Goal: Task Accomplishment & Management: Manage account settings

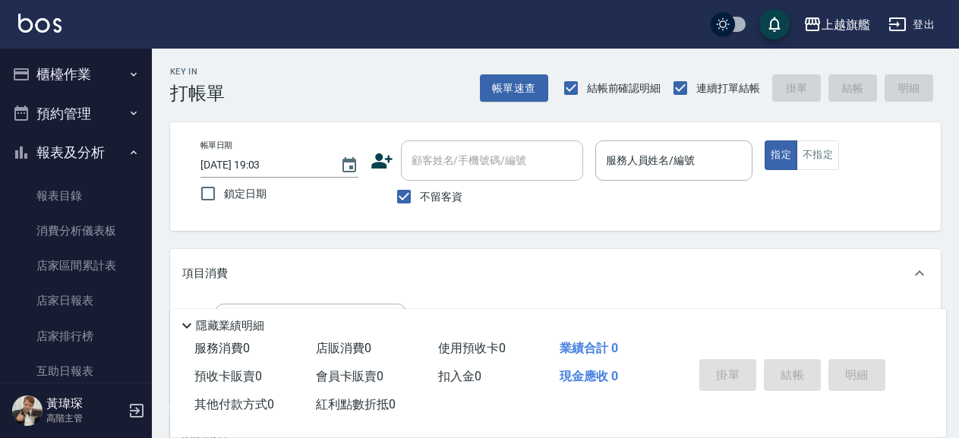
click at [84, 150] on button "報表及分析" at bounding box center [76, 152] width 140 height 39
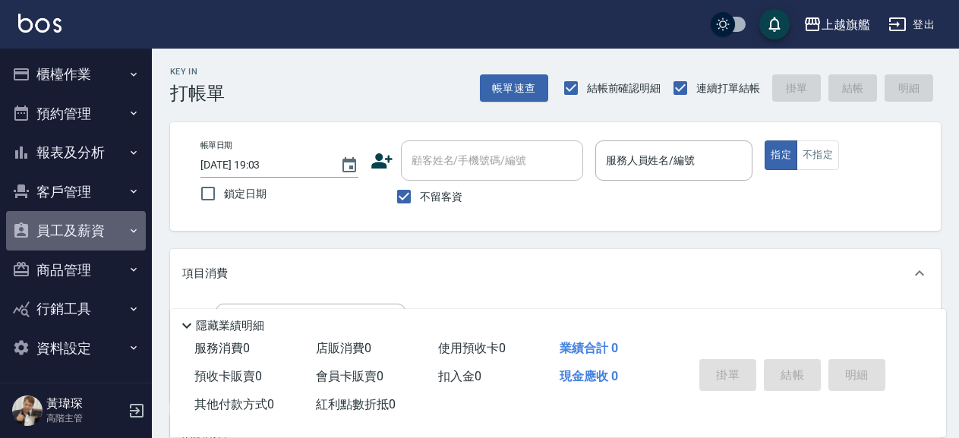
click at [82, 229] on button "員工及薪資" at bounding box center [76, 230] width 140 height 39
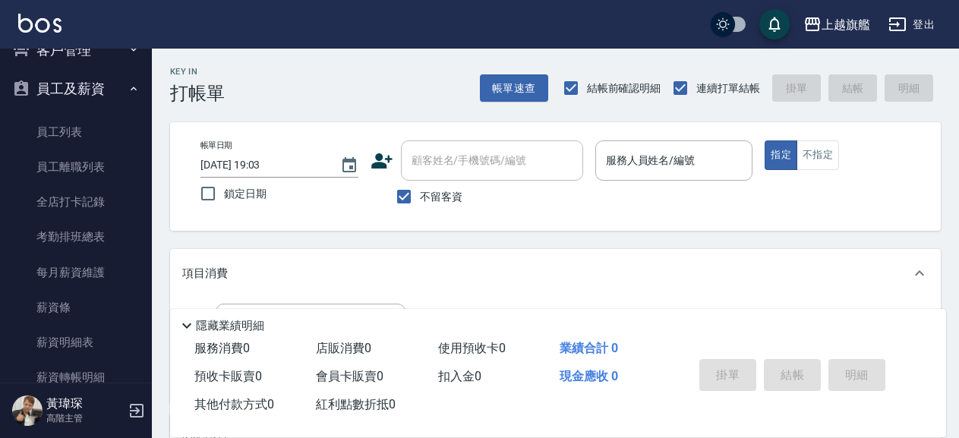
scroll to position [36, 0]
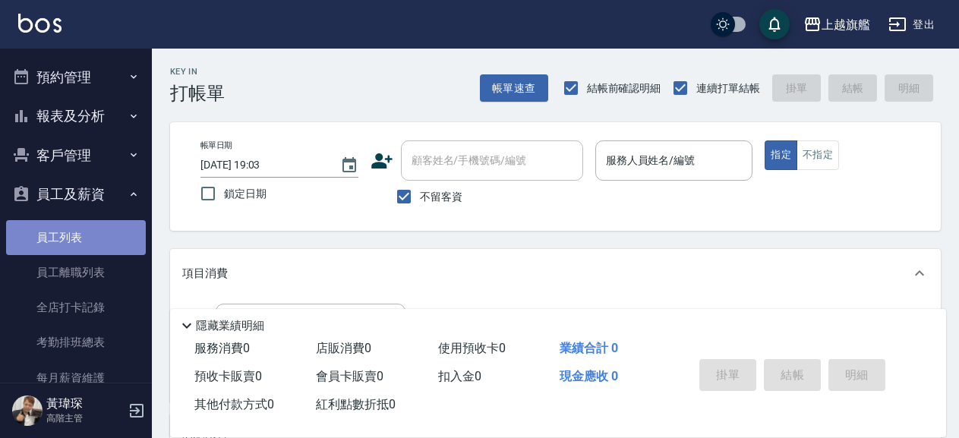
click at [96, 229] on link "員工列表" at bounding box center [76, 237] width 140 height 35
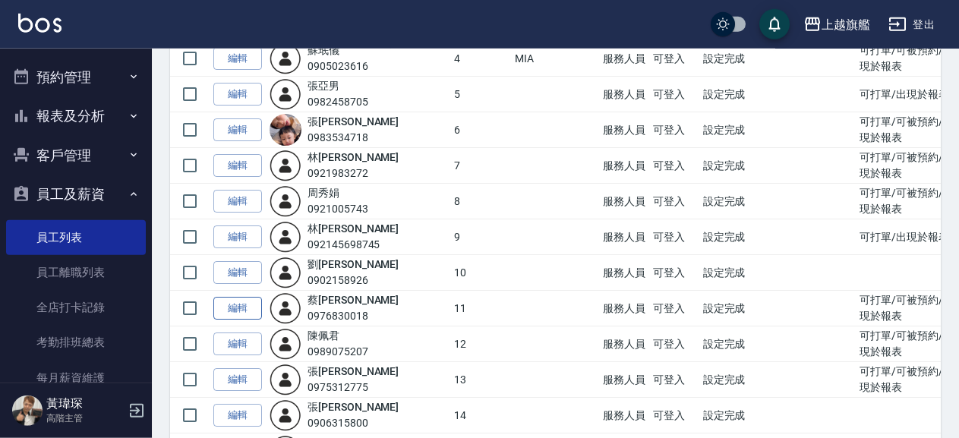
scroll to position [410, 0]
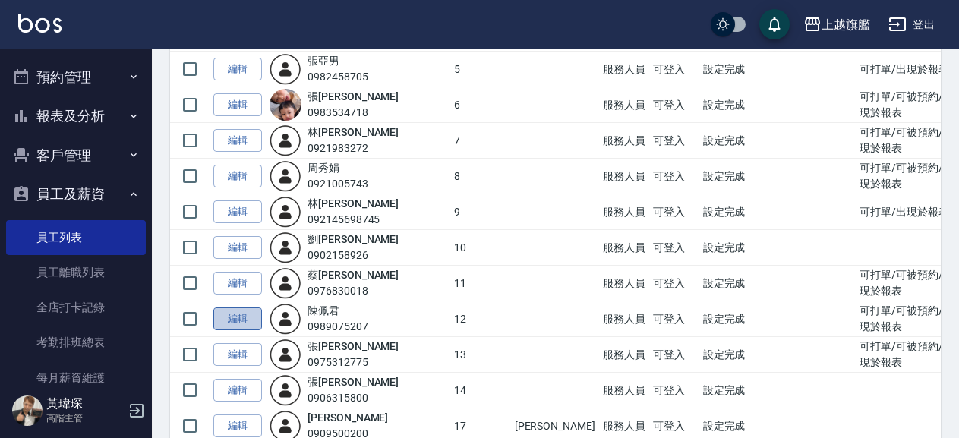
click at [244, 316] on link "編輯" at bounding box center [237, 320] width 49 height 24
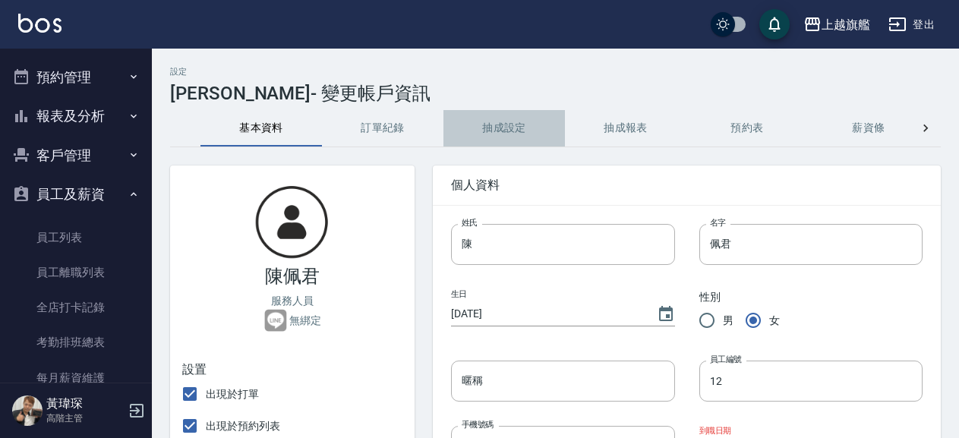
click at [492, 128] on button "抽成設定" at bounding box center [505, 128] width 122 height 36
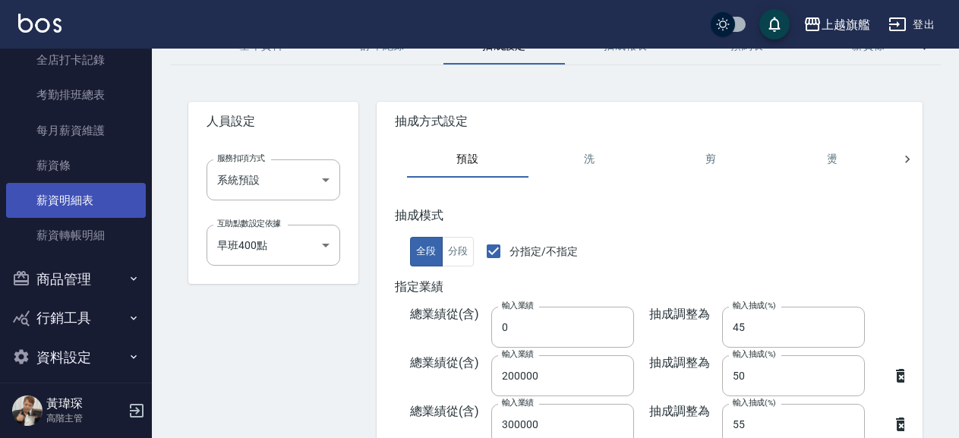
scroll to position [296, 0]
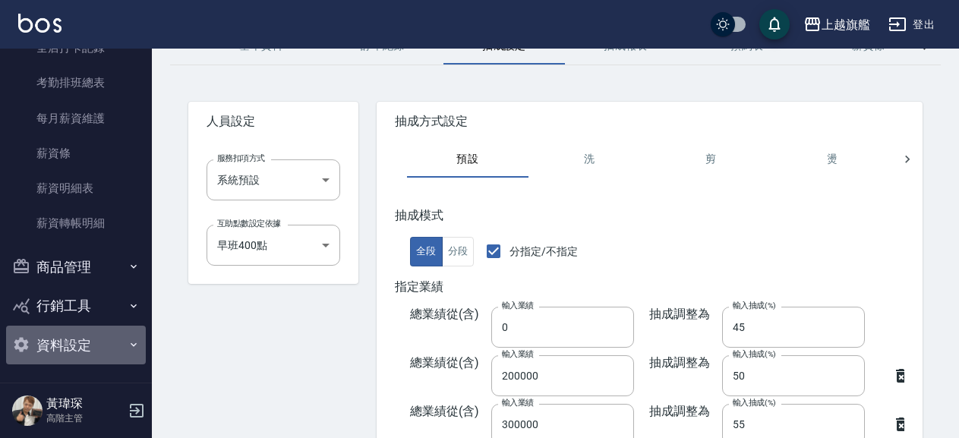
drag, startPoint x: 106, startPoint y: 344, endPoint x: 96, endPoint y: 321, distance: 24.5
click at [104, 344] on button "資料設定" at bounding box center [76, 345] width 140 height 39
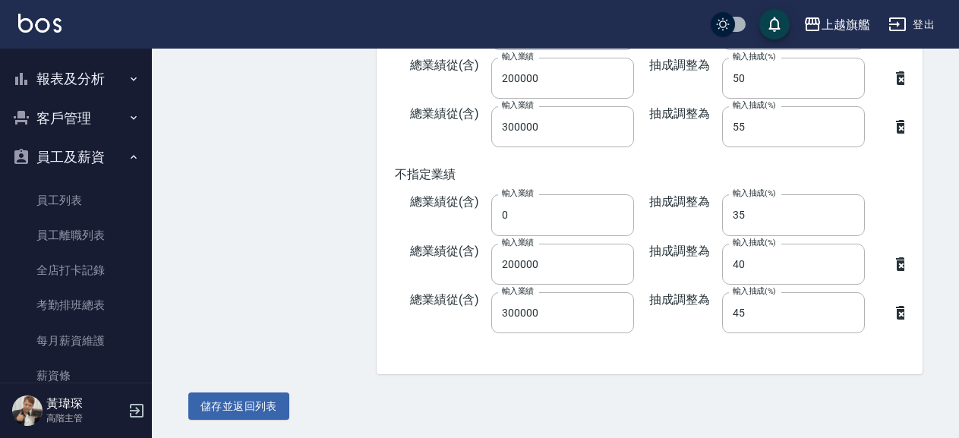
scroll to position [0, 0]
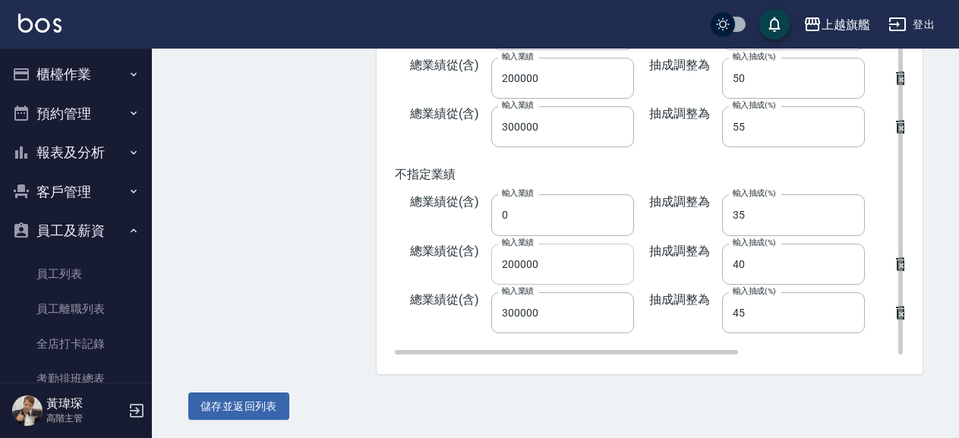
click at [554, 268] on input "200000" at bounding box center [562, 264] width 143 height 41
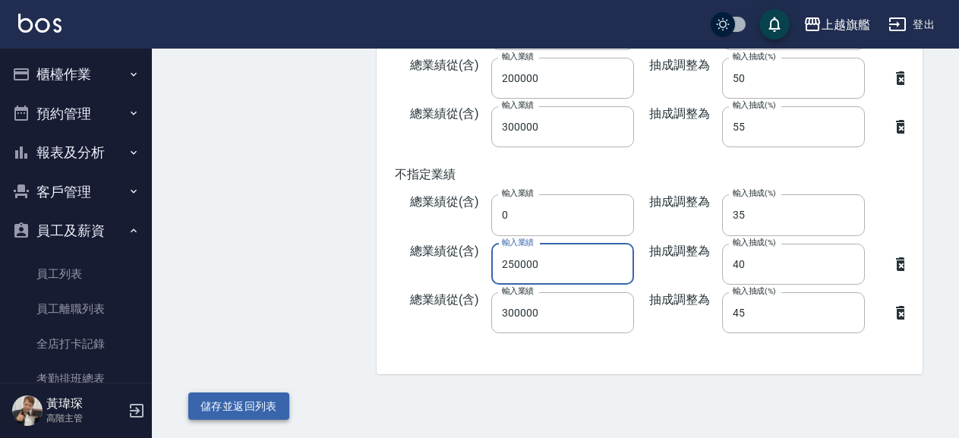
type input "250000"
click at [273, 400] on button "儲存並返回列表" at bounding box center [238, 407] width 101 height 28
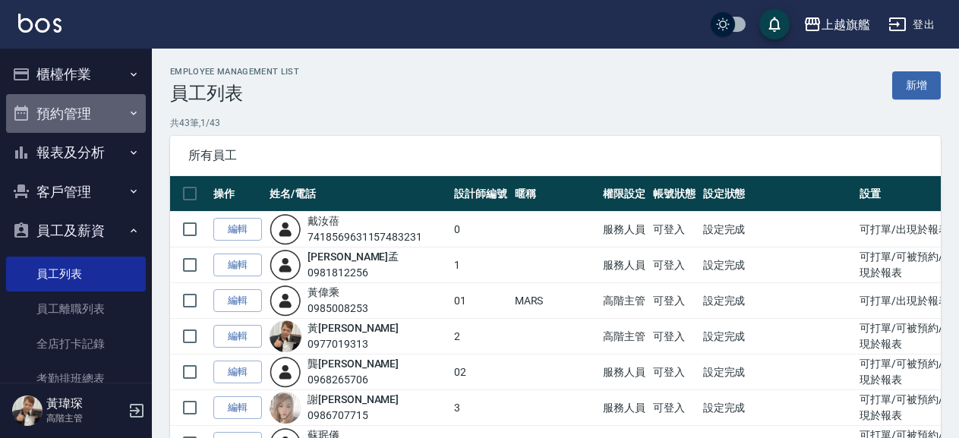
click at [103, 109] on button "預約管理" at bounding box center [76, 113] width 140 height 39
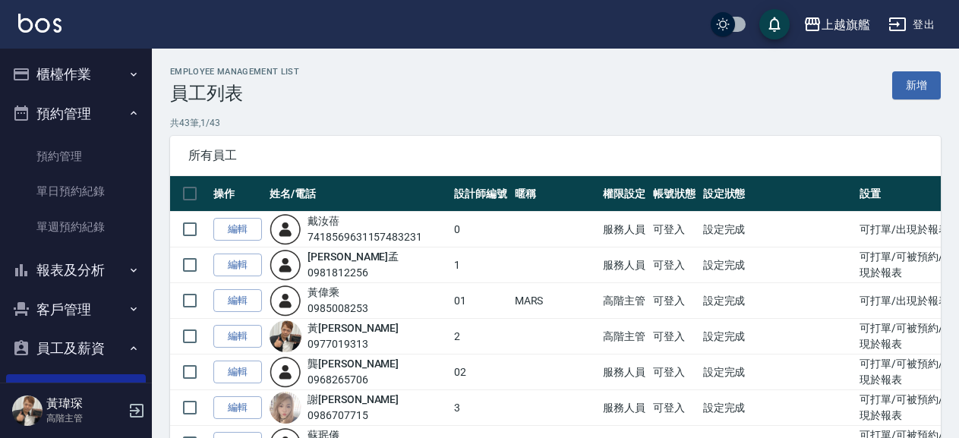
click at [101, 108] on button "預約管理" at bounding box center [76, 113] width 140 height 39
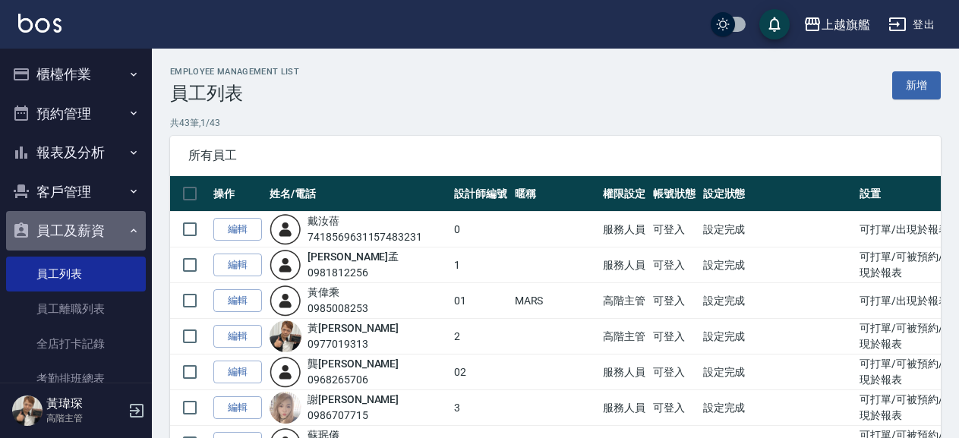
click at [84, 214] on button "員工及薪資" at bounding box center [76, 230] width 140 height 39
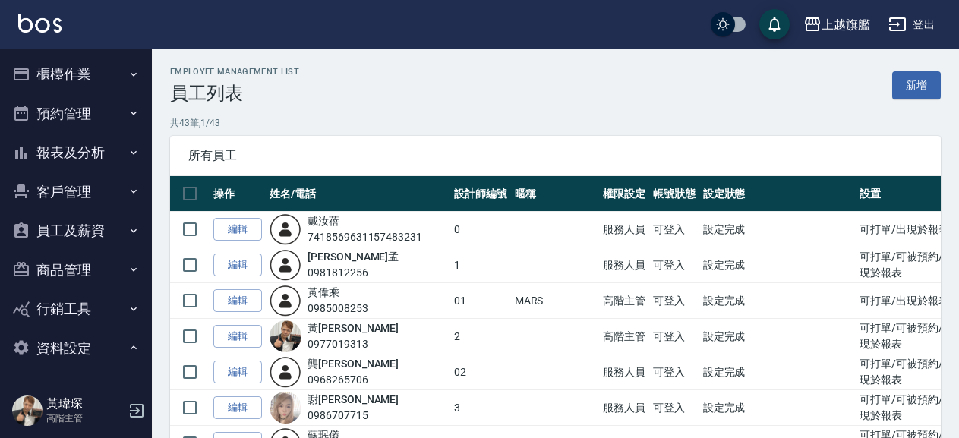
click at [84, 214] on button "員工及薪資" at bounding box center [76, 230] width 140 height 39
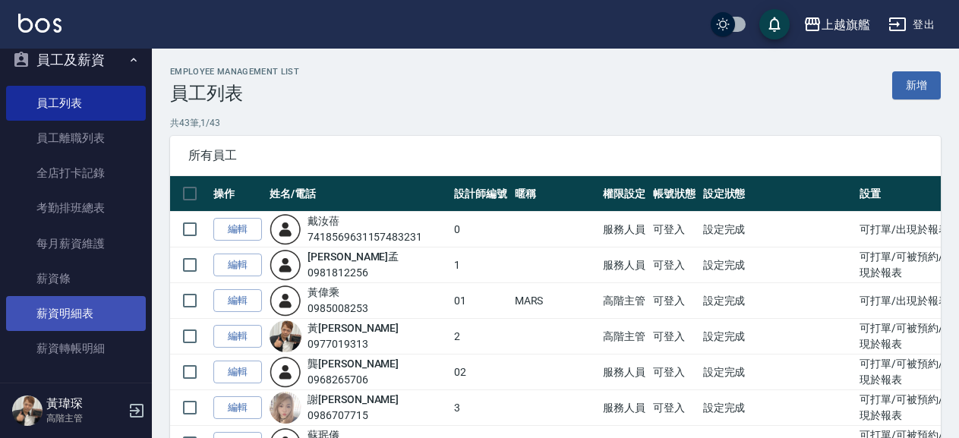
scroll to position [173, 0]
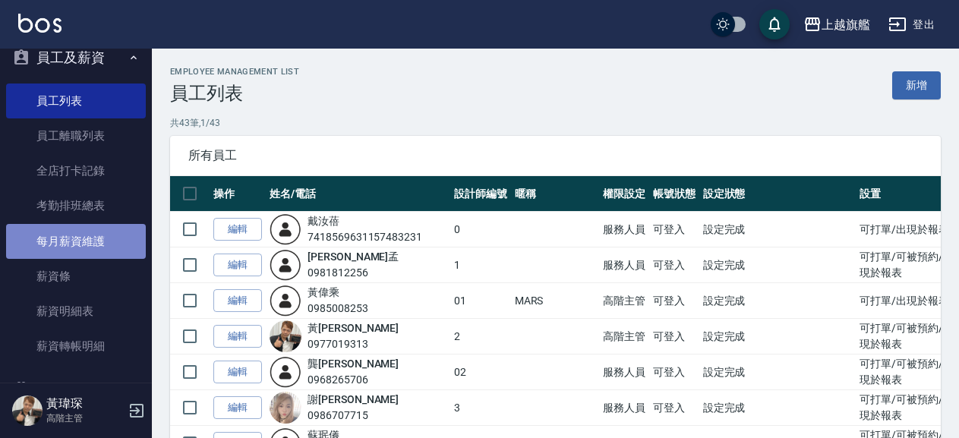
click at [91, 241] on link "每月薪資維護" at bounding box center [76, 241] width 140 height 35
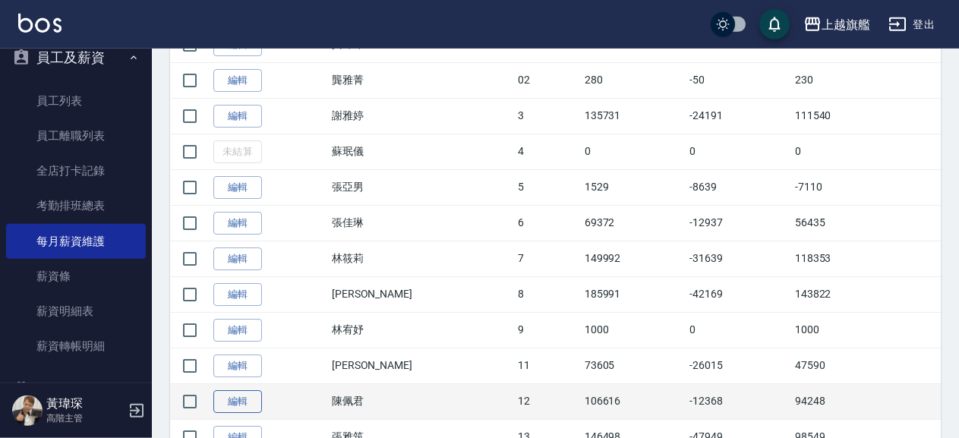
scroll to position [492, 0]
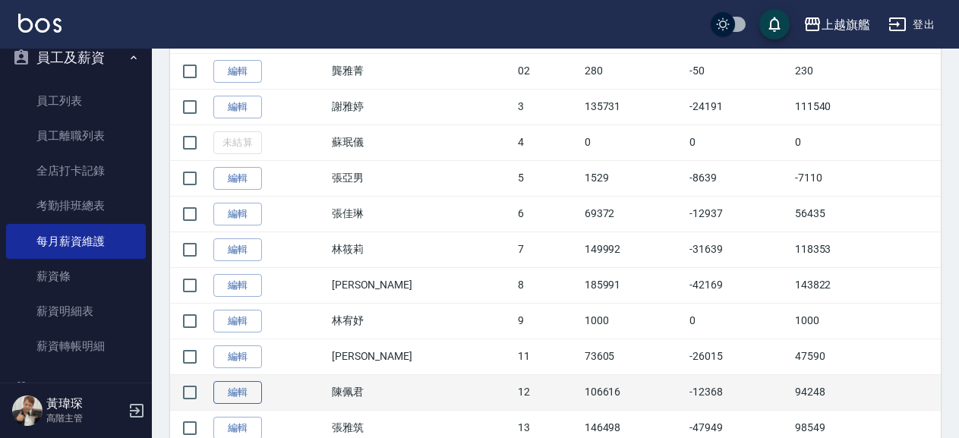
click at [254, 394] on link "編輯" at bounding box center [237, 393] width 49 height 24
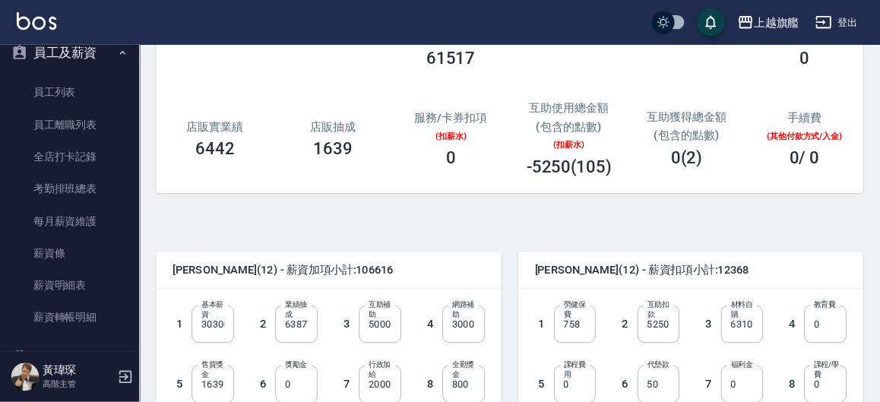
scroll to position [164, 0]
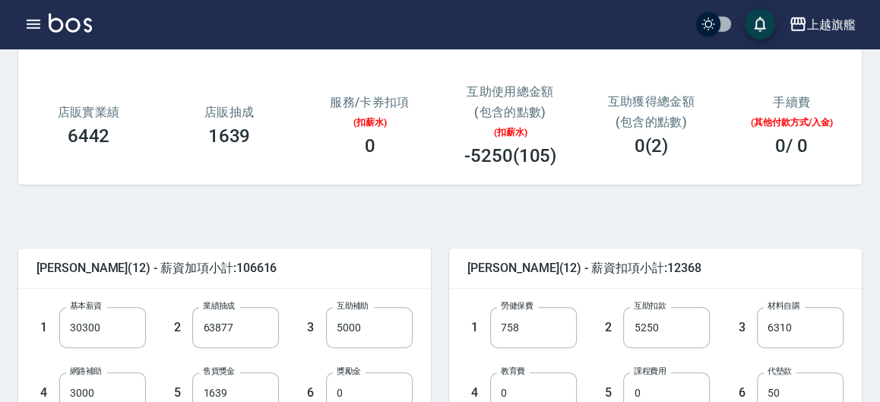
scroll to position [251, 0]
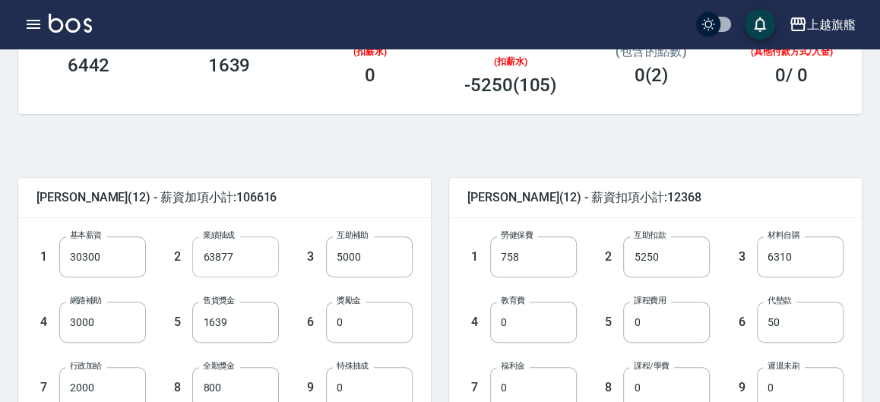
click at [279, 266] on input "63877" at bounding box center [235, 256] width 87 height 41
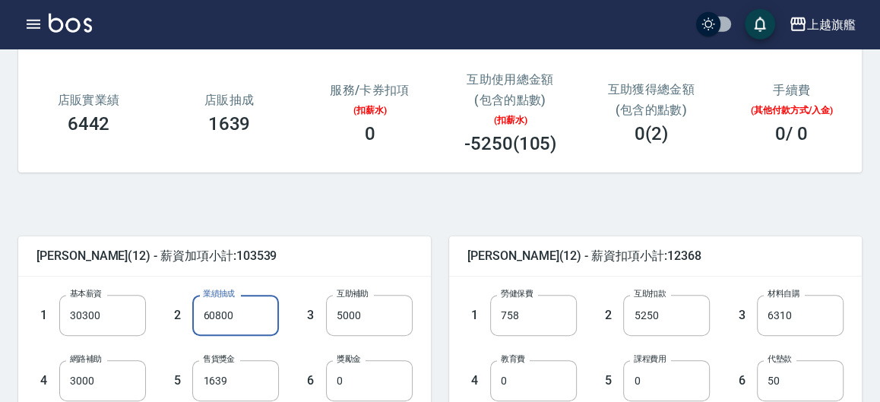
scroll to position [167, 0]
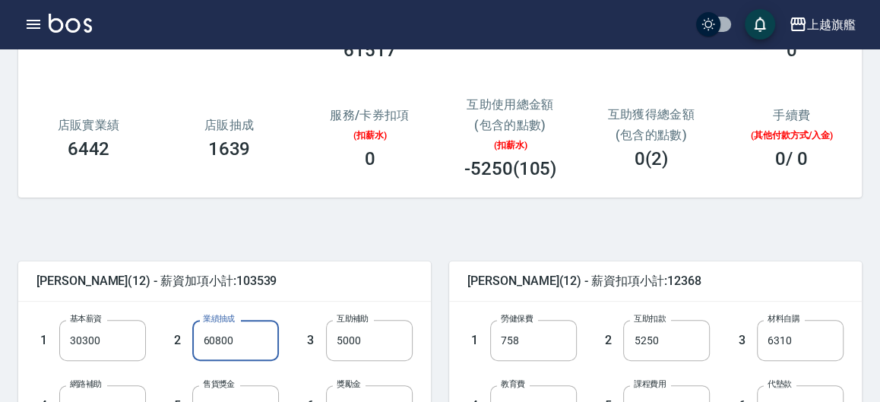
type input "60800"
click at [463, 267] on div "陳佩君 (12) - 薪資扣項小計:12368" at bounding box center [655, 280] width 412 height 39
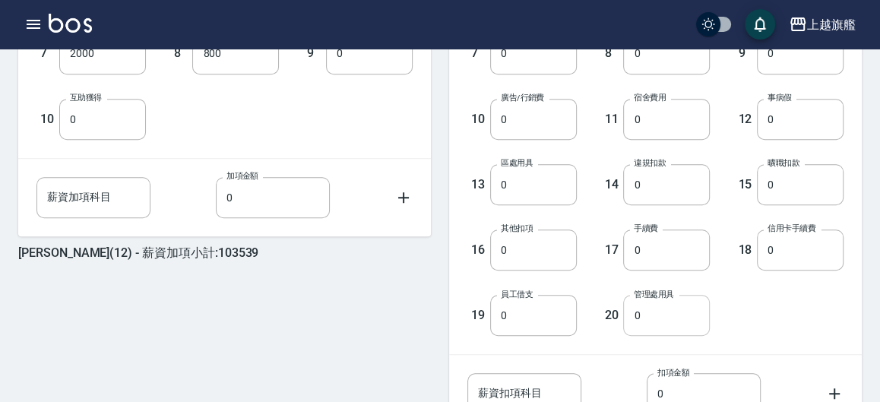
scroll to position [716, 0]
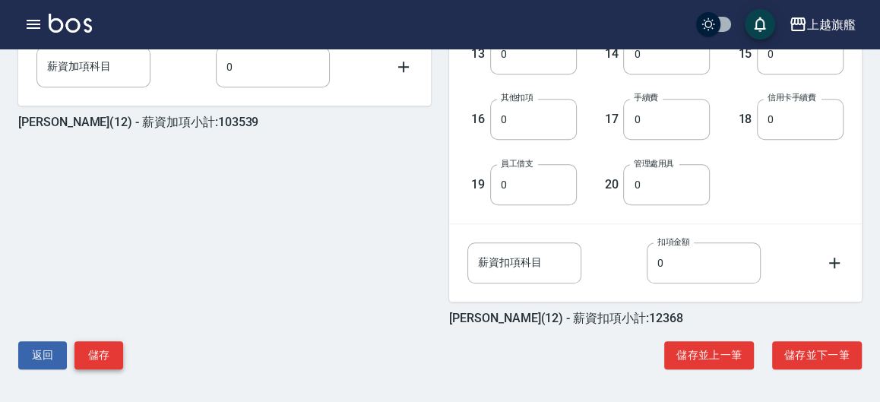
click at [112, 352] on button "儲存" at bounding box center [98, 355] width 49 height 28
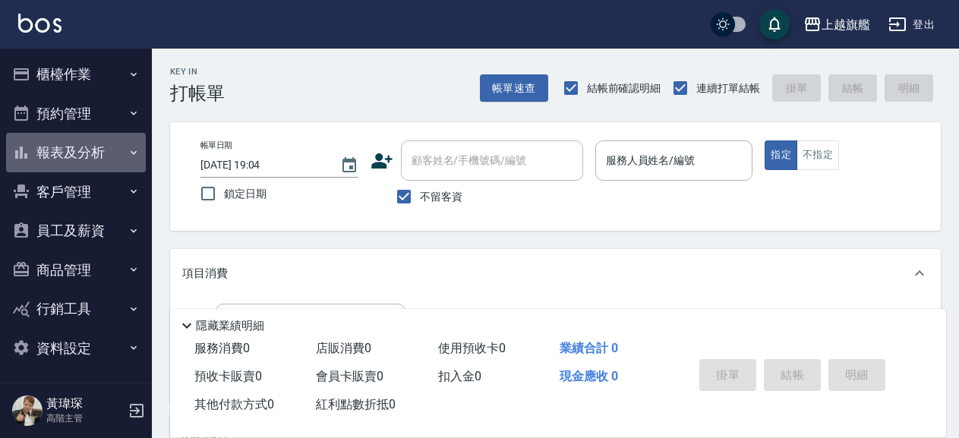
click at [128, 149] on icon "button" at bounding box center [134, 153] width 12 height 12
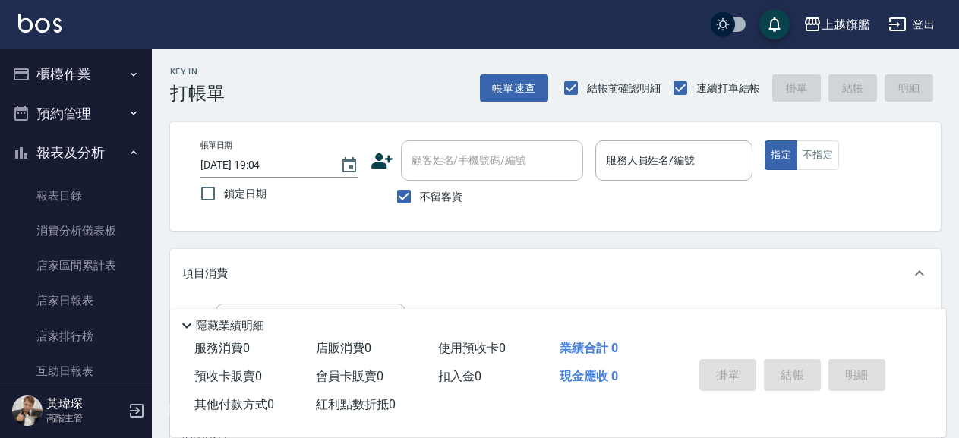
click at [129, 153] on button "報表及分析" at bounding box center [76, 152] width 140 height 39
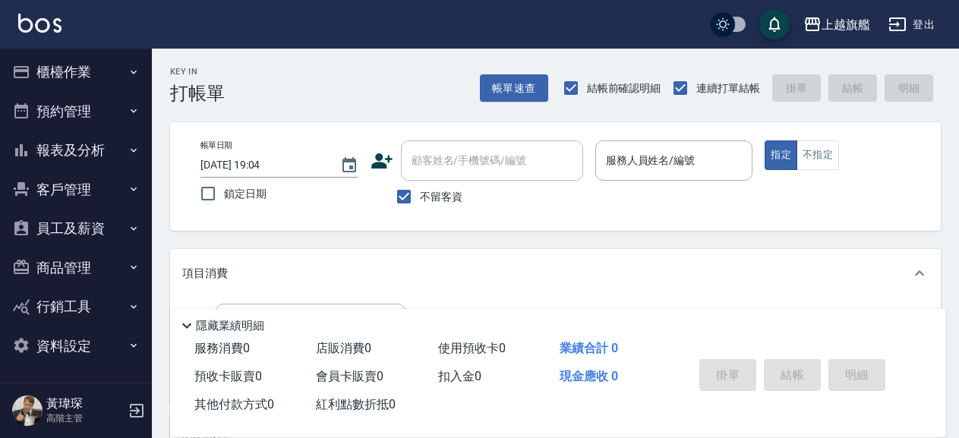
scroll to position [3, 0]
click at [128, 226] on icon "button" at bounding box center [134, 228] width 12 height 12
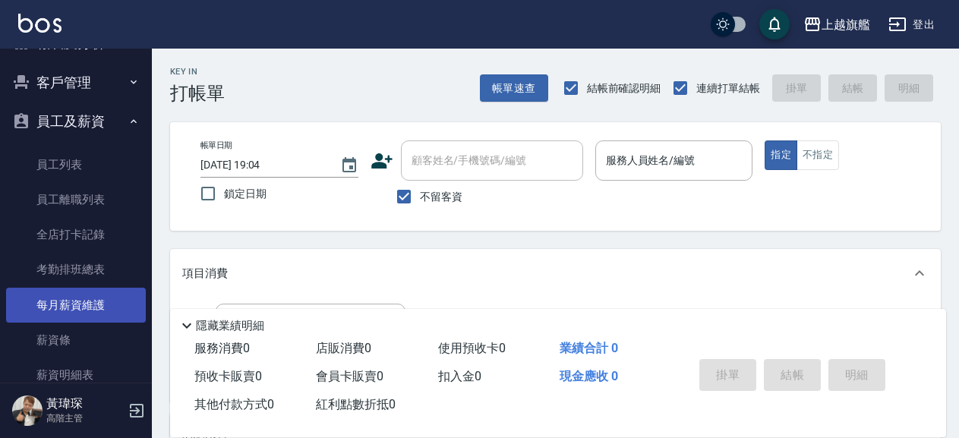
scroll to position [176, 0]
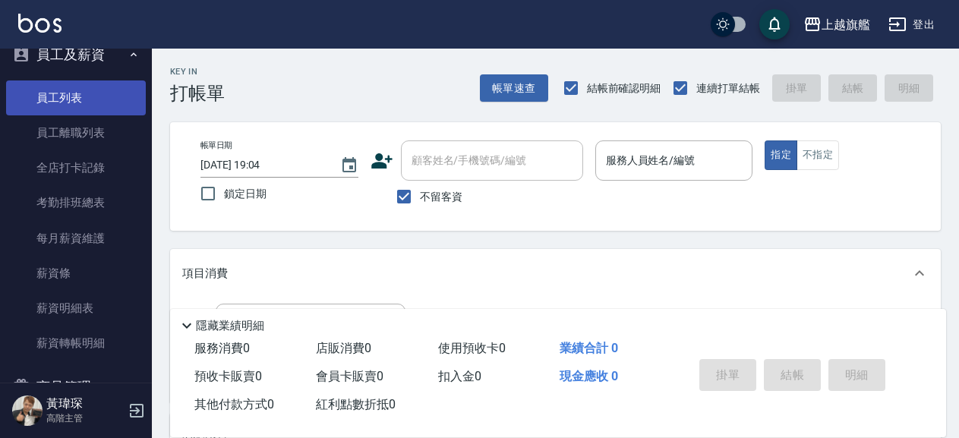
click at [54, 96] on link "員工列表" at bounding box center [76, 98] width 140 height 35
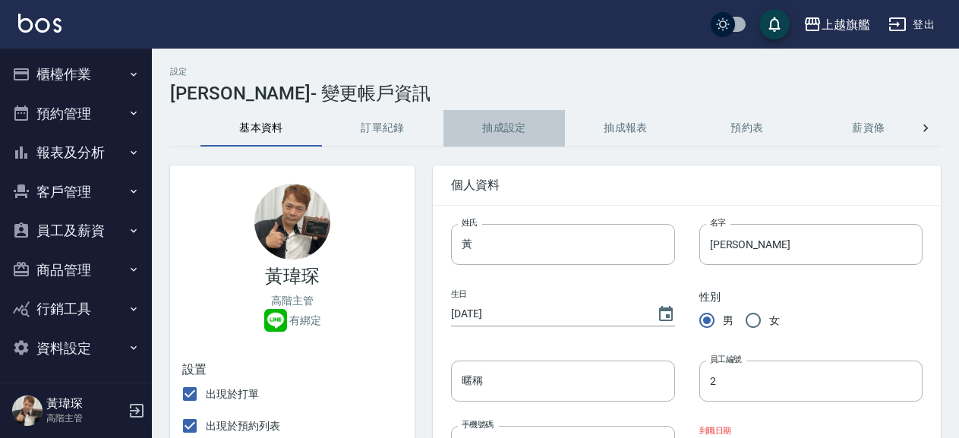
drag, startPoint x: 507, startPoint y: 137, endPoint x: 506, endPoint y: 147, distance: 9.9
click at [507, 137] on button "抽成設定" at bounding box center [505, 128] width 122 height 36
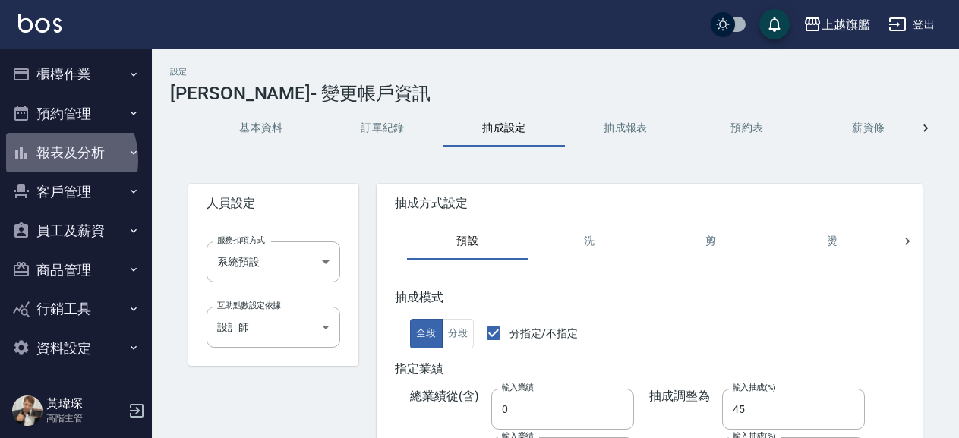
click at [48, 160] on button "報表及分析" at bounding box center [76, 152] width 140 height 39
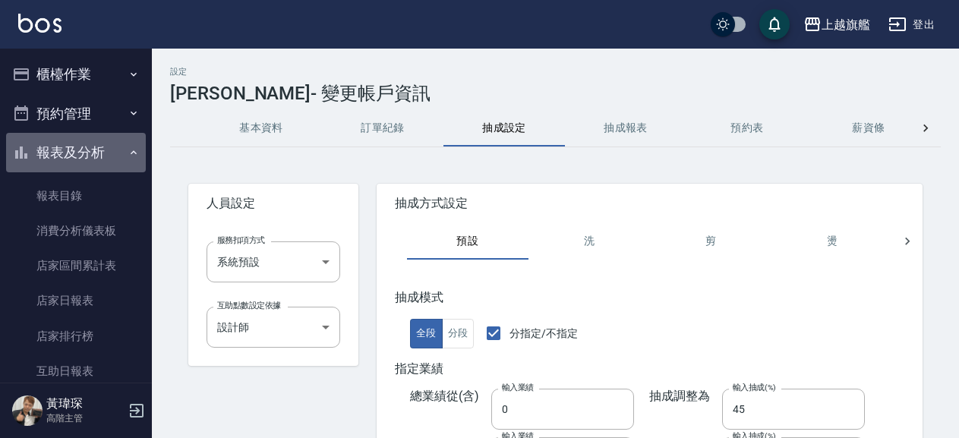
click at [112, 153] on button "報表及分析" at bounding box center [76, 152] width 140 height 39
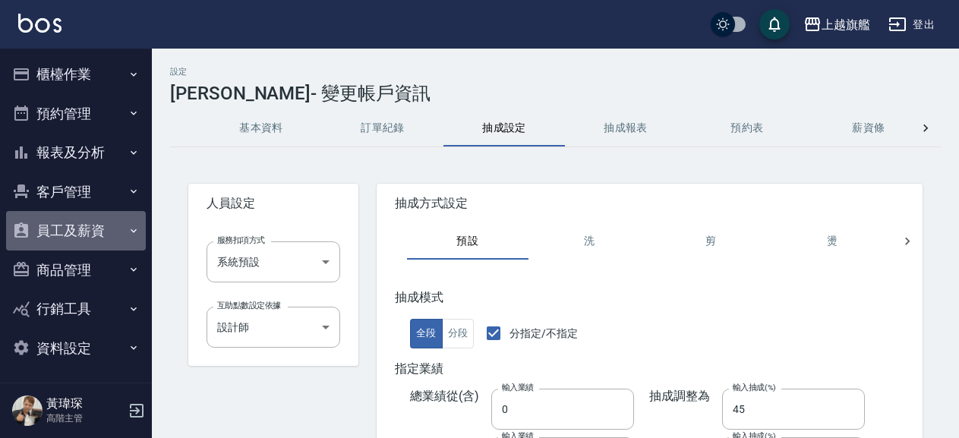
click at [98, 222] on button "員工及薪資" at bounding box center [76, 230] width 140 height 39
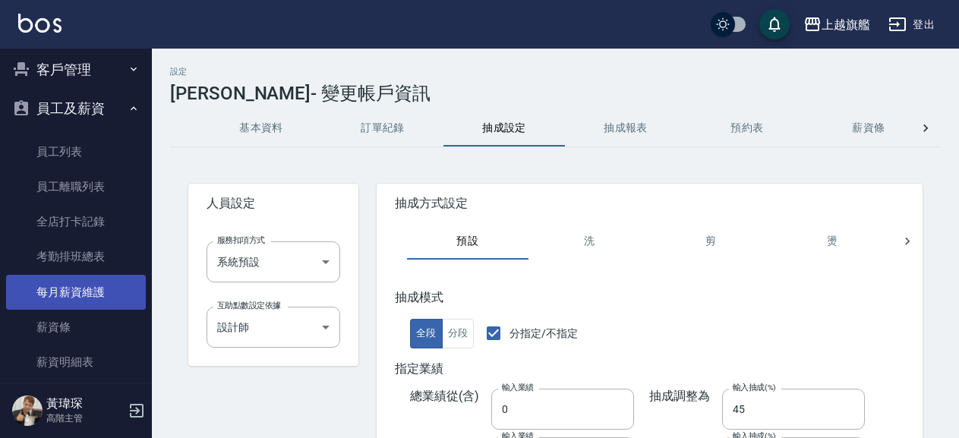
scroll to position [173, 0]
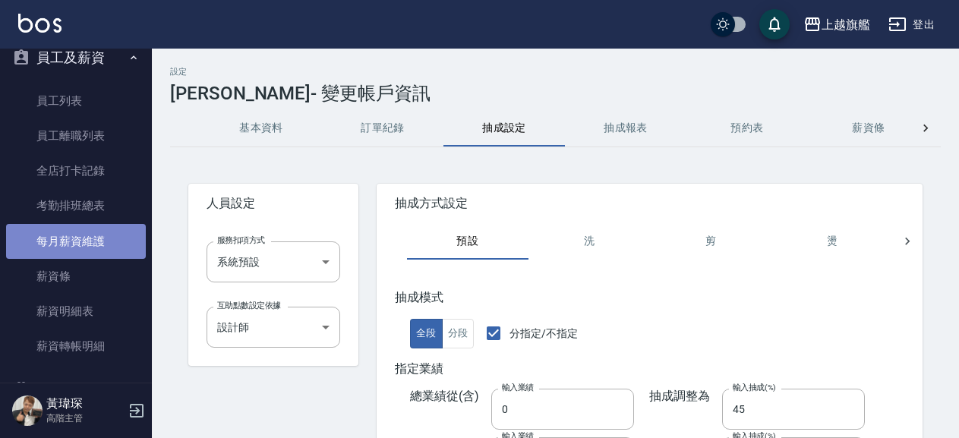
click at [100, 239] on link "每月薪資維護" at bounding box center [76, 241] width 140 height 35
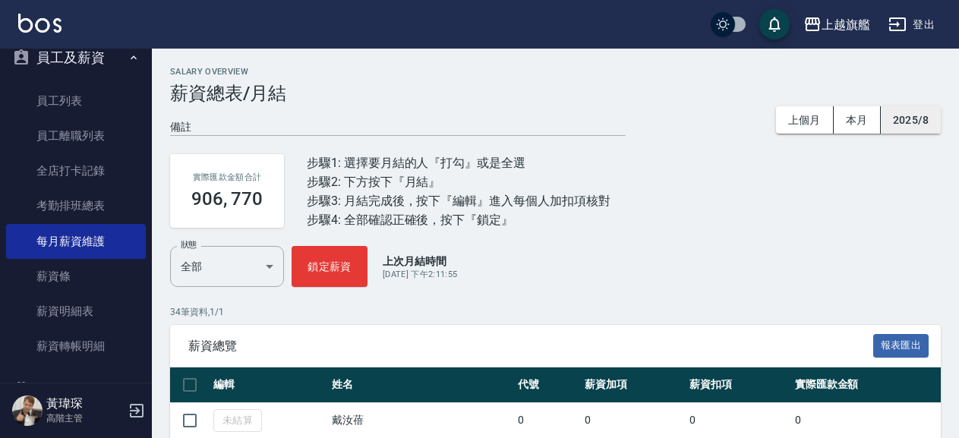
click at [895, 118] on button "2025/8" at bounding box center [911, 120] width 60 height 28
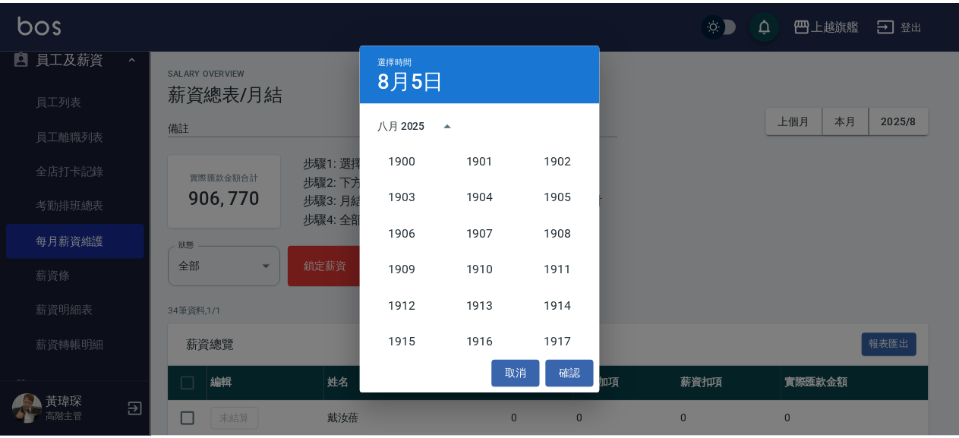
scroll to position [1407, 0]
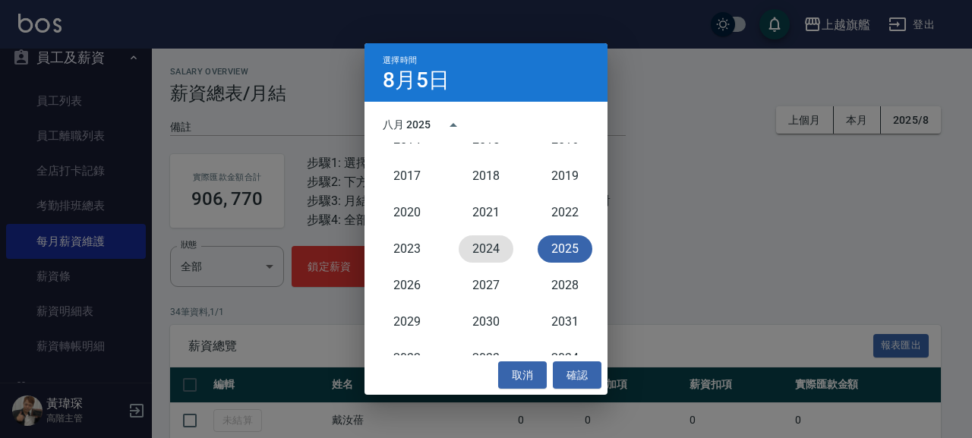
drag, startPoint x: 491, startPoint y: 254, endPoint x: 567, endPoint y: 245, distance: 75.7
click at [567, 245] on div "1900 1901 1902 1903 1904 1905 1906 1907 1908 1909 1910 1911 1912 1913 1914 1915…" at bounding box center [486, 249] width 243 height 213
click at [567, 245] on button "2025" at bounding box center [565, 248] width 55 height 27
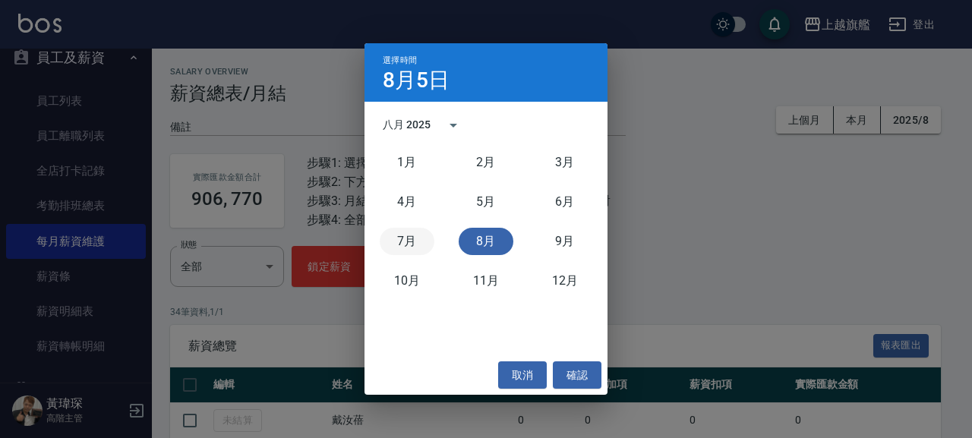
click at [403, 239] on button "7月" at bounding box center [407, 241] width 55 height 27
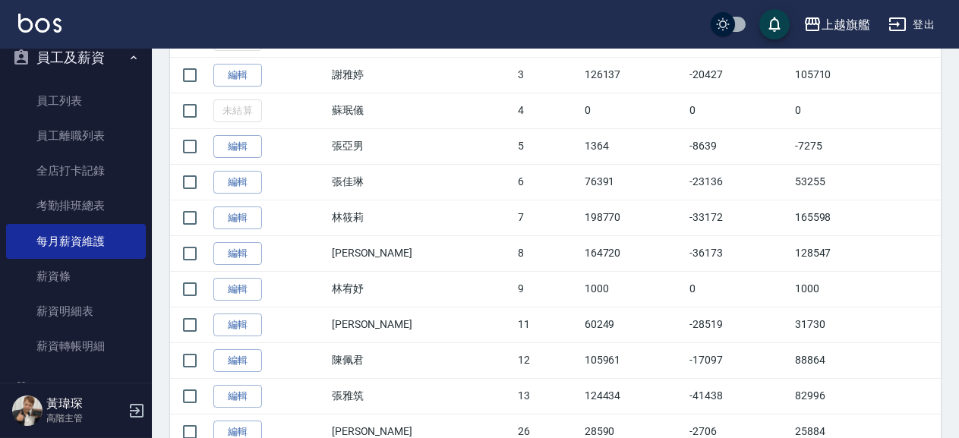
scroll to position [738, 0]
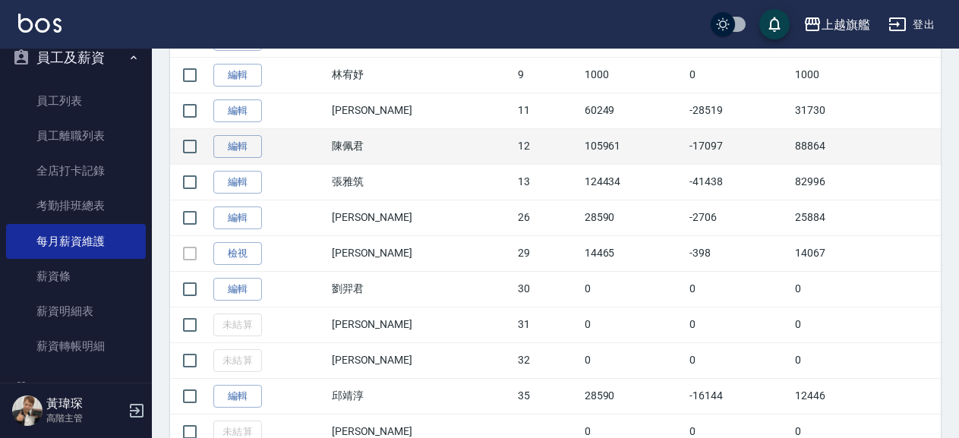
click at [262, 144] on td "編輯" at bounding box center [269, 146] width 118 height 36
click at [249, 148] on link "編輯" at bounding box center [237, 147] width 49 height 24
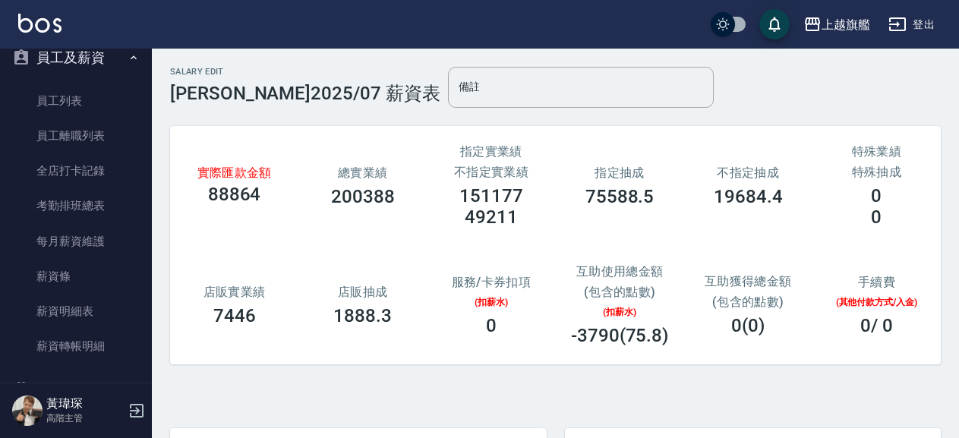
click at [596, 285] on h2 "(包含的點數)" at bounding box center [619, 292] width 92 height 14
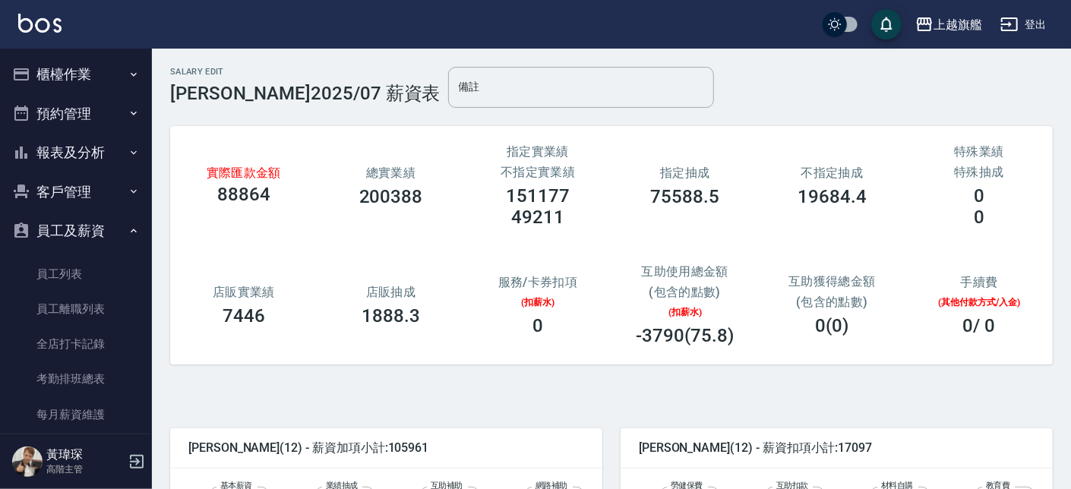
click at [93, 58] on button "櫃檯作業" at bounding box center [76, 74] width 140 height 39
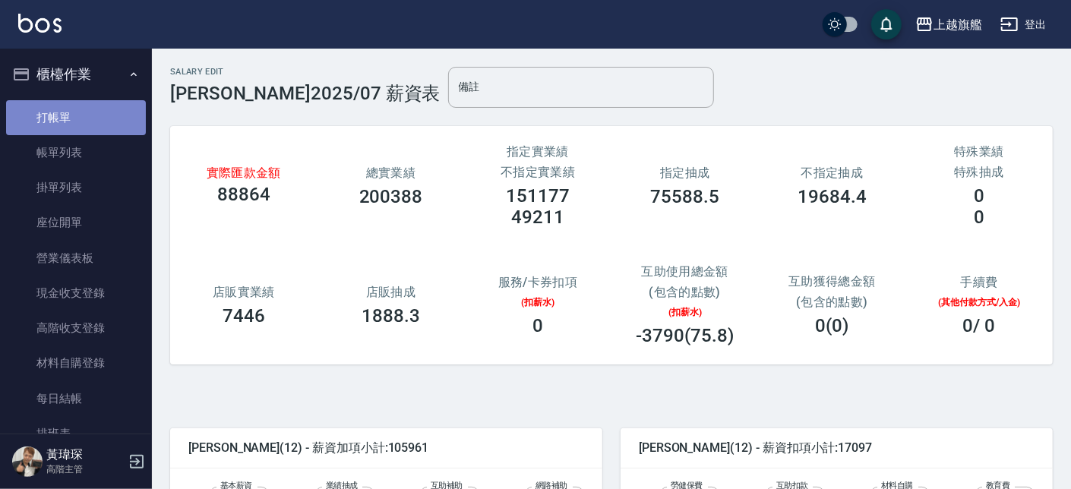
click at [82, 122] on link "打帳單" at bounding box center [76, 117] width 140 height 35
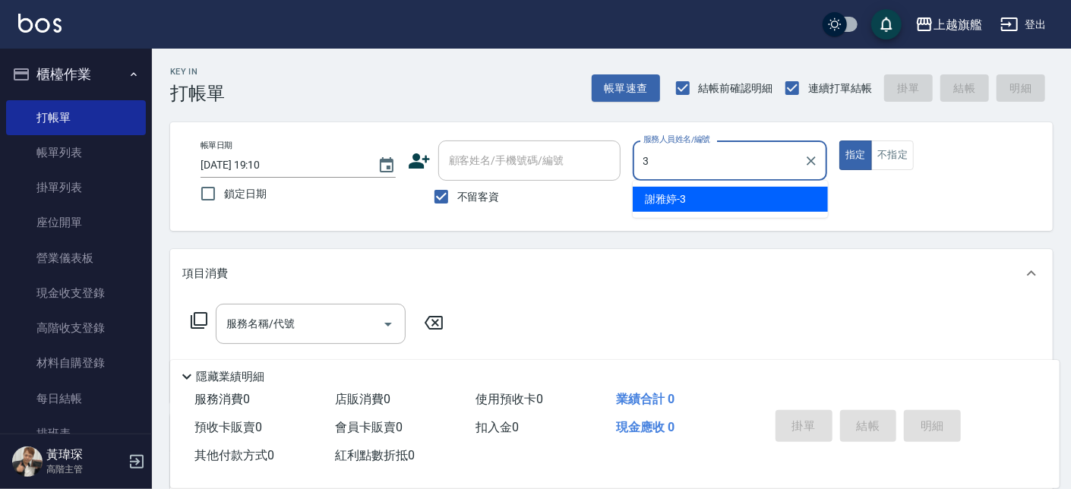
type input "謝雅婷-3"
type button "true"
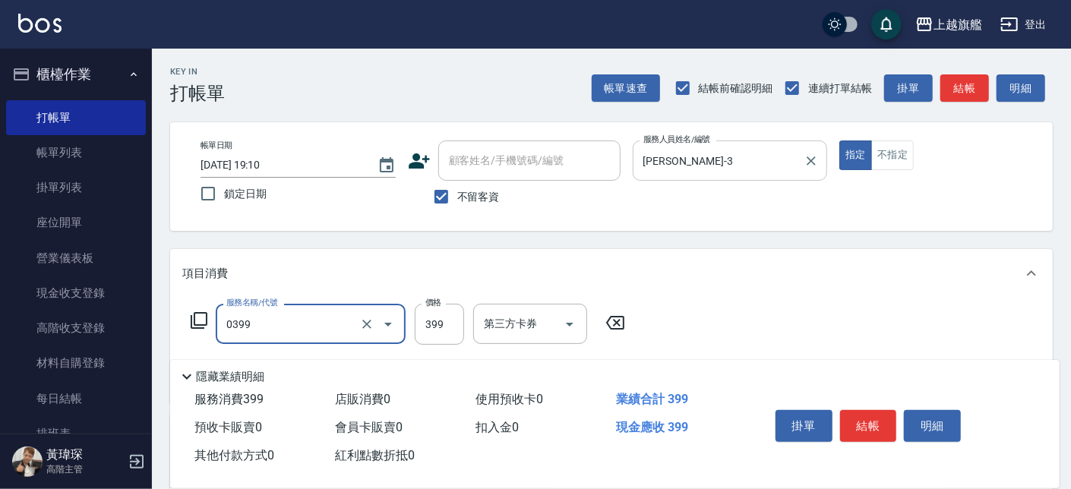
type input "海鹽SPA(0399)"
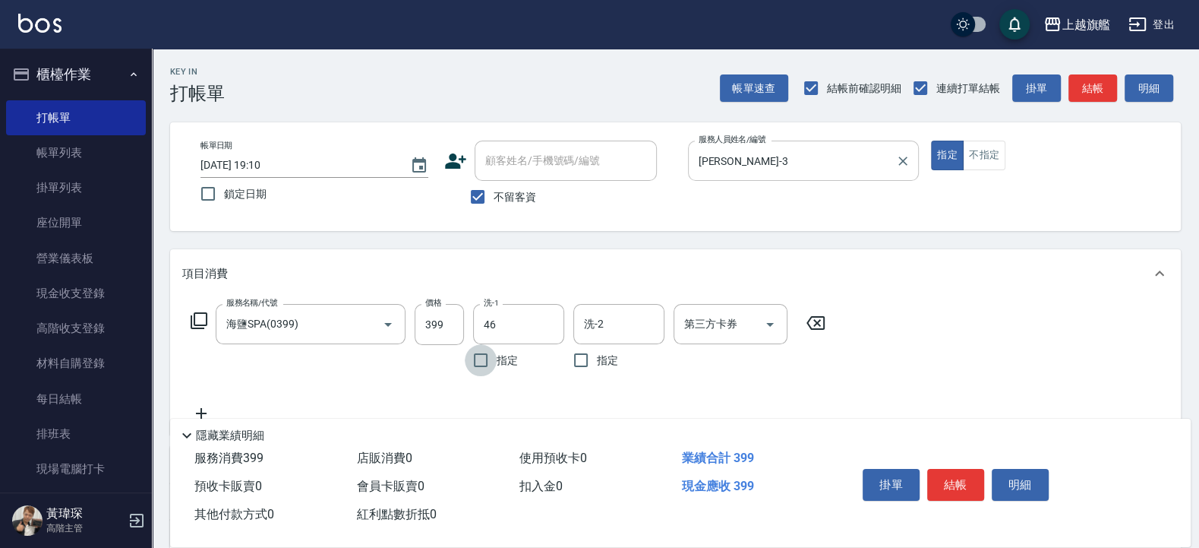
type input "瑜兒-46"
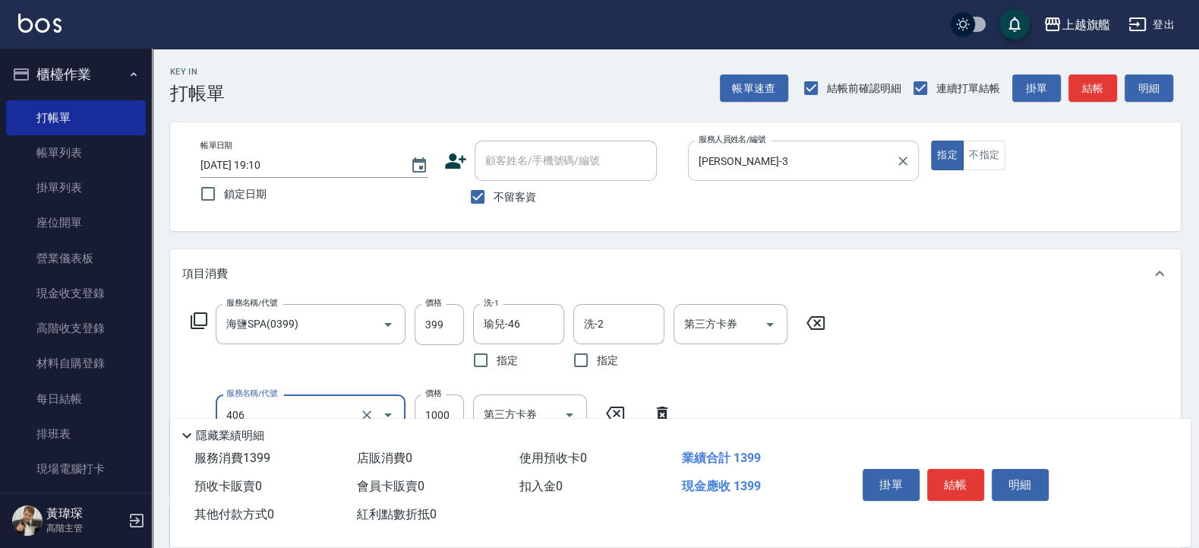
type input "水漾護1000(406)"
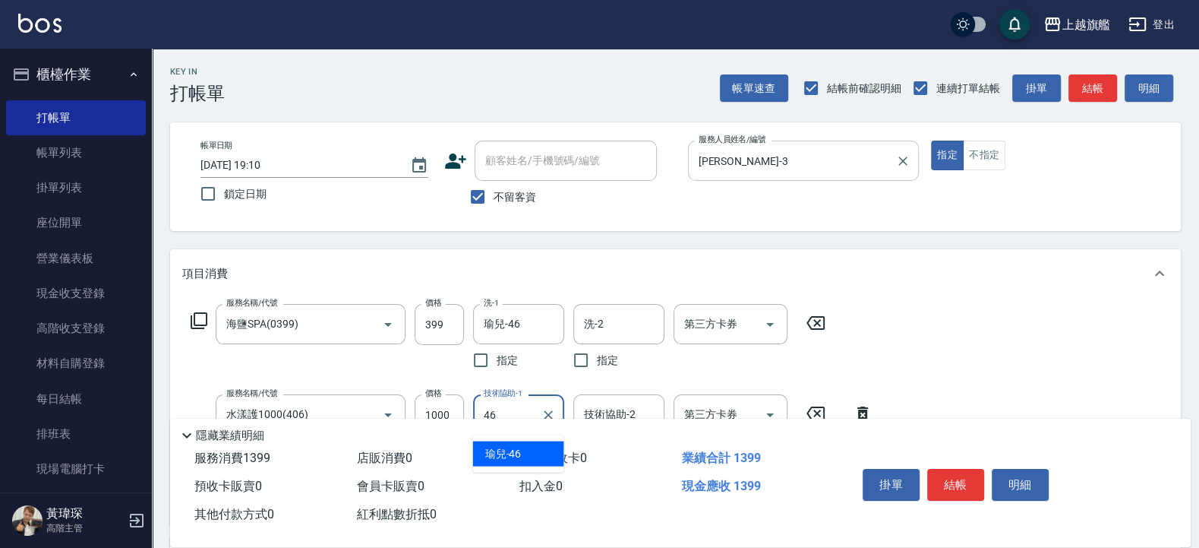
type input "瑜兒-46"
type input "重整(7006)"
type input "瑜兒-46"
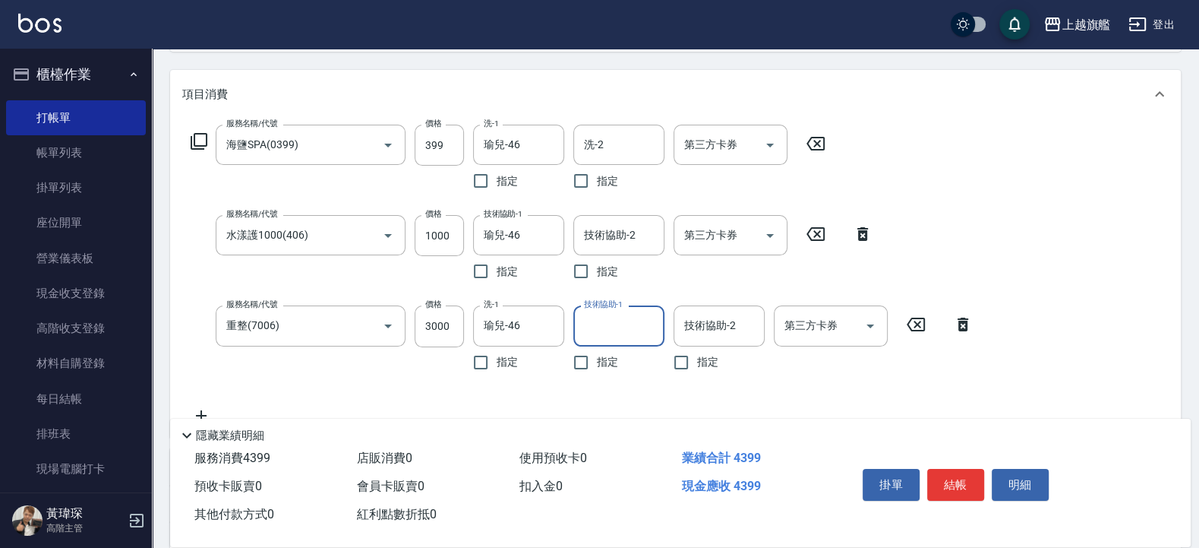
scroll to position [182, 0]
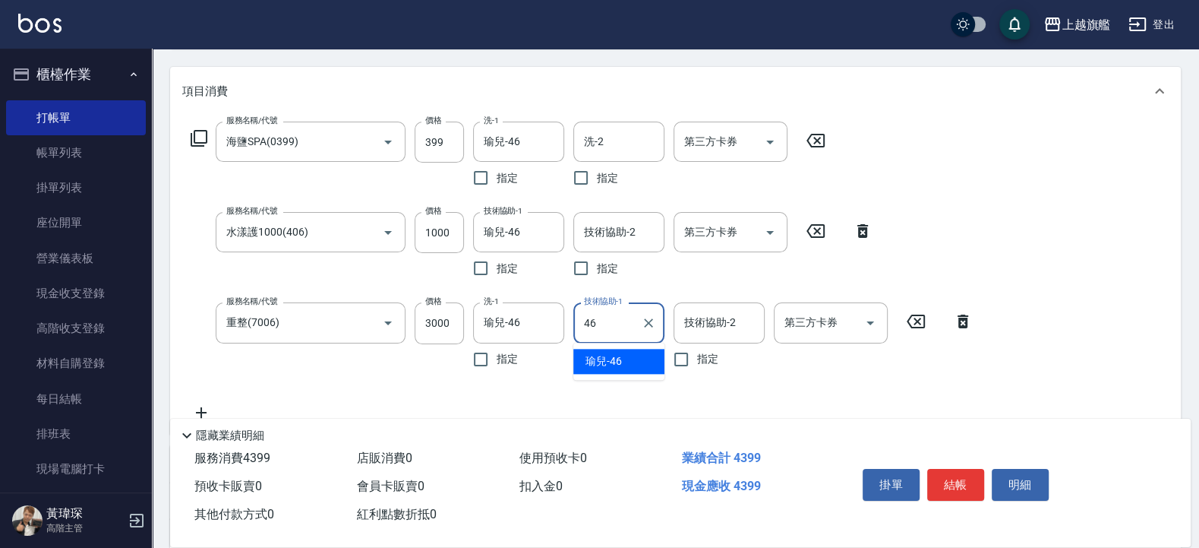
type input "瑜兒-46"
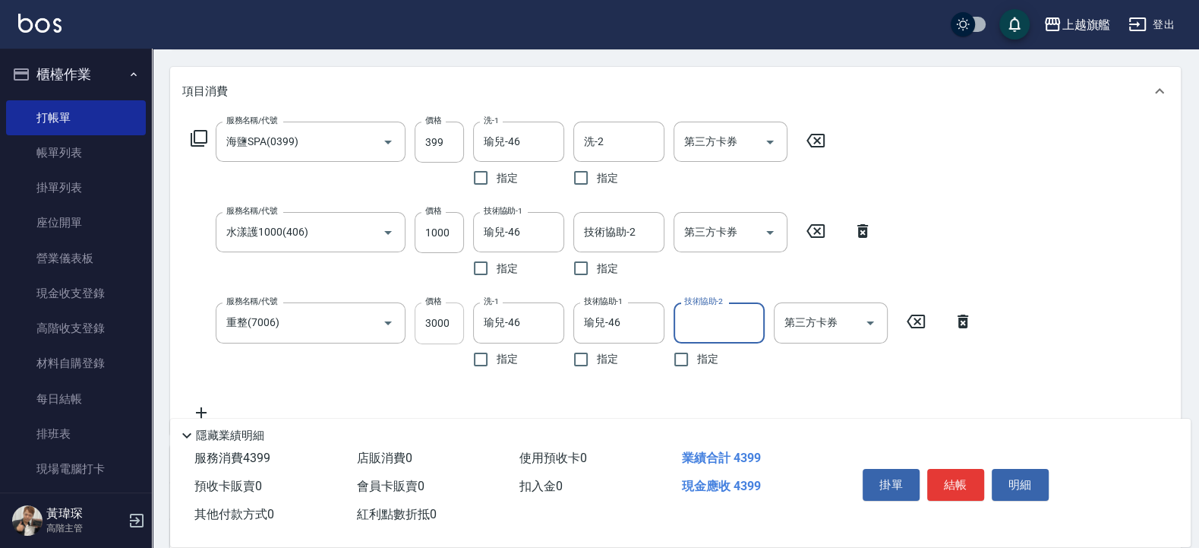
click at [452, 311] on input "3000" at bounding box center [439, 322] width 49 height 41
type input "3500"
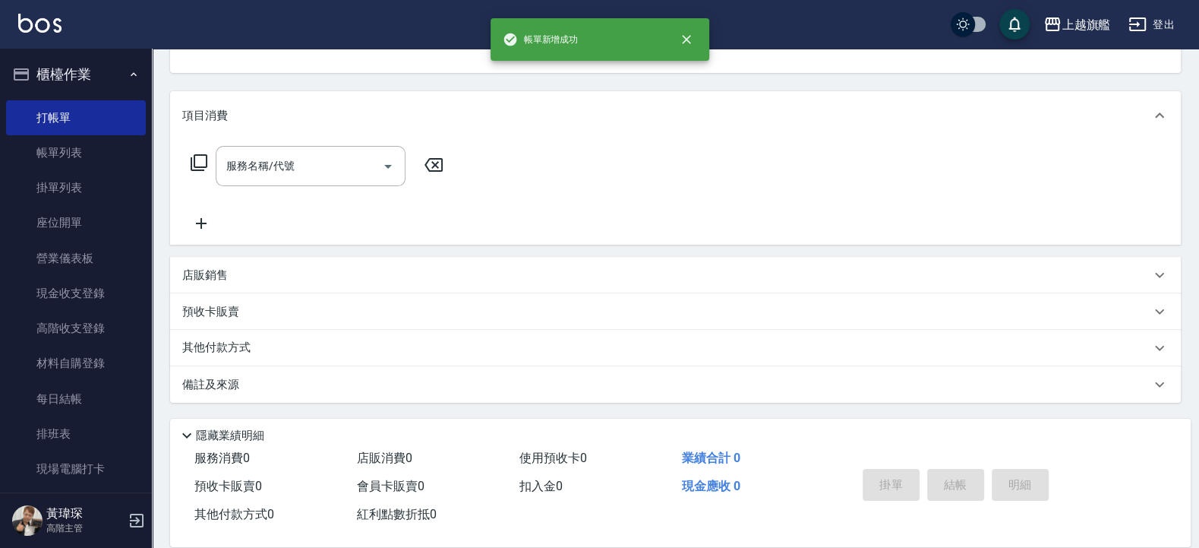
scroll to position [153, 0]
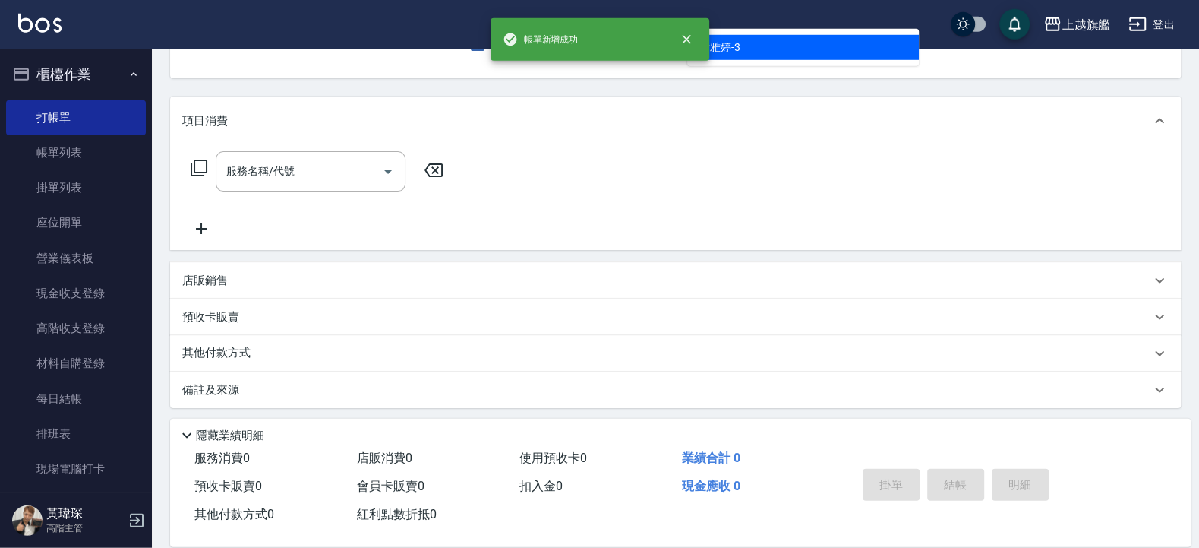
type input "謝雅婷-3"
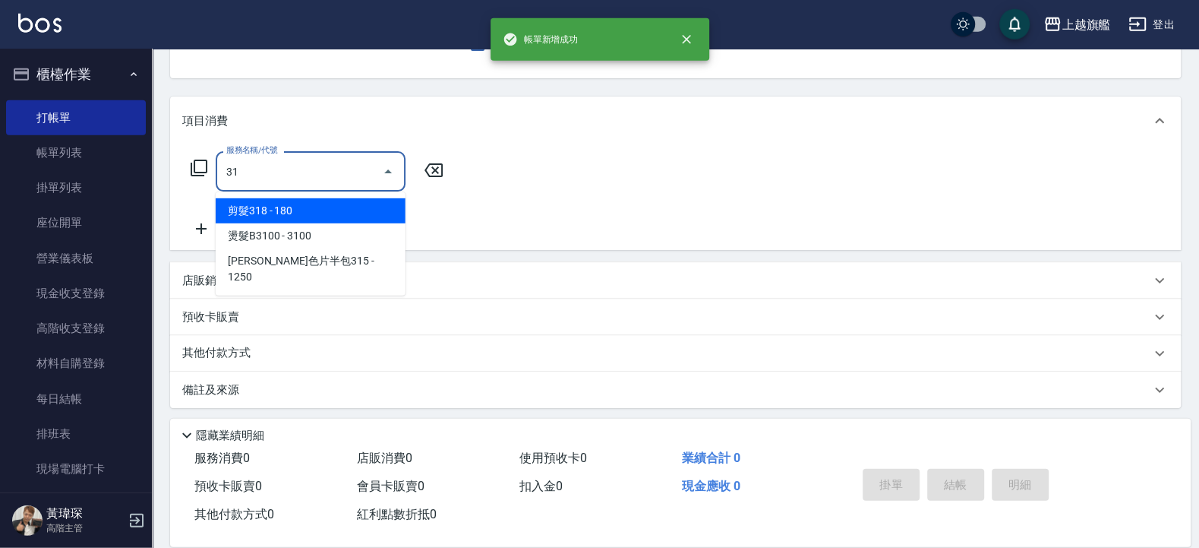
type input "剪髮318(318)"
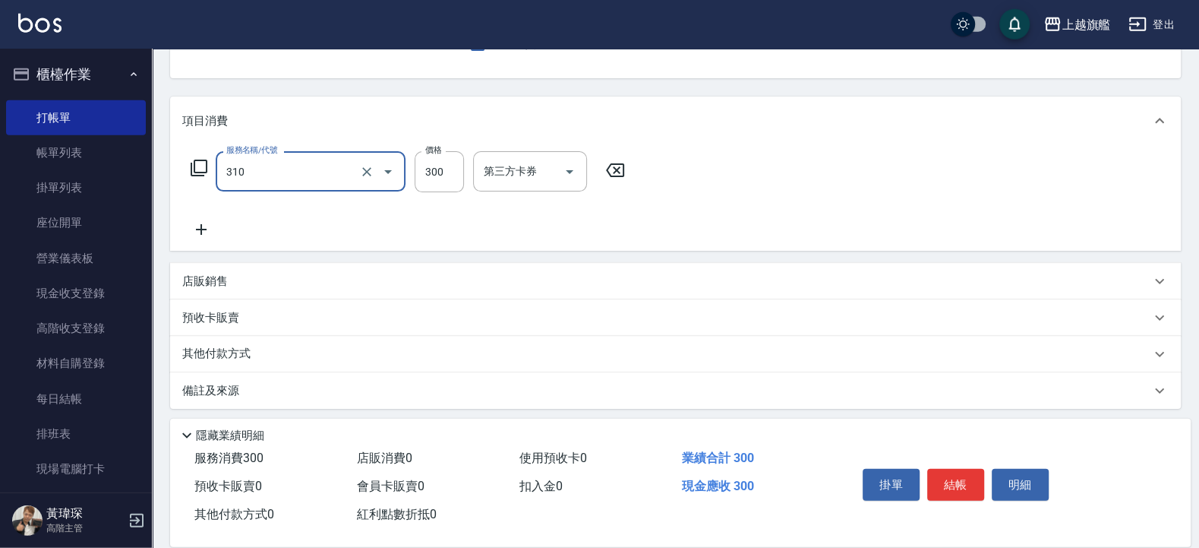
type input "剪髮300(310)"
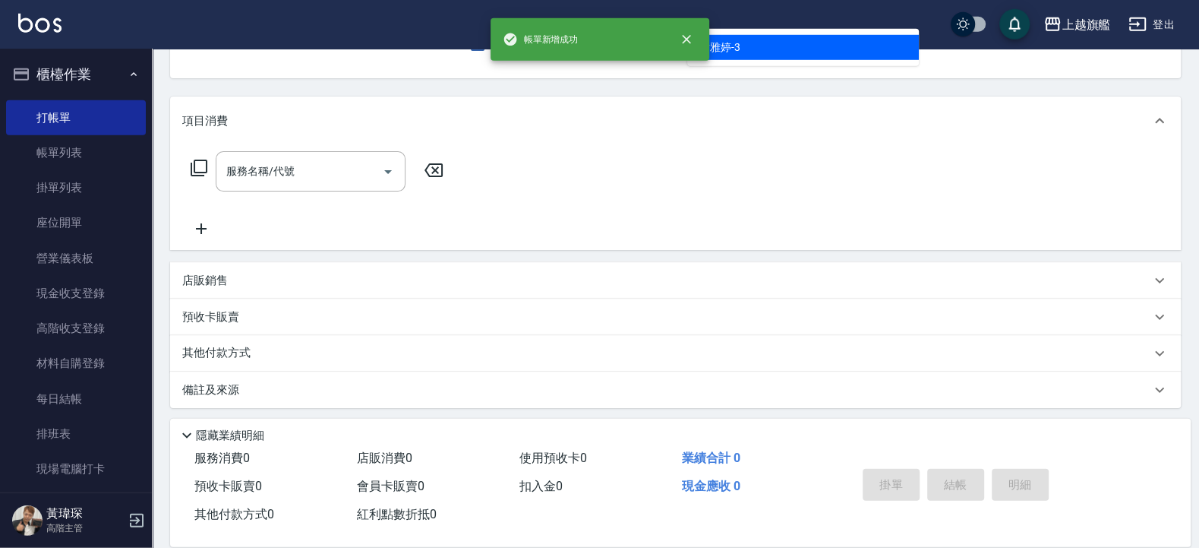
type input "謝雅婷-3"
type button "false"
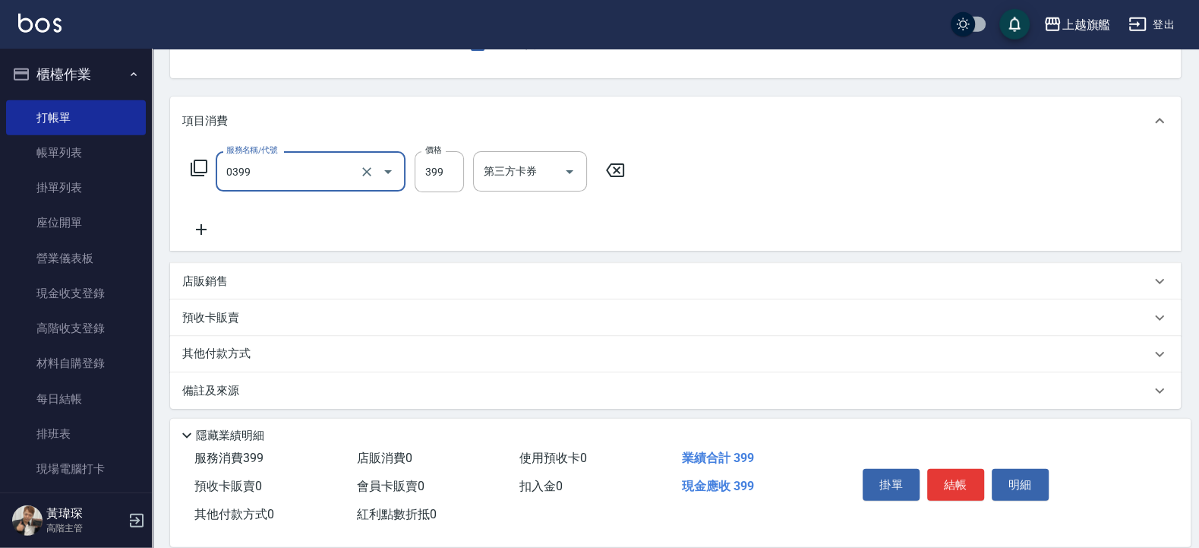
type input "海鹽SPA(0399)"
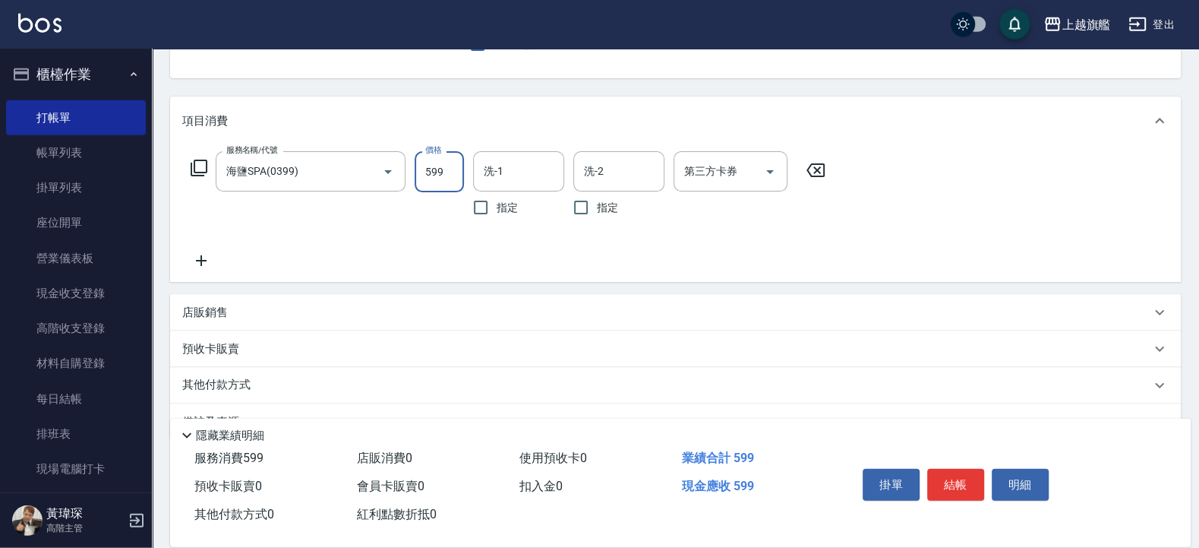
type input "599"
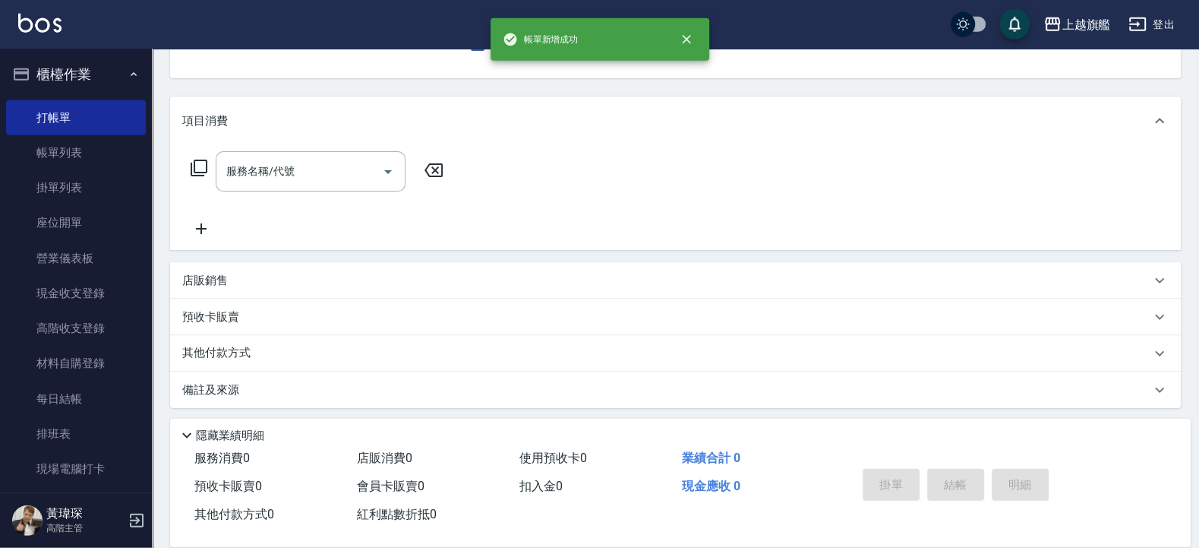
type input "張佳琳-6"
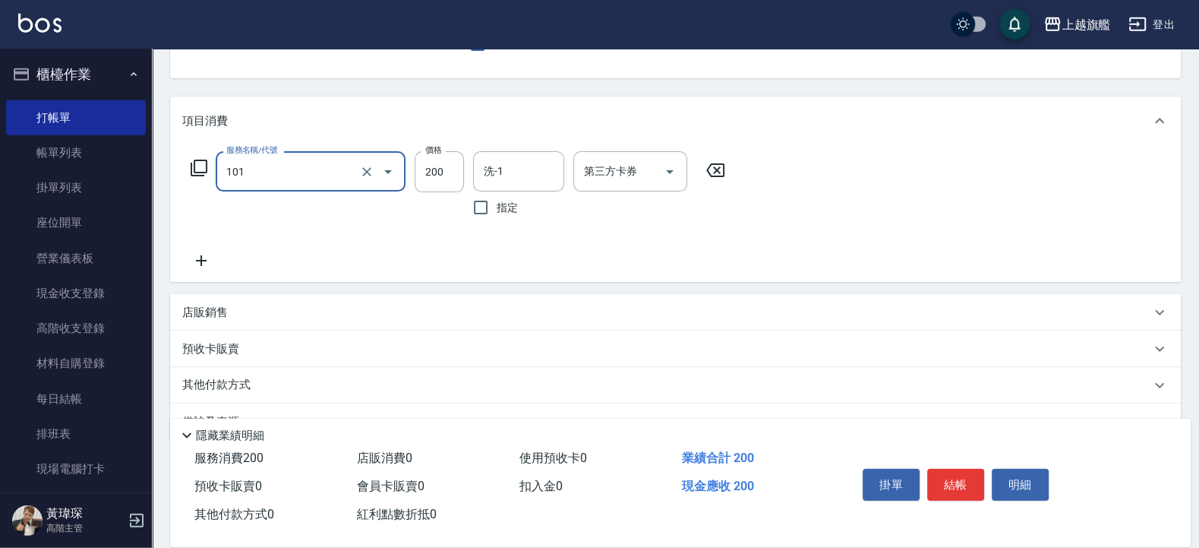
type input "一般洗(101)"
type input "400"
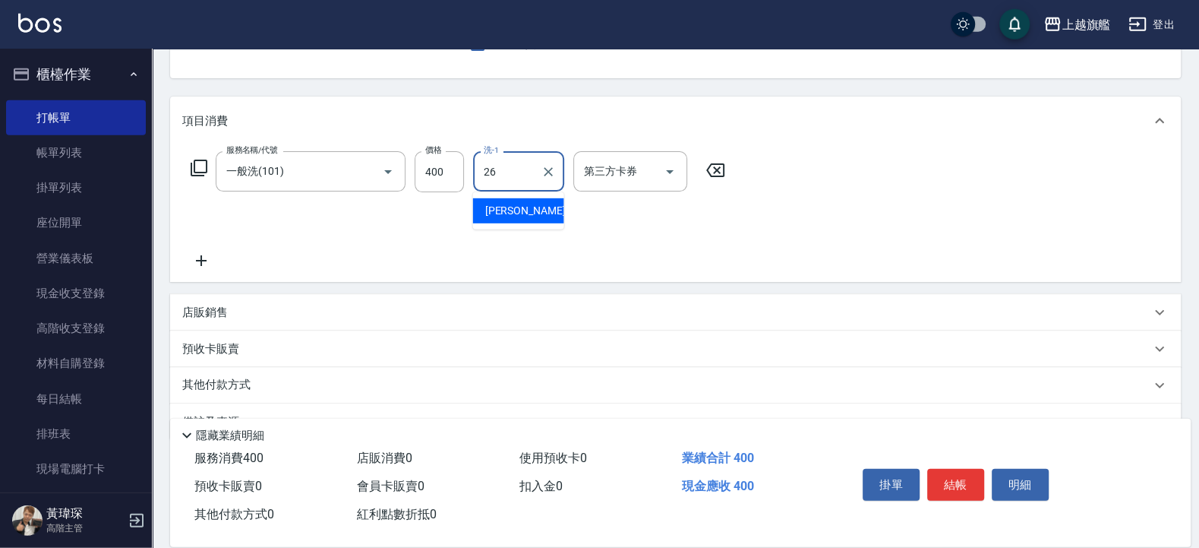
type input "陳祈聿-26"
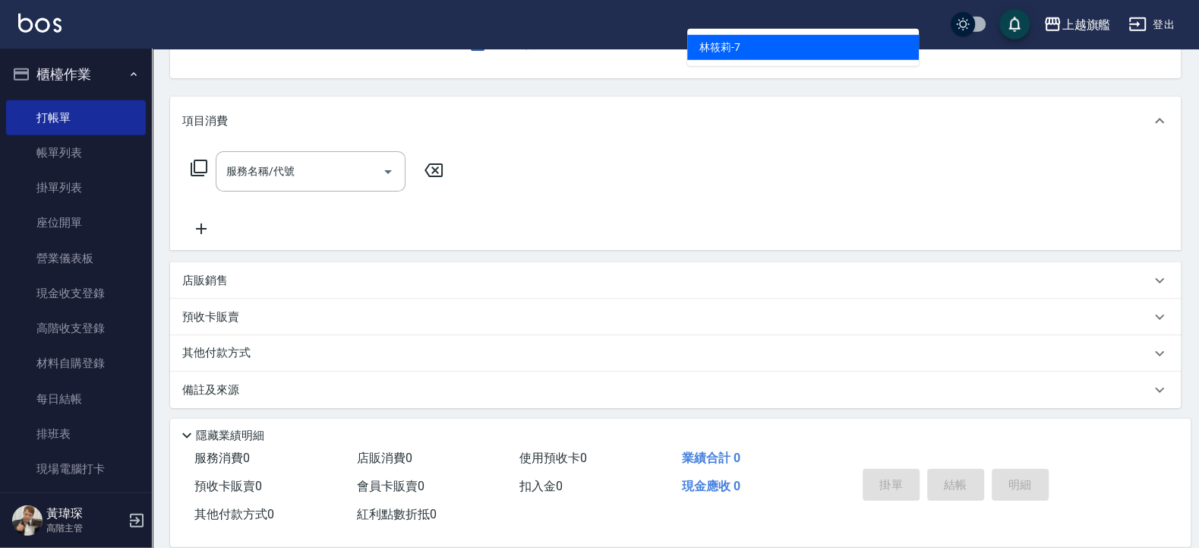
type input "林筱莉-7"
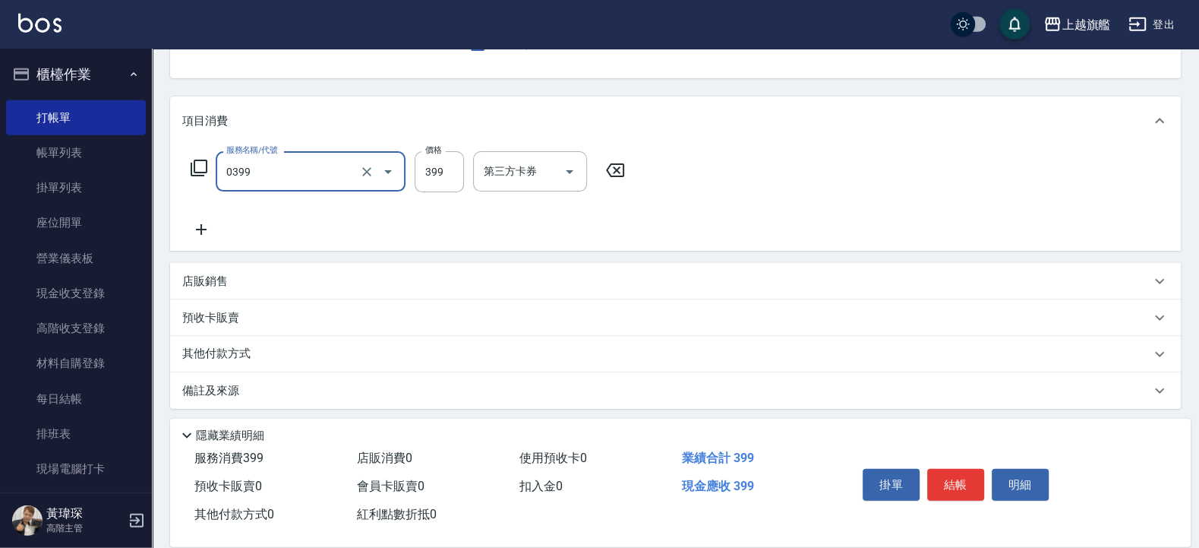
type input "海鹽SPA(0399)"
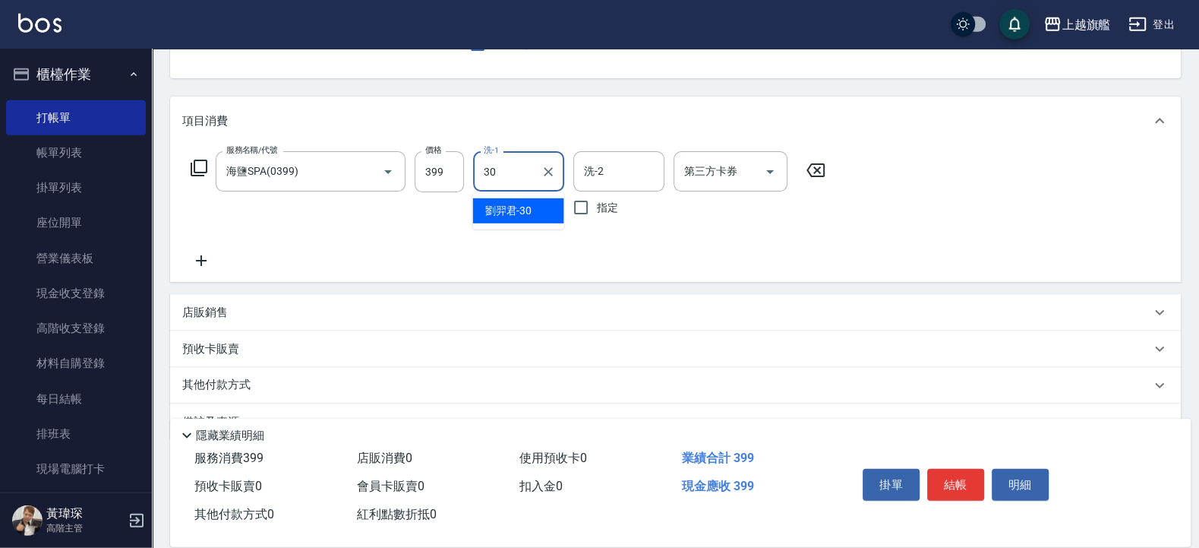
type input "劉羿君-30"
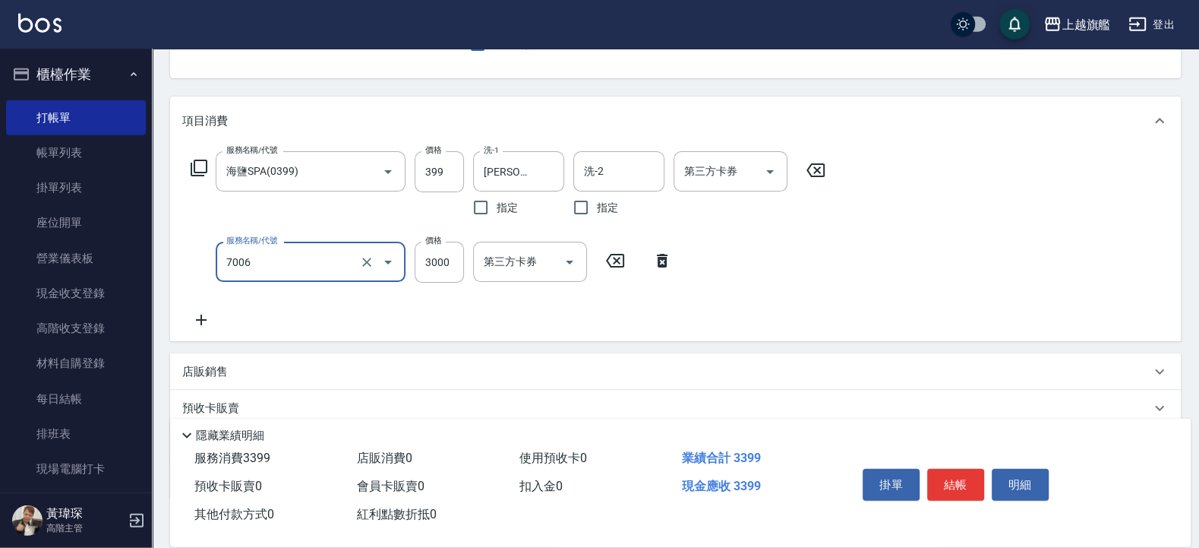
type input "重整(7006)"
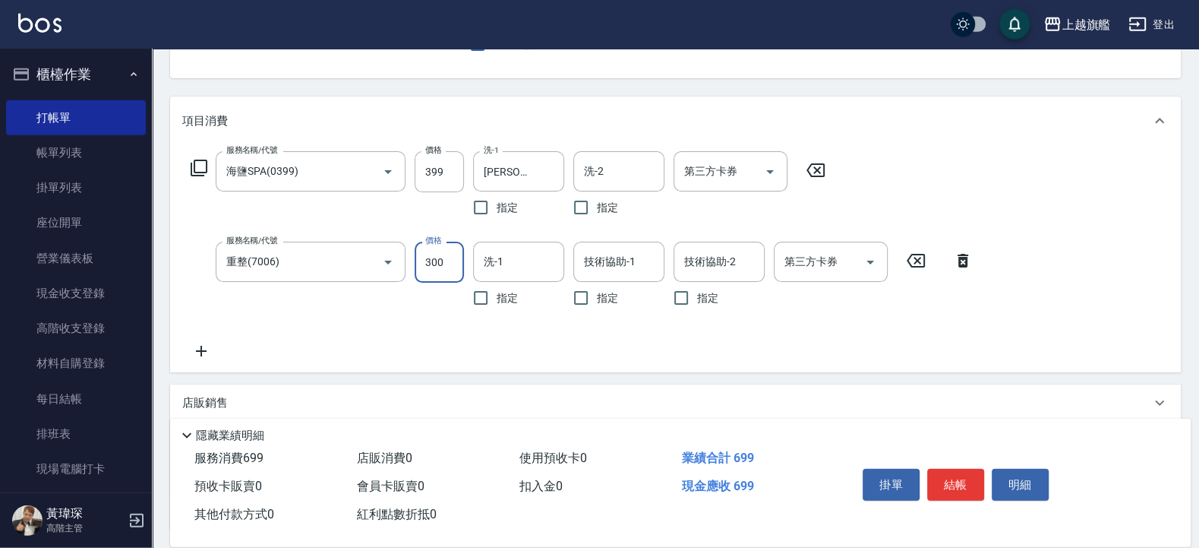
type input "3000"
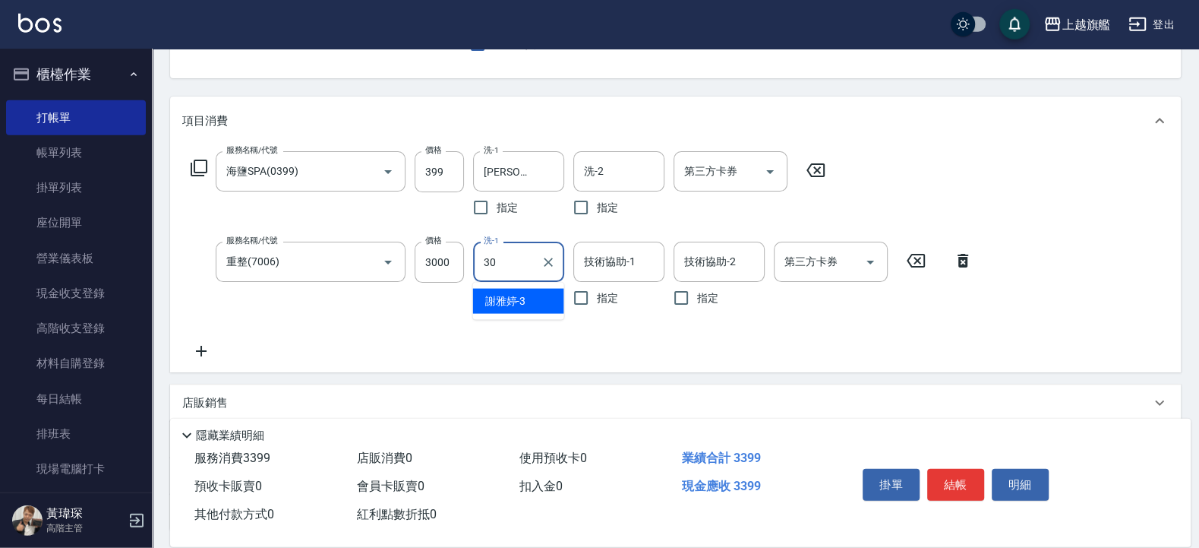
type input "劉羿君-30"
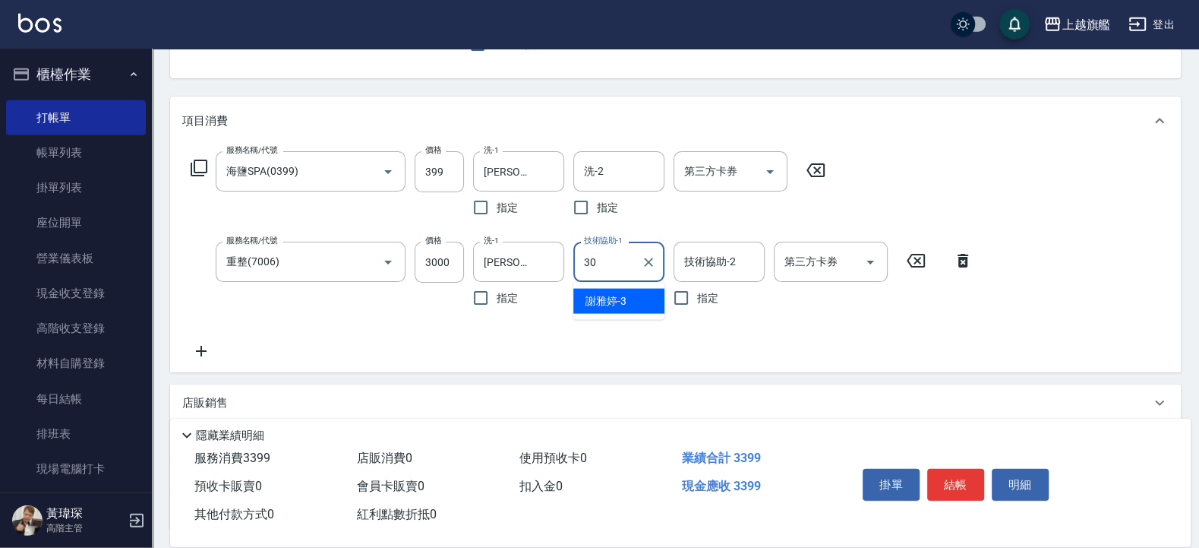
type input "劉羿君-30"
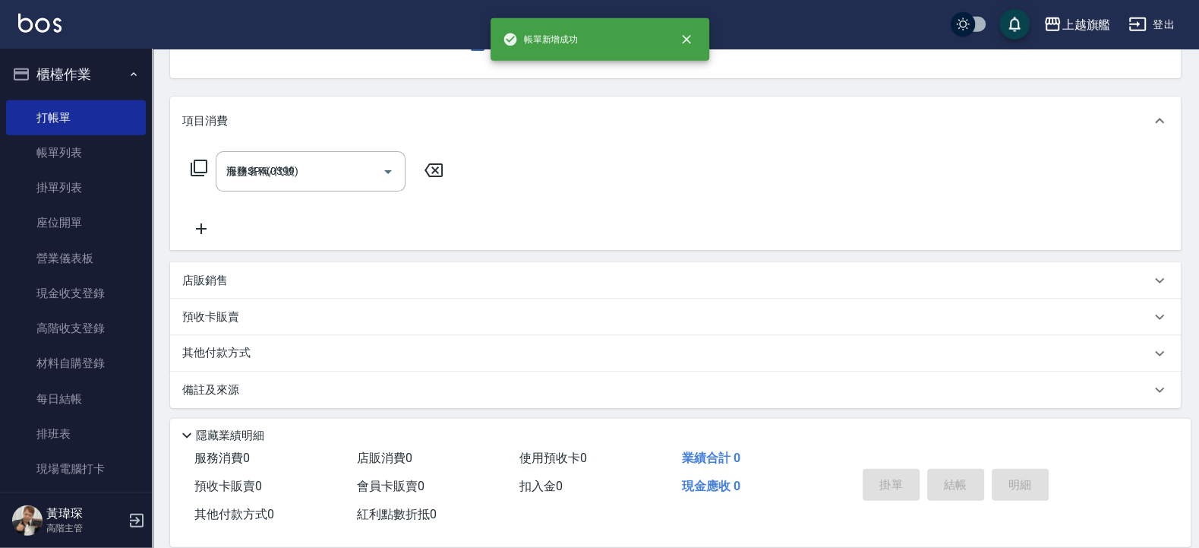
type input "2025/09/05 19:11"
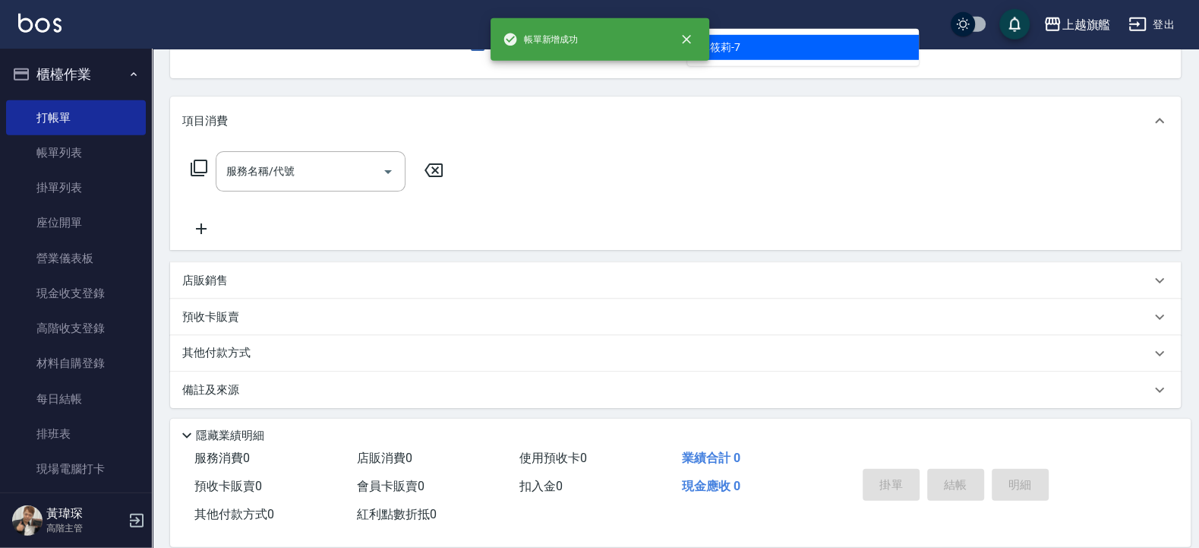
type input "林筱莉-7"
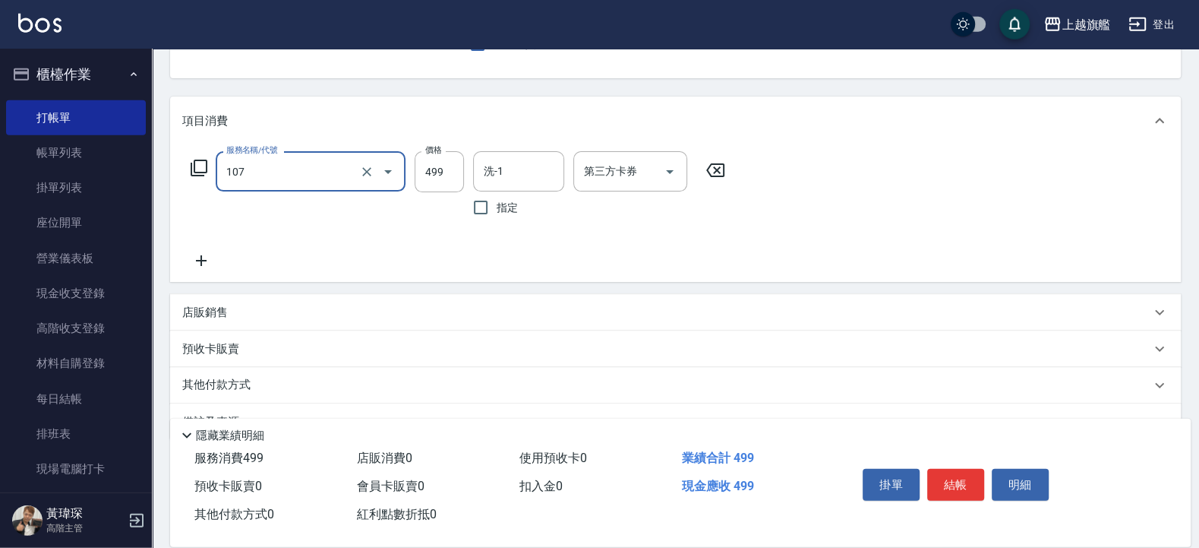
type input "舒活499(107)"
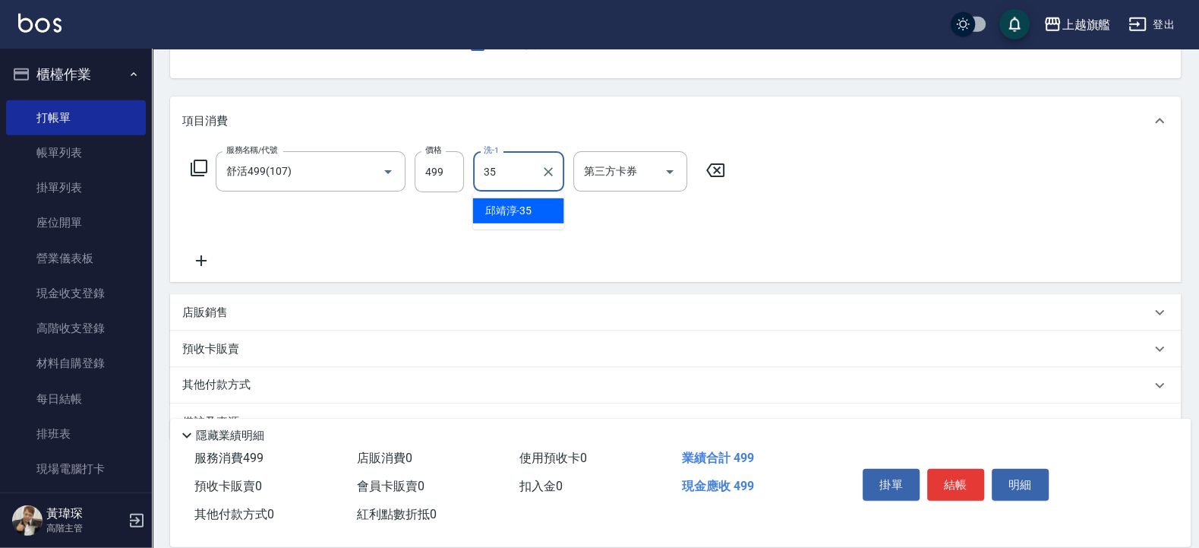
type input "邱靖淳-35"
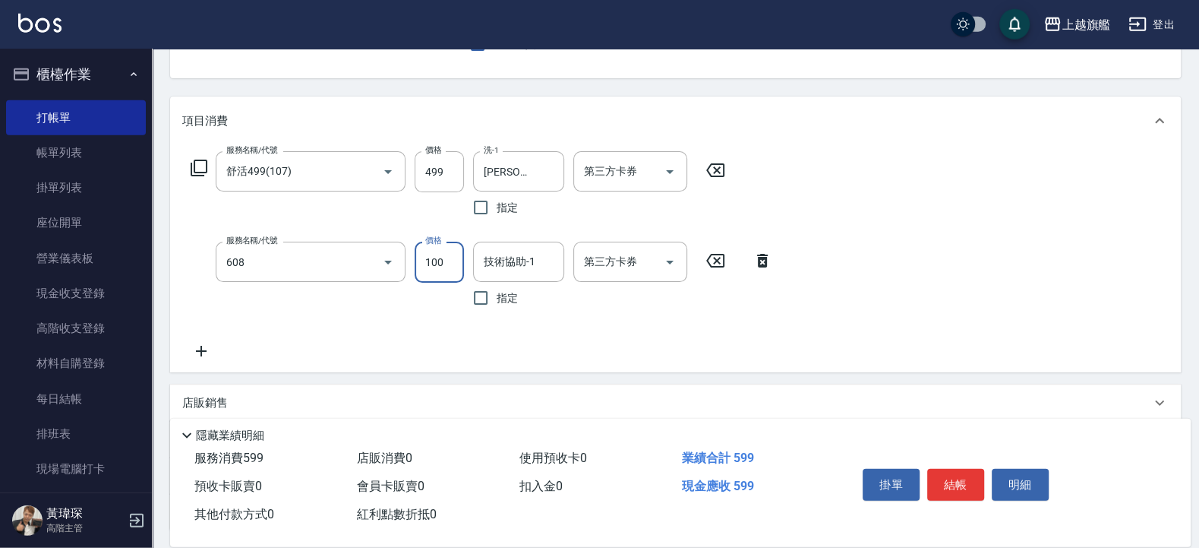
type input "專業/順護100(608)"
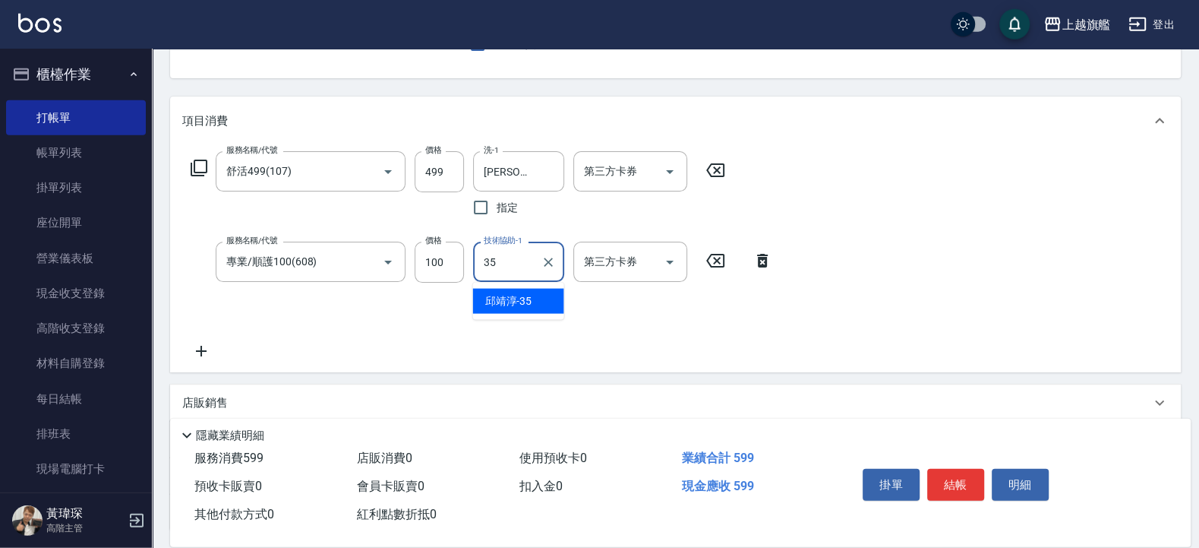
type input "邱靖淳-35"
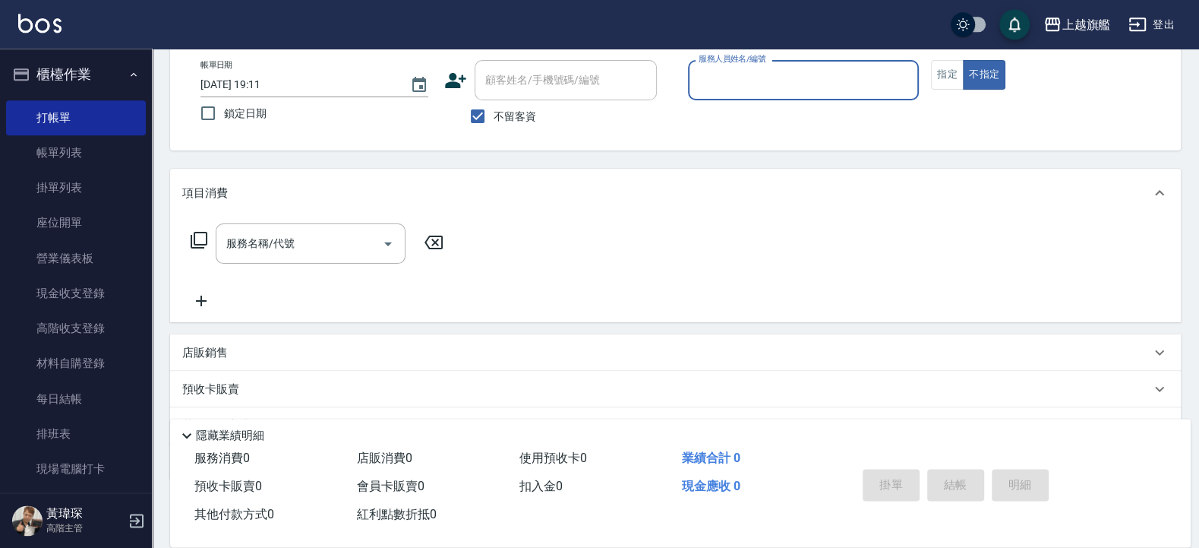
scroll to position [62, 0]
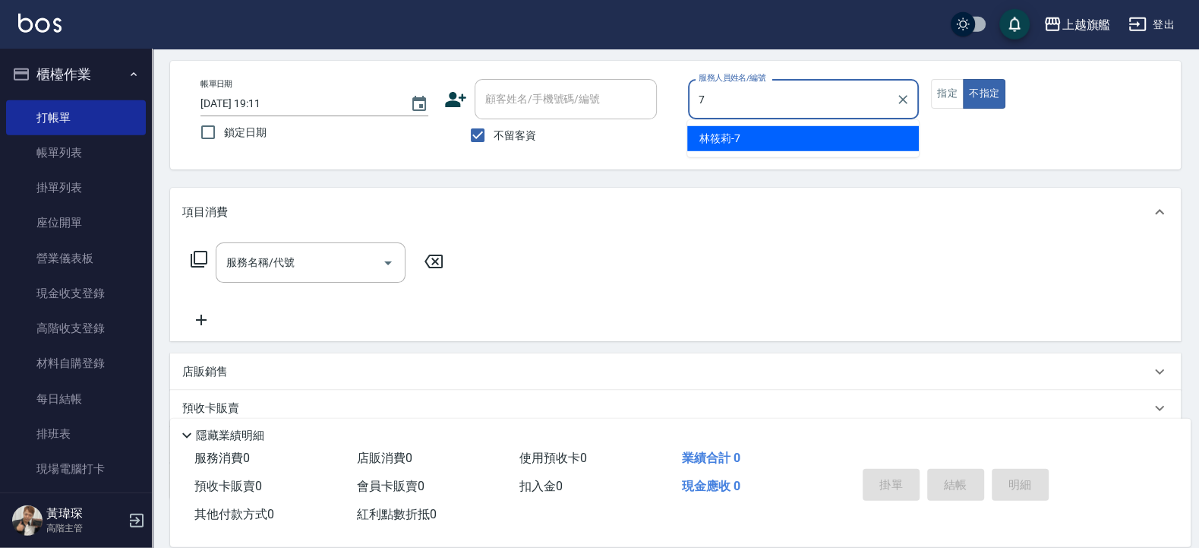
type input "林筱莉-7"
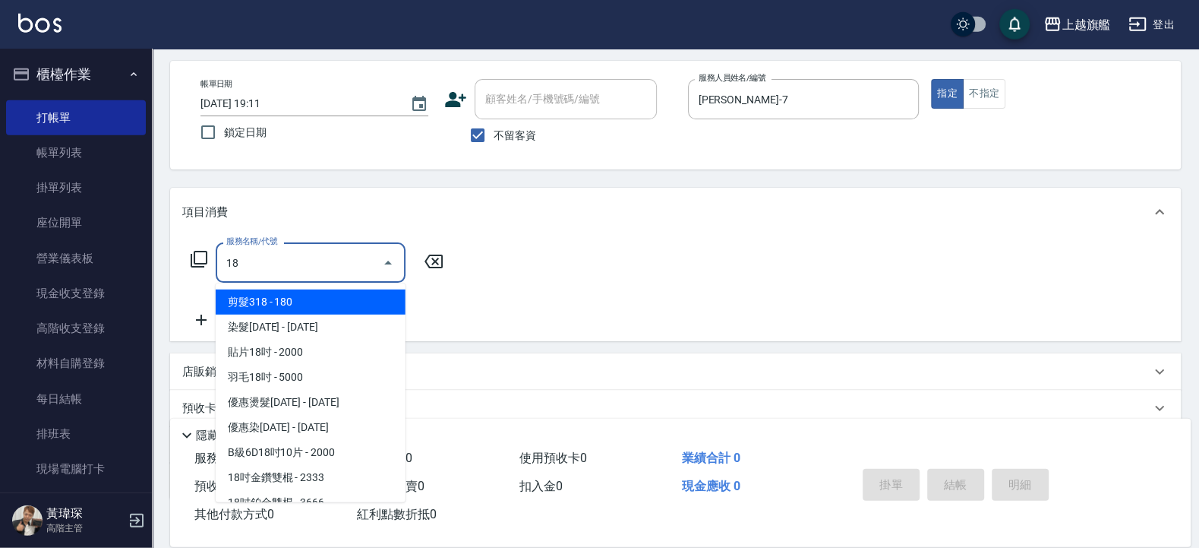
scroll to position [162, 0]
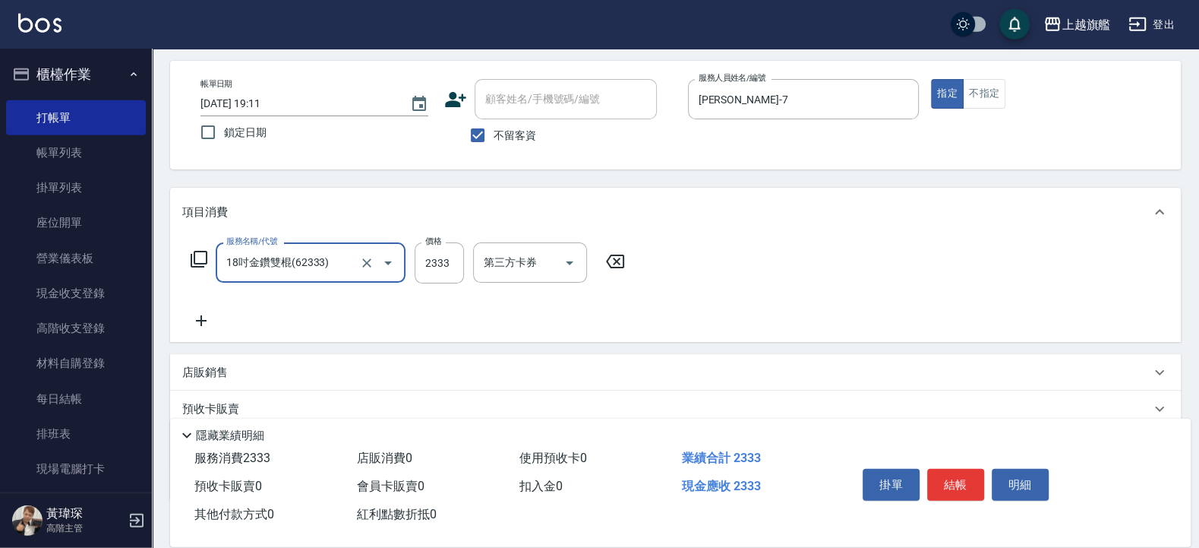
type input "18吋金鑽雙棍(62333)"
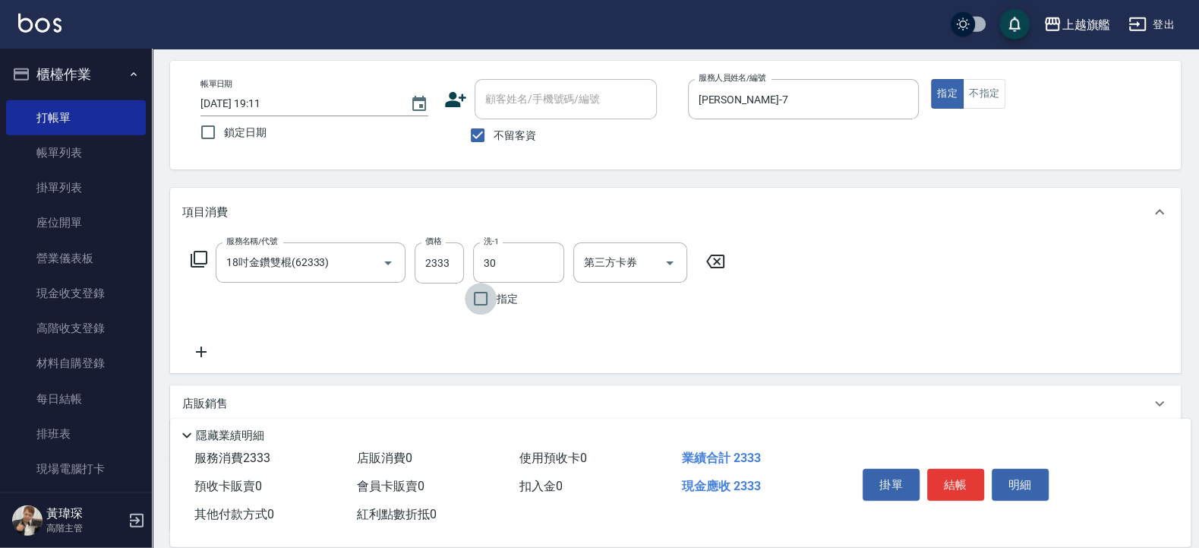
type input "劉羿君-30"
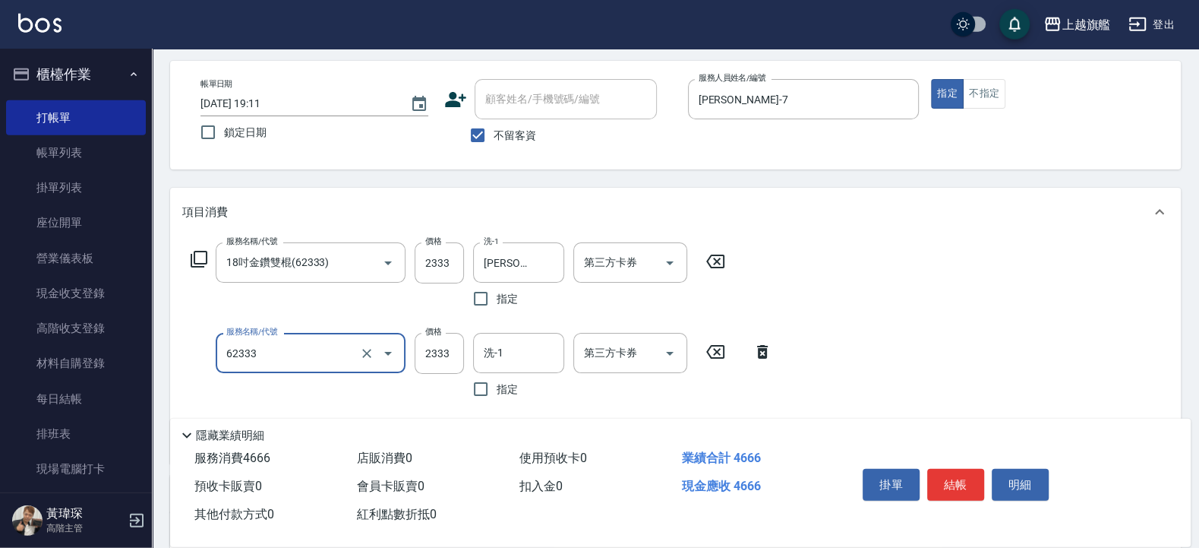
type input "18吋金鑽雙棍(62333)"
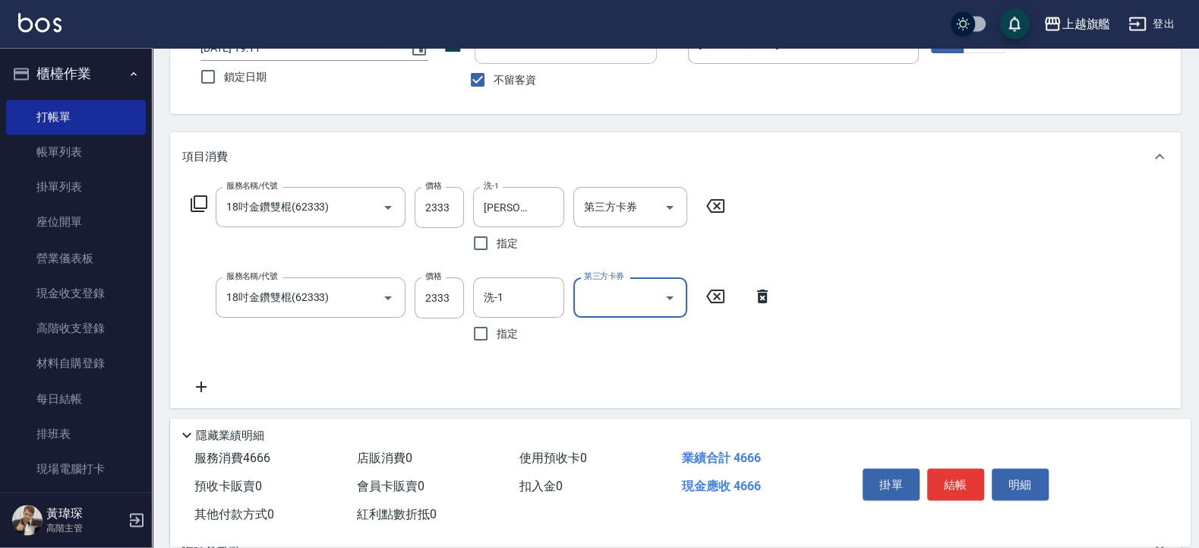
scroll to position [153, 0]
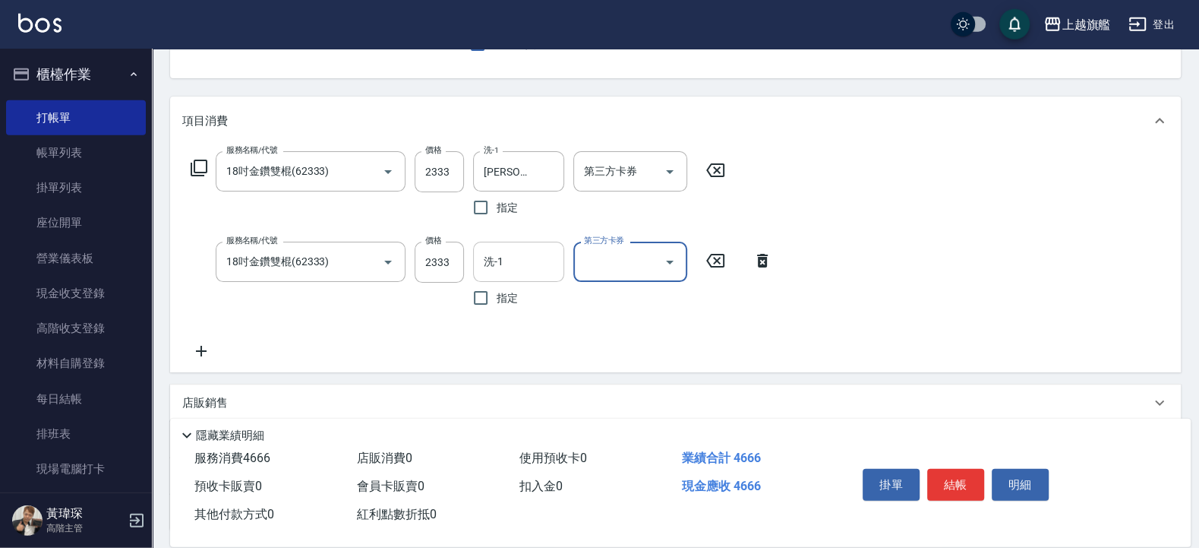
click at [517, 267] on input "洗-1" at bounding box center [518, 261] width 77 height 27
type input "劉羿君-30"
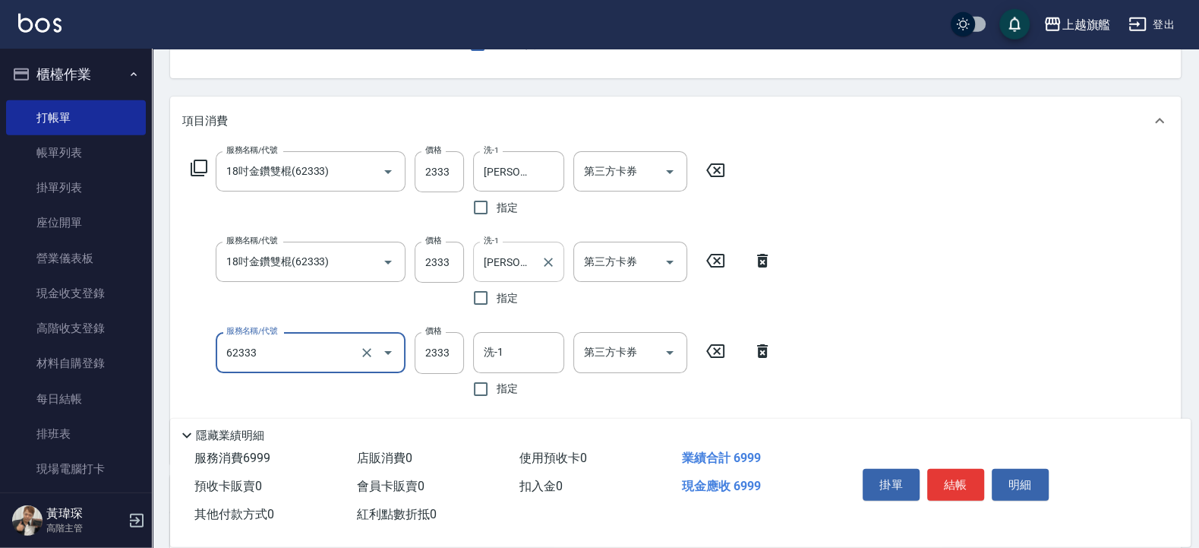
type input "18吋金鑽雙棍(62333)"
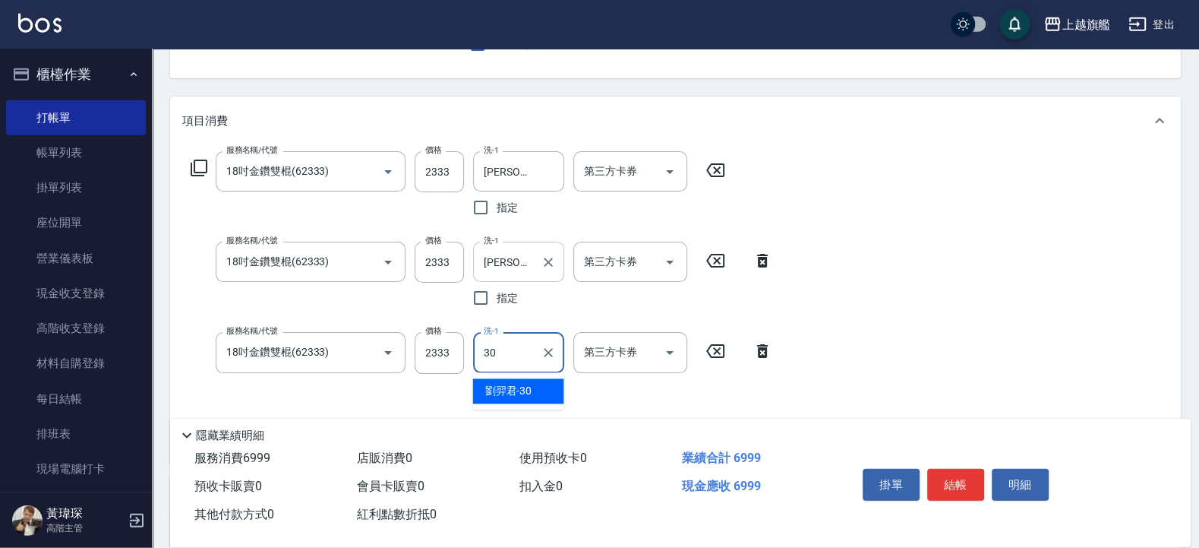
type input "劉羿君-30"
type input "染髮1000(517)"
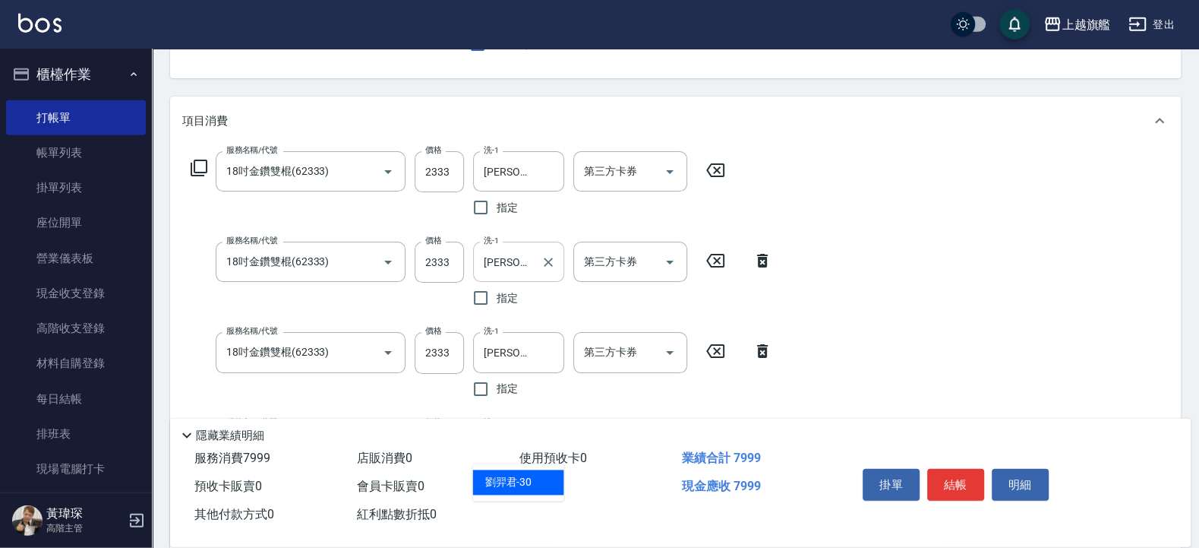
type input "劉羿君-30"
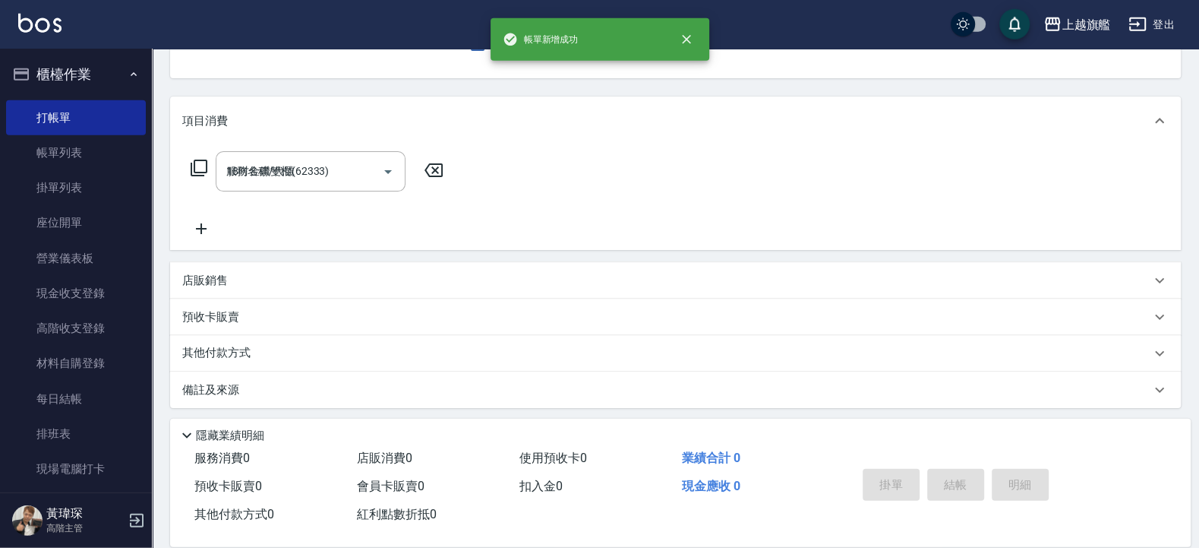
type input "2025/09/05 19:12"
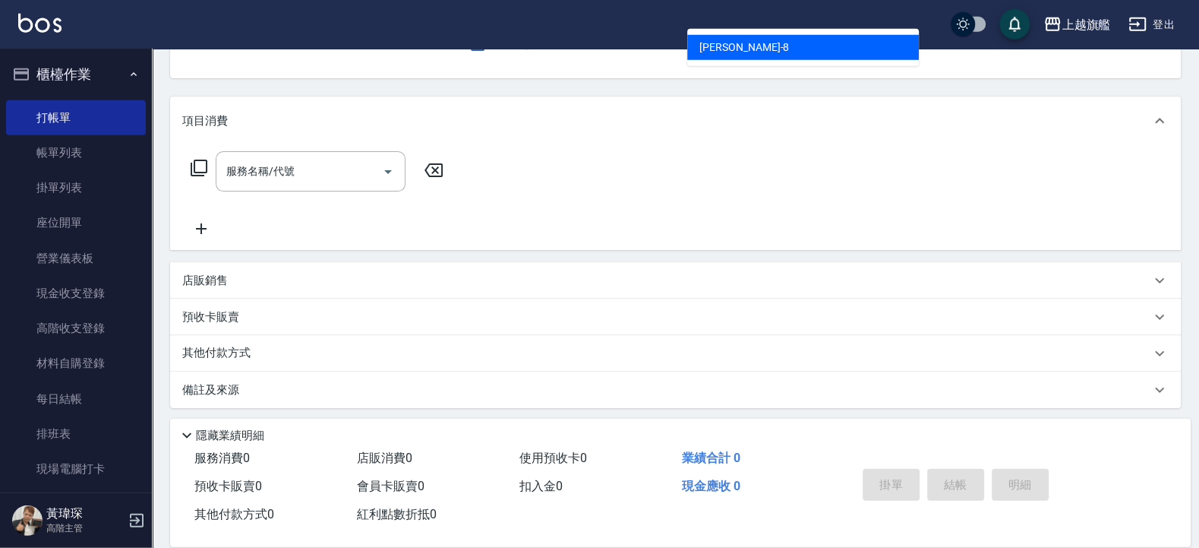
type input "周秀娟-8"
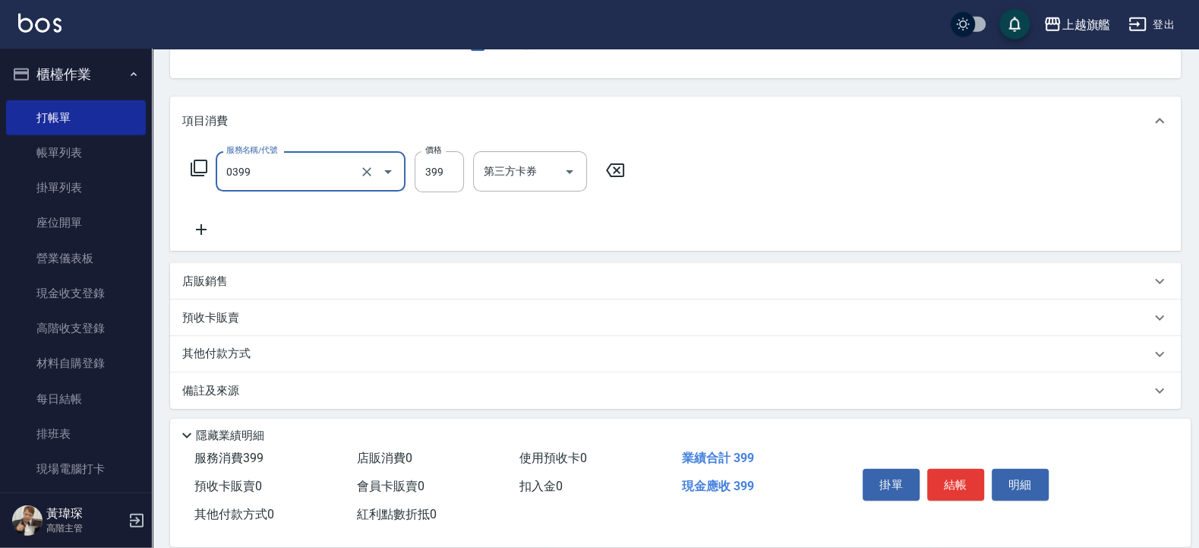
type input "海鹽SPA(0399)"
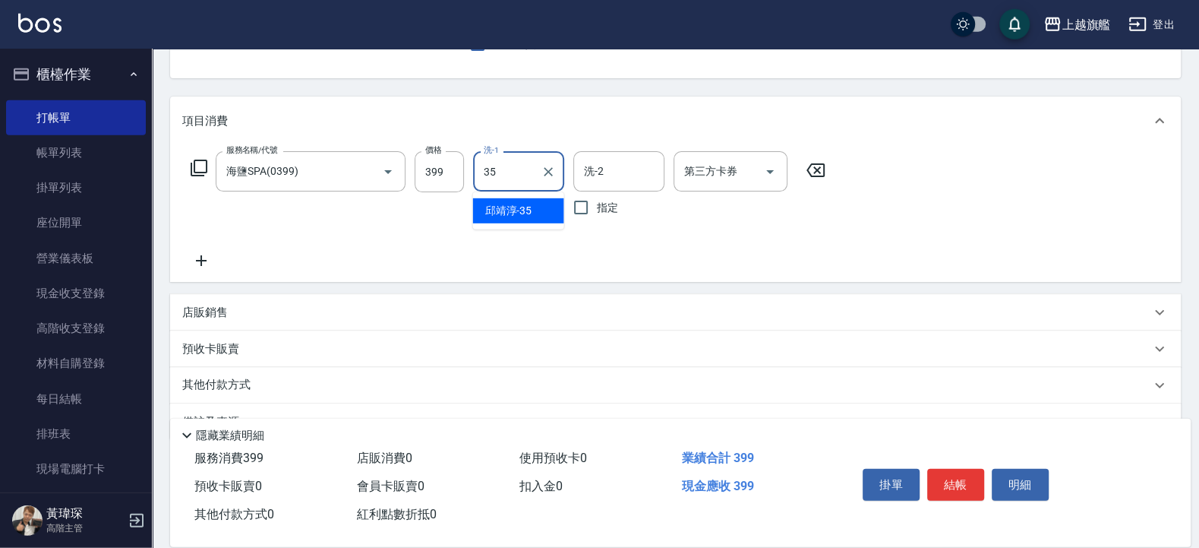
type input "邱靖淳-35"
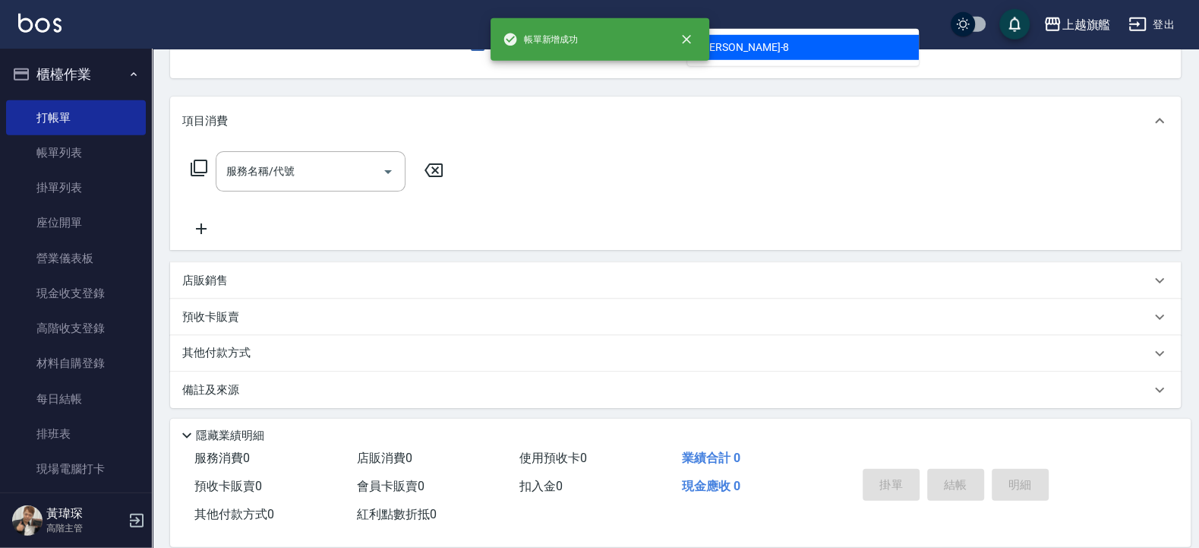
type input "周秀娟-8"
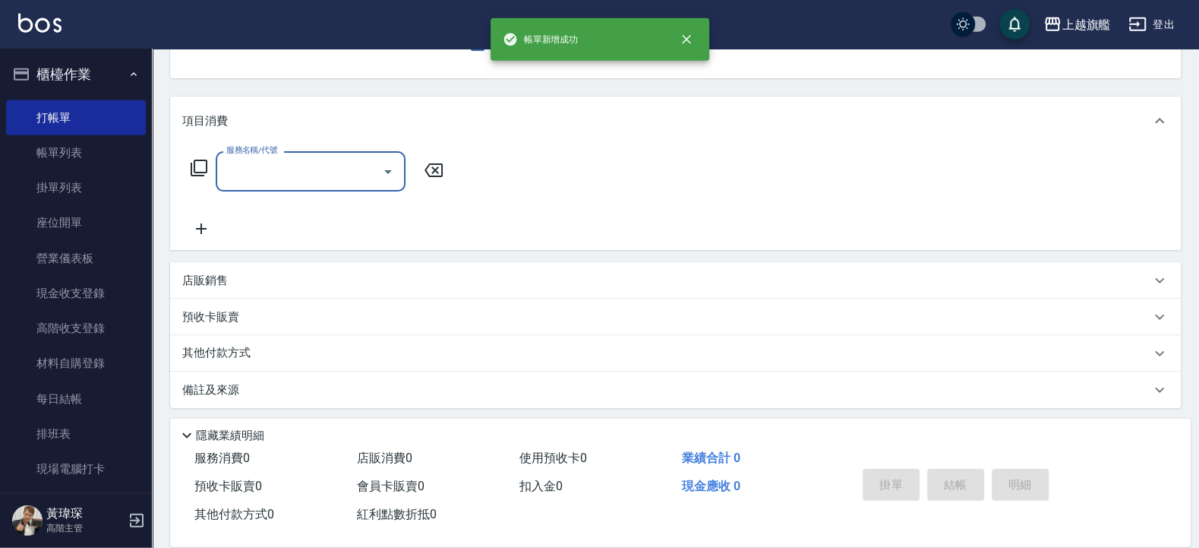
type input "7"
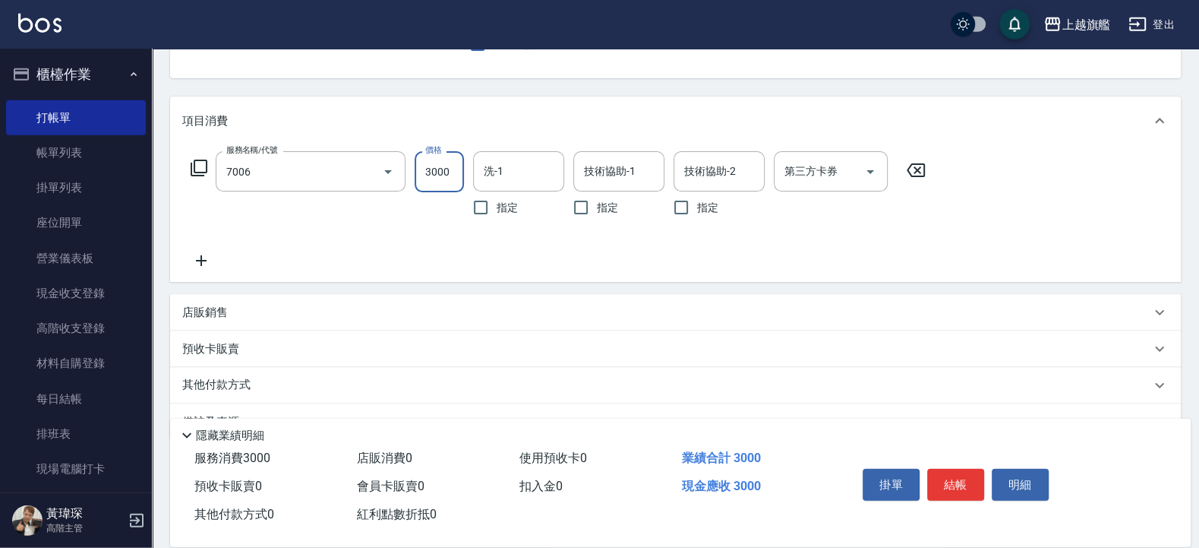
type input "重整(7006)"
click at [441, 166] on input "89" at bounding box center [439, 171] width 49 height 41
type input "899"
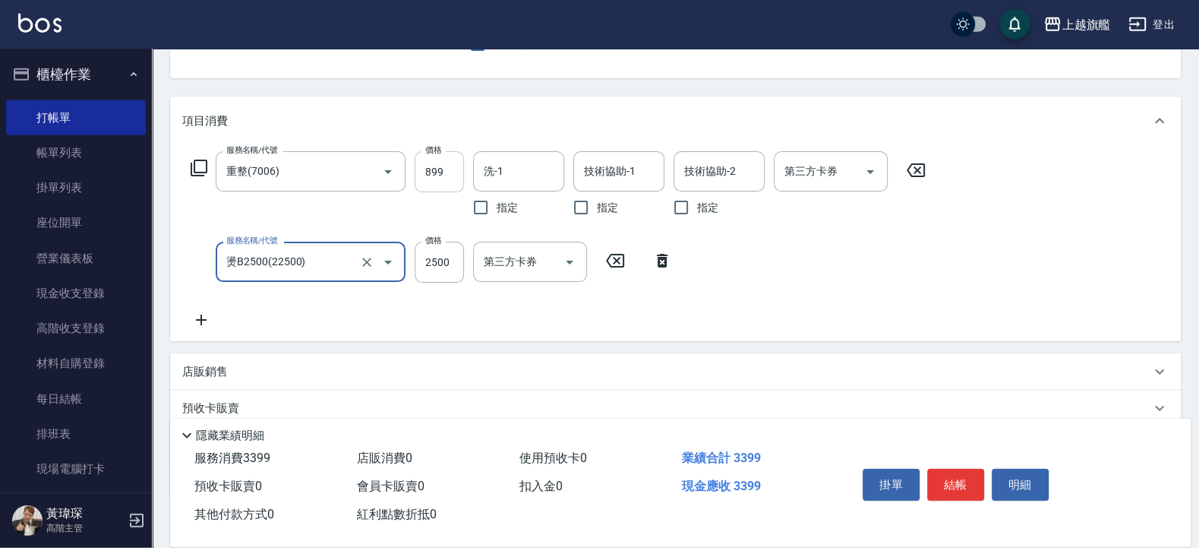
type input "燙B2500(22500)"
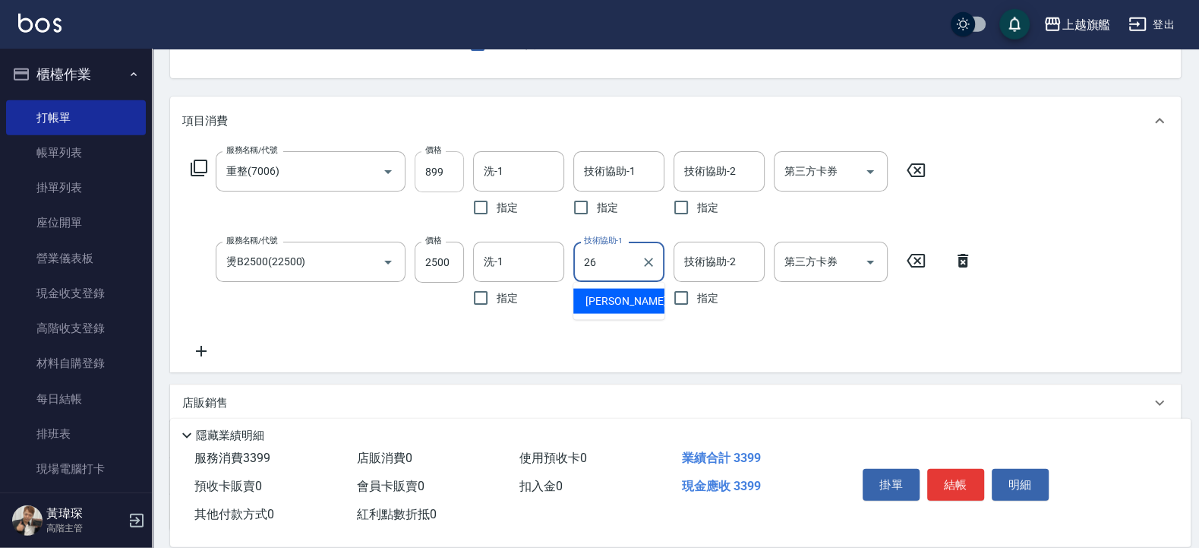
type input "陳祈聿-26"
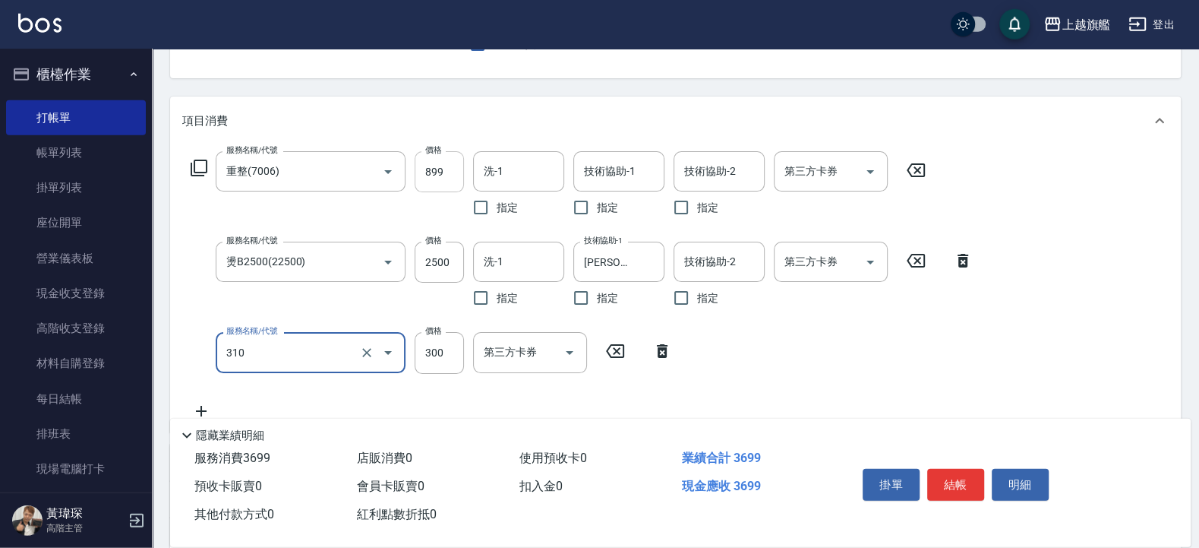
type input "剪髮300(310)"
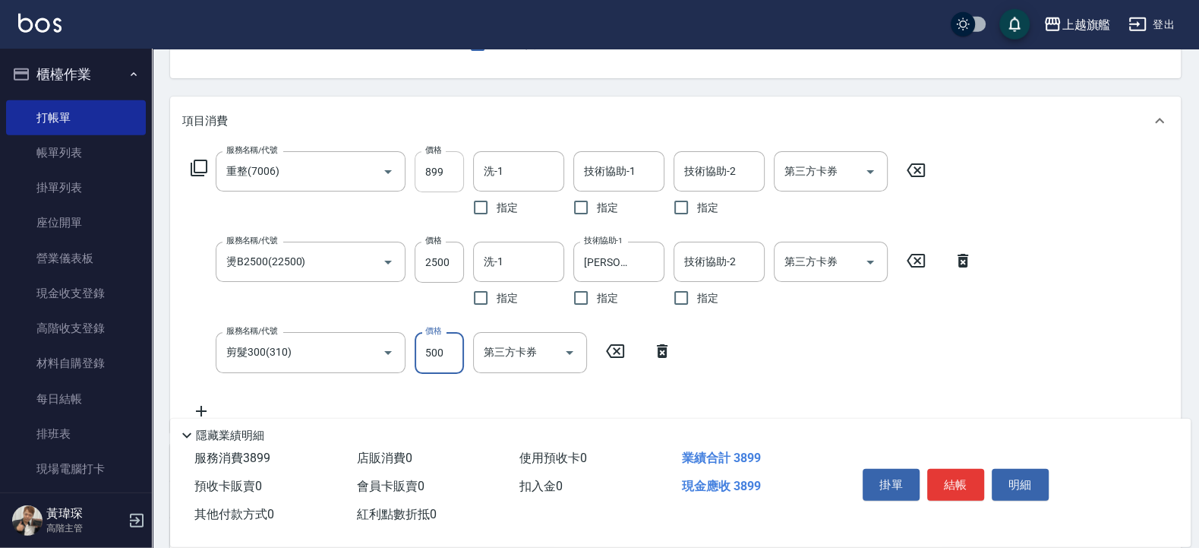
type input "500"
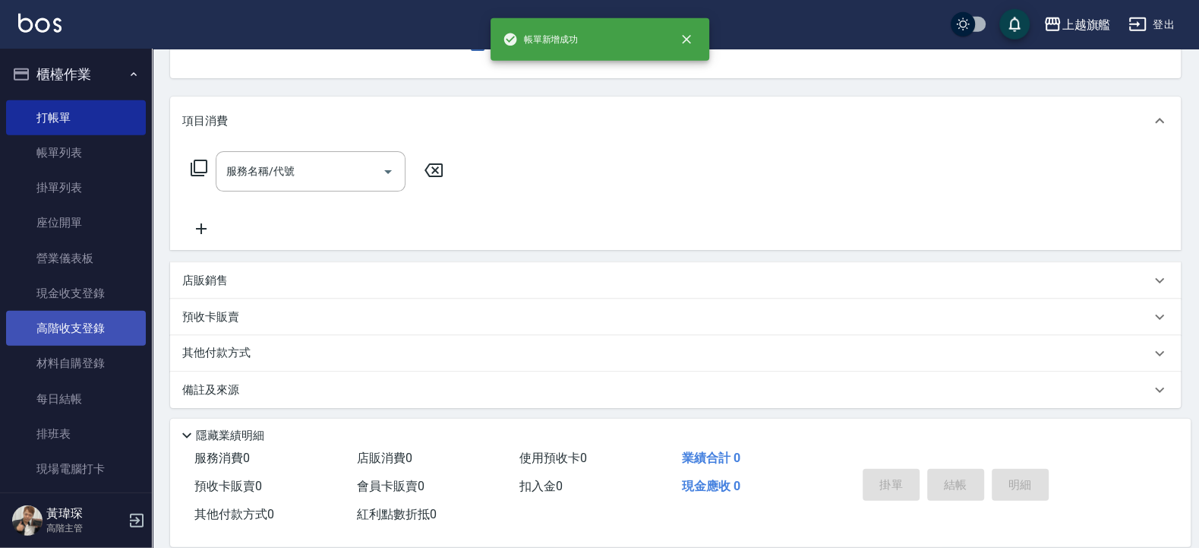
scroll to position [456, 0]
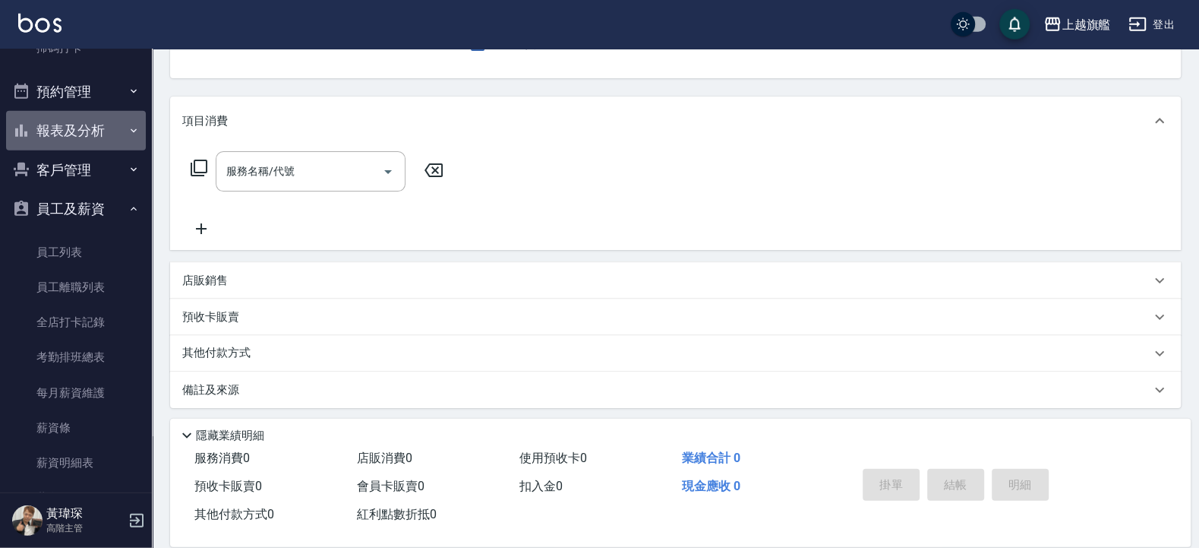
drag, startPoint x: 106, startPoint y: 123, endPoint x: 103, endPoint y: 131, distance: 8.2
click at [107, 122] on button "報表及分析" at bounding box center [76, 130] width 140 height 39
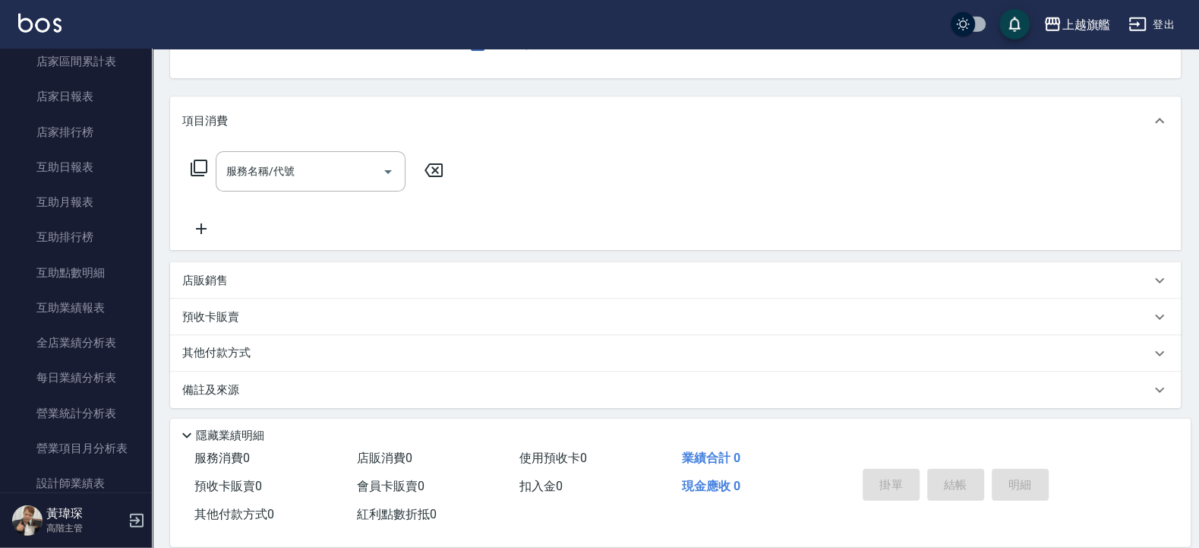
scroll to position [0, 0]
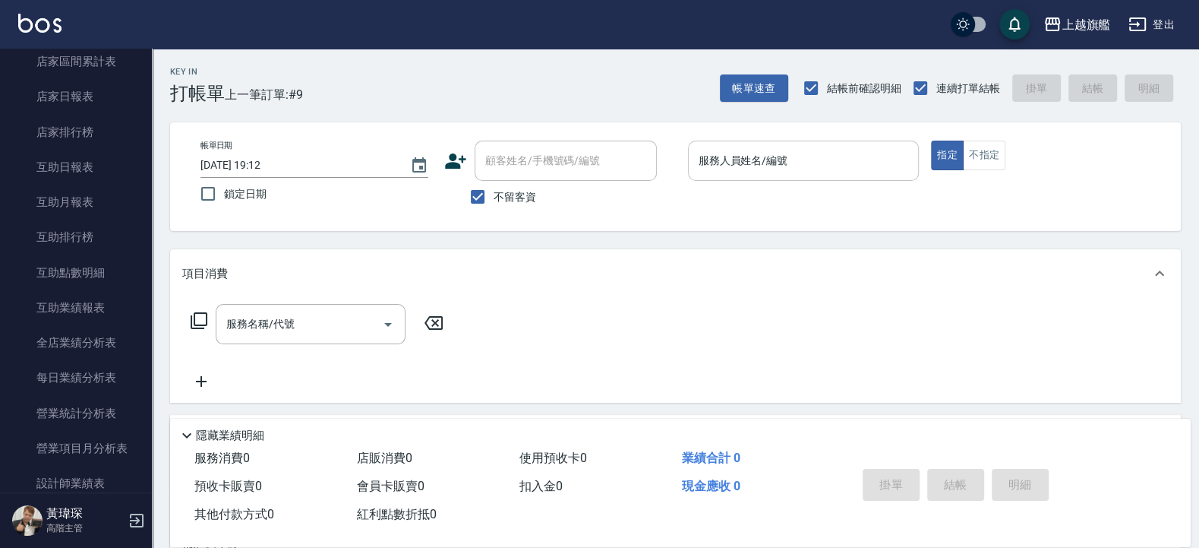
click at [6, 150] on link "互助日報表" at bounding box center [76, 167] width 140 height 35
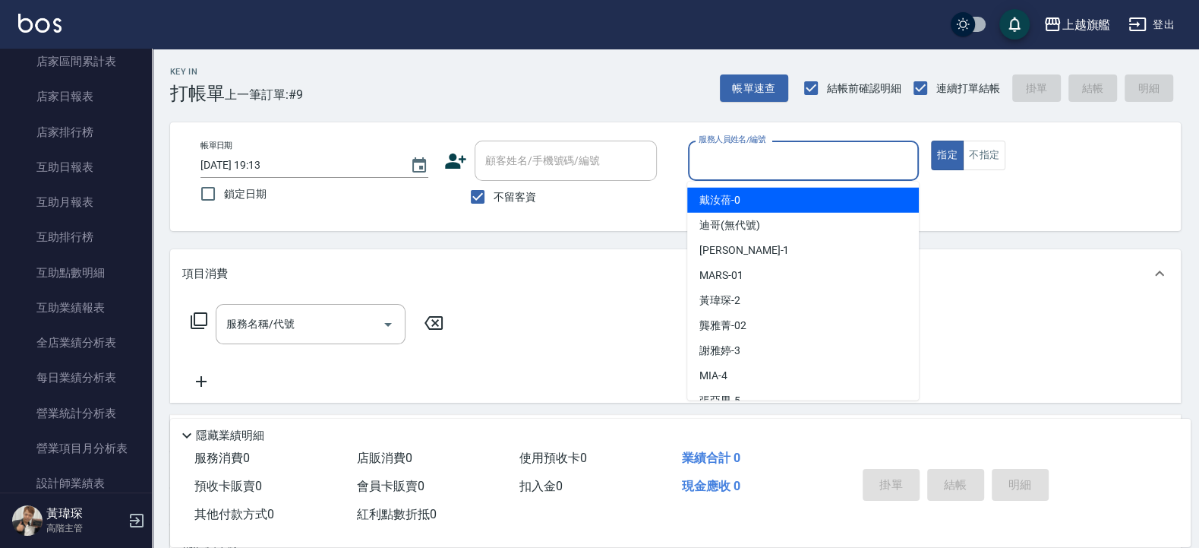
click at [713, 162] on input "服務人員姓名/編號" at bounding box center [804, 160] width 218 height 27
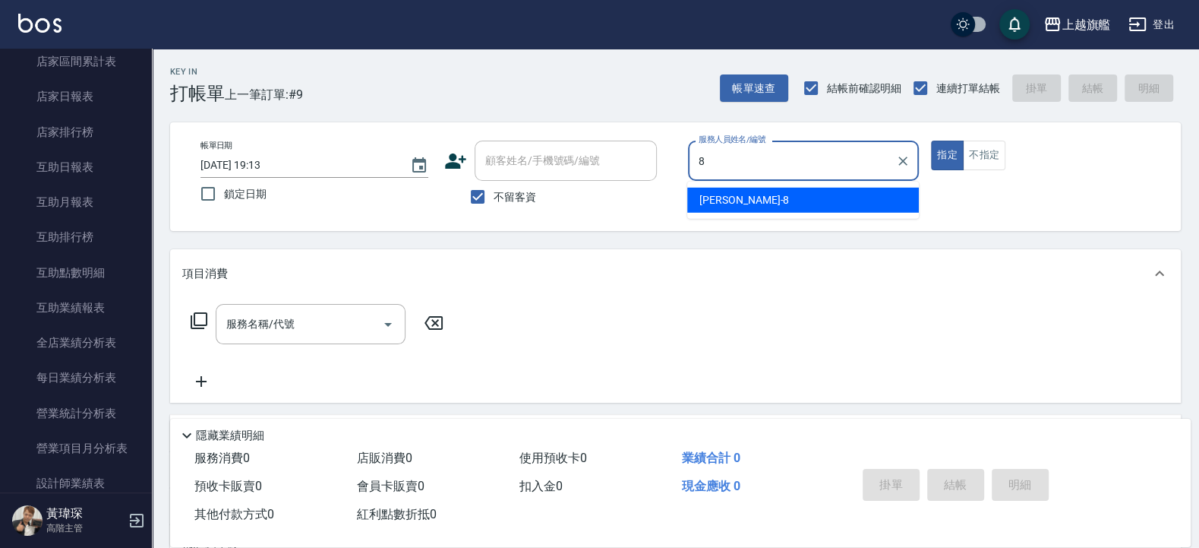
type input "周秀娟-8"
type button "true"
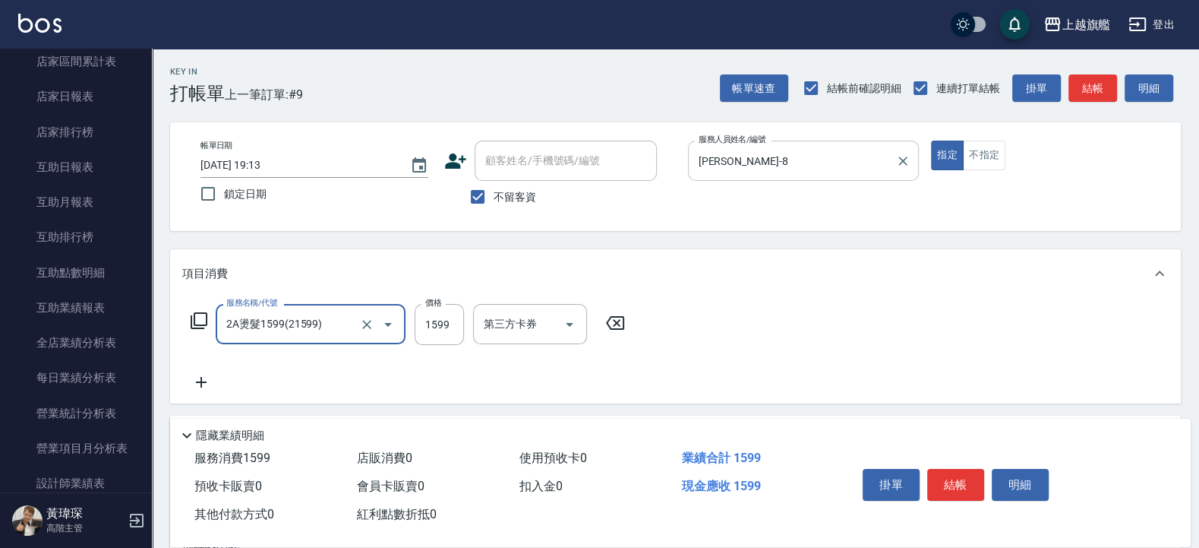
type input "2A燙髮1599(21599)"
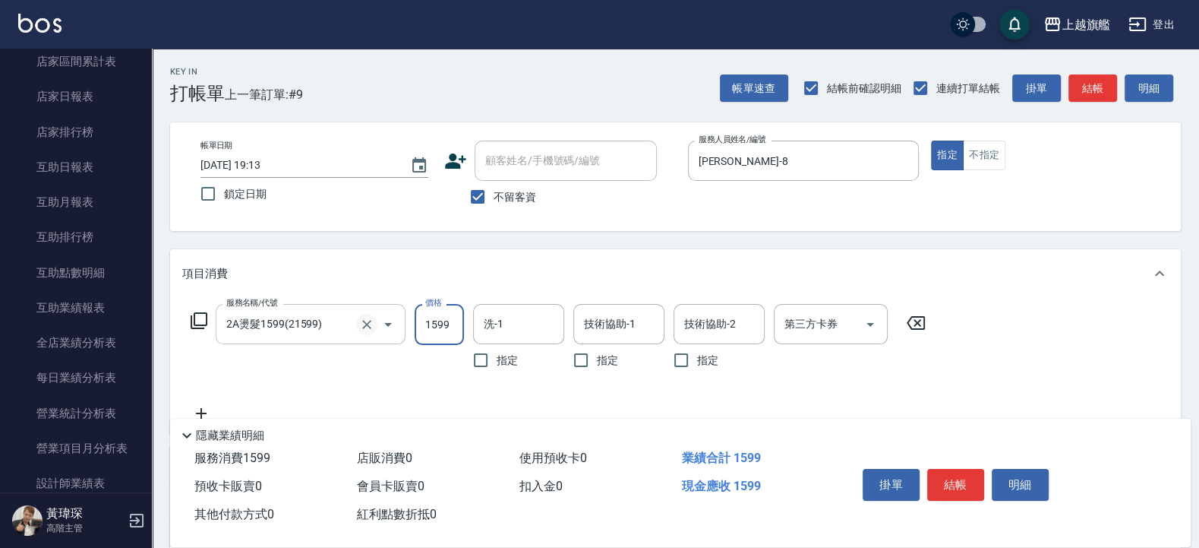
click at [371, 327] on icon "Clear" at bounding box center [366, 324] width 15 height 15
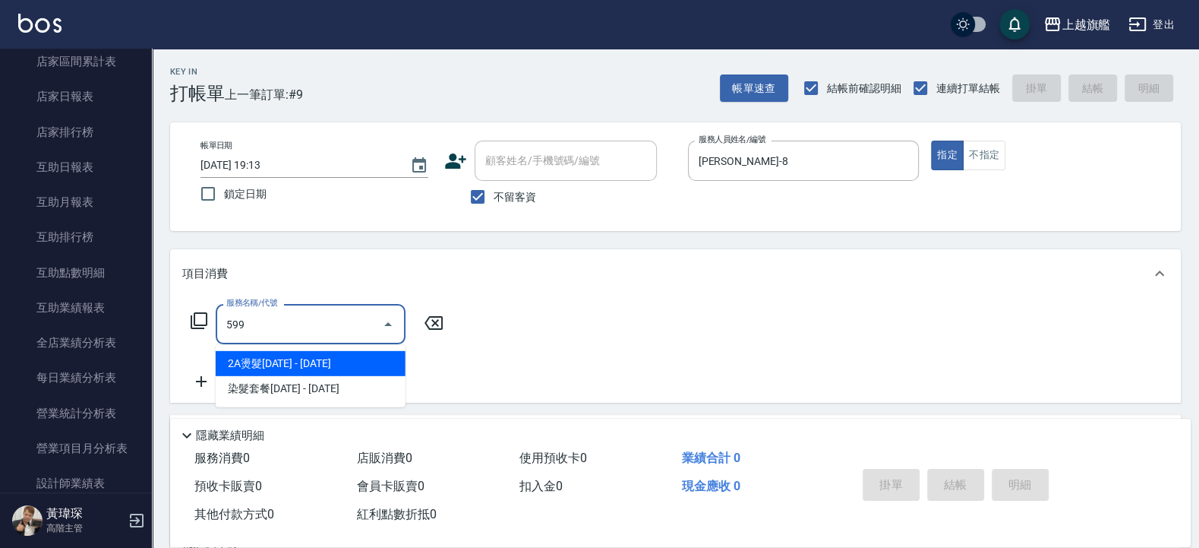
type input "2A燙髮1599(21599)"
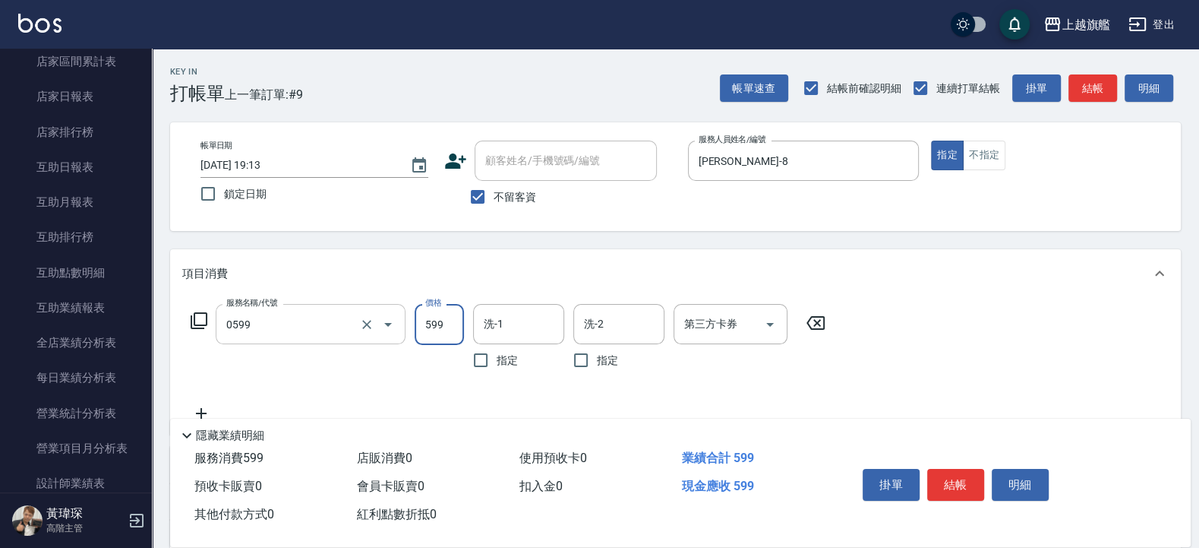
type input "去角質ITELY.(0599)"
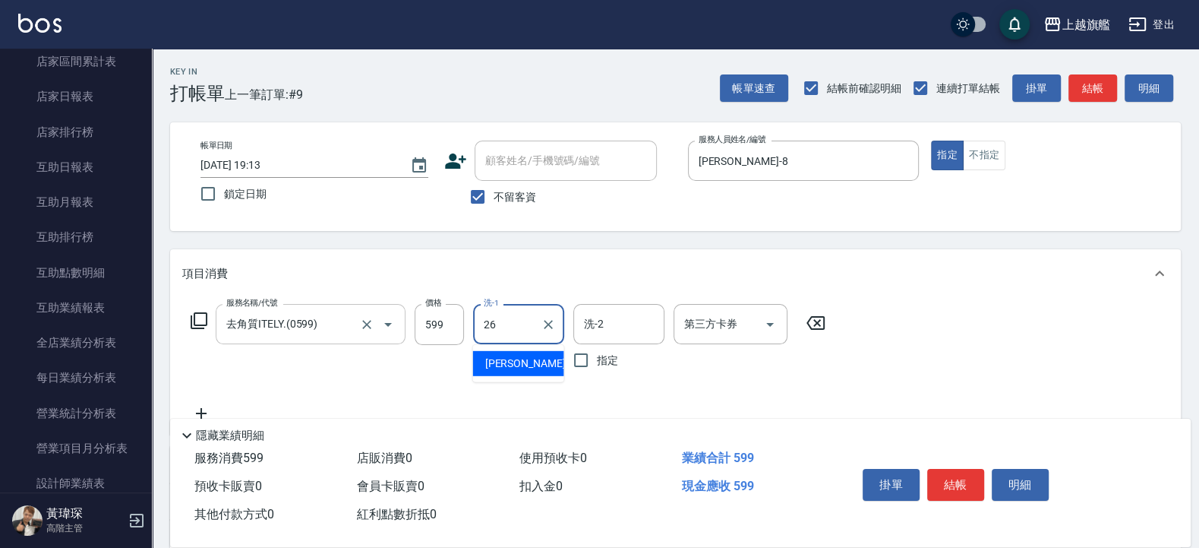
type input "陳祈聿-26"
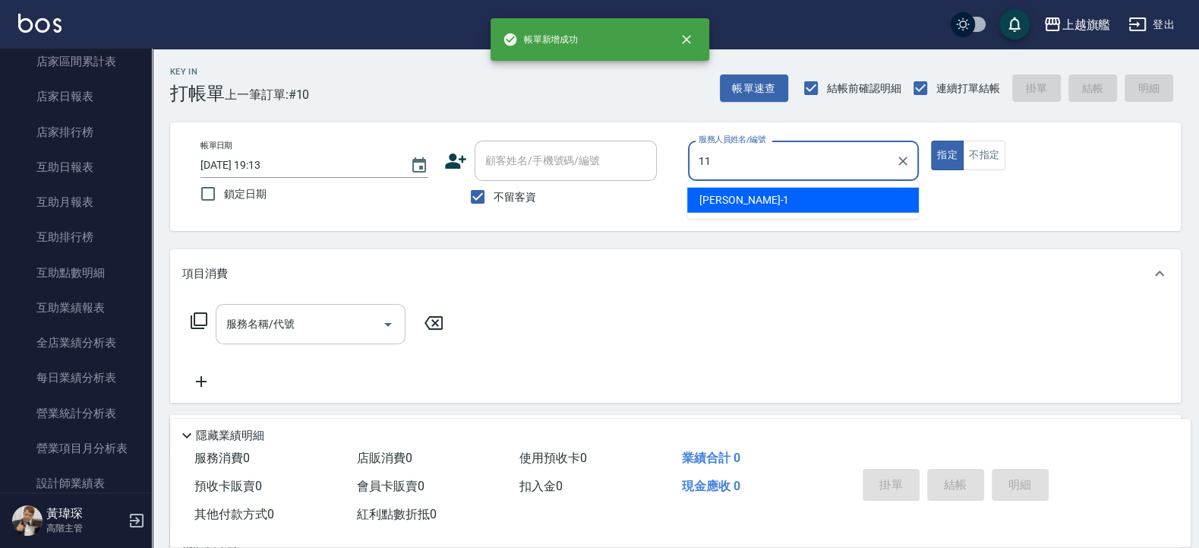
type input "蔡美秀-11"
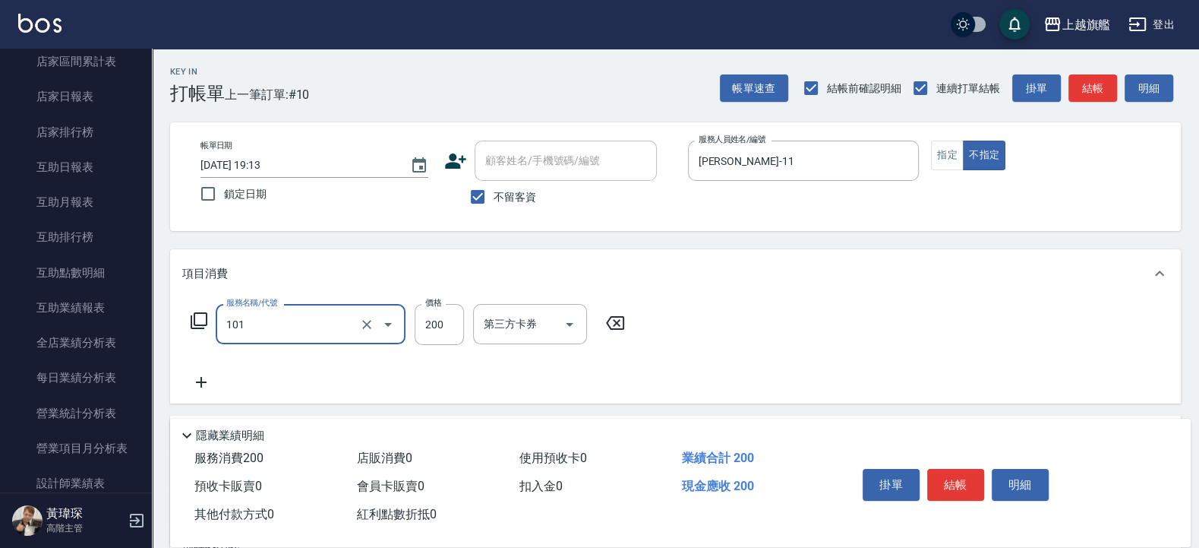
type input "一般洗(101)"
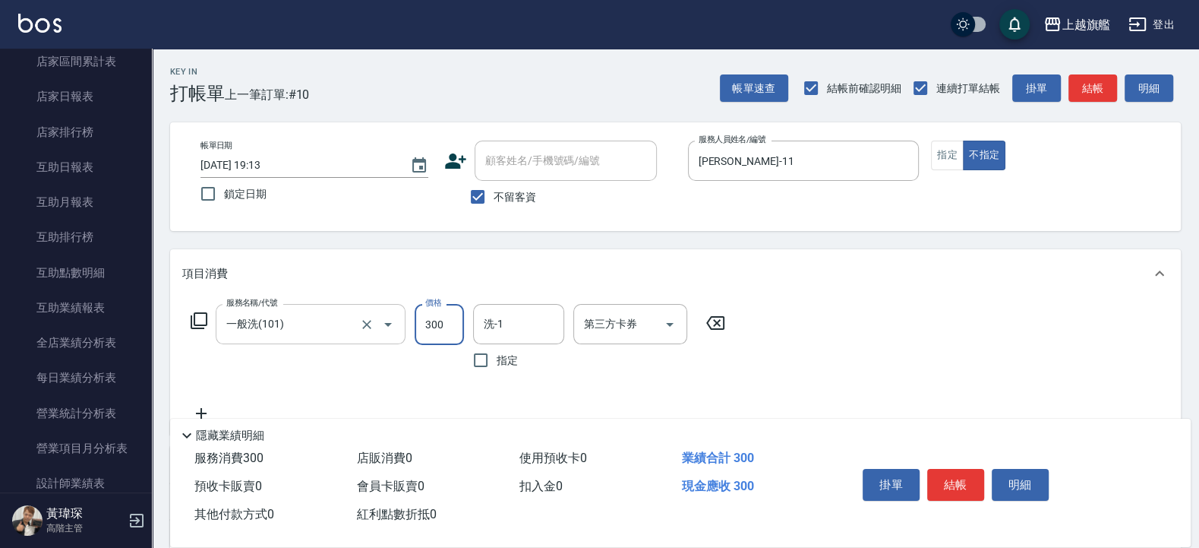
type input "300"
type input "邱靖淳-35"
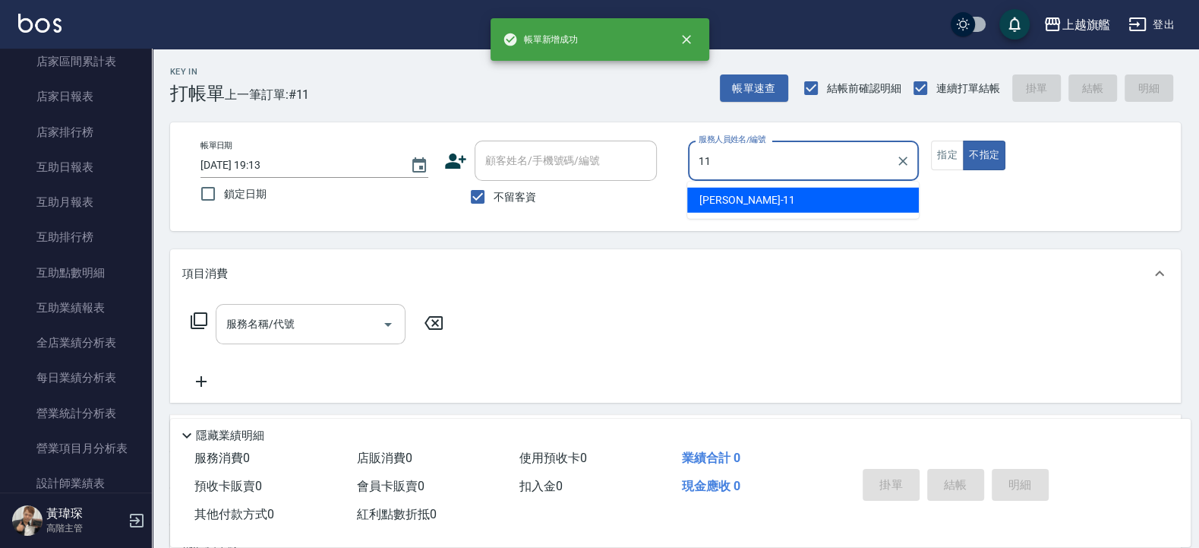
type input "蔡美秀-11"
type button "false"
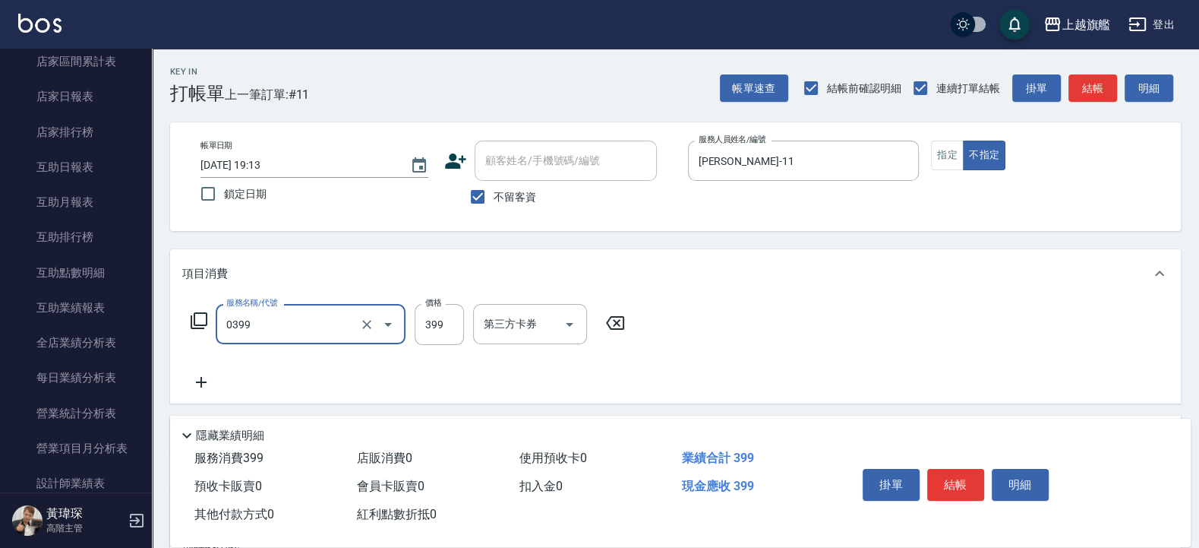
type input "海鹽SPA(0399)"
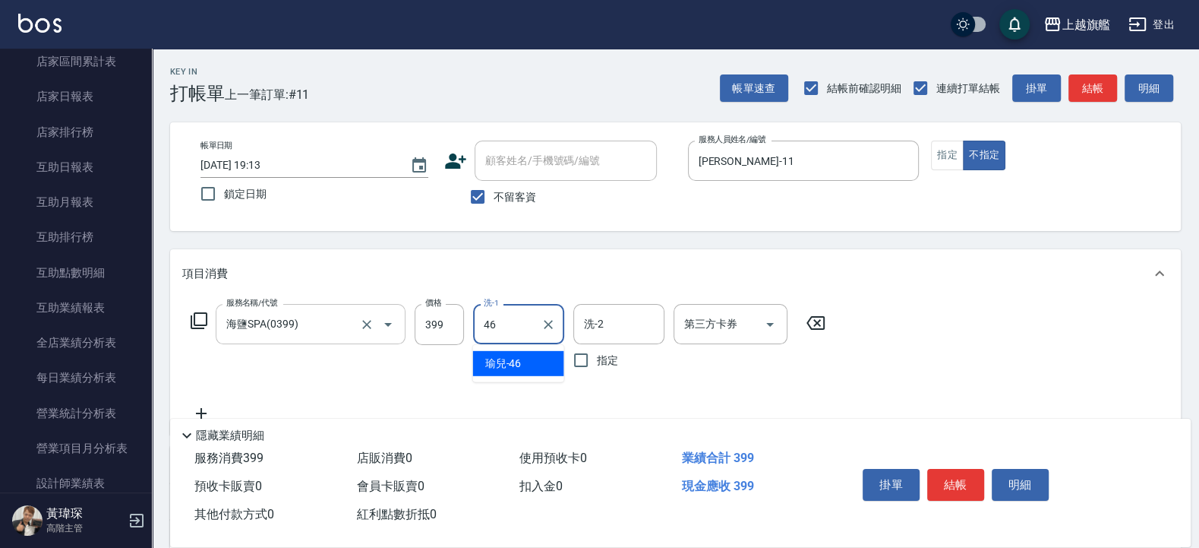
type input "瑜兒-46"
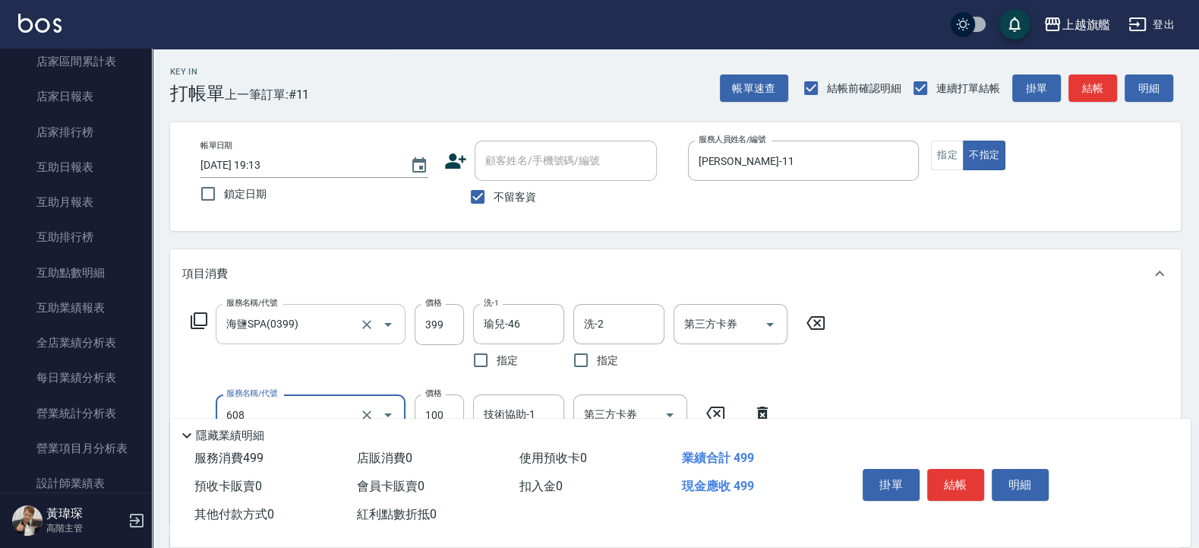
type input "專業/順護100(608)"
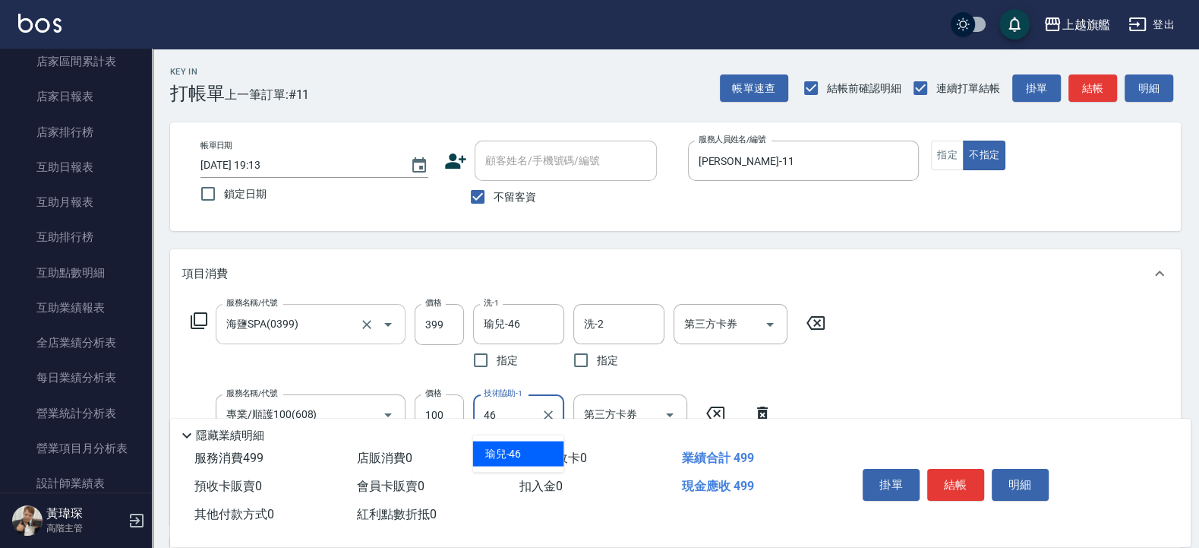
type input "瑜兒-46"
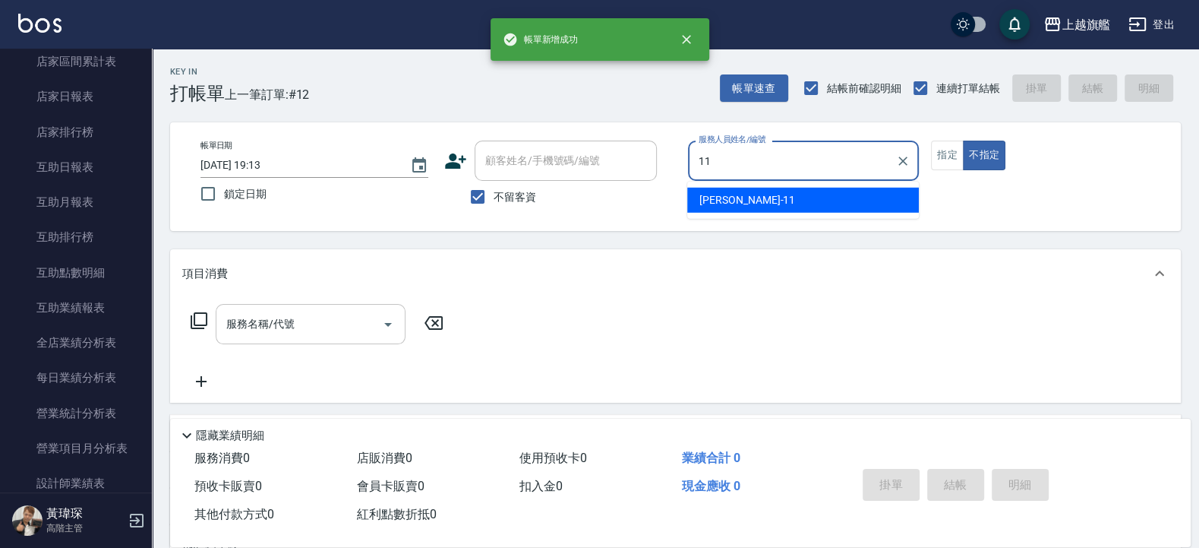
type input "蔡美秀-11"
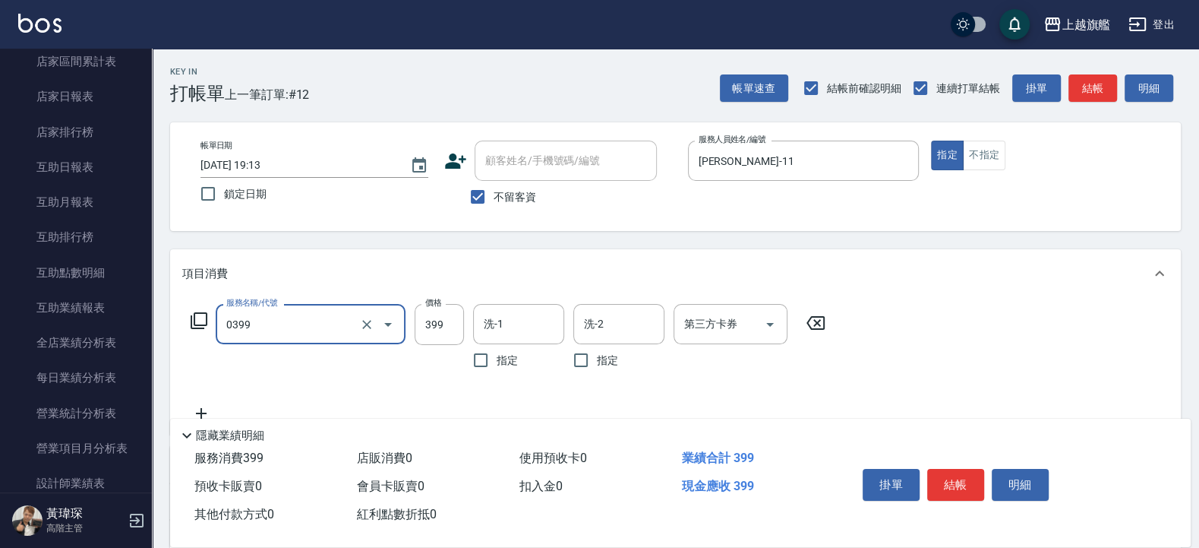
type input "海鹽SPA(0399)"
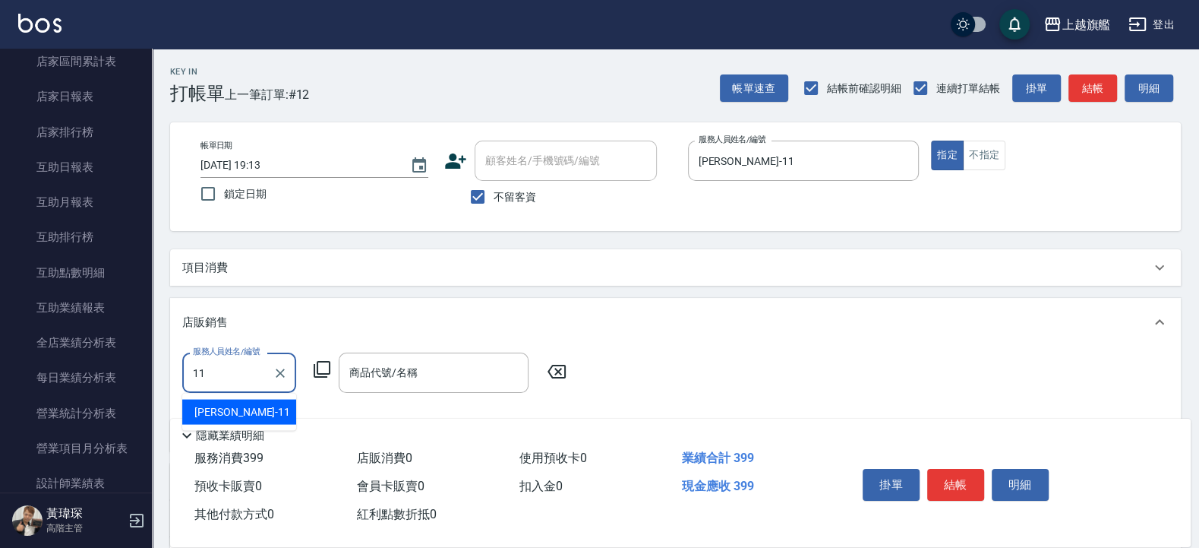
type input "蔡美秀-11"
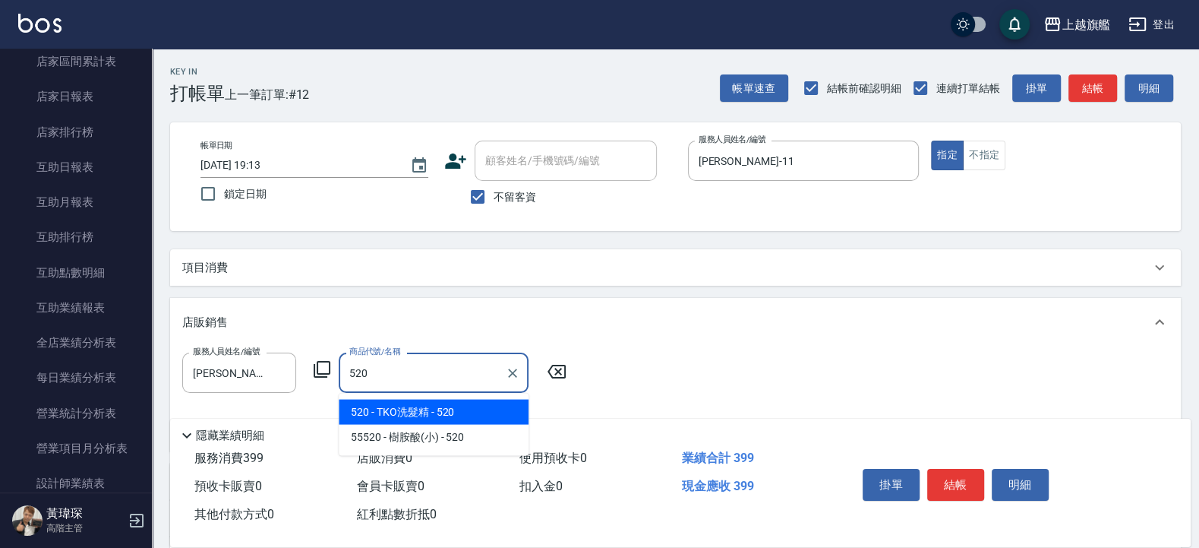
type input "TKO洗髮精"
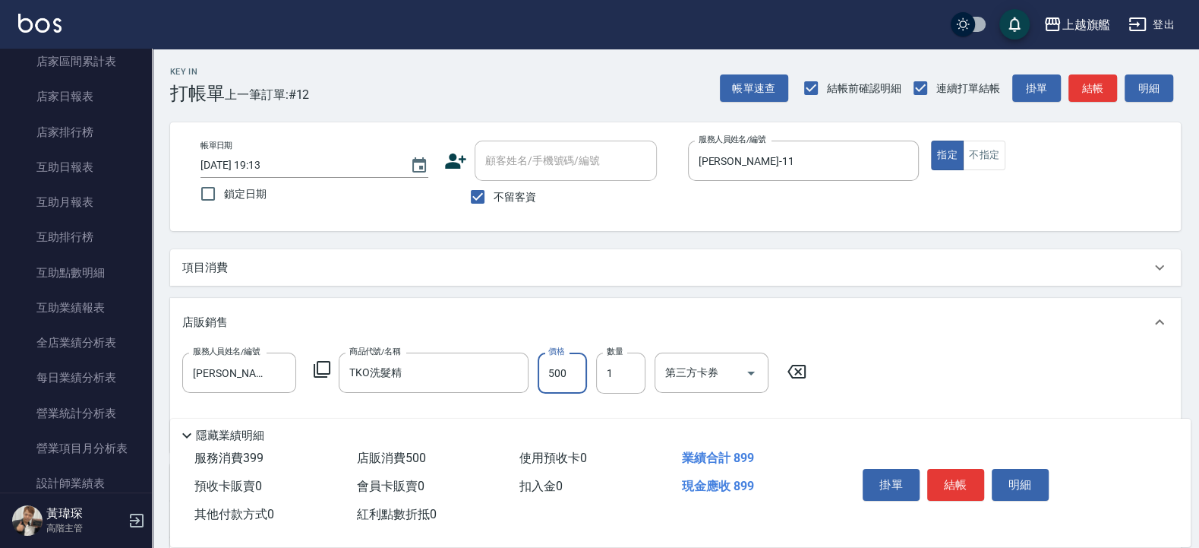
type input "500"
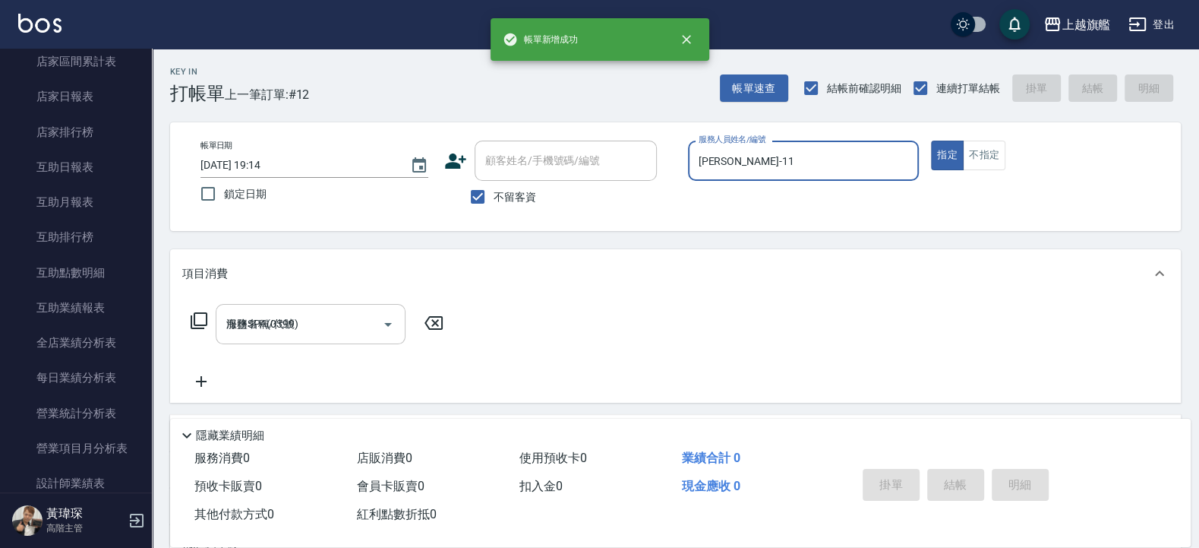
type input "2025/09/05 19:14"
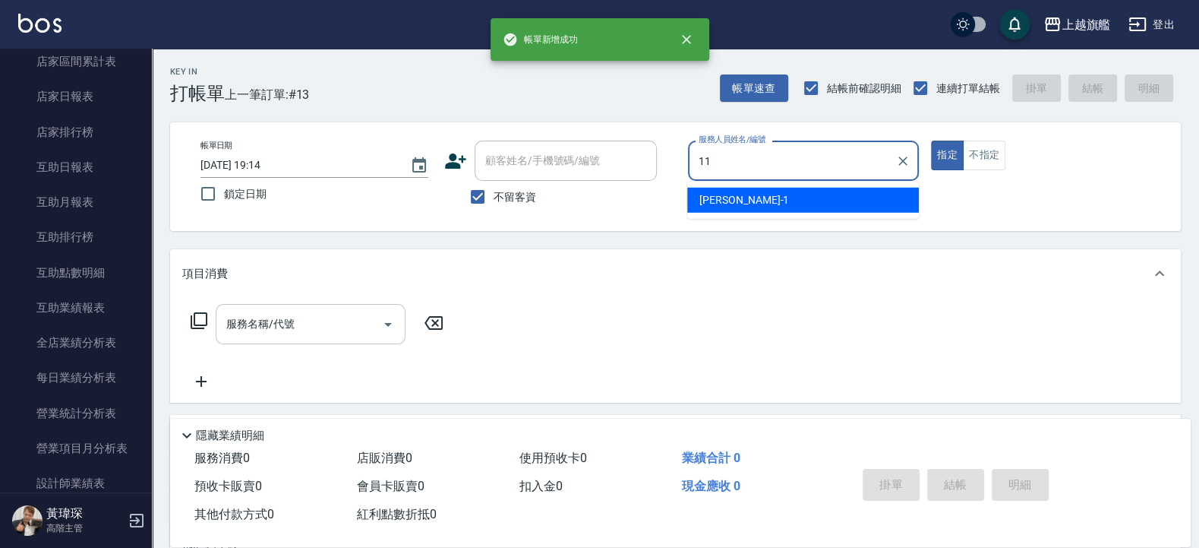
type input "蔡美秀-11"
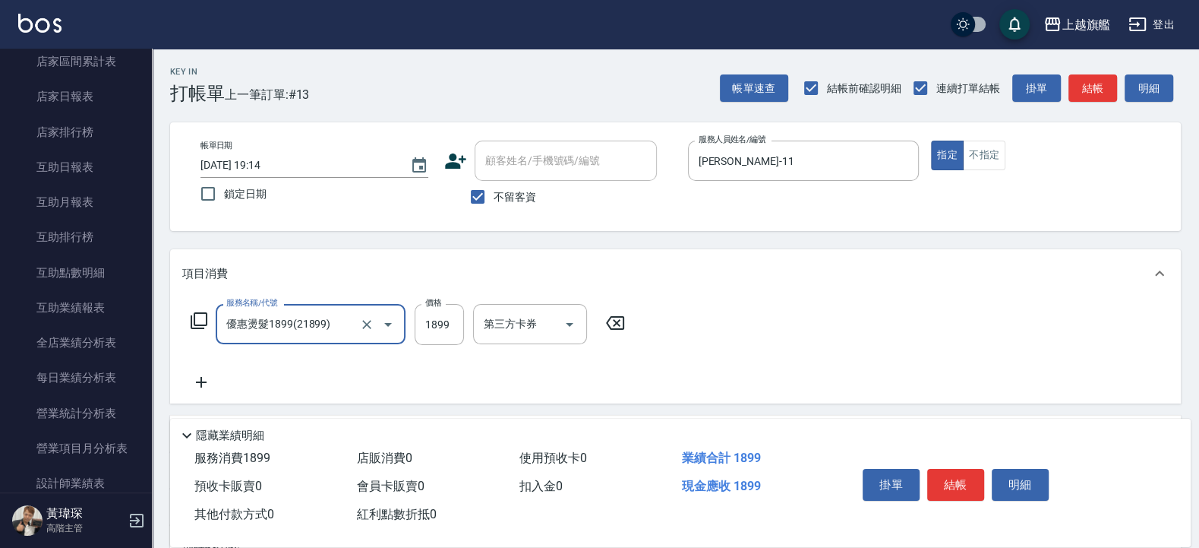
type input "優惠燙髮1899(21899)"
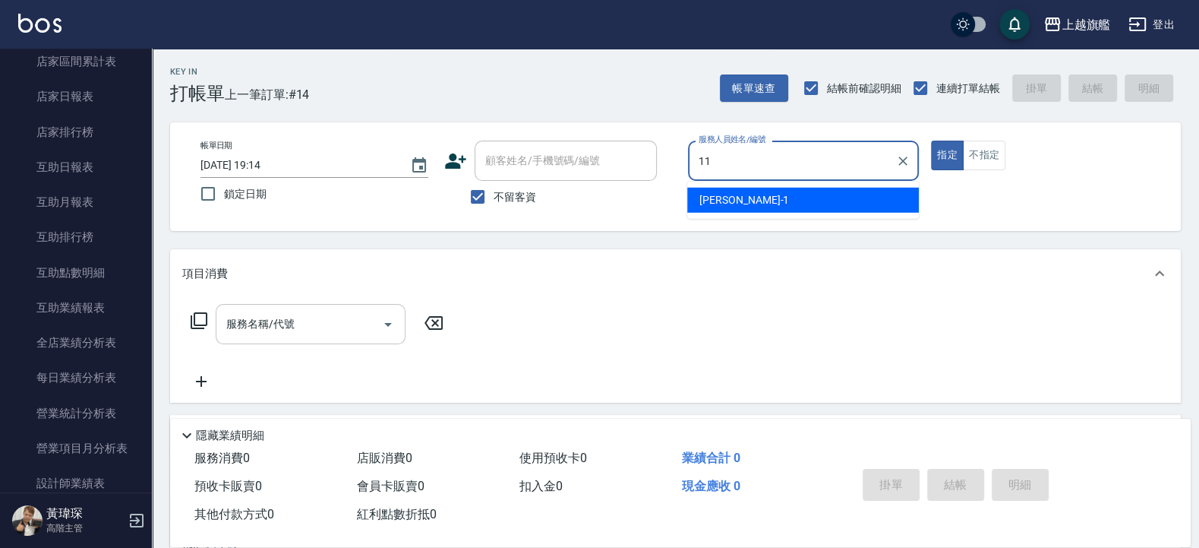
type input "蔡美秀-11"
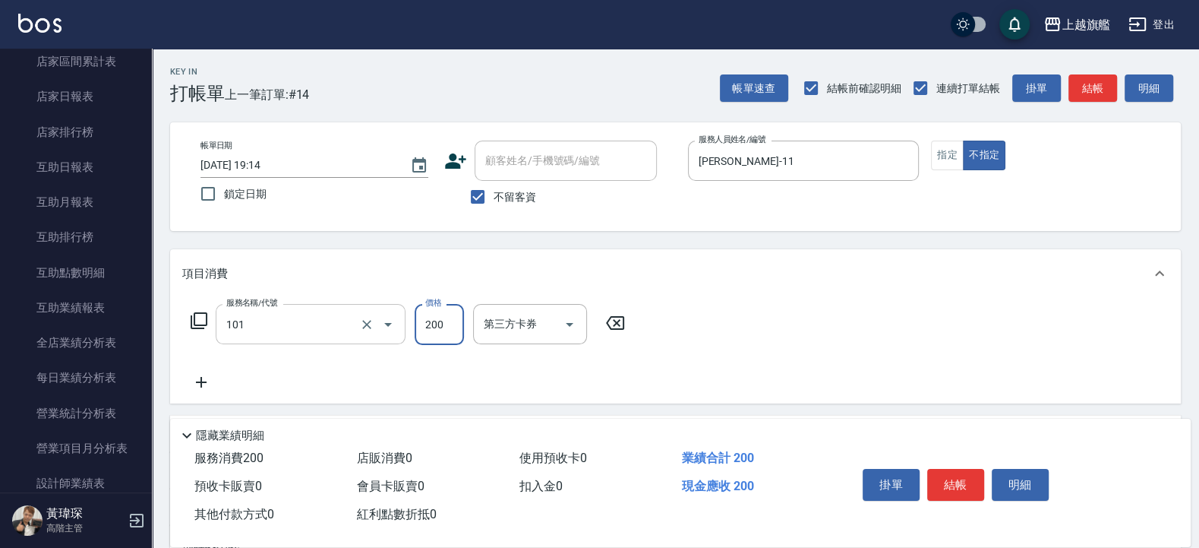
type input "一般洗(101)"
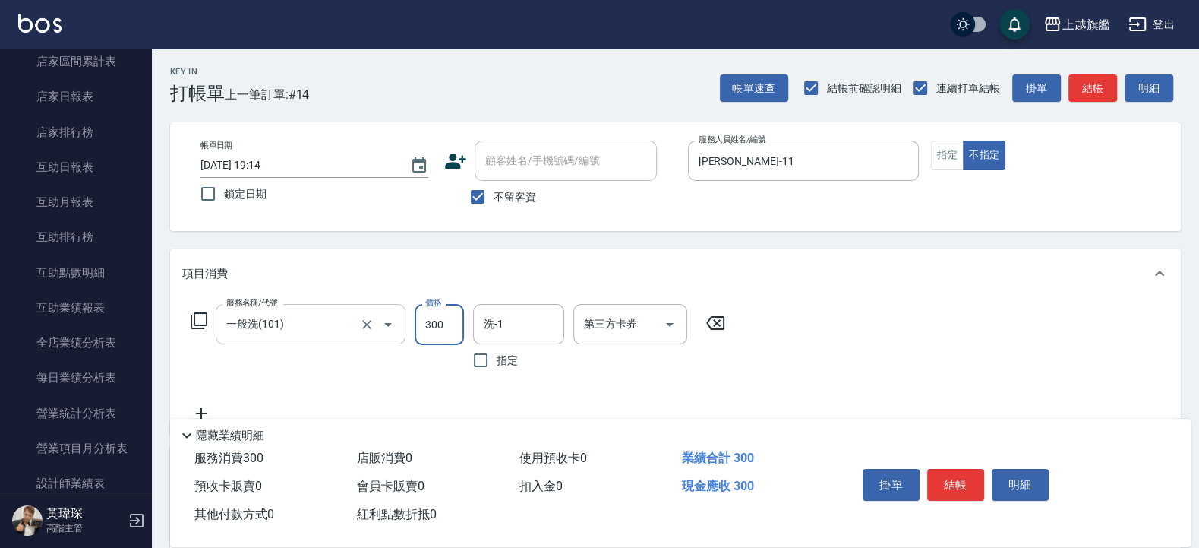
type input "300"
type input "邱靖淳-35"
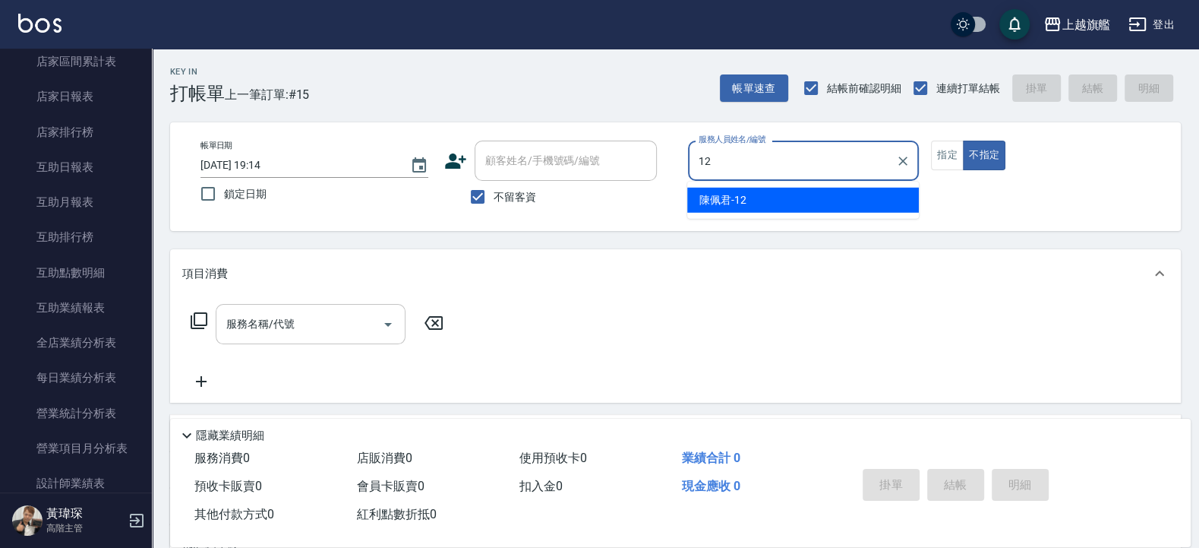
type input "陳佩君-12"
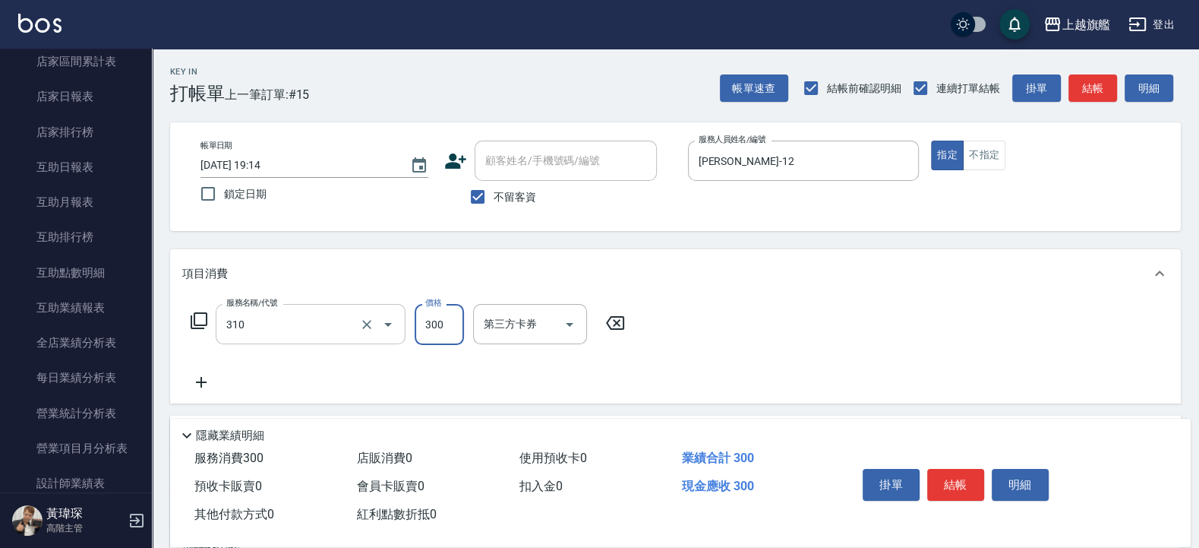
type input "剪髮300(310)"
type input "400"
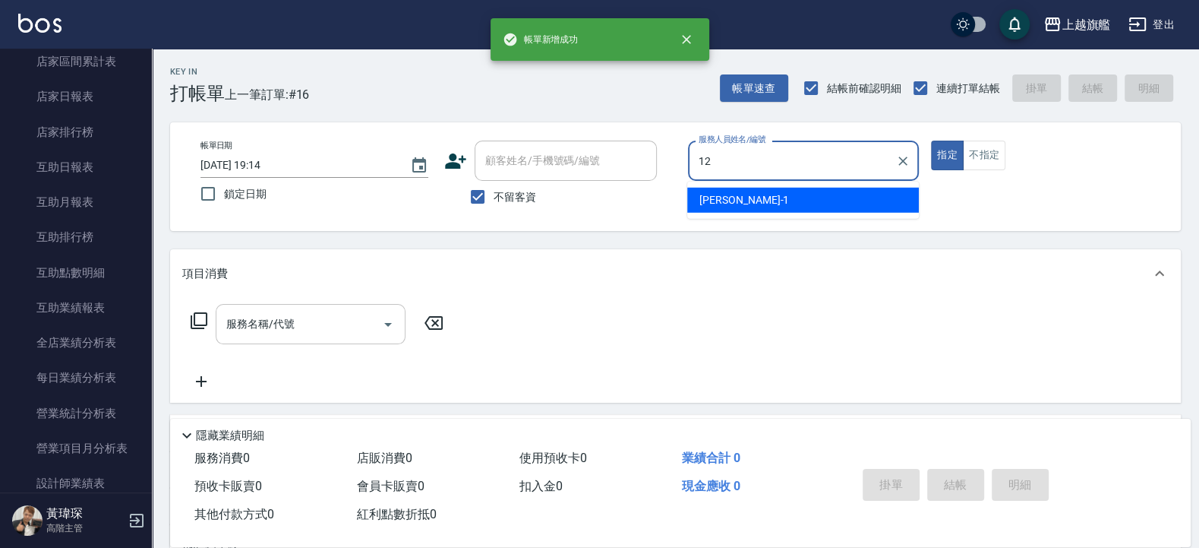
type input "陳佩君-12"
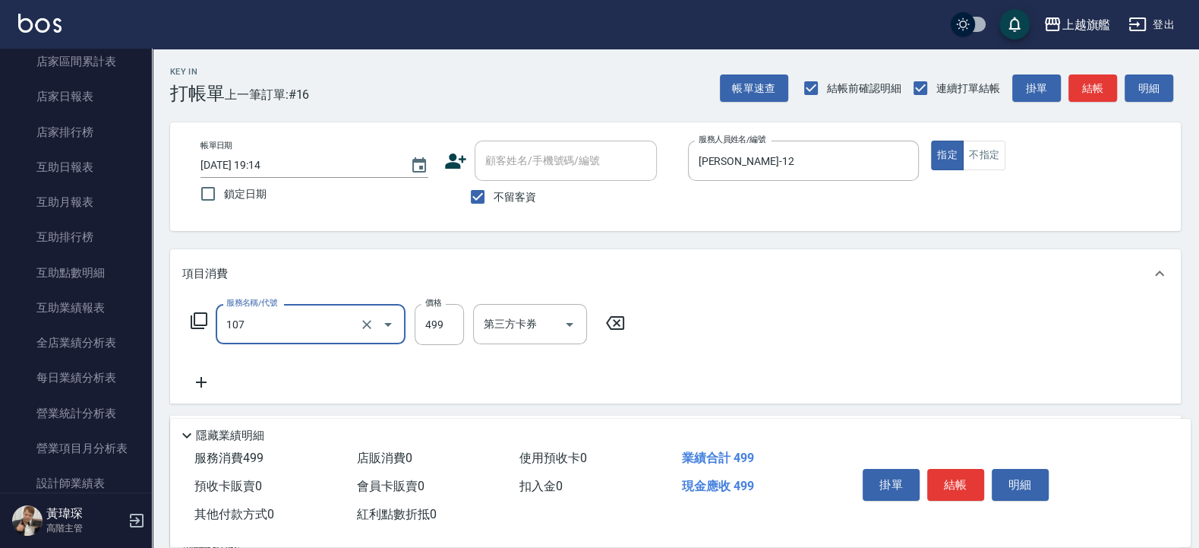
type input "舒活499(107)"
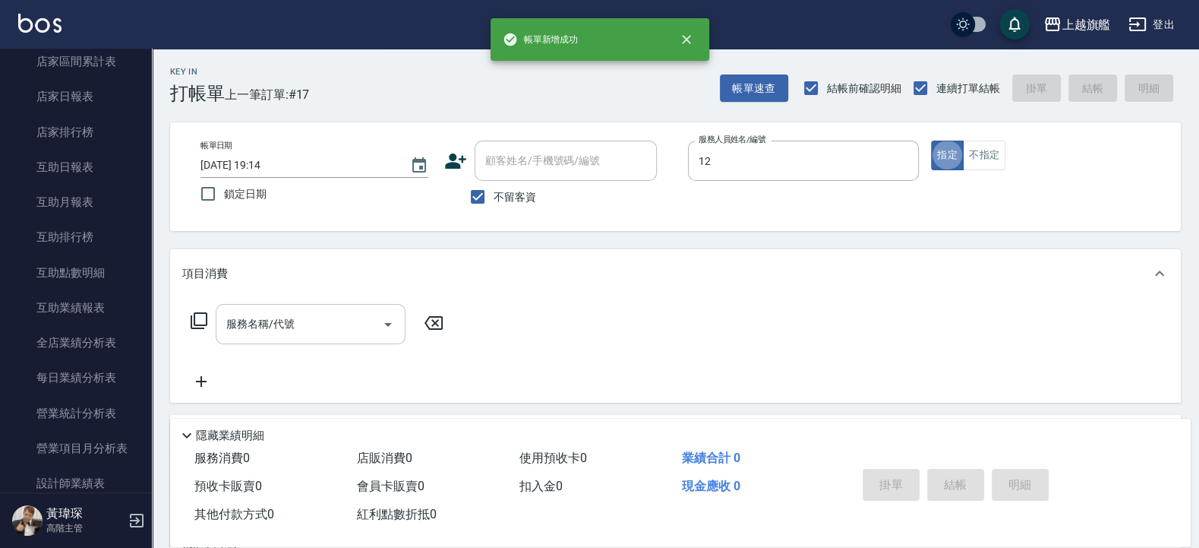
type input "陳佩君-12"
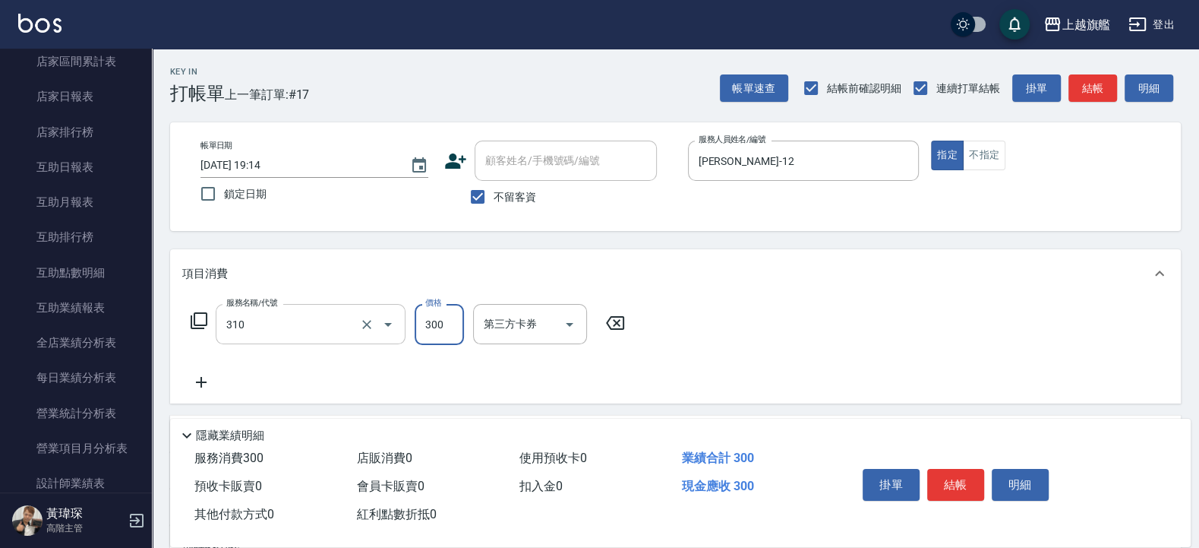
type input "剪髮300(310)"
type input "400"
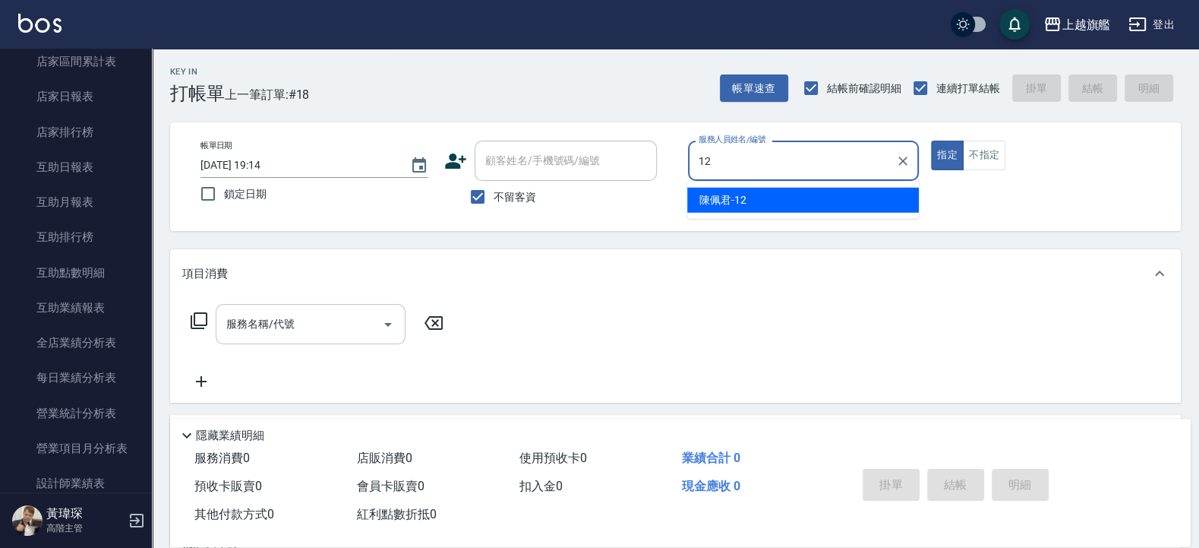
type input "陳佩君-12"
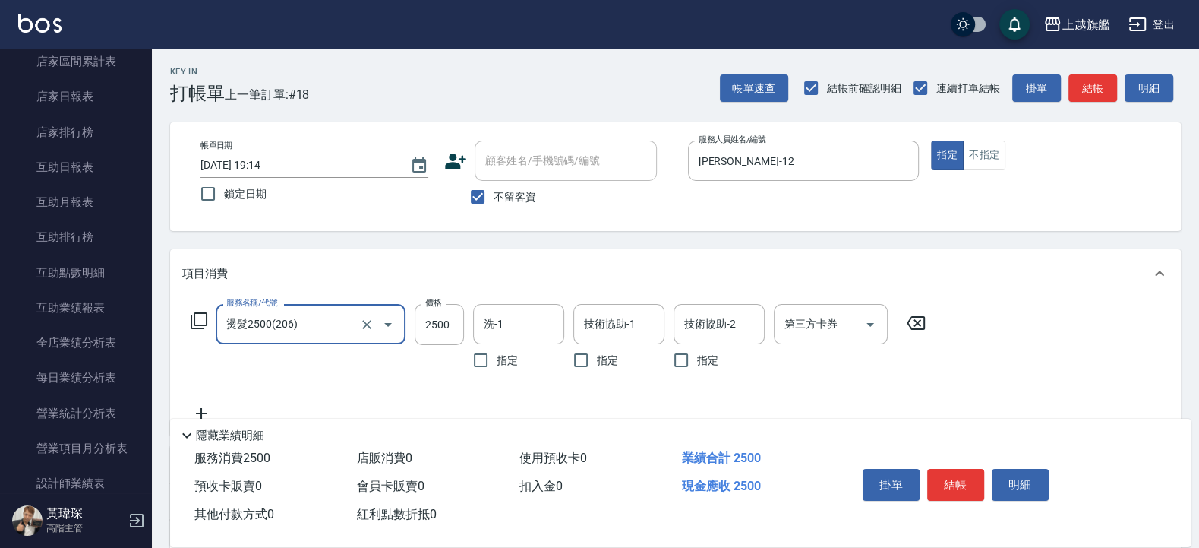
type input "燙髮2500(206)"
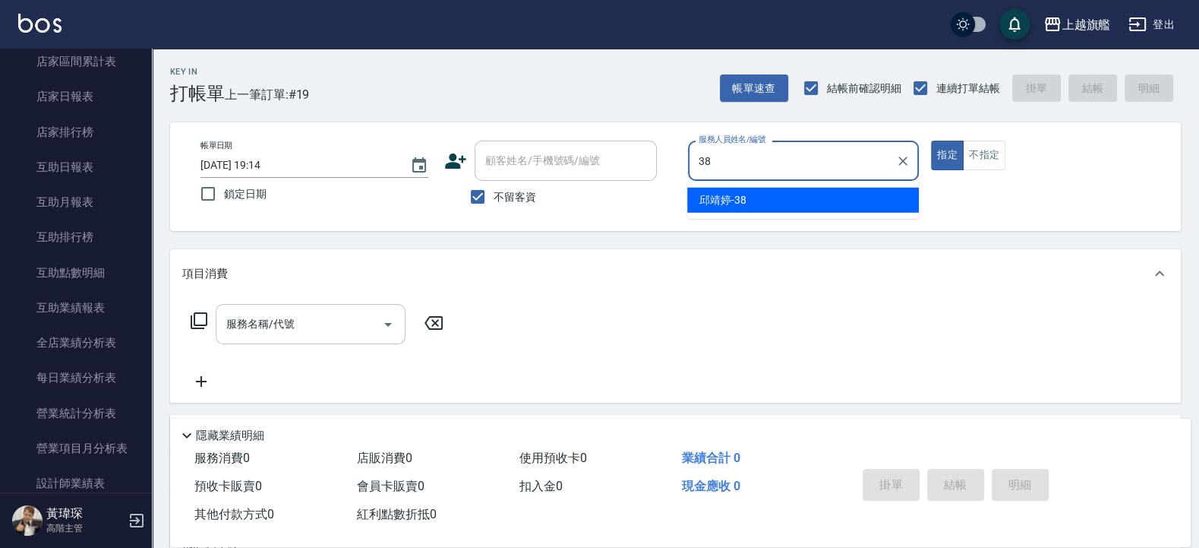
type input "邱靖婷-38"
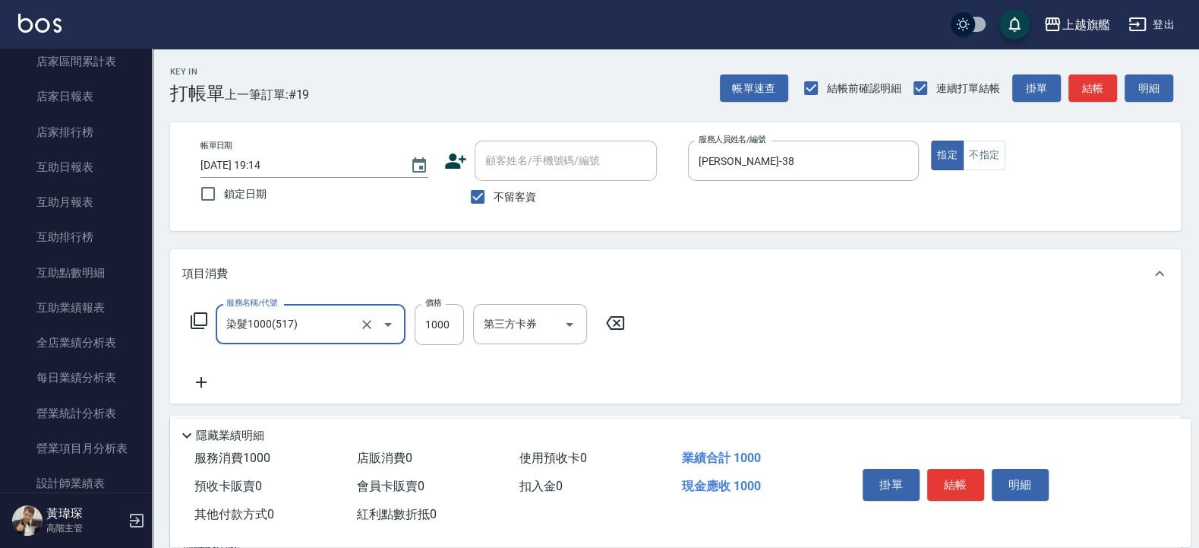
type input "染髮1000(517)"
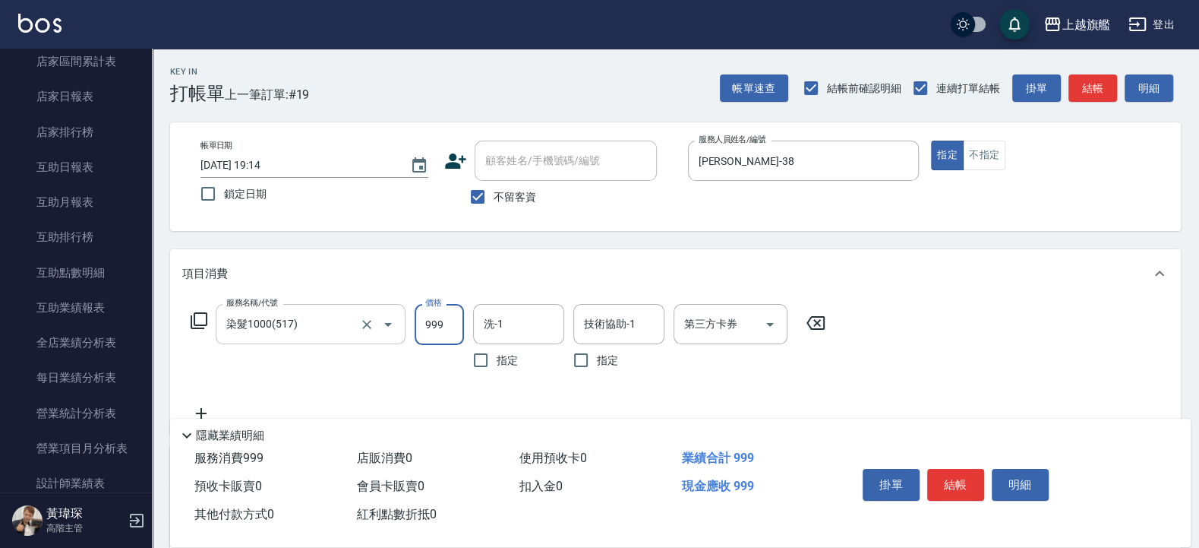
type input "999"
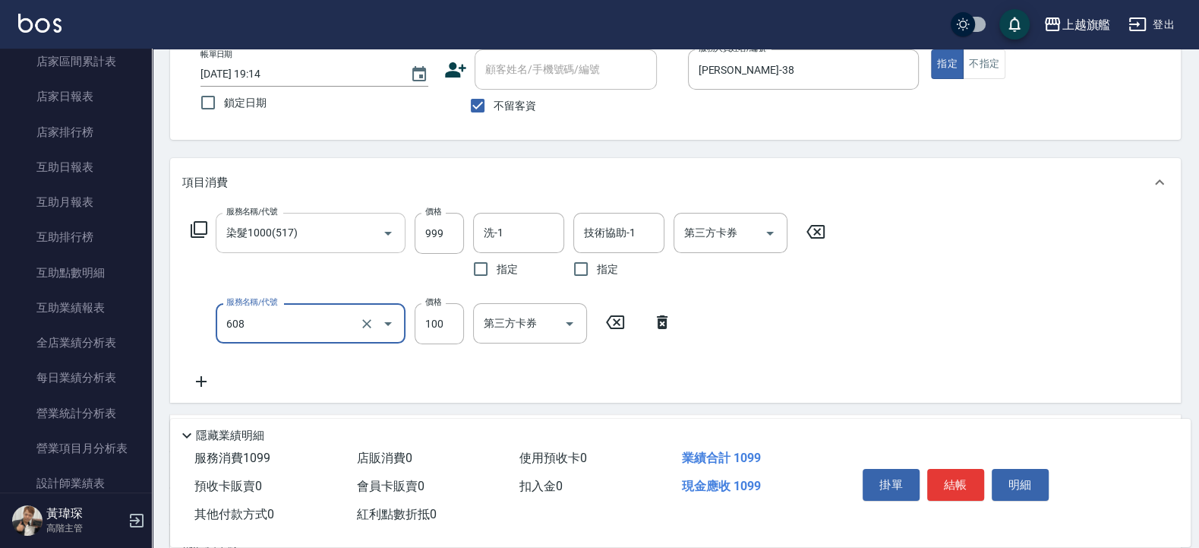
type input "專業/順護100(608)"
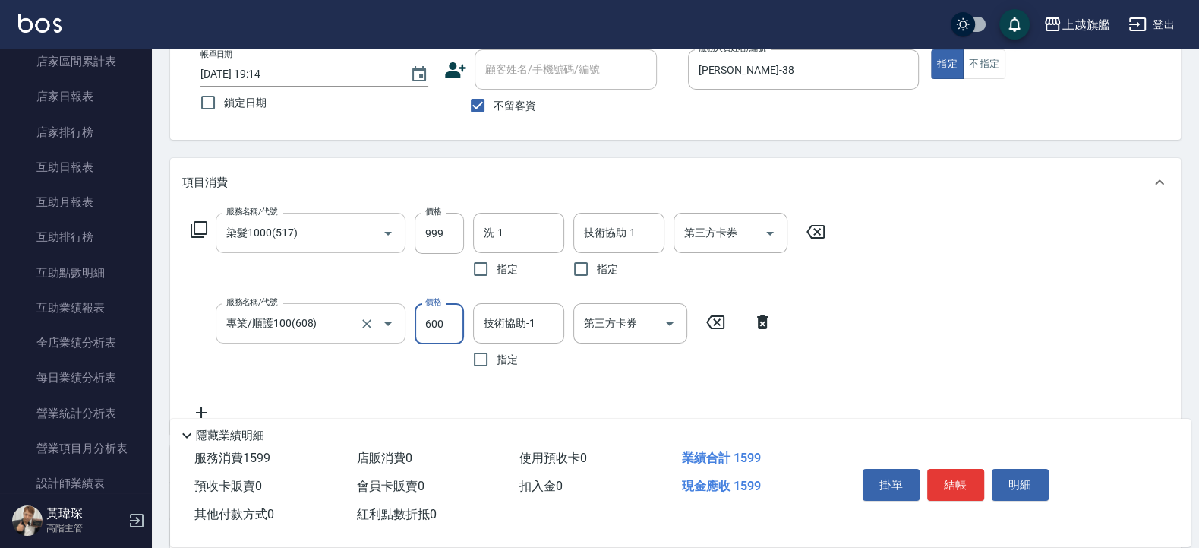
type input "600"
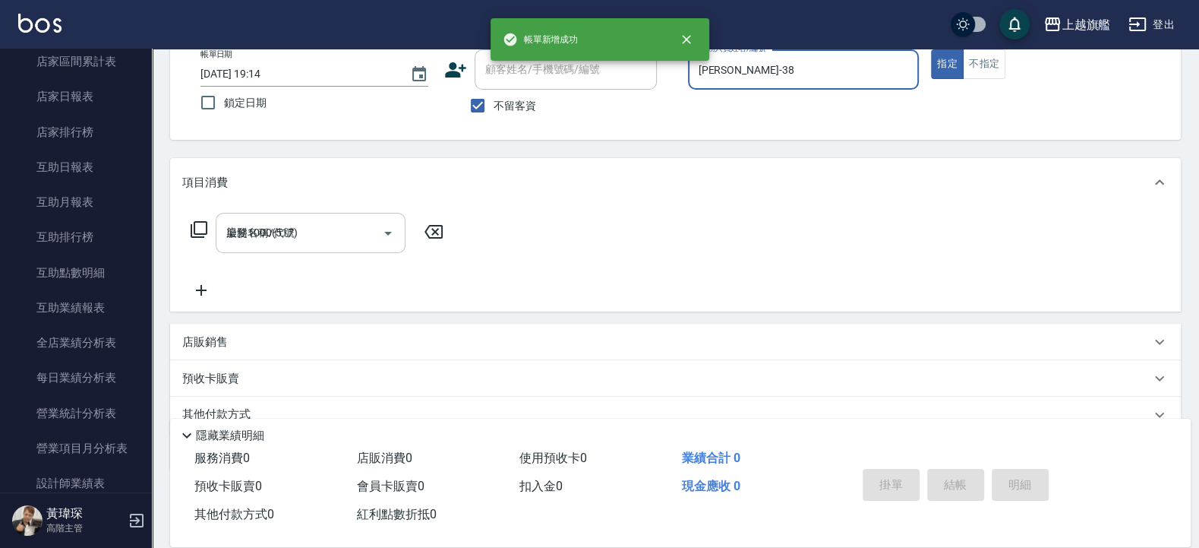
type input "2025/09/05 19:15"
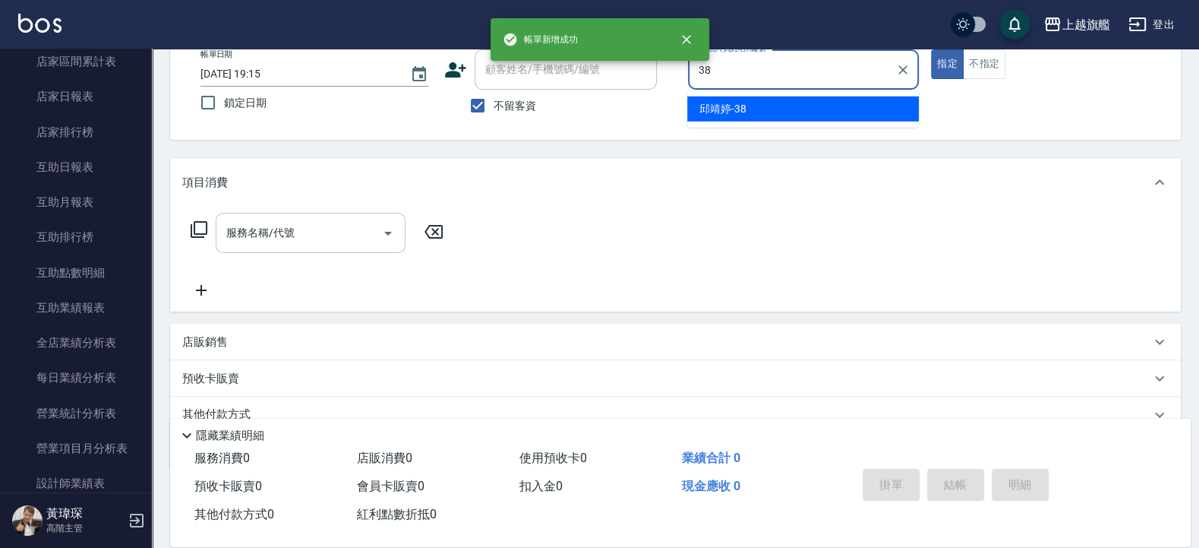
type input "邱靖婷-38"
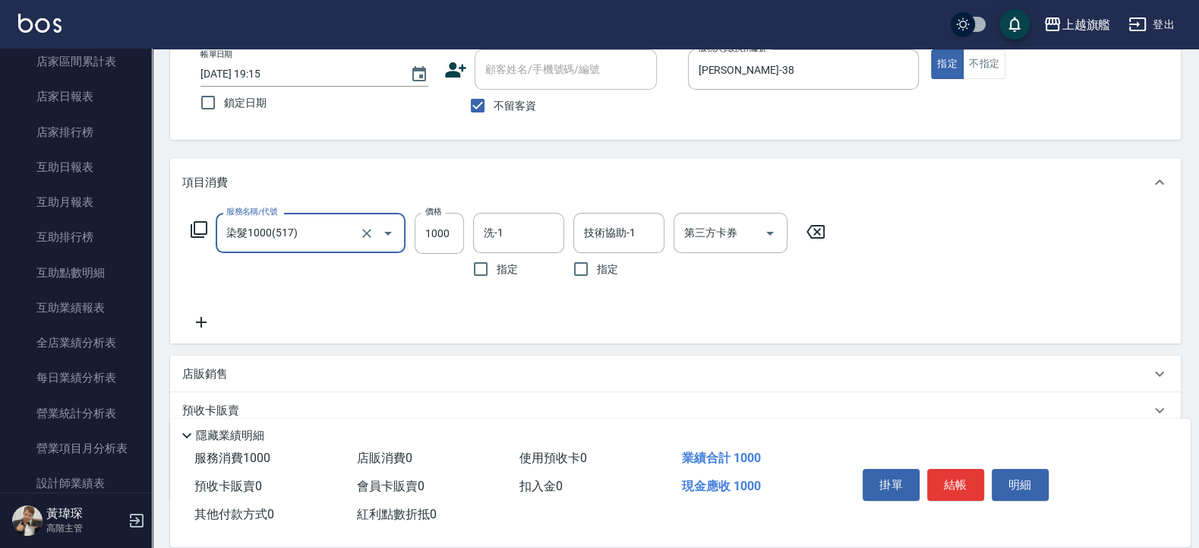
type input "染髮1000(517)"
type input "2000"
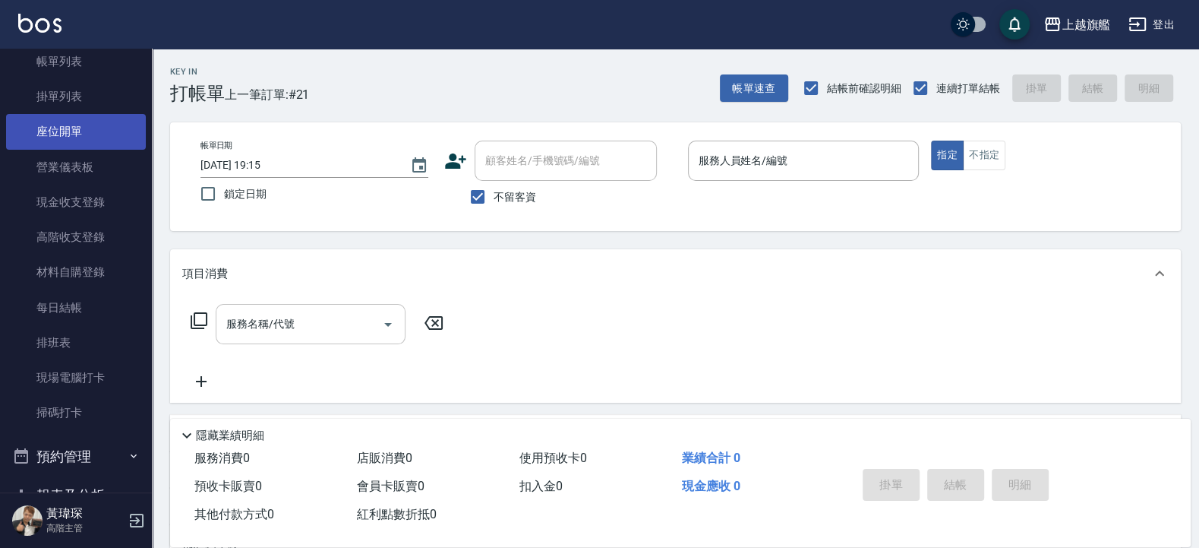
scroll to position [0, 0]
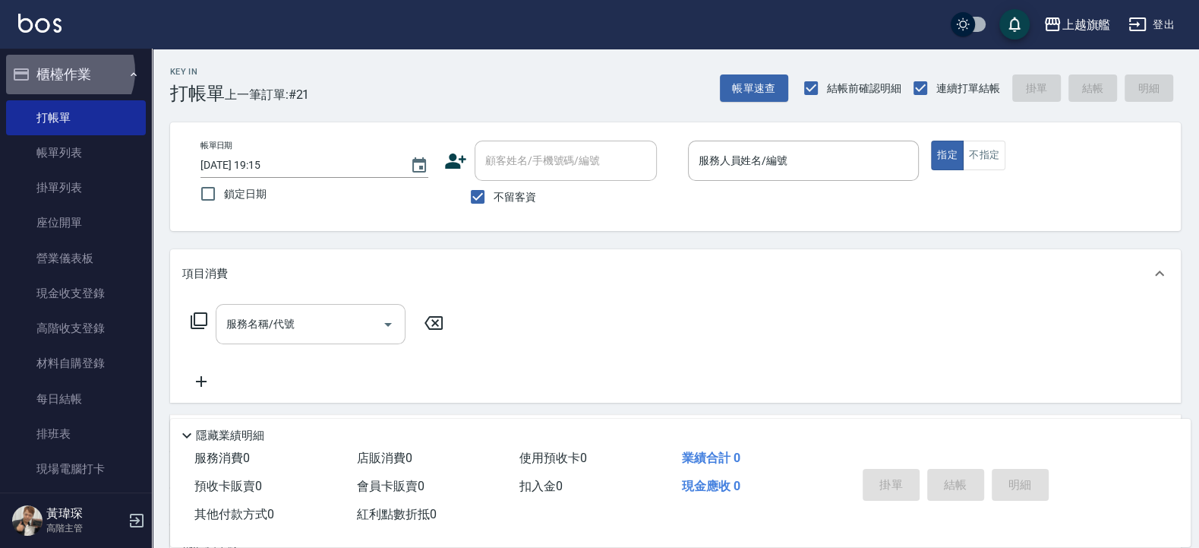
click at [67, 71] on button "櫃檯作業" at bounding box center [76, 74] width 140 height 39
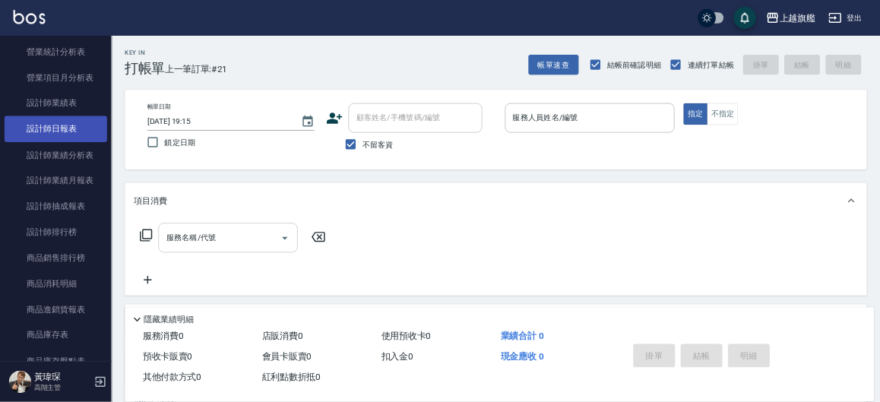
scroll to position [638, 0]
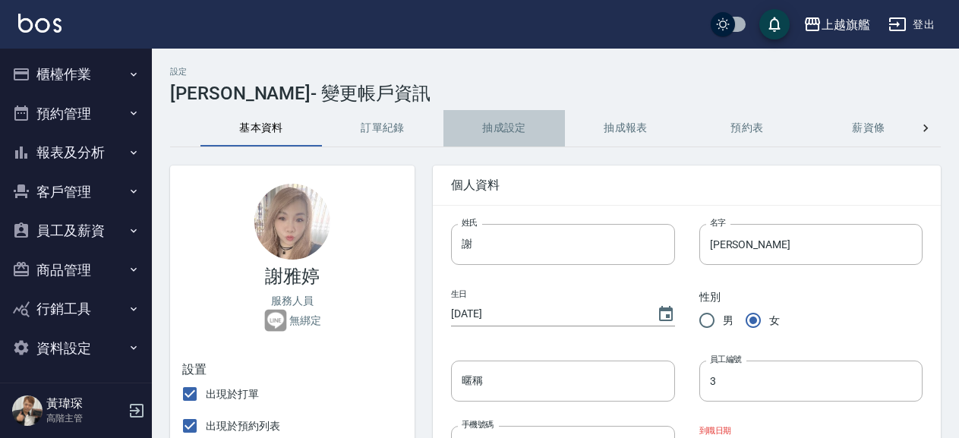
click at [488, 113] on button "抽成設定" at bounding box center [505, 128] width 122 height 36
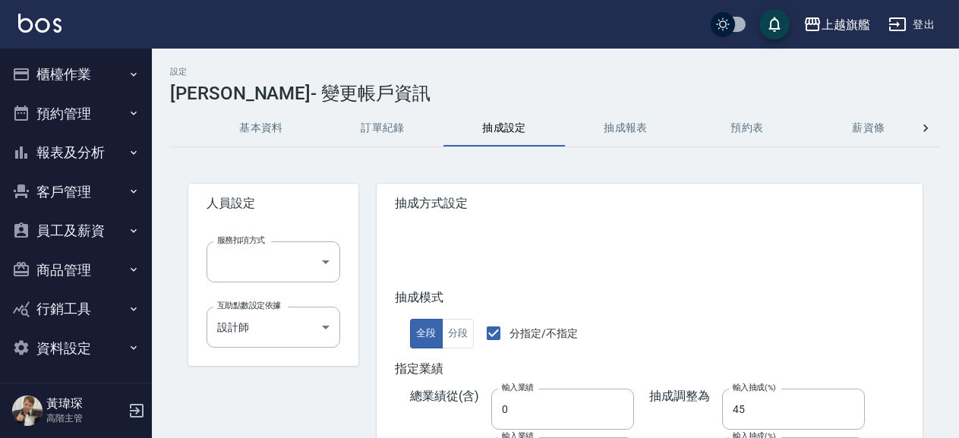
scroll to position [380, 0]
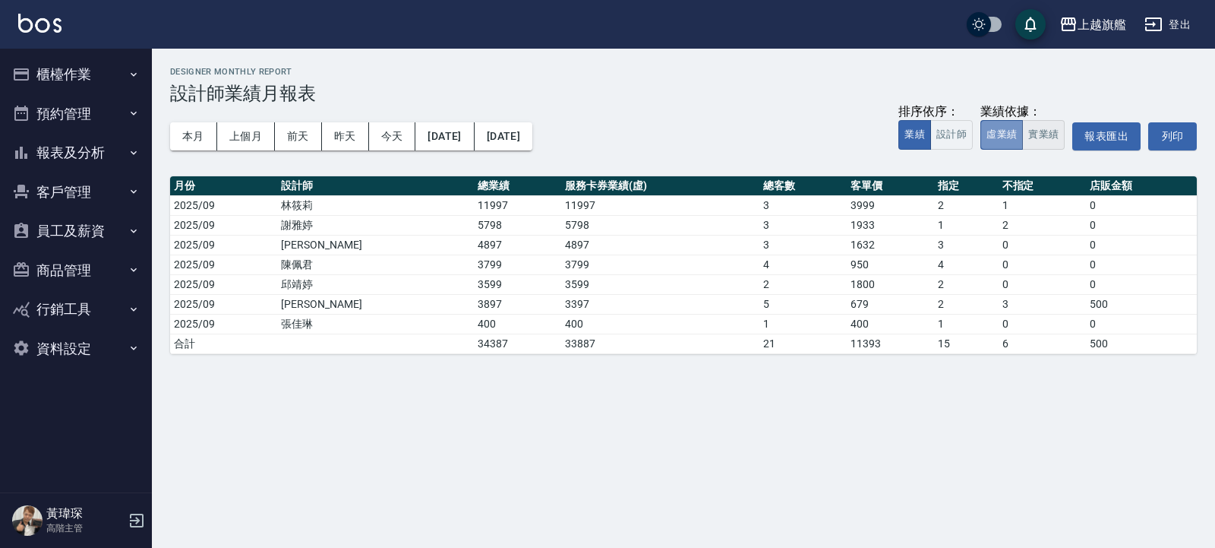
drag, startPoint x: 1021, startPoint y: 141, endPoint x: 1033, endPoint y: 141, distance: 12.2
click at [1032, 141] on div "虛業績 實業績" at bounding box center [1023, 135] width 84 height 30
click at [1041, 141] on button "實業績" at bounding box center [1043, 135] width 43 height 30
click at [243, 144] on button "上個月" at bounding box center [246, 136] width 58 height 28
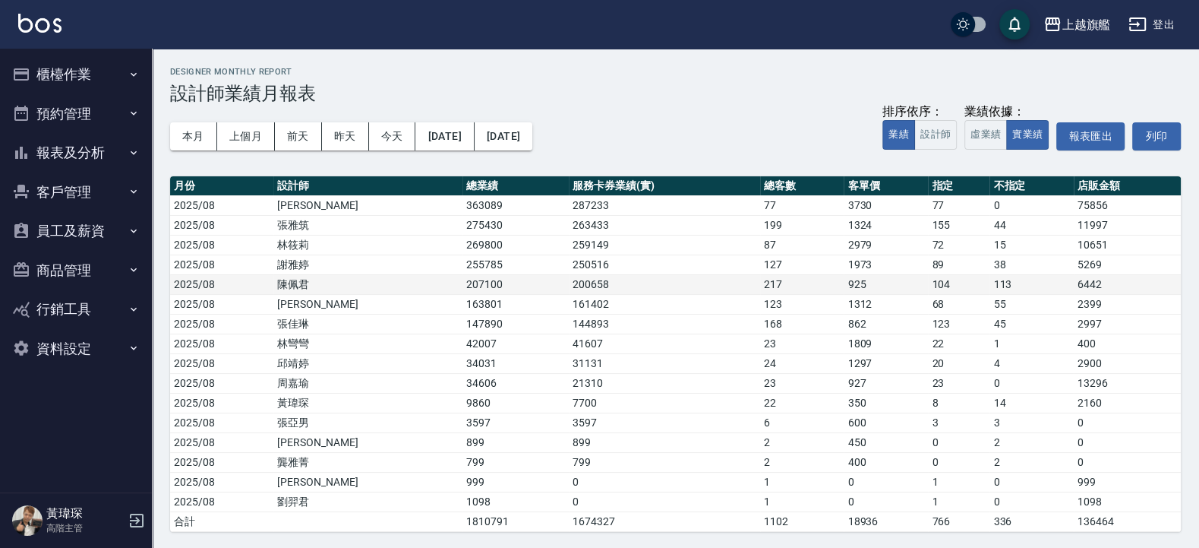
click at [314, 289] on td "陳佩君" at bounding box center [367, 284] width 189 height 20
drag, startPoint x: 285, startPoint y: 285, endPoint x: 311, endPoint y: 289, distance: 27.0
click at [311, 289] on td "陳佩君" at bounding box center [367, 284] width 189 height 20
click at [285, 283] on td "陳佩君" at bounding box center [367, 284] width 189 height 20
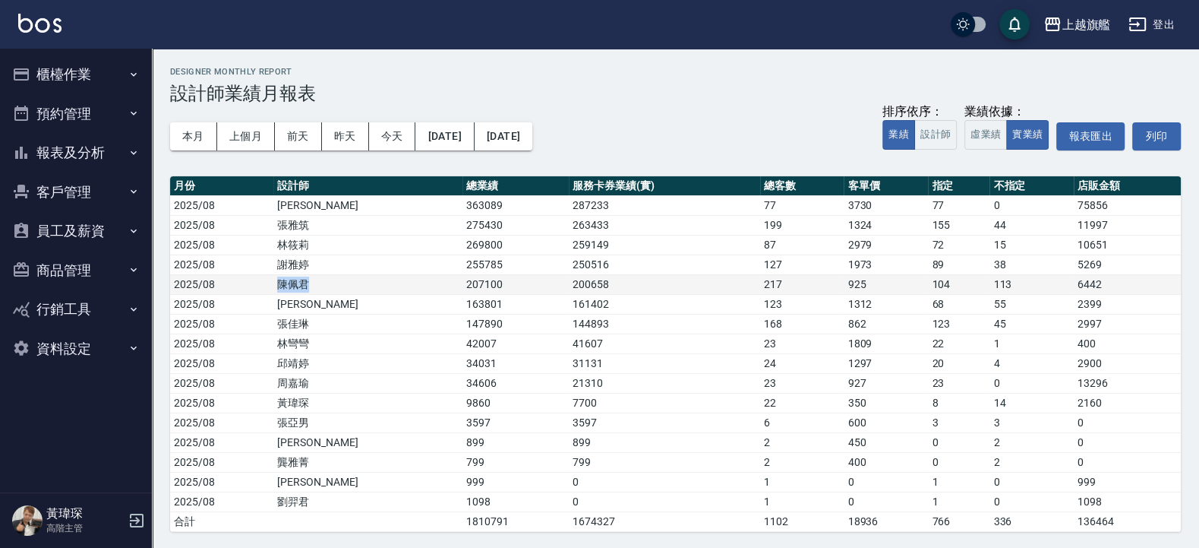
drag, startPoint x: 276, startPoint y: 280, endPoint x: 316, endPoint y: 287, distance: 40.8
click at [316, 287] on tr "2025/08 陳佩君 207100 200658 217 925 104 113 6442" at bounding box center [675, 284] width 1011 height 20
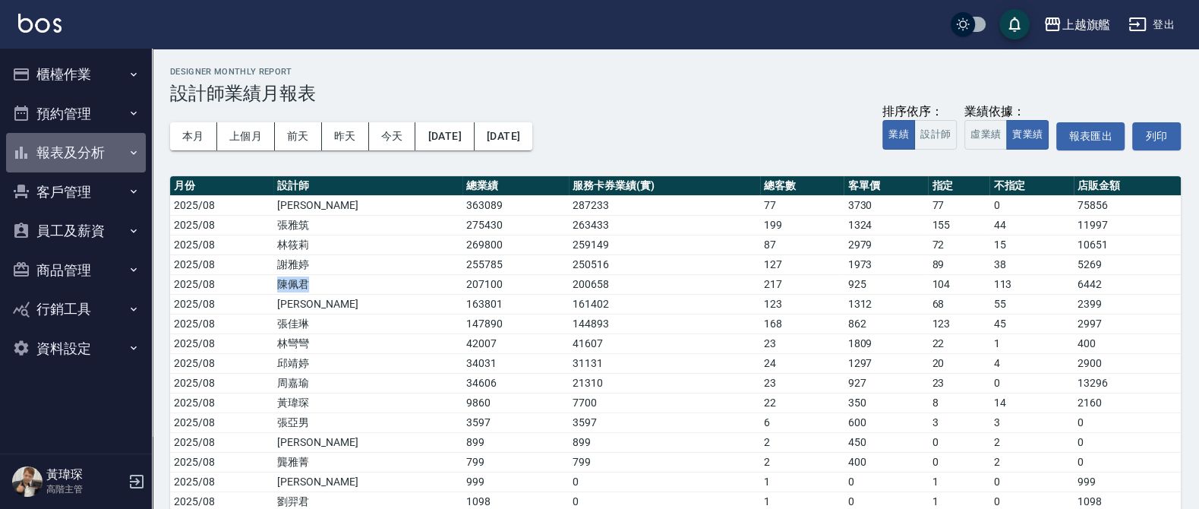
click at [136, 158] on icon "button" at bounding box center [134, 153] width 12 height 12
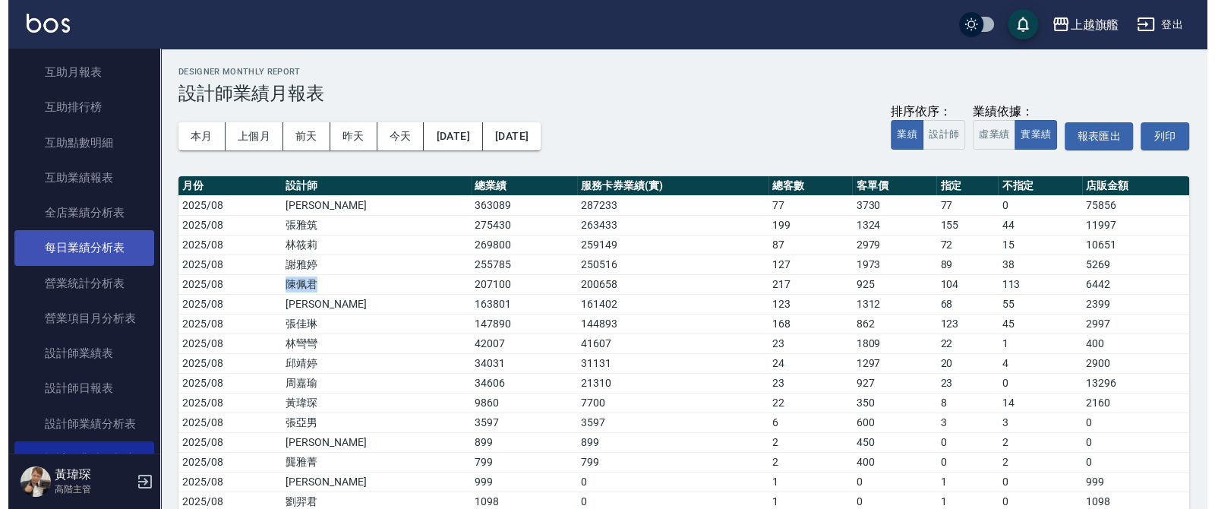
scroll to position [365, 0]
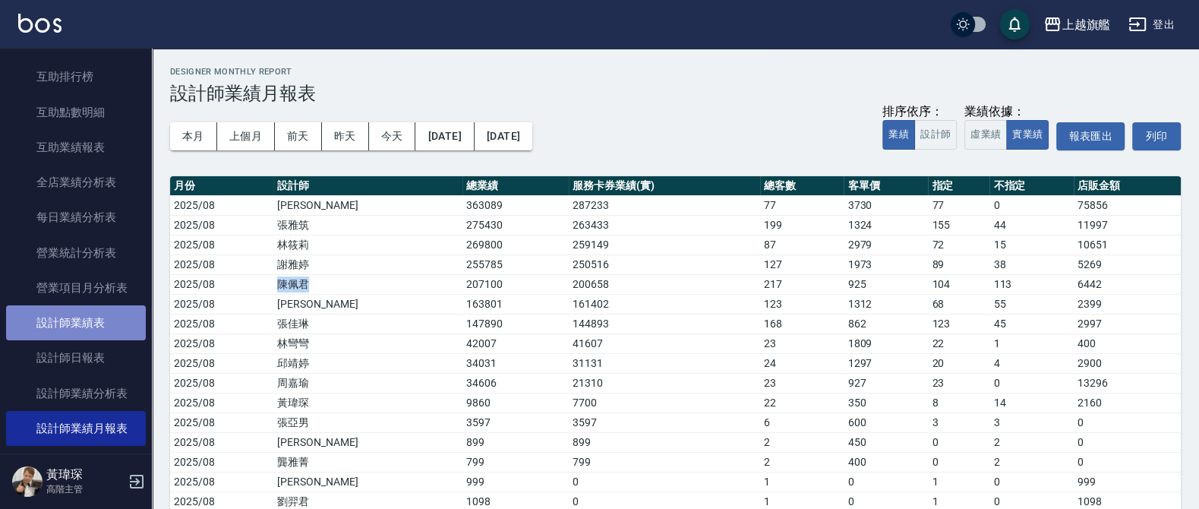
click at [106, 340] on link "設計師業績表" at bounding box center [76, 322] width 140 height 35
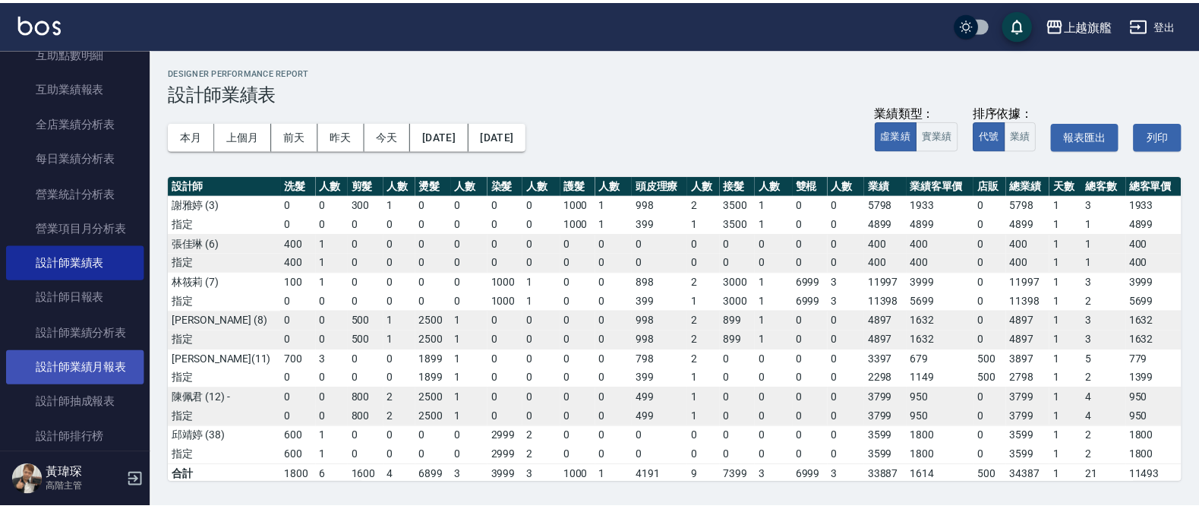
scroll to position [456, 0]
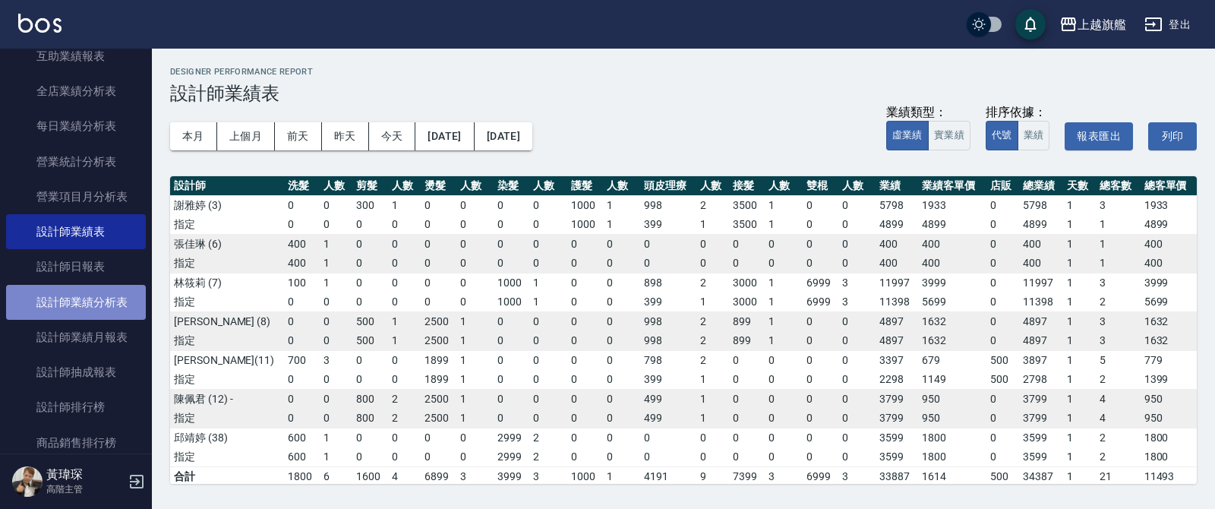
click at [97, 320] on link "設計師業績分析表" at bounding box center [76, 302] width 140 height 35
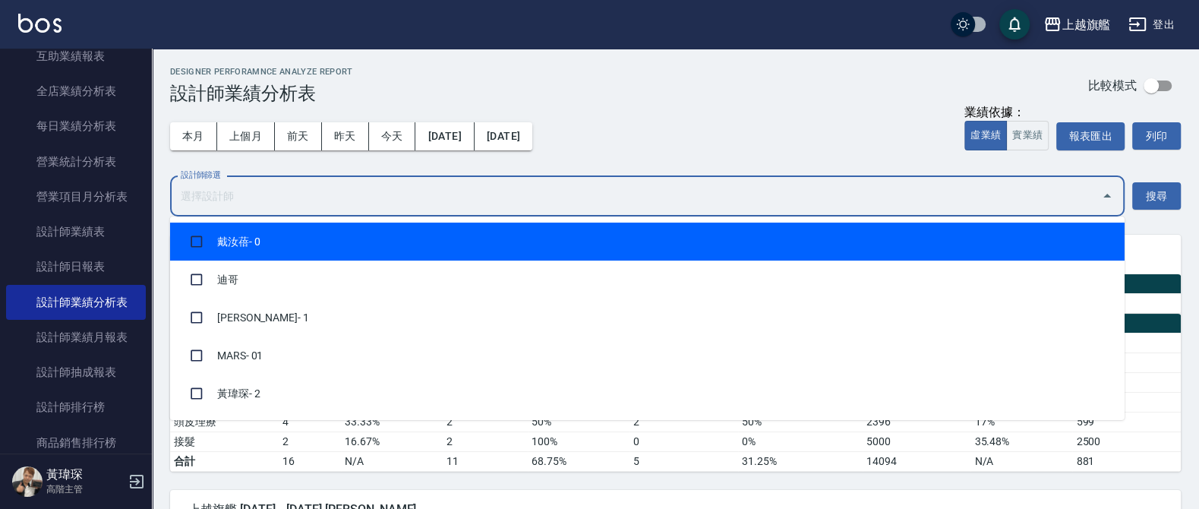
drag, startPoint x: 363, startPoint y: 183, endPoint x: 367, endPoint y: 175, distance: 9.2
click at [365, 183] on input "設計師篩選" at bounding box center [636, 196] width 918 height 27
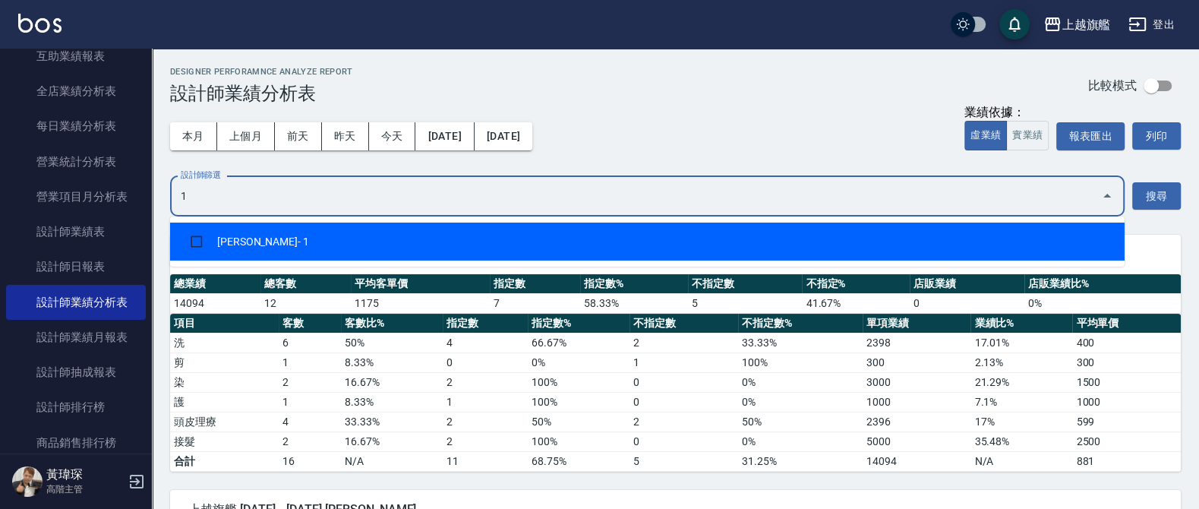
type input "12"
click at [337, 239] on li "陳佩君 - 12" at bounding box center [647, 242] width 955 height 38
checkbox input "true"
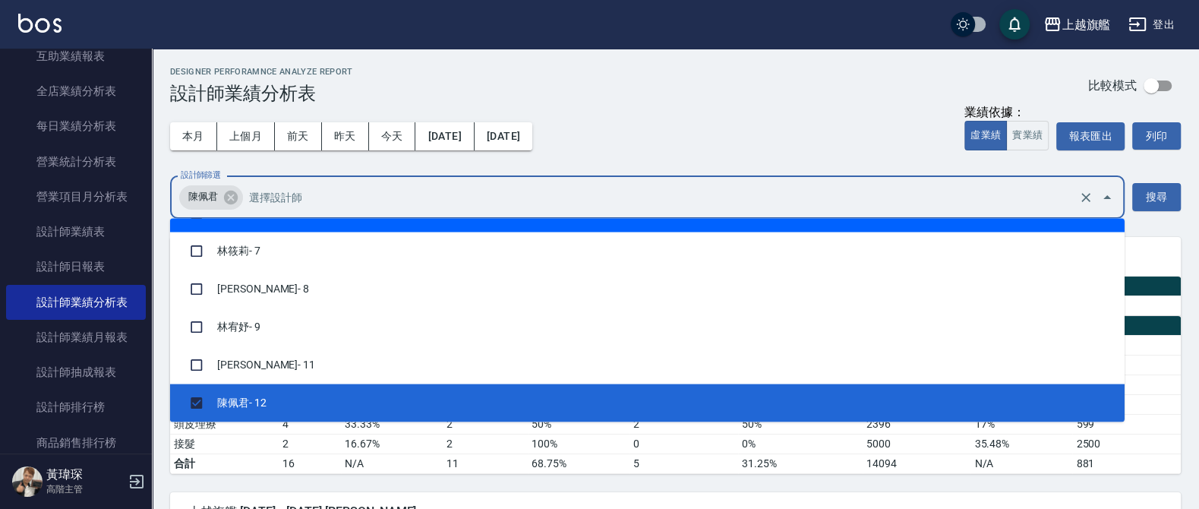
click at [748, 128] on div "本月 上個月 前天 昨天 今天 2025/09/01 2025/09/05 業績依據： 虛業績 實業績 報表匯出 列印" at bounding box center [675, 136] width 1011 height 65
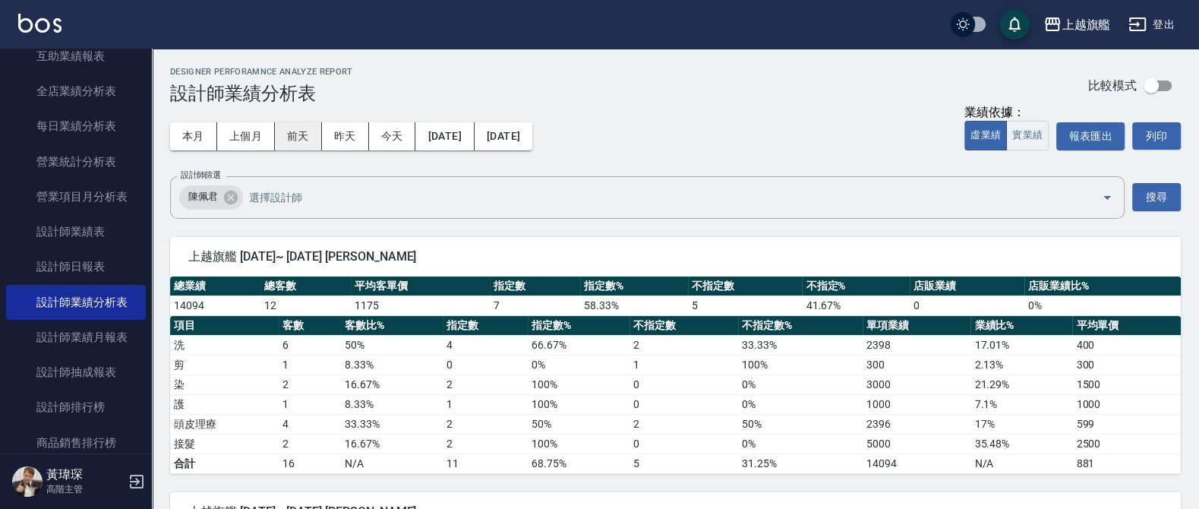
drag, startPoint x: 265, startPoint y: 135, endPoint x: 276, endPoint y: 135, distance: 11.4
click at [276, 135] on div "本月 上個月 前天 昨天 今天 2025/09/01 2025/09/05" at bounding box center [351, 136] width 362 height 28
drag, startPoint x: 999, startPoint y: 132, endPoint x: 1009, endPoint y: 135, distance: 10.3
click at [1003, 132] on button "虛業績" at bounding box center [986, 136] width 43 height 30
drag, startPoint x: 1009, startPoint y: 135, endPoint x: 1066, endPoint y: 152, distance: 60.1
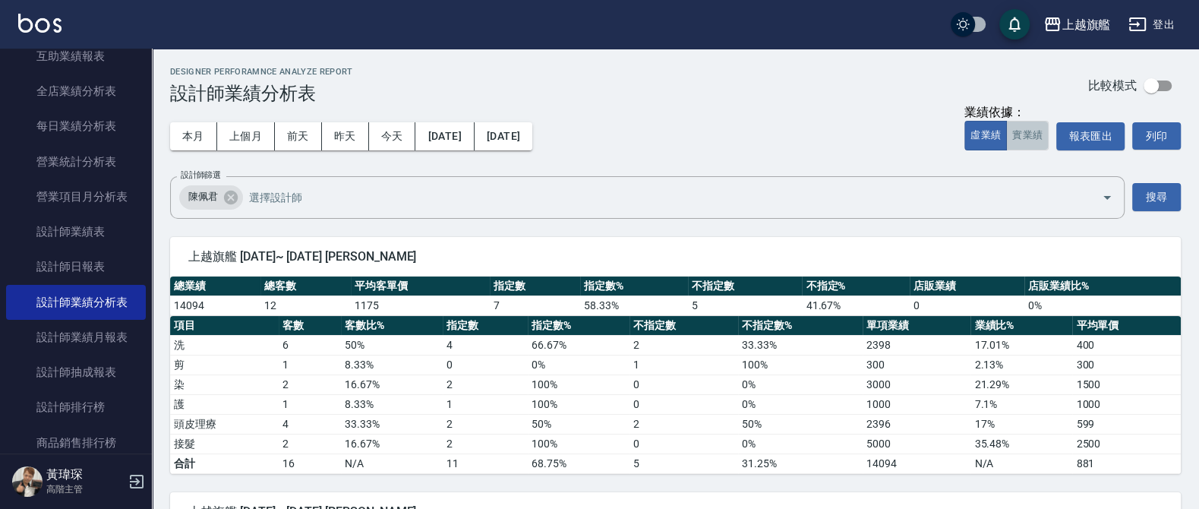
click at [1022, 141] on button "實業績" at bounding box center [1027, 136] width 43 height 30
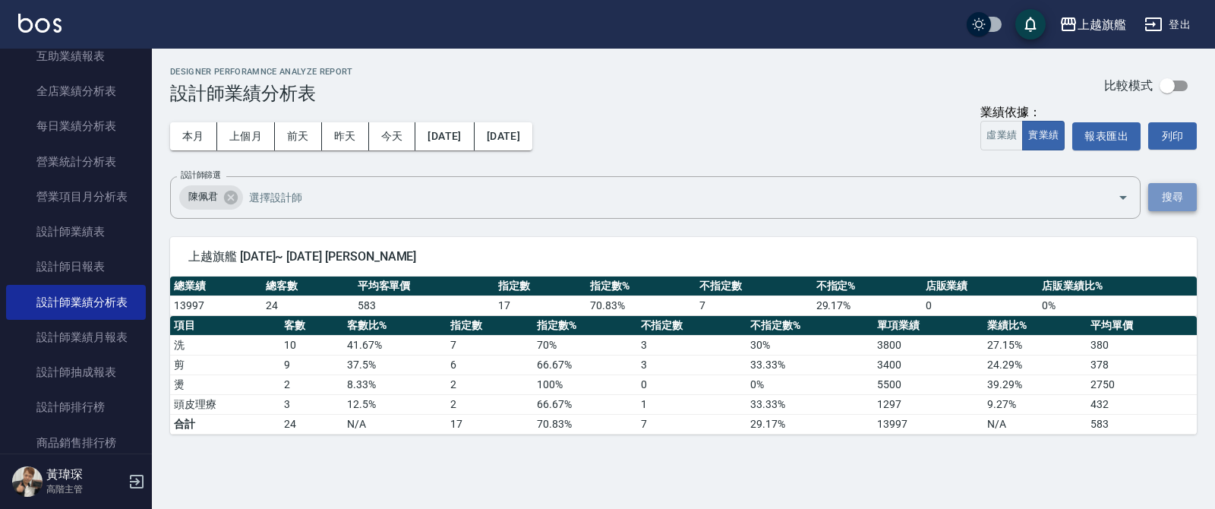
click at [1161, 190] on button "搜尋" at bounding box center [1172, 197] width 49 height 28
click at [259, 147] on button "上個月" at bounding box center [246, 136] width 58 height 28
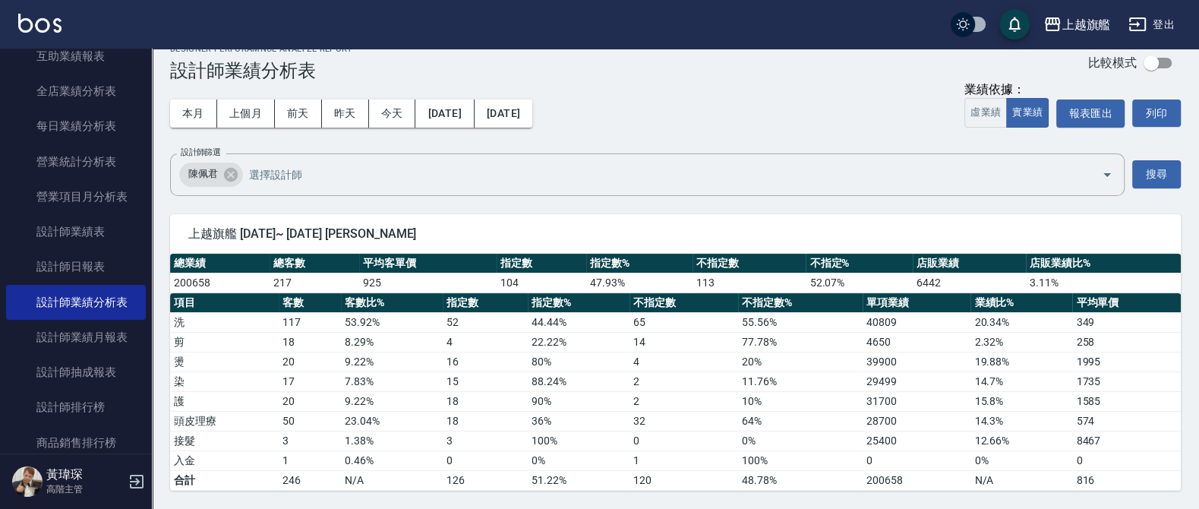
scroll to position [638, 0]
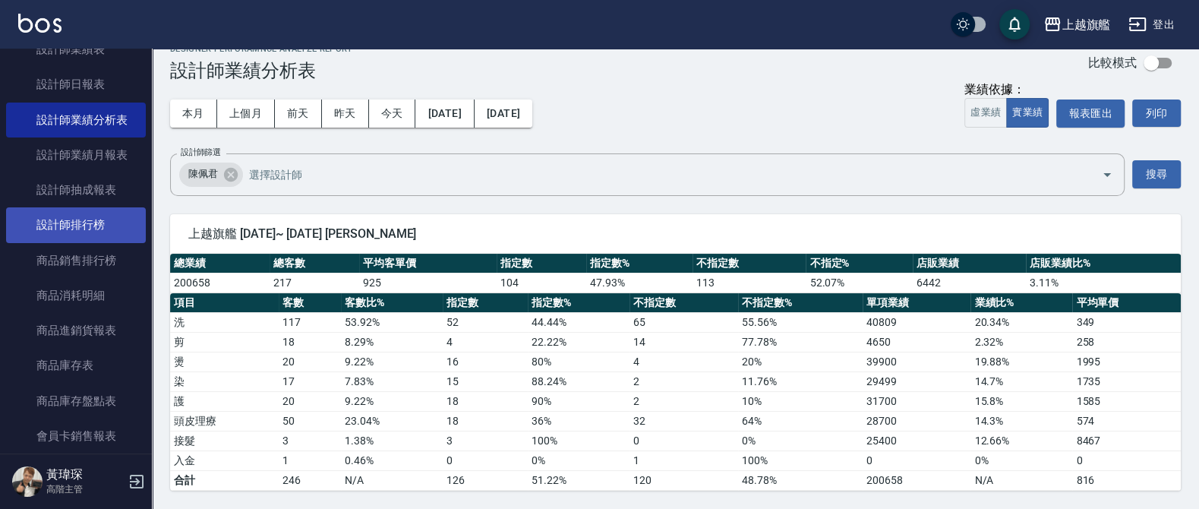
click at [95, 242] on link "設計師排行榜" at bounding box center [76, 224] width 140 height 35
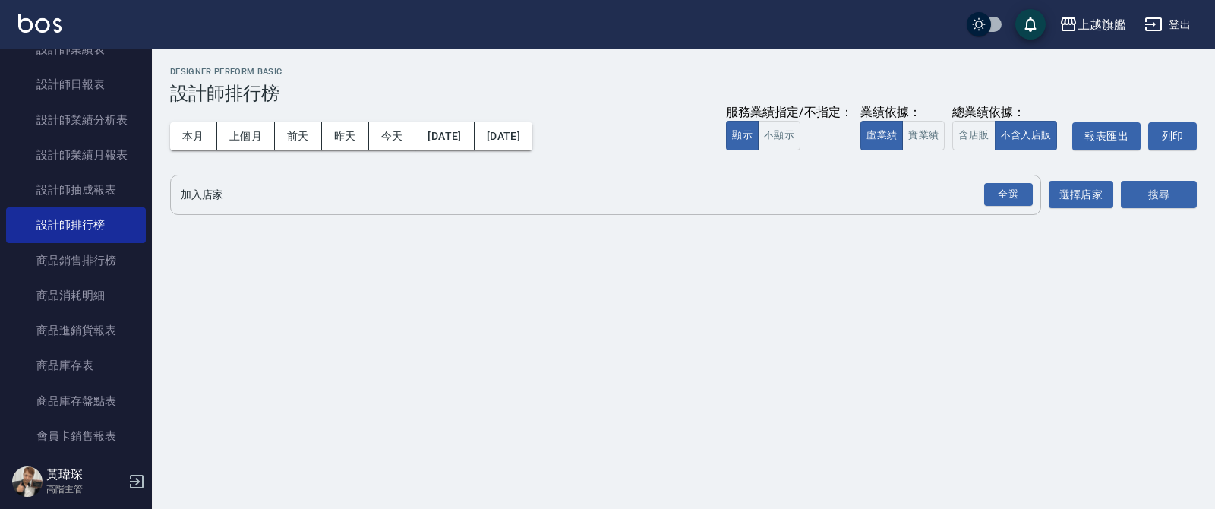
click at [240, 200] on input "加入店家" at bounding box center [594, 195] width 835 height 27
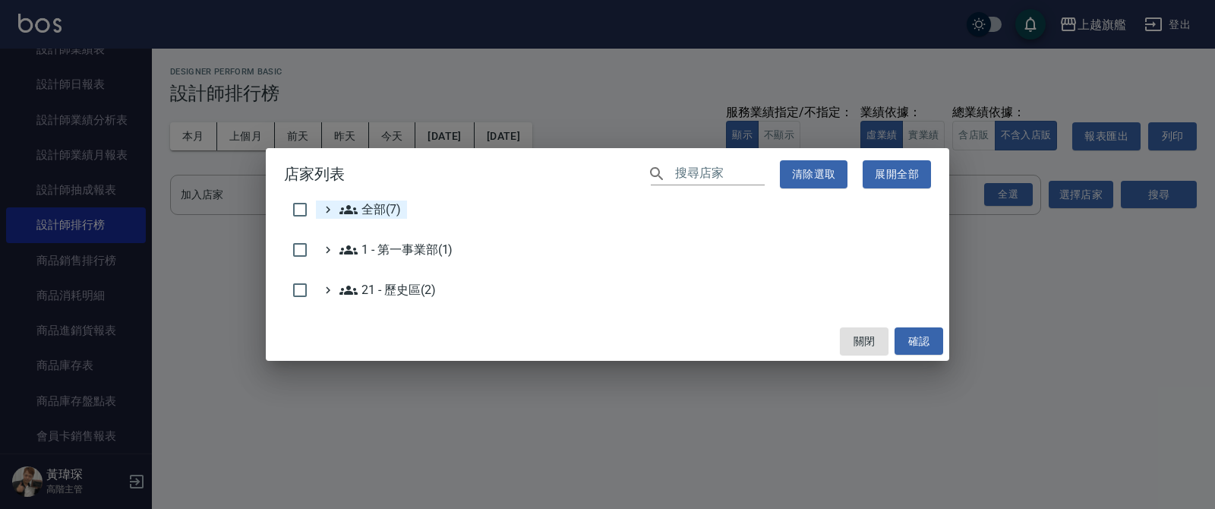
click at [358, 208] on span "全部(7)" at bounding box center [371, 210] width 62 height 18
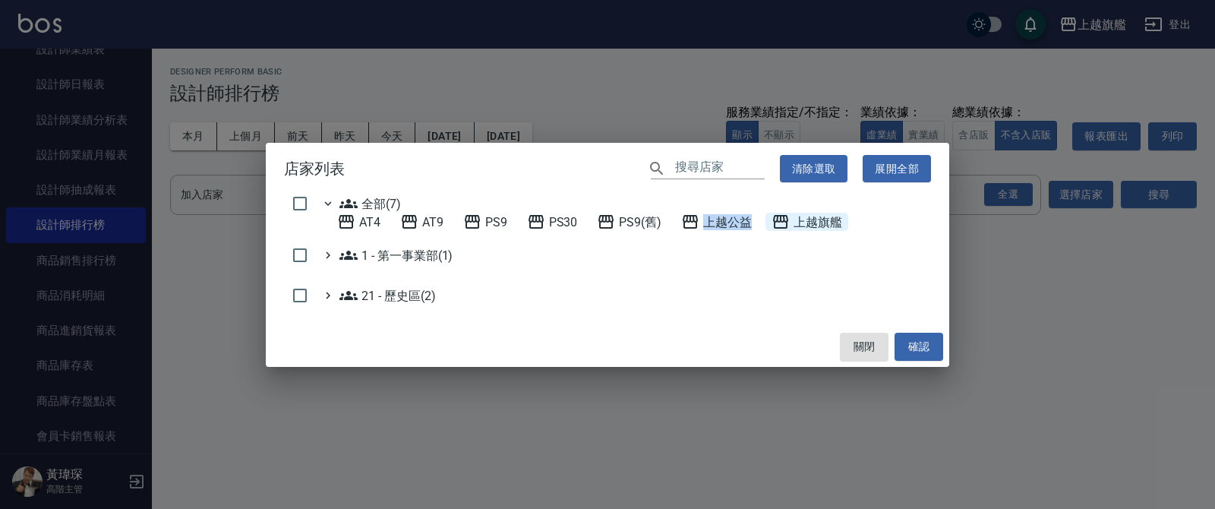
click at [797, 220] on span "上越旗艦" at bounding box center [807, 222] width 71 height 18
click at [915, 354] on button "確認" at bounding box center [919, 347] width 49 height 28
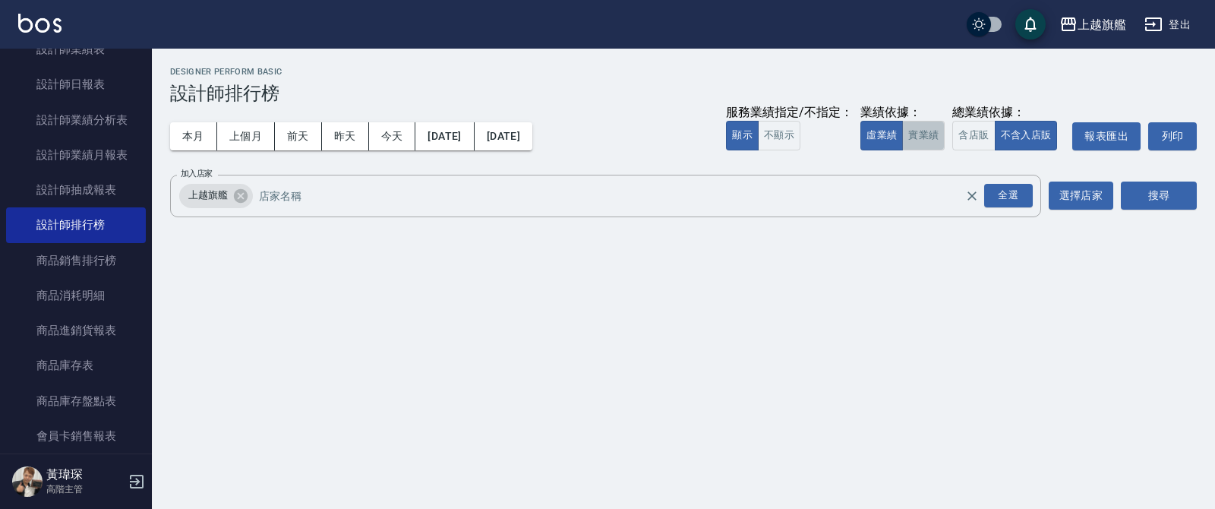
click at [925, 150] on button "實業績" at bounding box center [923, 136] width 43 height 30
click at [934, 125] on button "實業績" at bounding box center [923, 136] width 43 height 30
click at [1052, 192] on button "選擇店家" at bounding box center [1081, 196] width 65 height 28
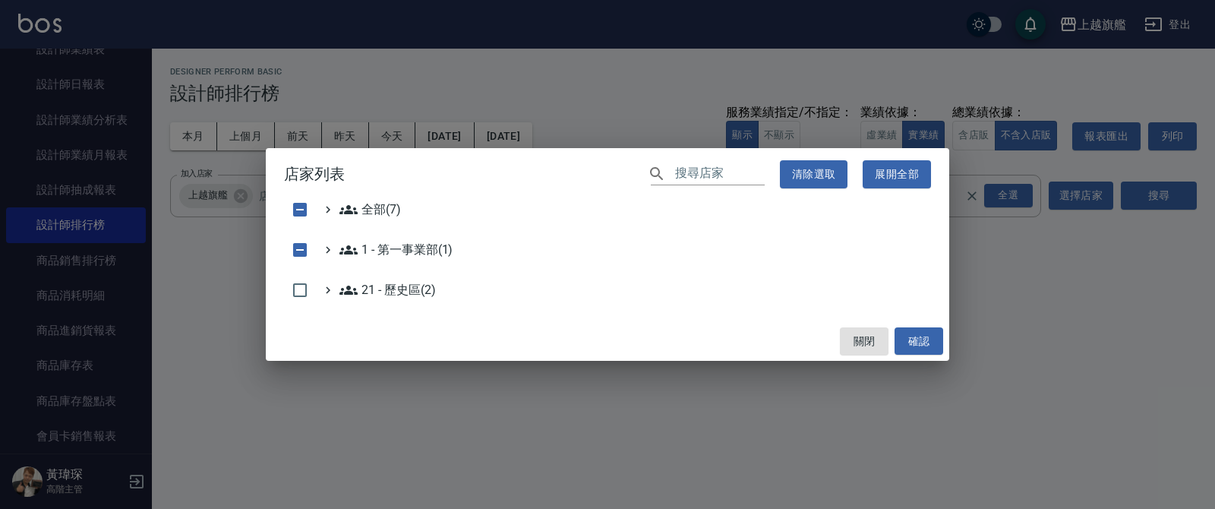
drag, startPoint x: 1126, startPoint y: 300, endPoint x: 1151, endPoint y: 223, distance: 80.5
click at [1126, 299] on div "店家列表 ​ 清除選取 展開全部 全部(7) 1 - 第一事業部(1) 21 - 歷史區(2) 關閉 確認" at bounding box center [607, 254] width 1215 height 509
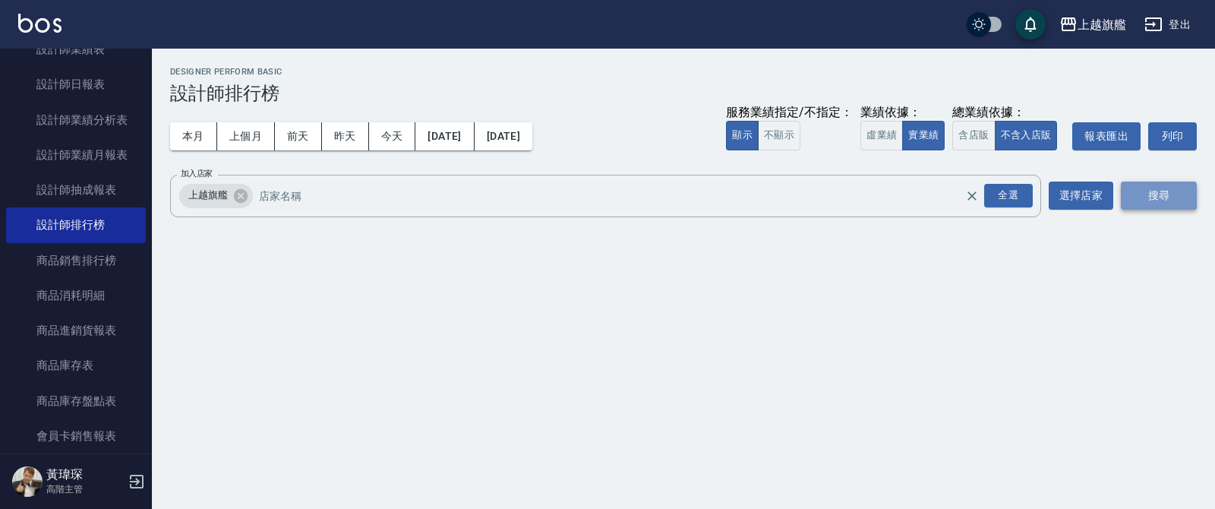
click at [1155, 202] on button "搜尋" at bounding box center [1159, 196] width 76 height 28
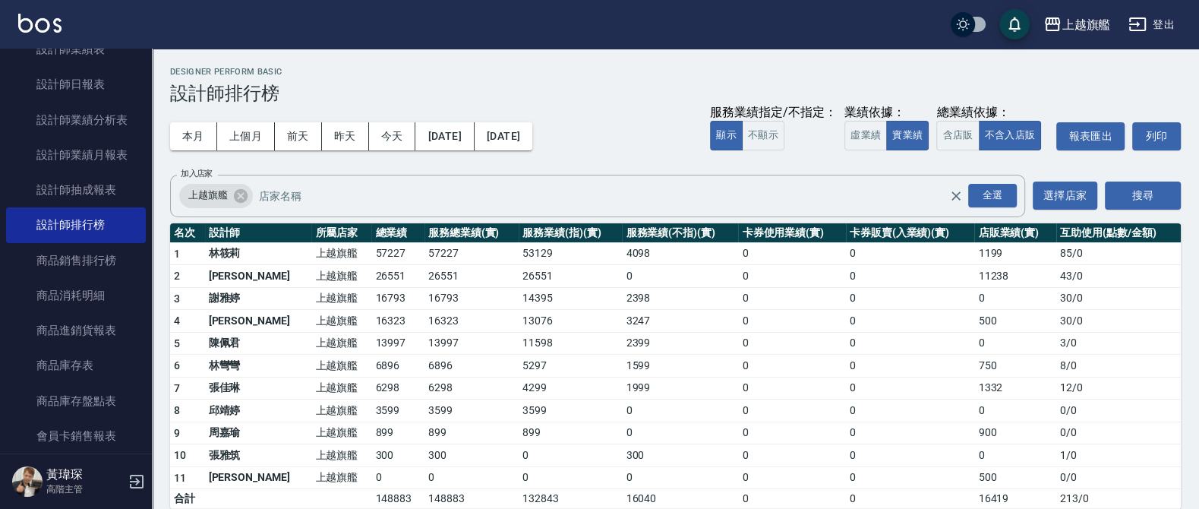
click at [444, 329] on td "16323" at bounding box center [472, 321] width 94 height 23
click at [249, 129] on button "上個月" at bounding box center [246, 136] width 58 height 28
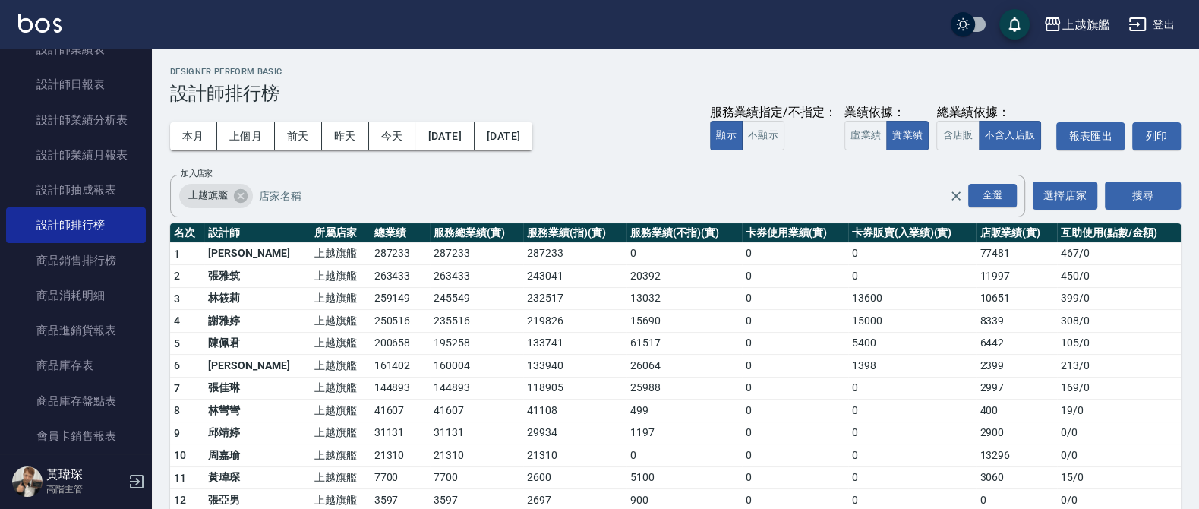
click at [459, 344] on td "195258" at bounding box center [477, 343] width 94 height 23
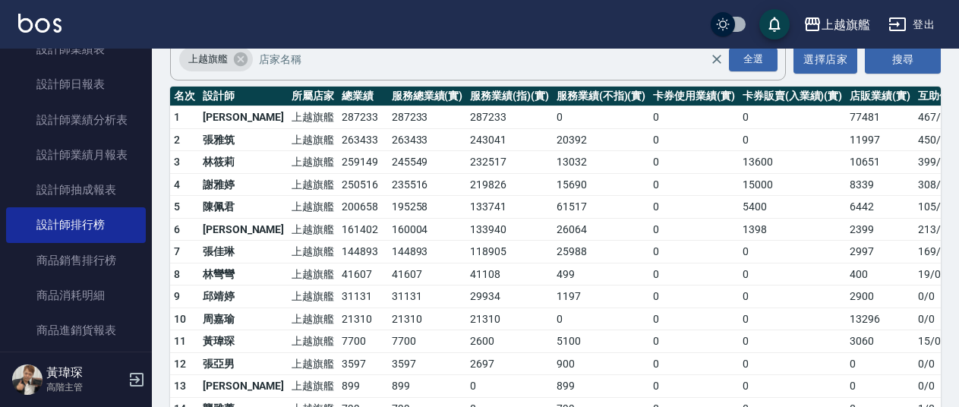
scroll to position [82, 0]
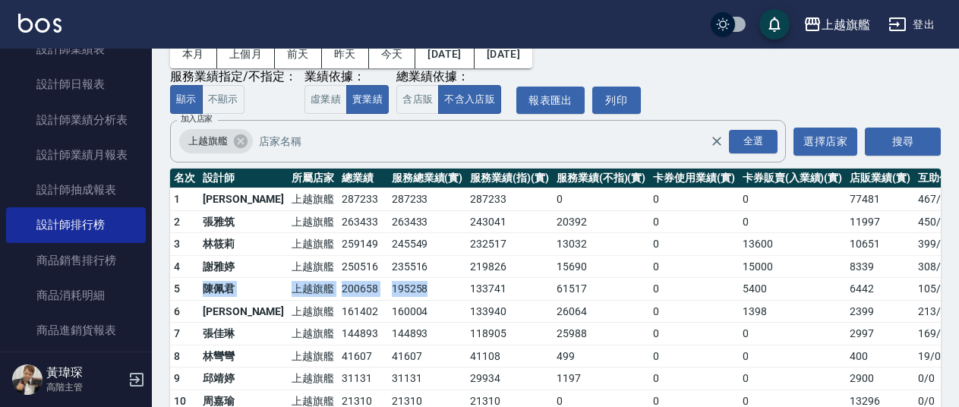
drag, startPoint x: 200, startPoint y: 290, endPoint x: 392, endPoint y: 288, distance: 192.2
click at [392, 287] on tr "5 陳佩君 上越旗艦 200658 195258 133741 61517 0 5400 6442 105 / 0" at bounding box center [594, 289] width 848 height 23
copy tr "陳佩君 上越旗艦 200658 195258"
click at [553, 289] on td "61517" at bounding box center [601, 289] width 96 height 23
drag, startPoint x: 535, startPoint y: 291, endPoint x: 209, endPoint y: 300, distance: 326.0
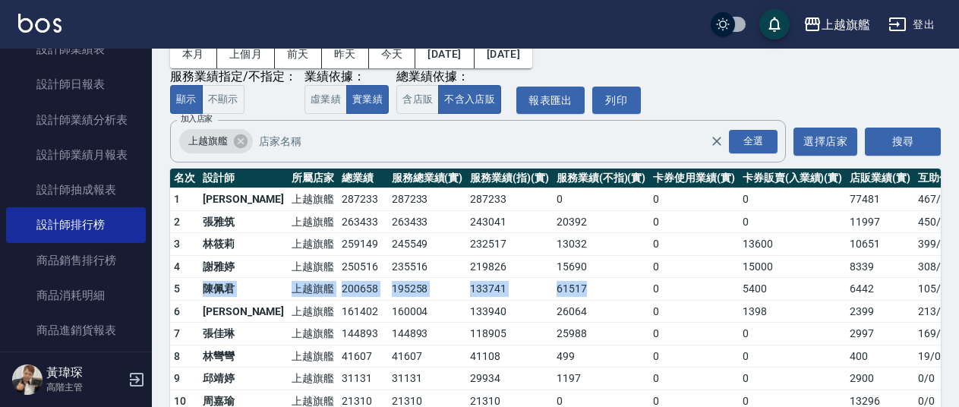
click at [190, 293] on tr "5 陳佩君 上越旗艦 200658 195258 133741 61517 0 5400 6442 105 / 0" at bounding box center [594, 289] width 848 height 23
drag, startPoint x: 243, startPoint y: 289, endPoint x: 224, endPoint y: 287, distance: 19.1
click at [288, 289] on td "上越旗艦" at bounding box center [313, 289] width 50 height 23
drag, startPoint x: 199, startPoint y: 289, endPoint x: 532, endPoint y: 295, distance: 333.5
click at [535, 298] on tr "5 陳佩君 上越旗艦 200658 195258 133741 61517 0 5400 6442 105 / 0" at bounding box center [594, 289] width 848 height 23
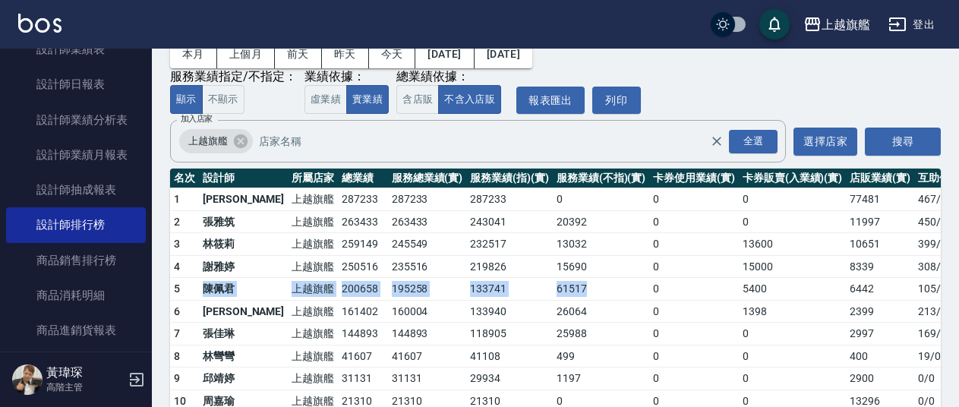
copy tr "陳佩君 上越旗艦 200658 195258 133741 61517"
click at [426, 101] on button "含店販" at bounding box center [418, 100] width 43 height 30
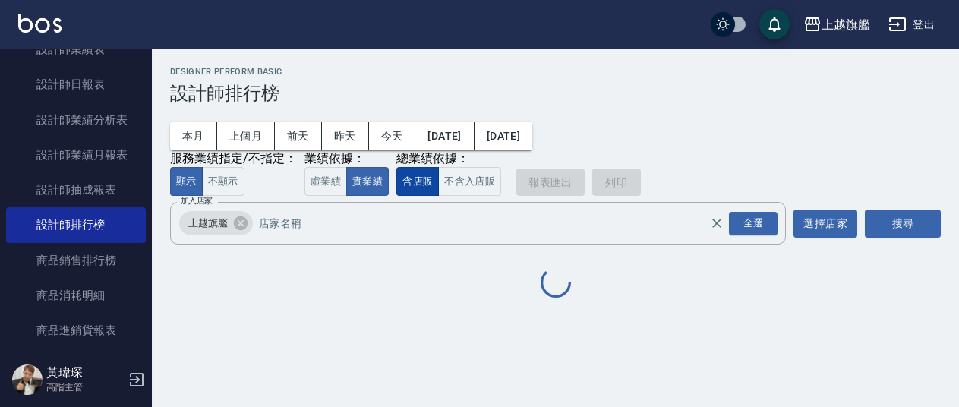
scroll to position [0, 0]
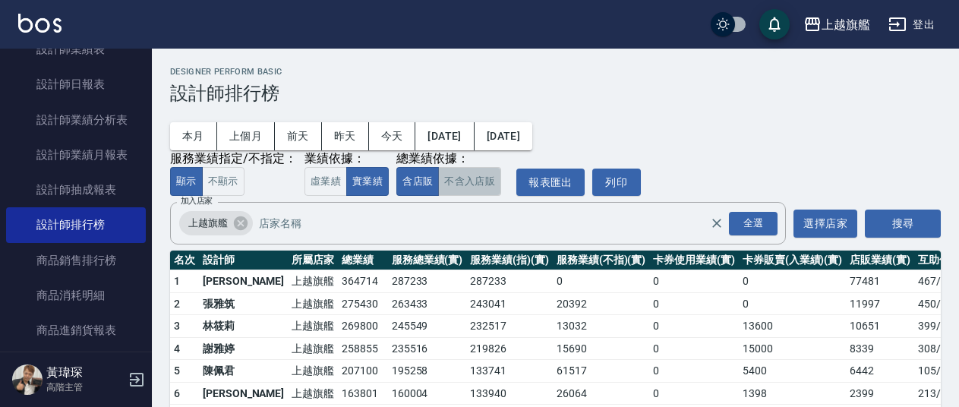
click at [481, 178] on button "不含入店販" at bounding box center [469, 182] width 63 height 30
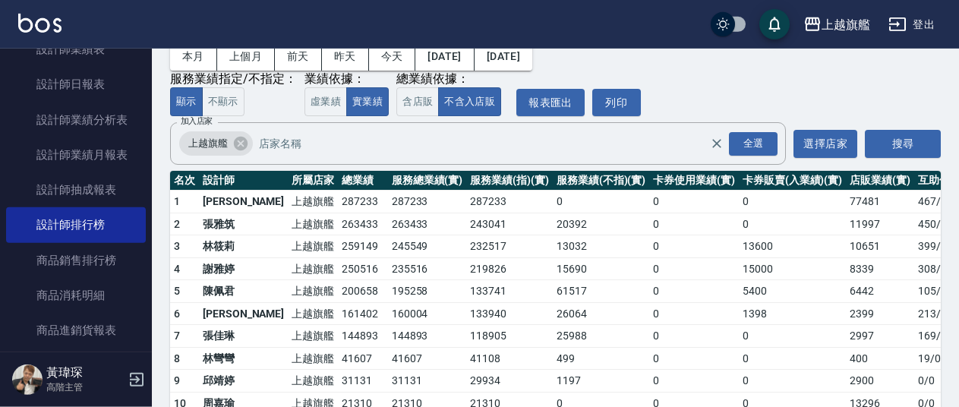
scroll to position [82, 0]
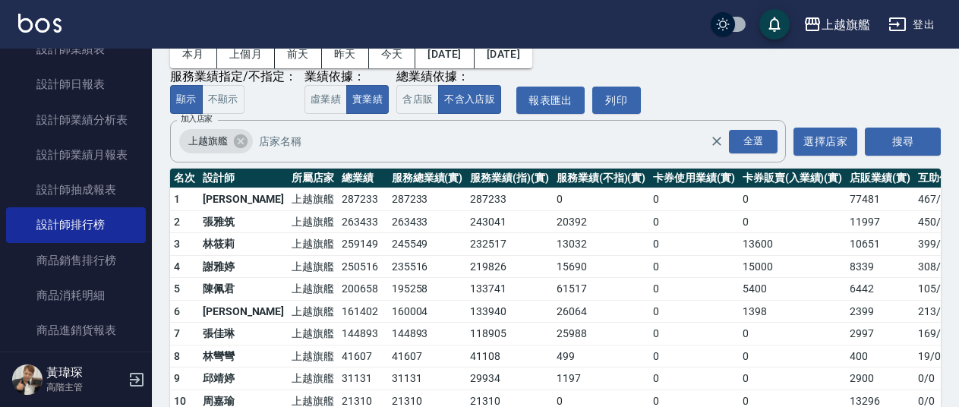
click at [388, 321] on td "160004" at bounding box center [427, 311] width 79 height 23
click at [388, 297] on td "195258" at bounding box center [427, 289] width 79 height 23
click at [466, 289] on td "133741" at bounding box center [509, 289] width 87 height 23
click at [662, 287] on td "0" at bounding box center [694, 289] width 90 height 23
click at [739, 292] on td "5400" at bounding box center [792, 289] width 107 height 23
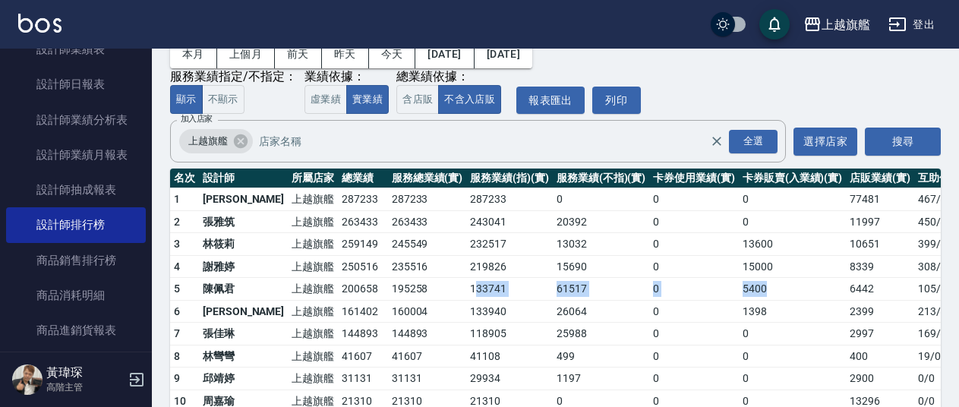
drag, startPoint x: 719, startPoint y: 292, endPoint x: 428, endPoint y: 293, distance: 290.9
click at [428, 293] on tr "5 陳佩君 上越旗艦 200658 195258 133741 61517 0 5400 6442 105 / 0" at bounding box center [594, 289] width 848 height 23
click at [649, 323] on td "0" at bounding box center [694, 311] width 90 height 23
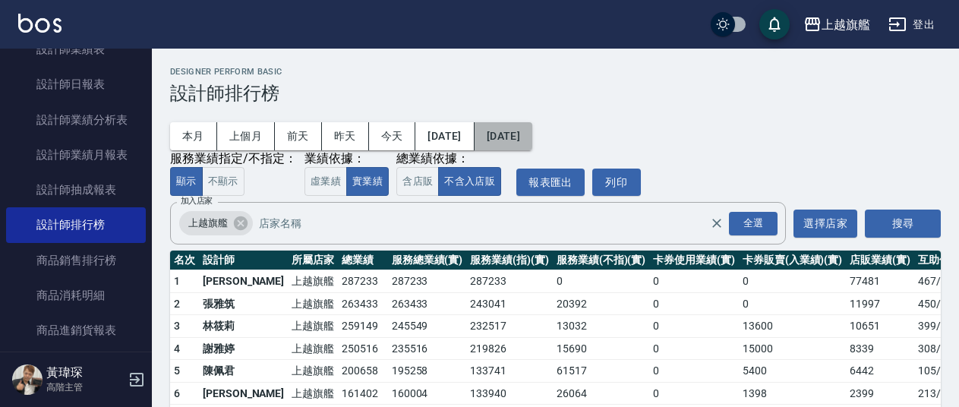
click at [532, 131] on button "2025/08/31" at bounding box center [504, 136] width 58 height 28
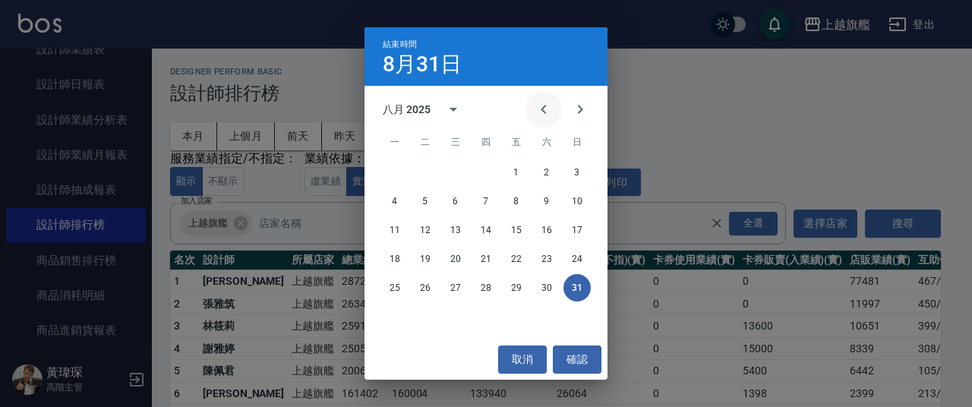
click at [551, 109] on icon "Previous month" at bounding box center [544, 109] width 18 height 18
click at [488, 285] on button "31" at bounding box center [485, 287] width 27 height 27
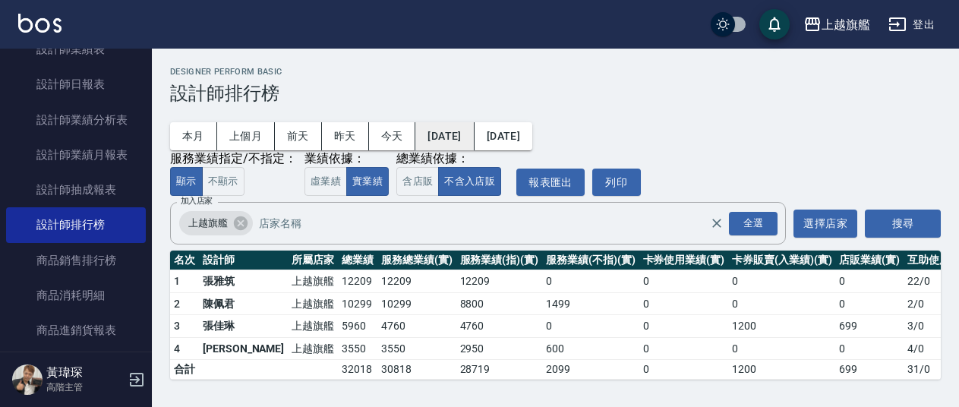
click at [474, 148] on button "2025/07/31" at bounding box center [444, 136] width 58 height 28
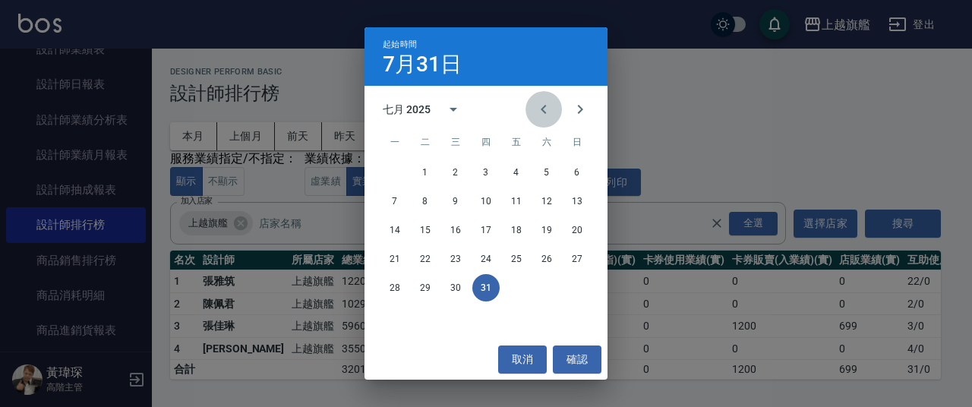
click at [542, 122] on button "Previous month" at bounding box center [544, 109] width 36 height 36
click at [571, 111] on icon "Next month" at bounding box center [580, 109] width 18 height 18
click at [422, 174] on button "1" at bounding box center [425, 172] width 27 height 27
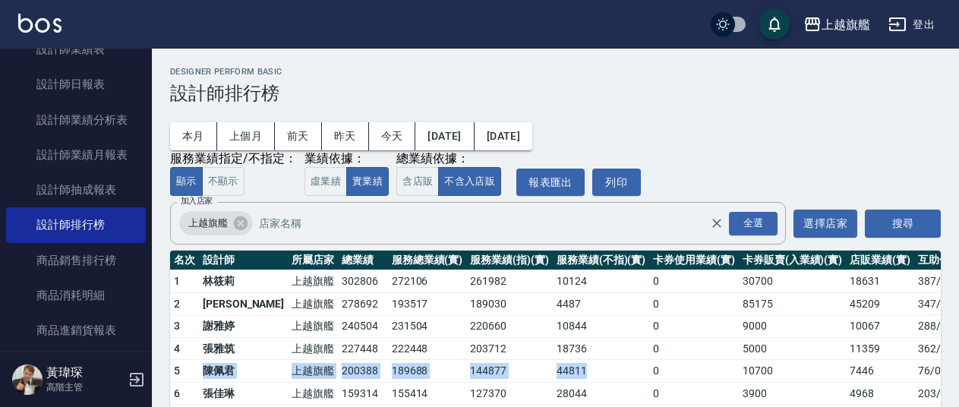
drag, startPoint x: 202, startPoint y: 376, endPoint x: 537, endPoint y: 368, distance: 335.1
click at [537, 368] on tr "5 陳佩君 上越旗艦 200388 189688 144877 44811 0 10700 7446 76 / 0" at bounding box center [594, 371] width 848 height 23
copy tr "陳佩君 上越旗艦 200388 189688 144877 44811"
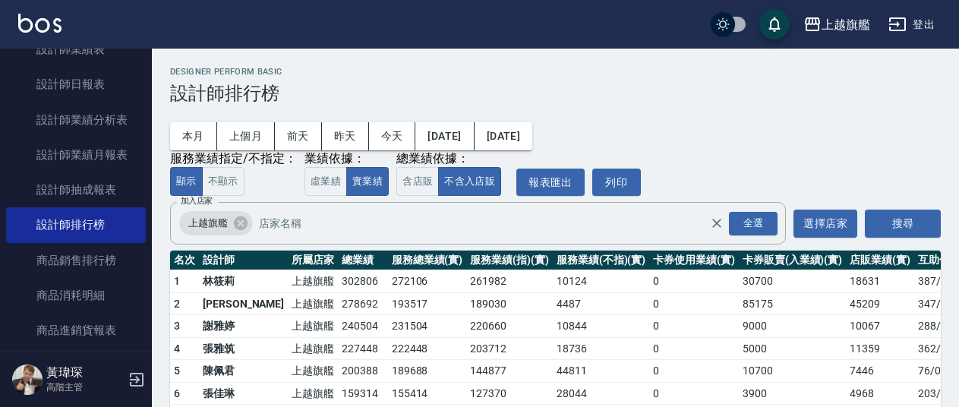
drag, startPoint x: 413, startPoint y: 303, endPoint x: 314, endPoint y: 201, distance: 142.9
click at [409, 305] on td "193517" at bounding box center [427, 303] width 79 height 23
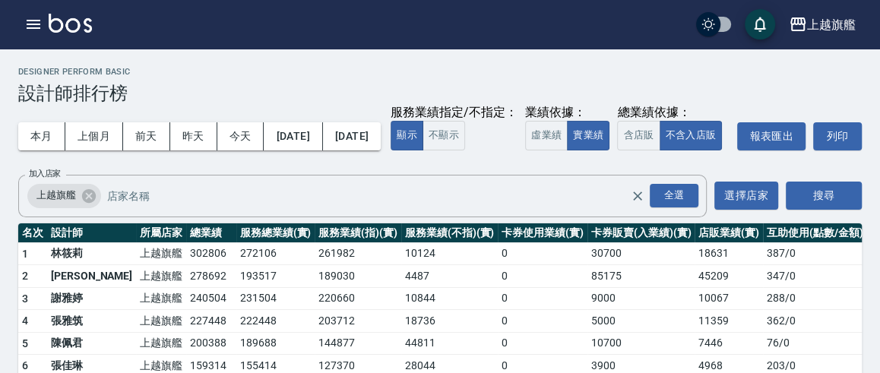
scroll to position [226, 0]
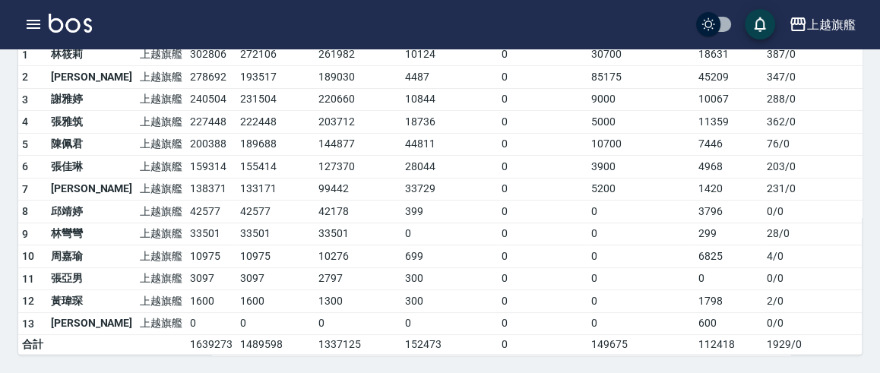
click at [358, 276] on td "2797" at bounding box center [357, 278] width 87 height 23
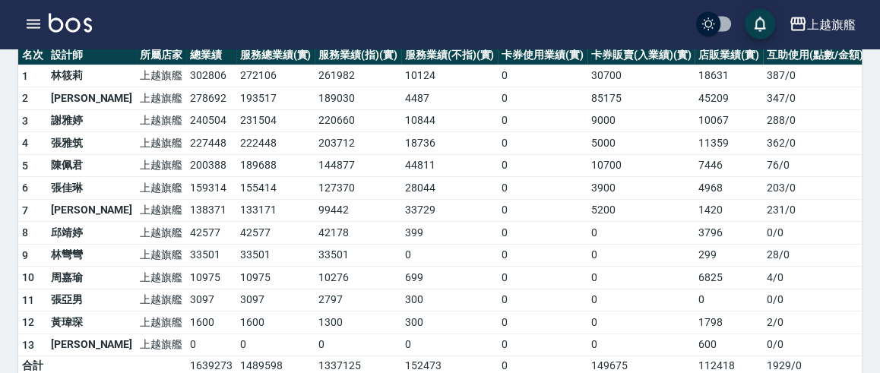
scroll to position [59, 0]
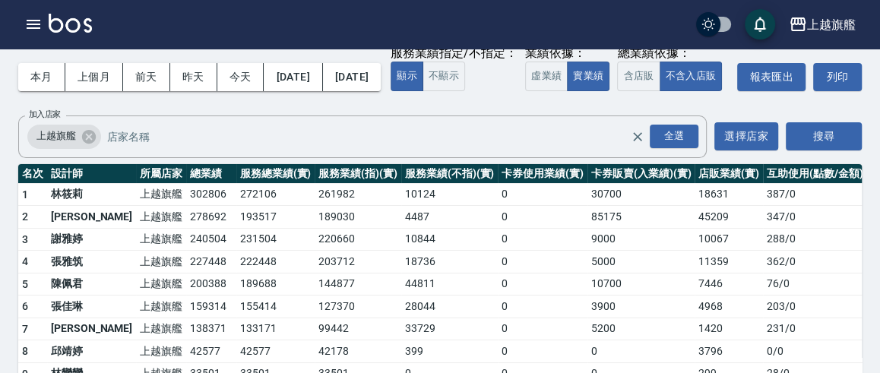
click at [71, 206] on td "林筱莉" at bounding box center [91, 194] width 89 height 23
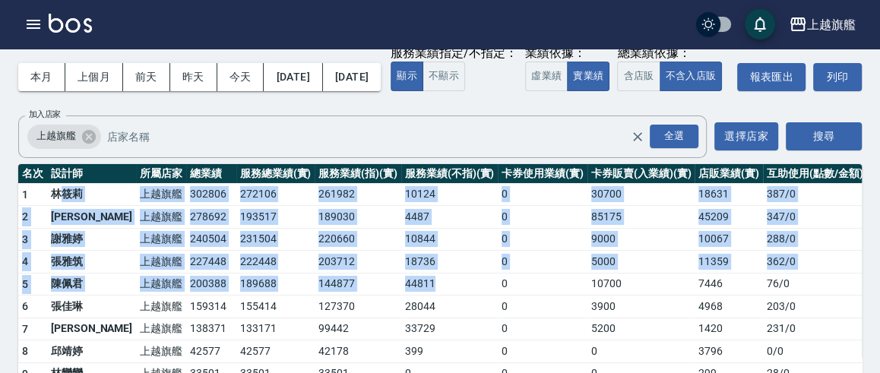
drag, startPoint x: 60, startPoint y: 220, endPoint x: 441, endPoint y: 321, distance: 393.5
click at [440, 321] on tbody "1 林筱莉 上越旗艦 302806 272106 261982 10124 0 30700 18631 387 / 0 2 周秀娟 上越旗艦 278692 1…" at bounding box center [442, 338] width 848 height 311
click at [441, 295] on td "44811" at bounding box center [449, 284] width 96 height 23
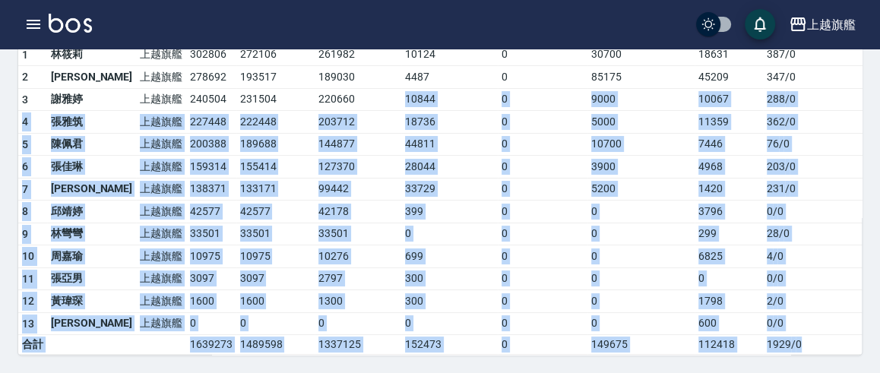
scroll to position [0, 0]
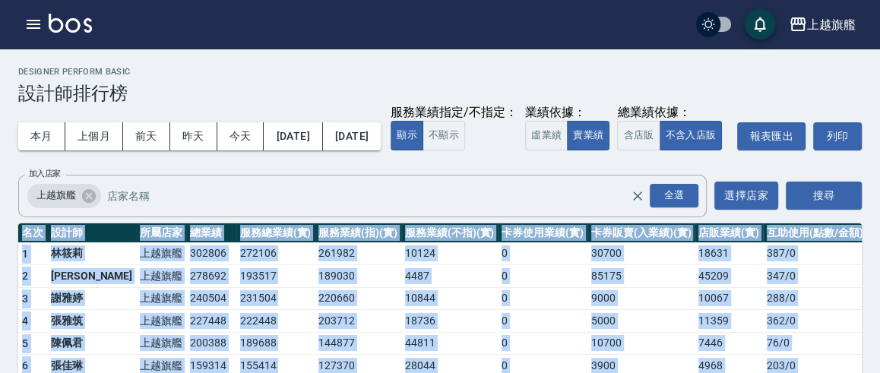
drag, startPoint x: 759, startPoint y: 342, endPoint x: 16, endPoint y: 264, distance: 747.0
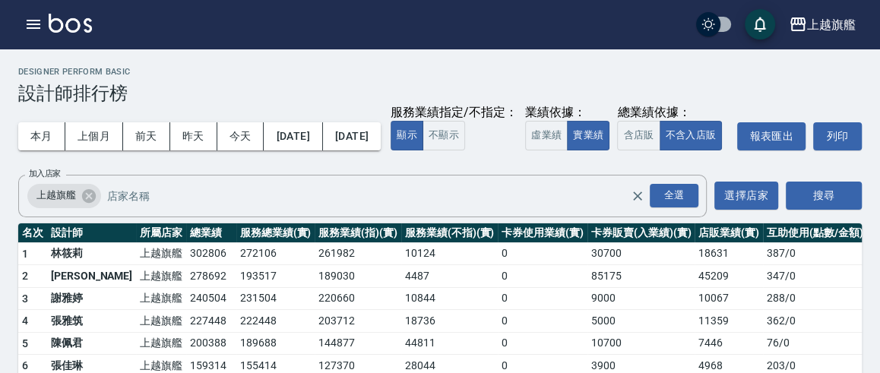
click at [27, 243] on th "名次" at bounding box center [32, 233] width 29 height 20
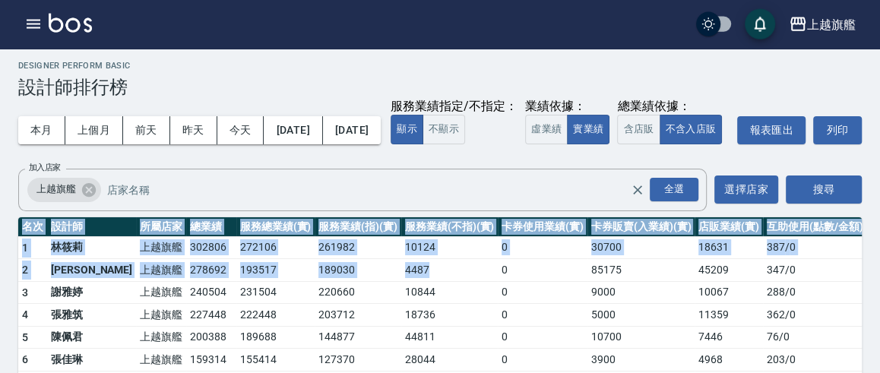
scroll to position [226, 0]
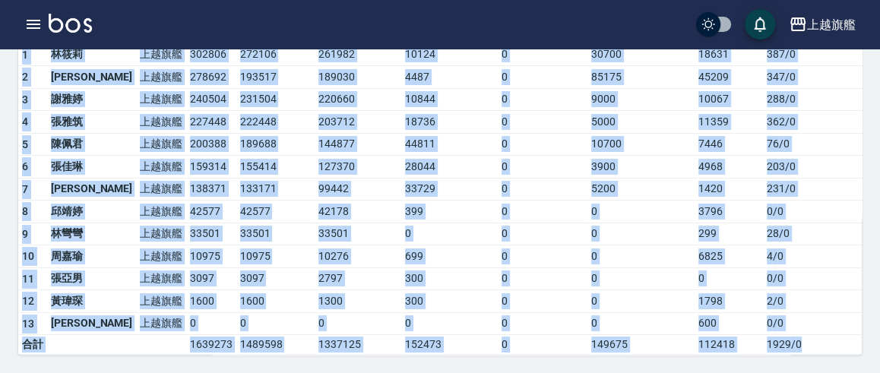
drag, startPoint x: 21, startPoint y: 261, endPoint x: 791, endPoint y: 349, distance: 775.2
click at [791, 349] on table "名次 設計師 所屬店家 總業績 服務總業績(實) 服務業績(指)(實) 服務業績(不指)(實) 卡券使用業績(實) 卡券販賣(入業績)(實) 店販業績(實) …" at bounding box center [442, 189] width 848 height 331
click at [791, 349] on td "1929 / 0" at bounding box center [814, 345] width 103 height 20
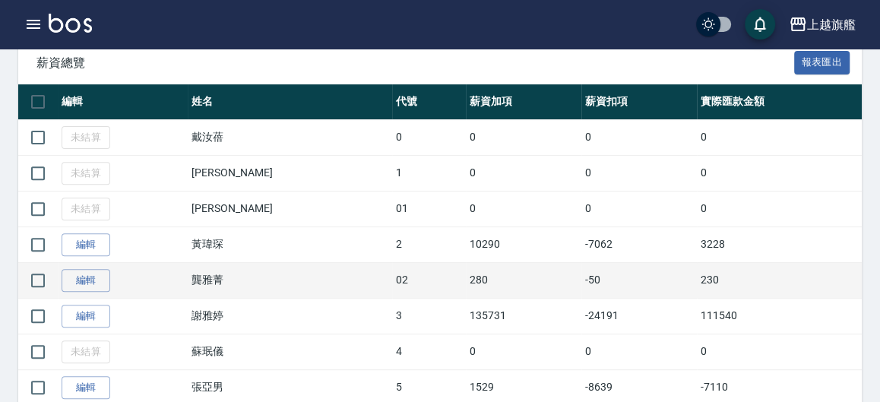
scroll to position [167, 0]
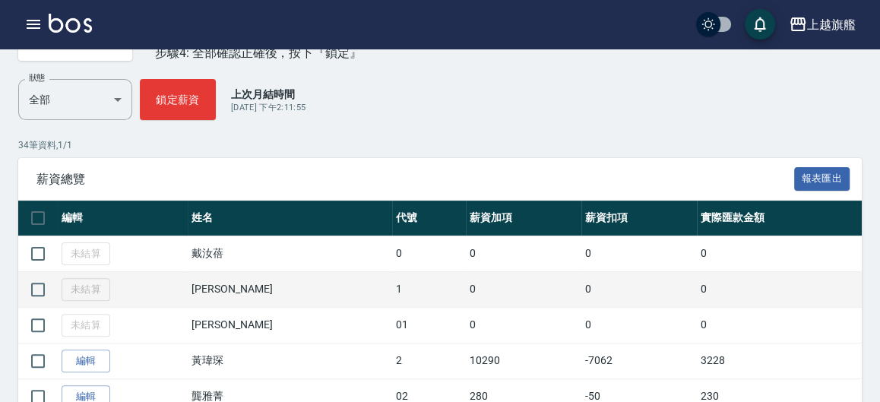
click at [392, 280] on td "1" at bounding box center [429, 289] width 74 height 36
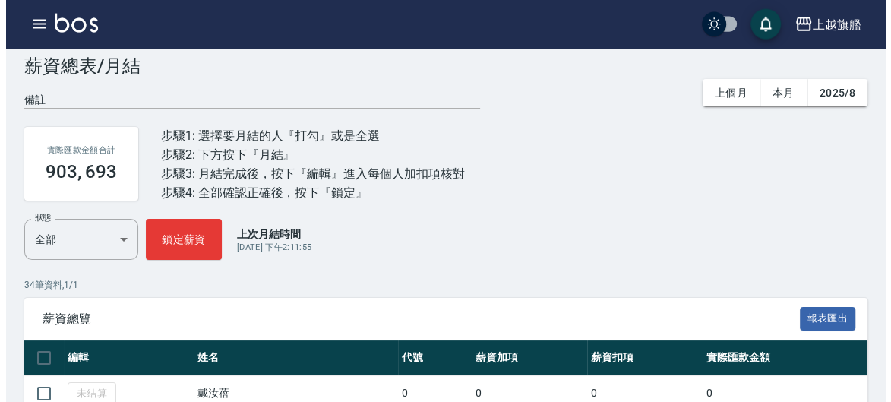
scroll to position [0, 0]
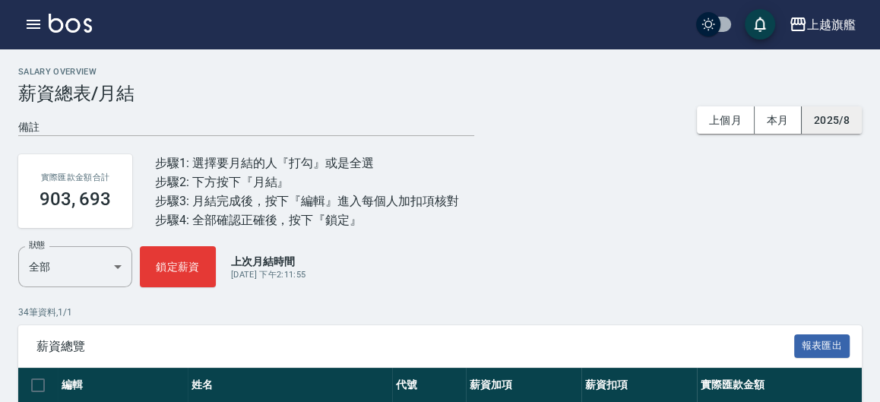
click at [814, 108] on button "2025/8" at bounding box center [831, 120] width 60 height 28
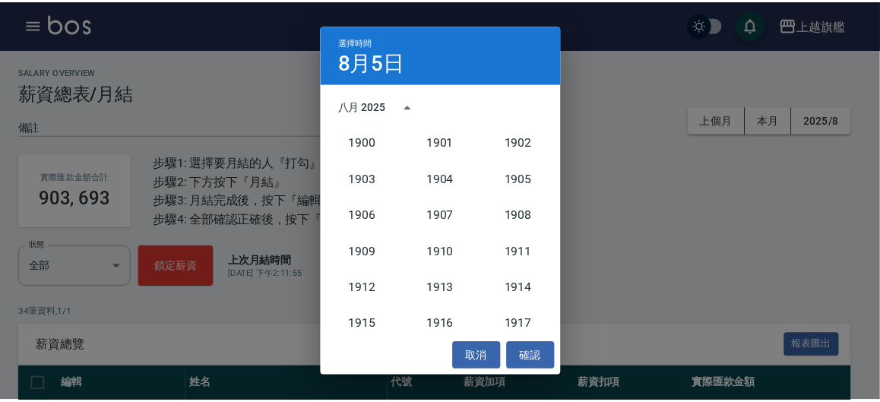
scroll to position [1406, 0]
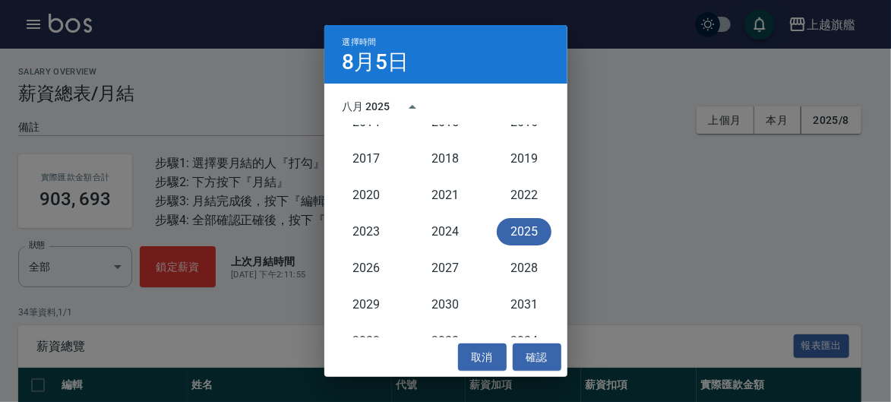
click at [510, 227] on button "2025" at bounding box center [524, 231] width 55 height 27
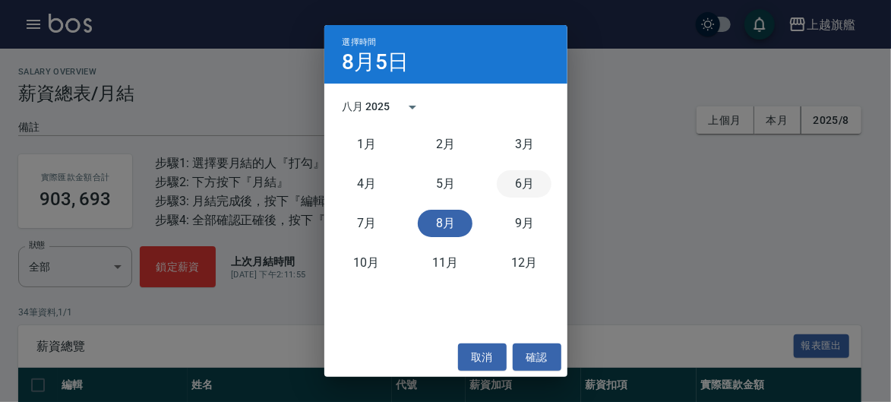
click at [523, 181] on button "6月" at bounding box center [524, 183] width 55 height 27
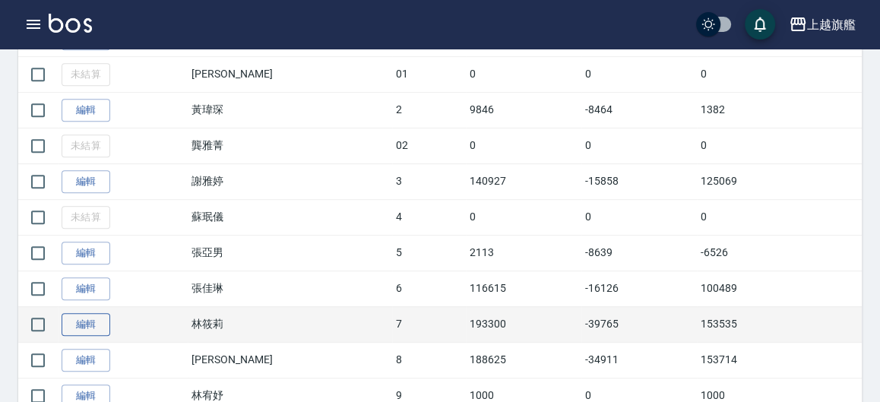
scroll to position [585, 0]
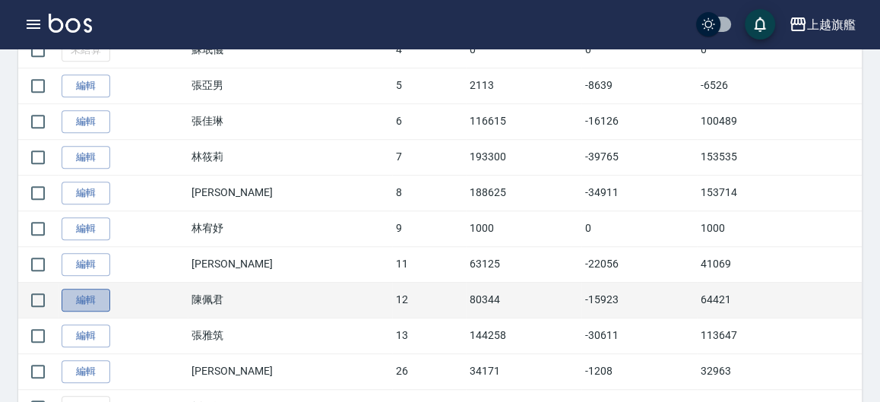
click at [63, 305] on link "編輯" at bounding box center [86, 301] width 49 height 24
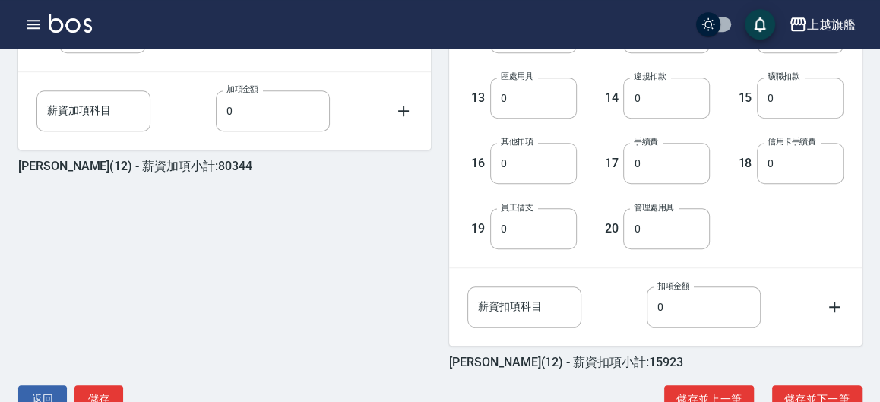
scroll to position [716, 0]
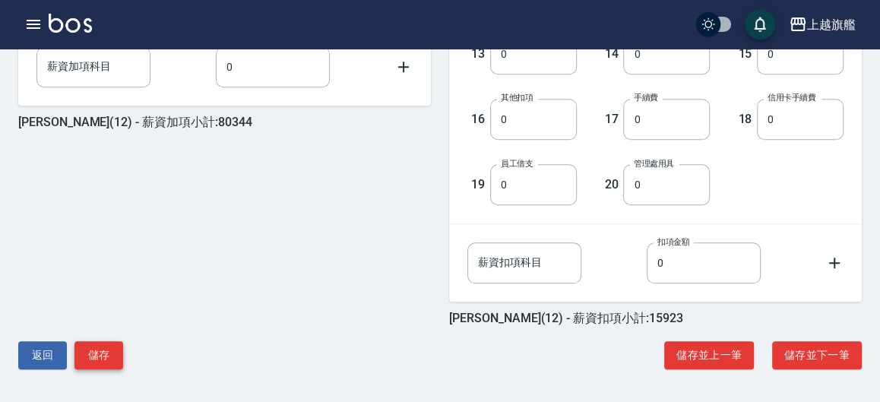
click at [113, 341] on div "[PERSON_NAME](12) - 薪資加項小計:80344 1 基本薪資 30300 基本薪資 2 業績抽成 43494 業績抽成 3 互助補助 0 互…" at bounding box center [433, 25] width 855 height 717
click at [115, 352] on button "儲存" at bounding box center [98, 355] width 49 height 28
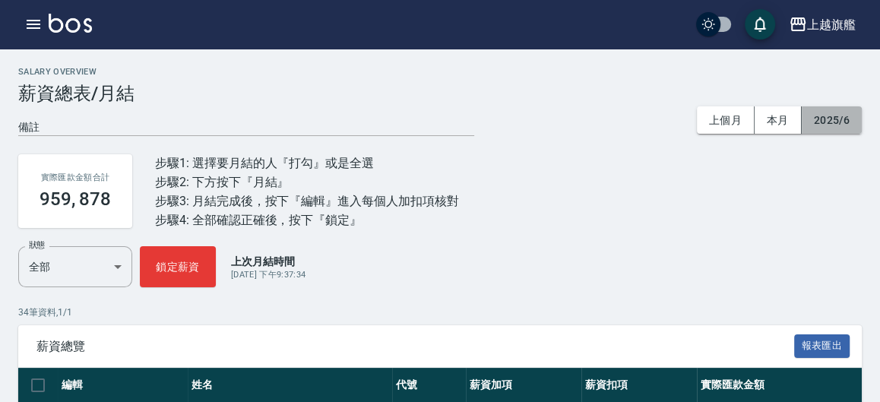
click at [841, 122] on button "2025/6" at bounding box center [831, 120] width 60 height 28
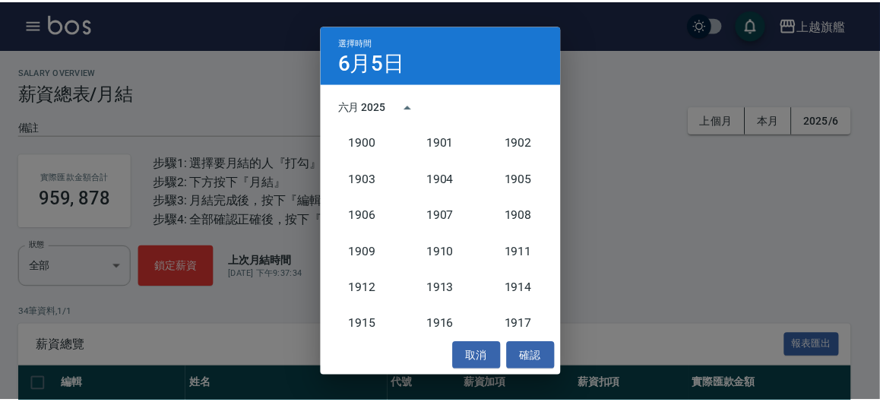
scroll to position [1406, 0]
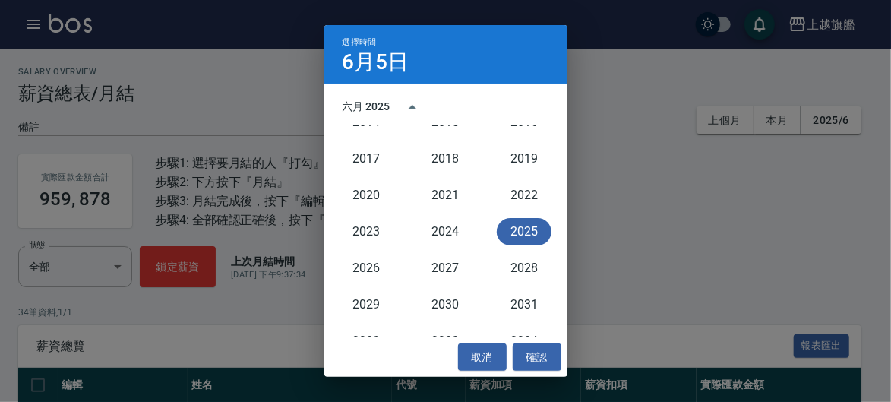
click at [523, 216] on div "2025" at bounding box center [524, 231] width 79 height 36
click at [520, 232] on button "2025" at bounding box center [524, 231] width 55 height 27
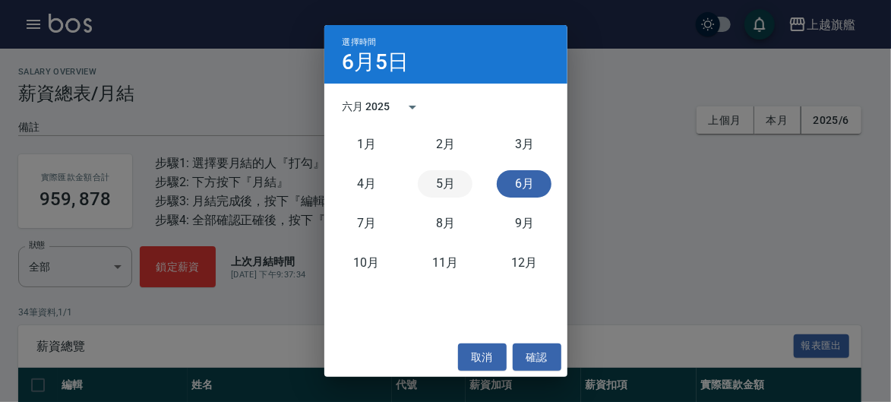
click at [442, 187] on button "5月" at bounding box center [445, 183] width 55 height 27
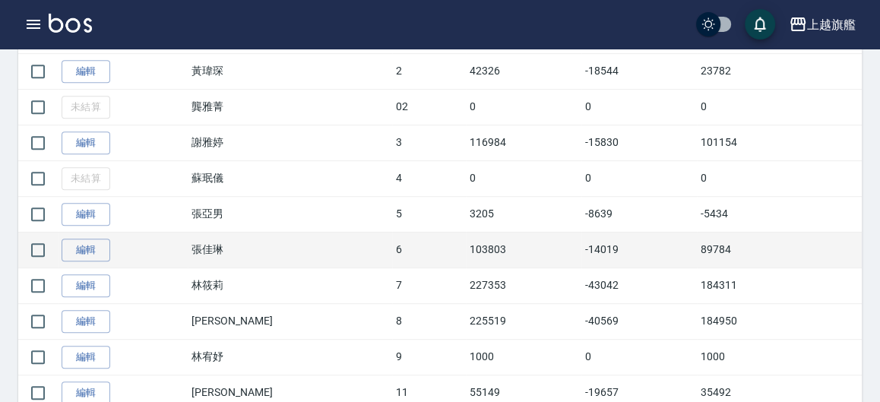
scroll to position [501, 0]
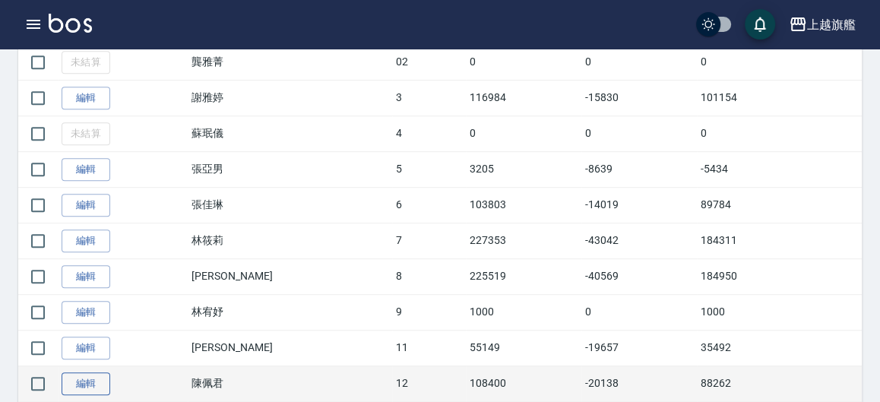
click at [98, 386] on link "編輯" at bounding box center [86, 384] width 49 height 24
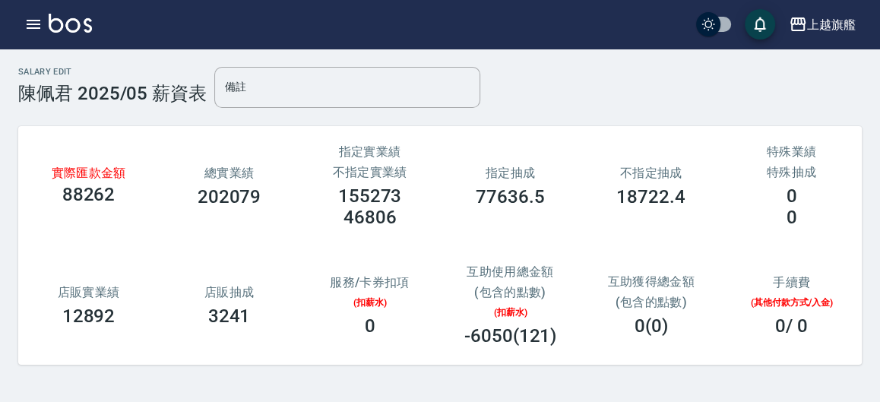
click at [383, 216] on h3 "46806" at bounding box center [369, 217] width 53 height 21
drag, startPoint x: 410, startPoint y: 218, endPoint x: 335, endPoint y: 213, distance: 75.4
click at [335, 213] on div "46806" at bounding box center [370, 217] width 104 height 21
copy h3 "46806"
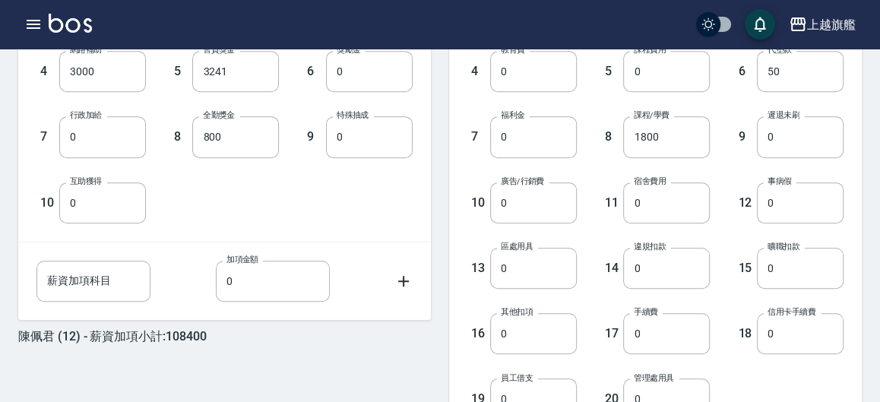
scroll to position [716, 0]
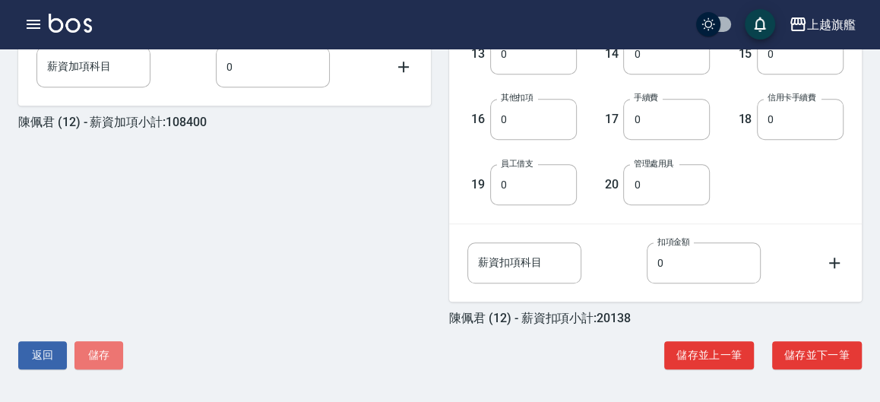
drag, startPoint x: 122, startPoint y: 349, endPoint x: 158, endPoint y: 344, distance: 36.8
click at [122, 350] on button "儲存" at bounding box center [98, 355] width 49 height 28
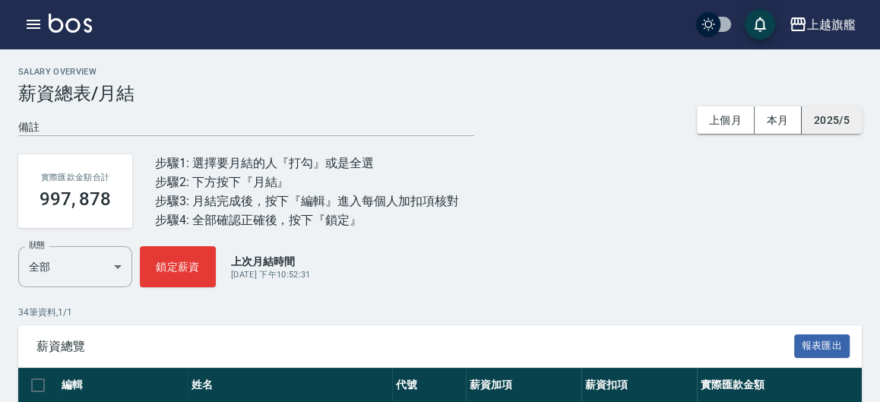
click at [822, 121] on button "2025/5" at bounding box center [831, 120] width 60 height 28
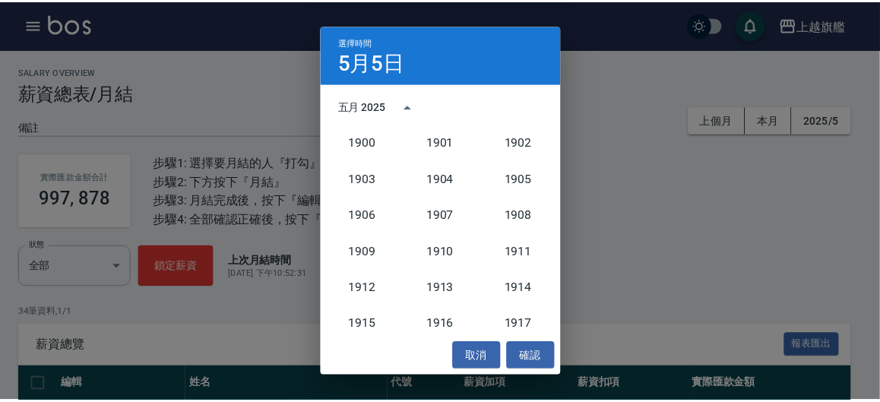
scroll to position [1406, 0]
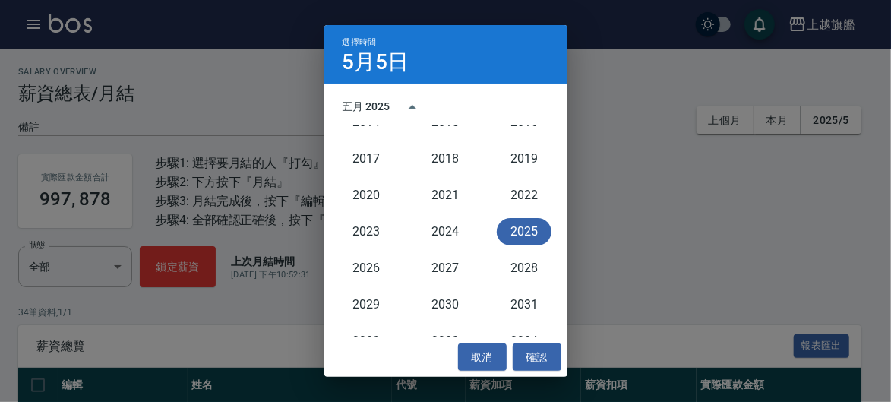
click at [523, 230] on button "2025" at bounding box center [524, 231] width 55 height 27
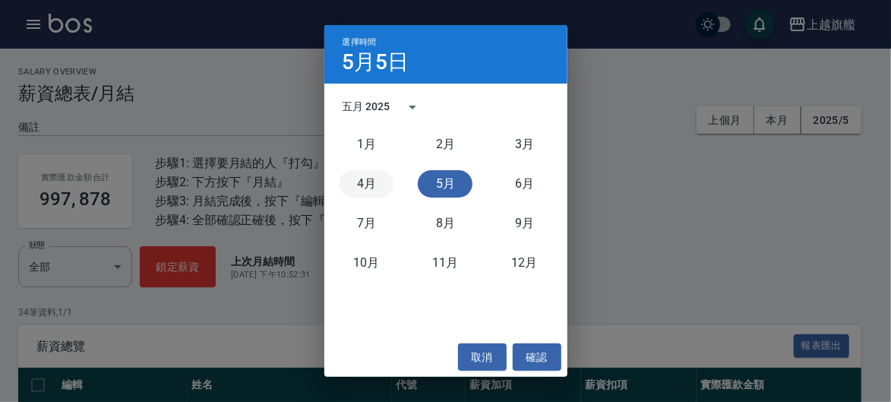
click at [379, 178] on button "4月" at bounding box center [366, 183] width 55 height 27
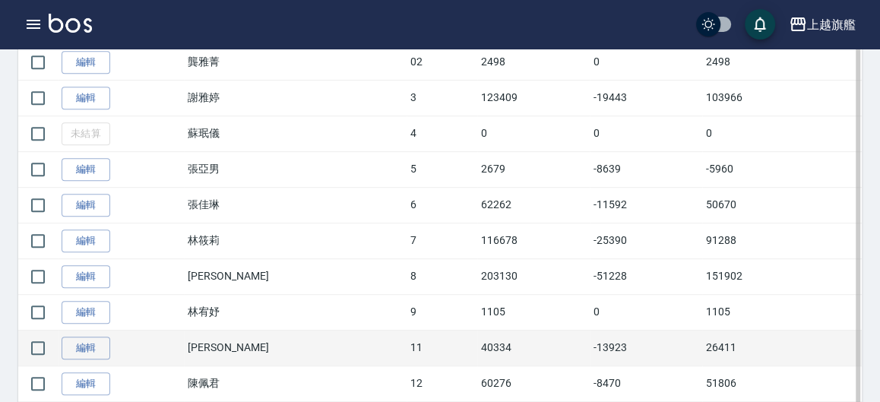
scroll to position [585, 0]
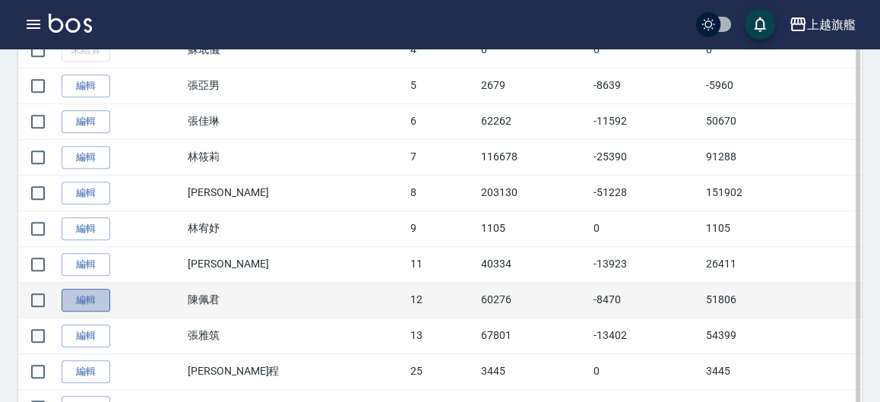
click at [87, 301] on link "編輯" at bounding box center [86, 301] width 49 height 24
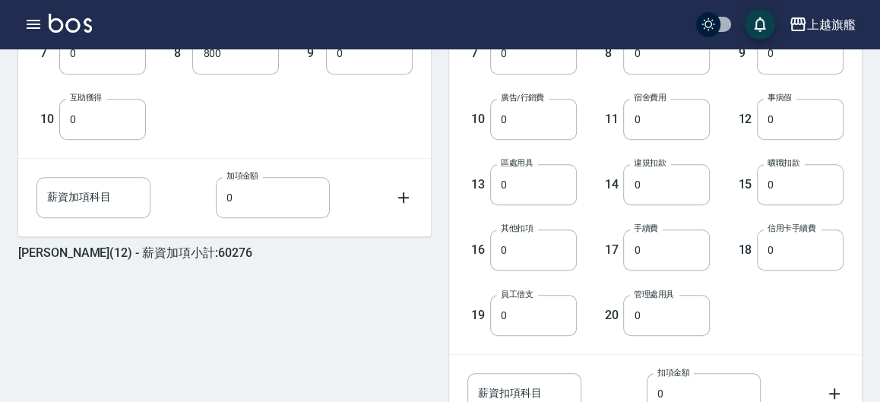
scroll to position [716, 0]
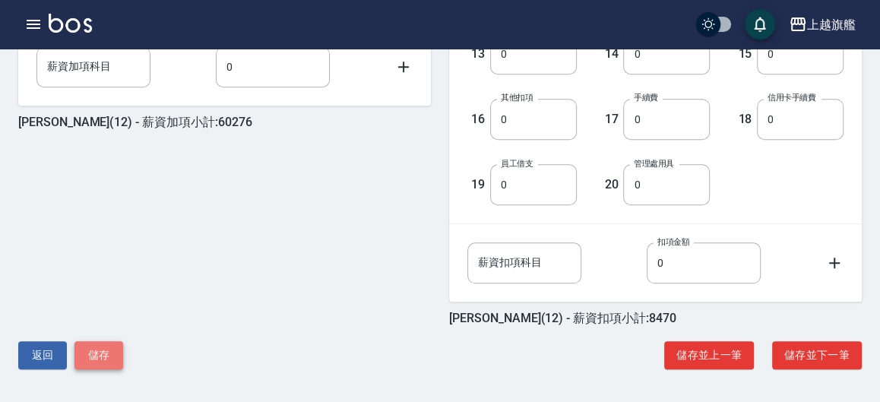
click at [119, 361] on button "儲存" at bounding box center [98, 355] width 49 height 28
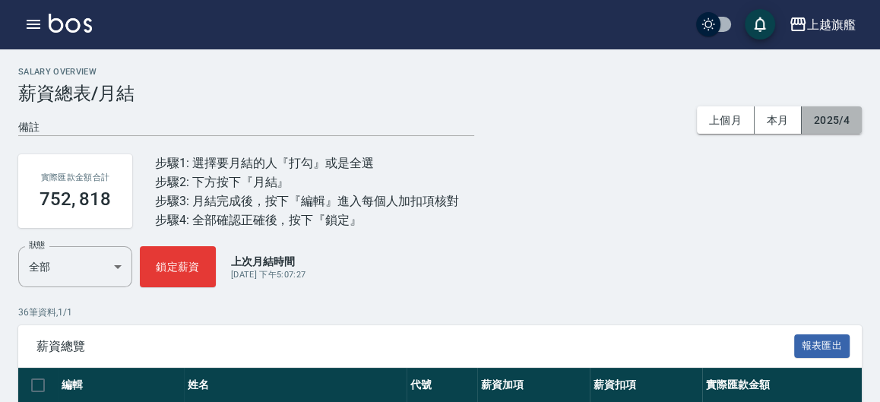
click at [831, 123] on button "2025/4" at bounding box center [831, 120] width 60 height 28
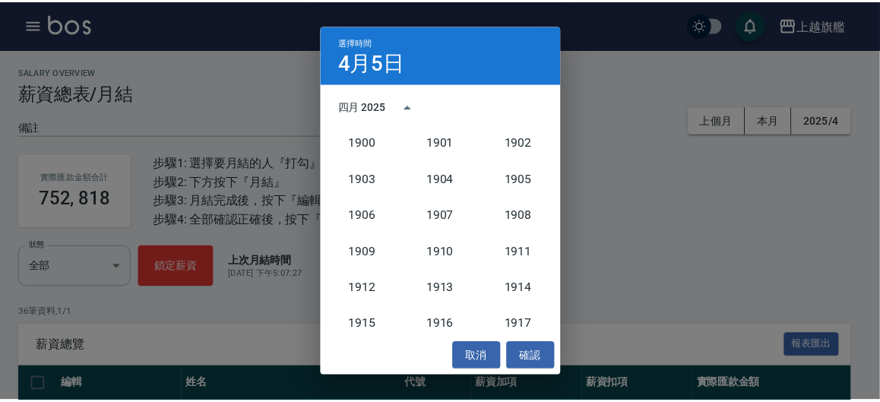
scroll to position [1406, 0]
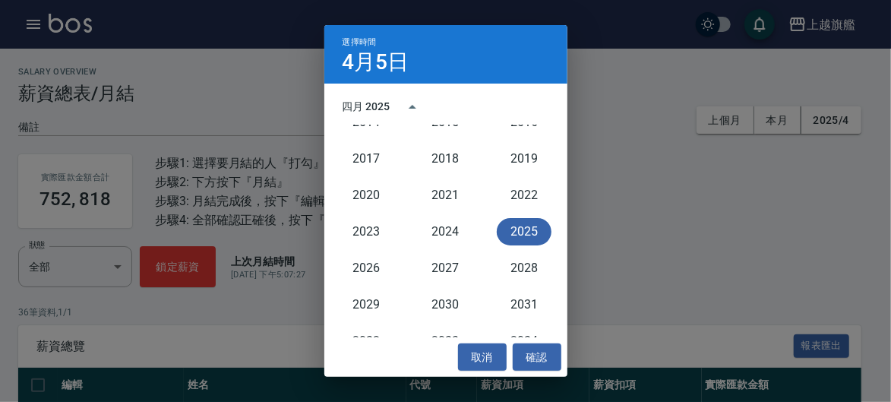
click at [503, 222] on button "2025" at bounding box center [524, 231] width 55 height 27
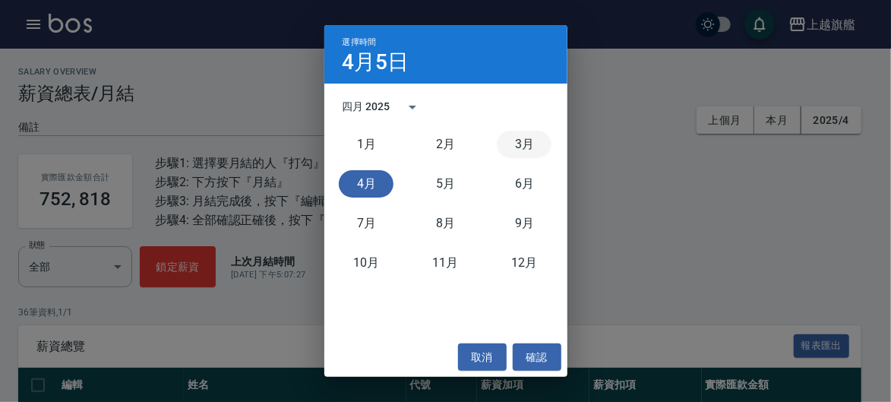
drag, startPoint x: 506, startPoint y: 150, endPoint x: 544, endPoint y: 144, distance: 38.6
click at [512, 147] on button "3月" at bounding box center [524, 144] width 55 height 27
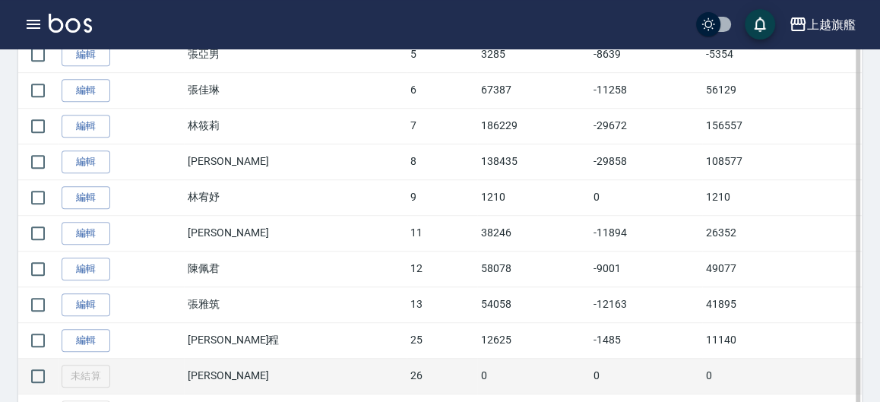
scroll to position [668, 0]
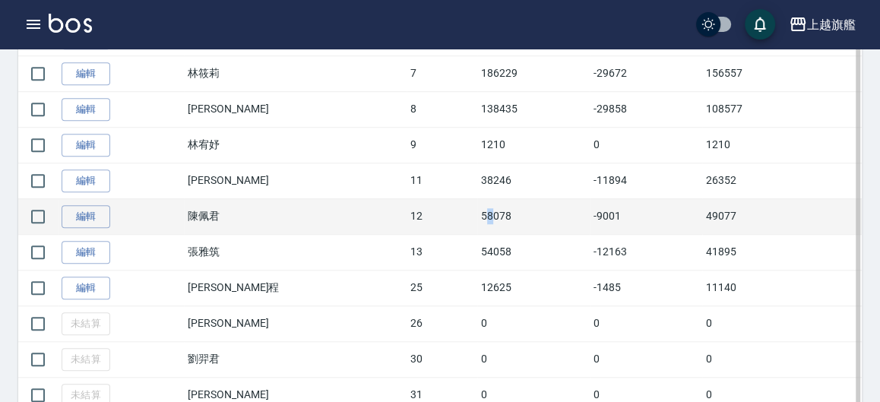
click at [477, 222] on td "58078" at bounding box center [533, 216] width 112 height 36
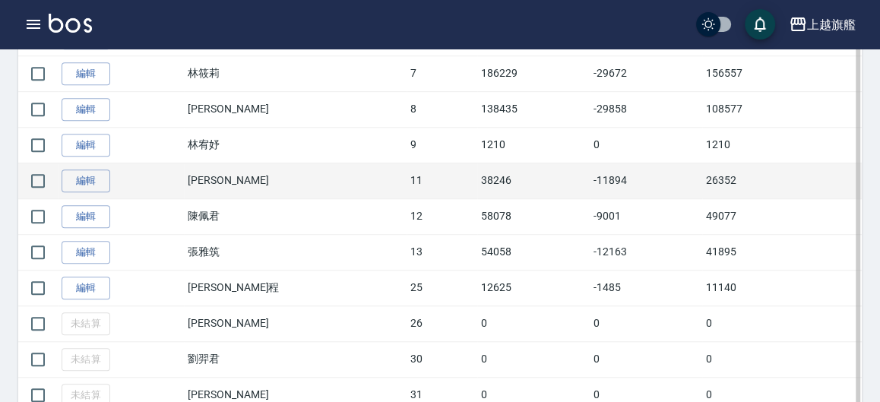
drag, startPoint x: 278, startPoint y: 202, endPoint x: 292, endPoint y: 197, distance: 15.4
click at [280, 201] on td "陳佩君" at bounding box center [295, 216] width 222 height 36
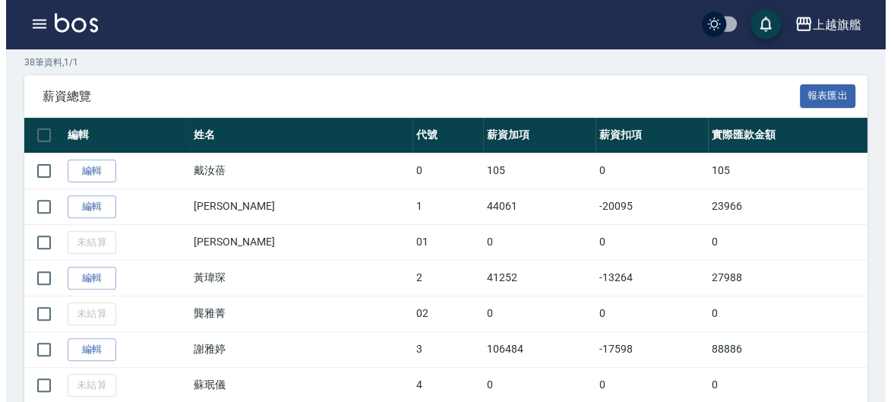
scroll to position [0, 0]
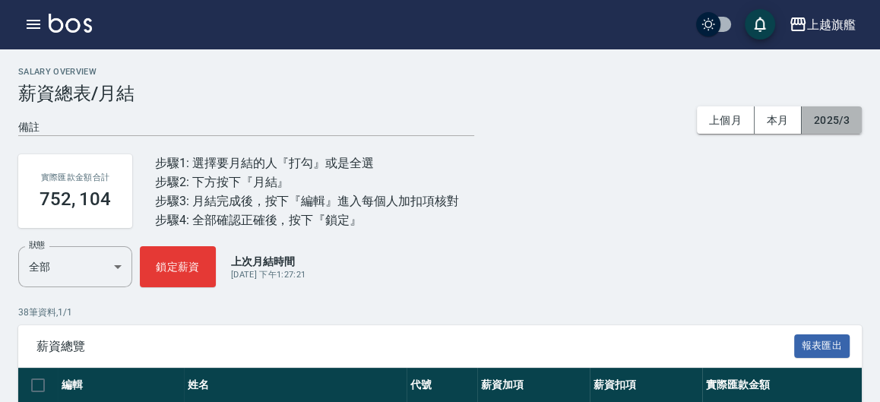
click at [820, 107] on button "2025/3" at bounding box center [831, 120] width 60 height 28
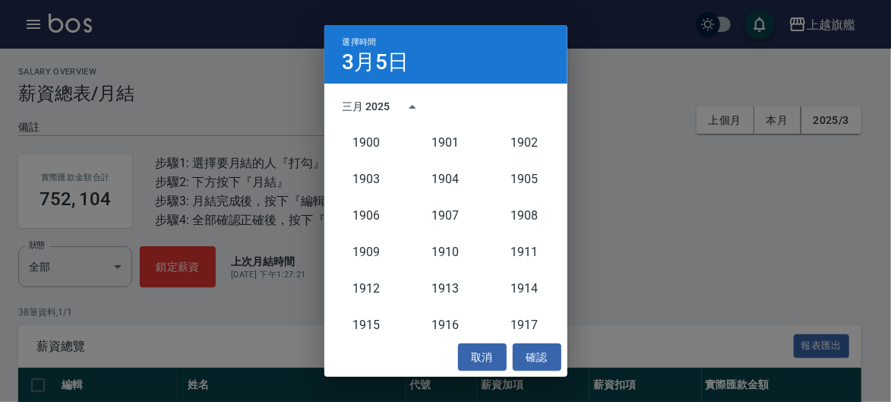
click at [821, 118] on div "選擇時間 3月5日 三月 2025 1900 1901 1902 1903 1904 1905 1906 1907 1908 1909 1910 1911 1…" at bounding box center [445, 201] width 891 height 402
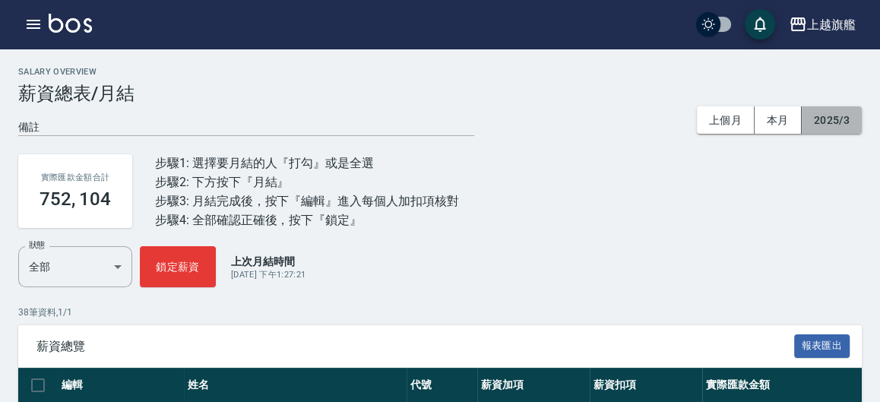
click at [815, 127] on button "2025/3" at bounding box center [831, 120] width 60 height 28
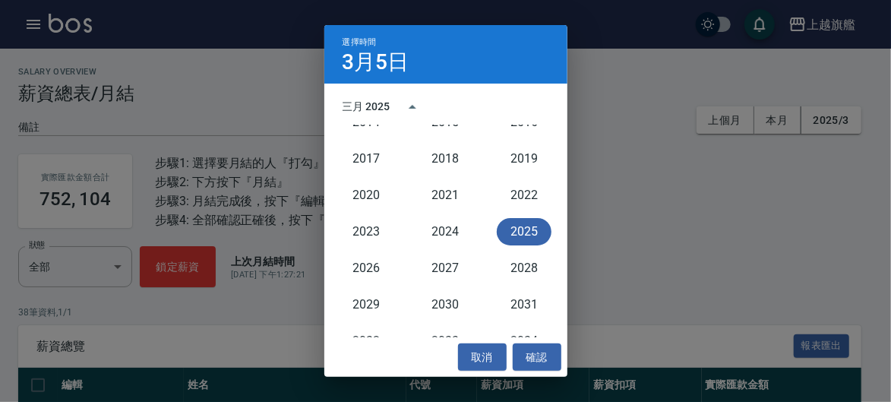
click at [513, 226] on button "2025" at bounding box center [524, 231] width 55 height 27
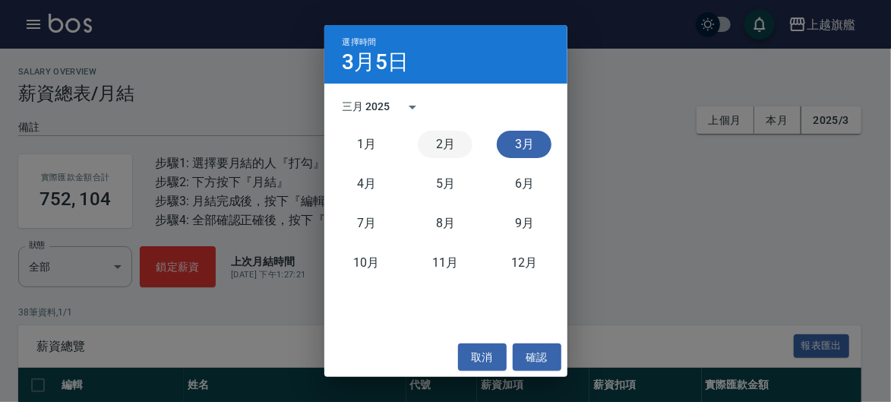
click at [454, 144] on button "2月" at bounding box center [445, 144] width 55 height 27
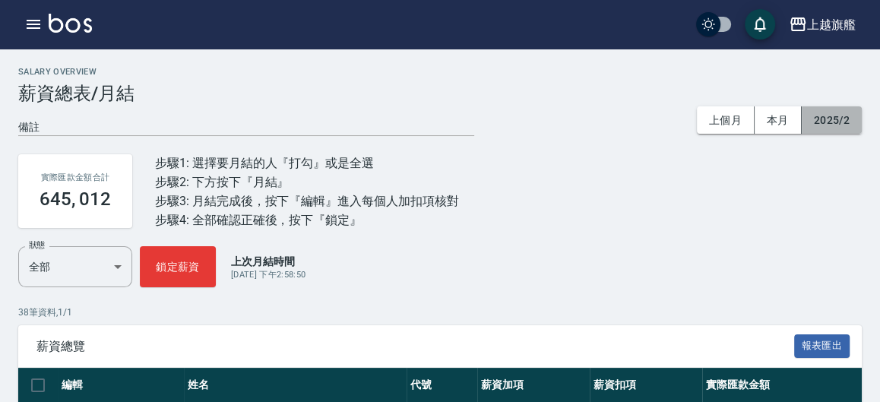
click at [830, 119] on button "2025/2" at bounding box center [831, 120] width 60 height 28
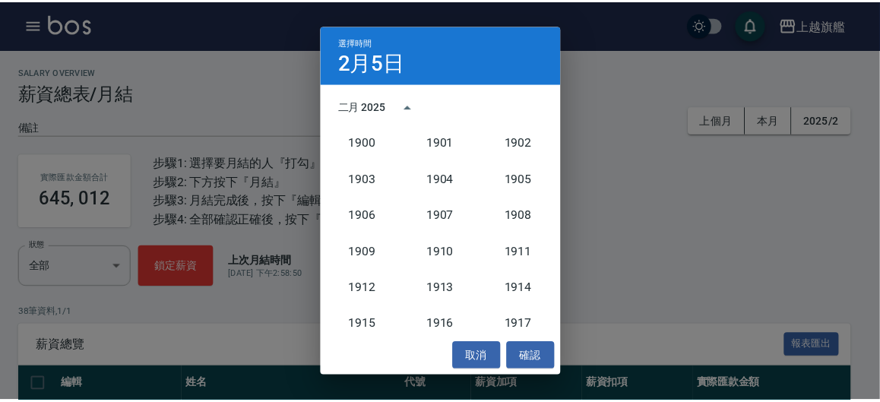
scroll to position [1406, 0]
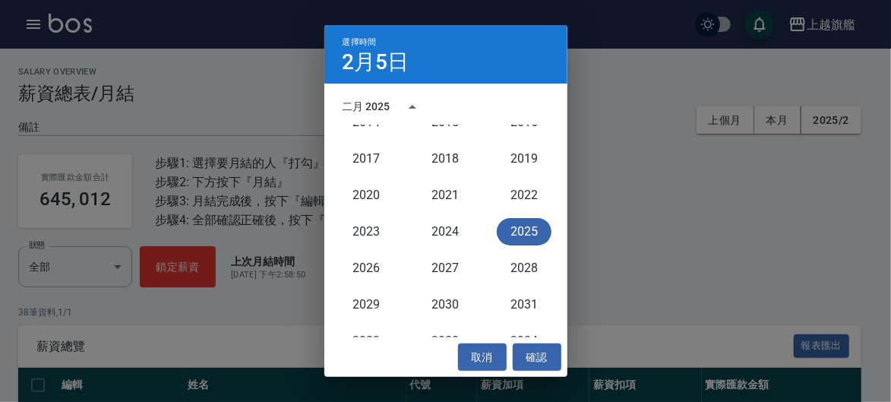
click at [525, 216] on div "2025" at bounding box center [524, 231] width 79 height 36
click at [517, 230] on button "2025" at bounding box center [524, 231] width 55 height 27
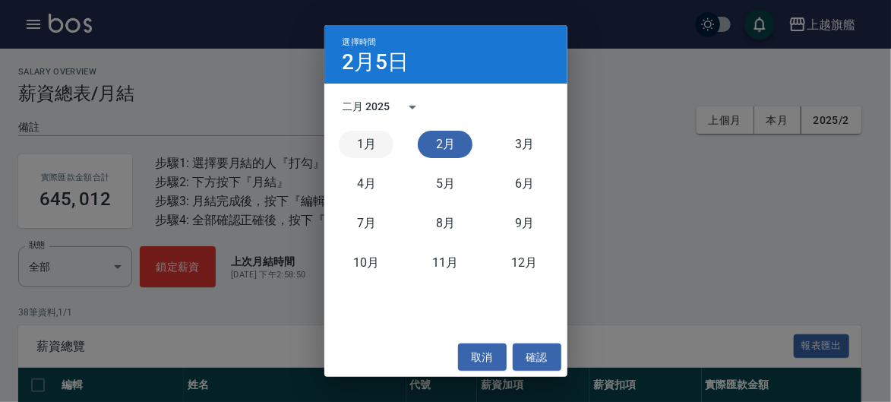
click at [378, 144] on button "1月" at bounding box center [366, 144] width 55 height 27
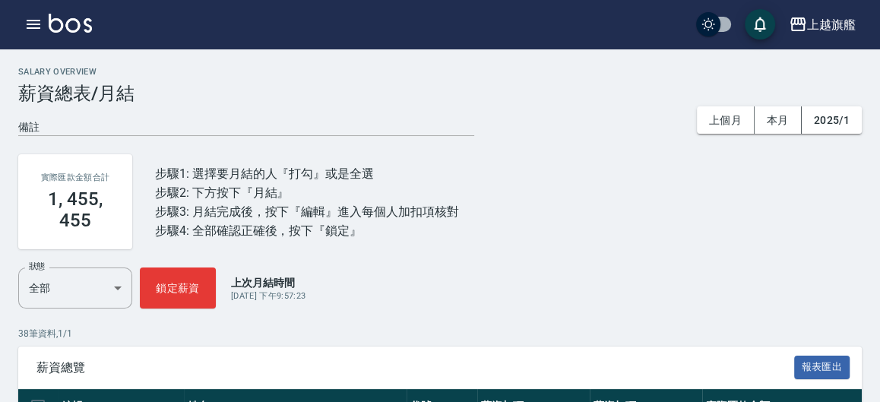
drag, startPoint x: 788, startPoint y: 118, endPoint x: 631, endPoint y: 169, distance: 165.0
click at [788, 118] on button "本月" at bounding box center [777, 120] width 47 height 28
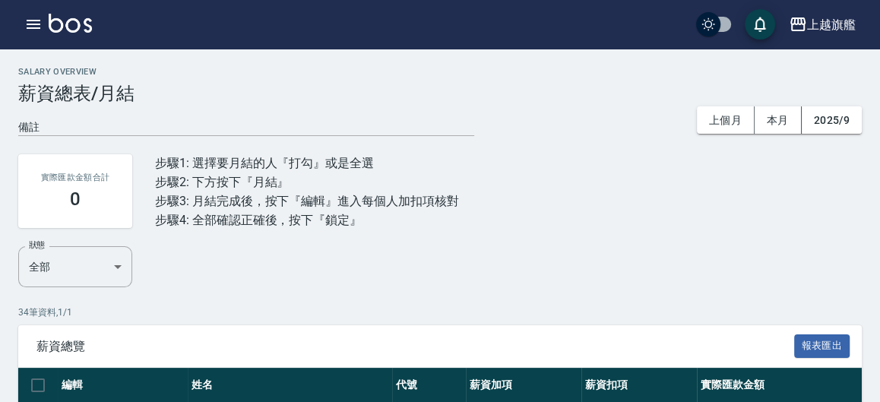
click at [831, 121] on button "2025/9" at bounding box center [831, 120] width 60 height 28
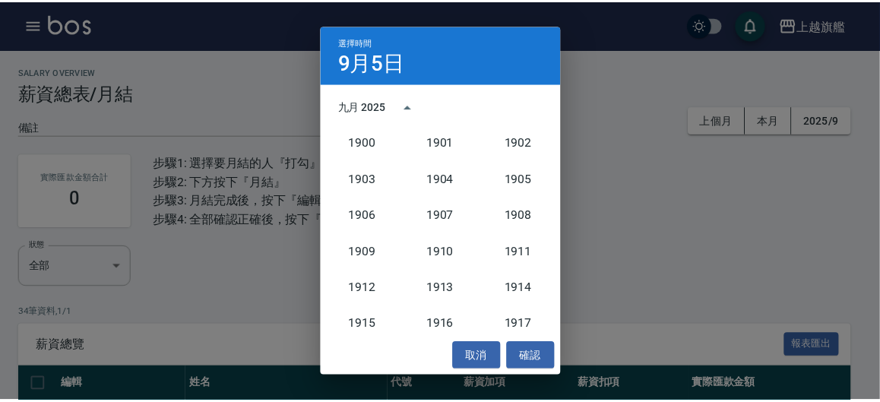
scroll to position [1406, 0]
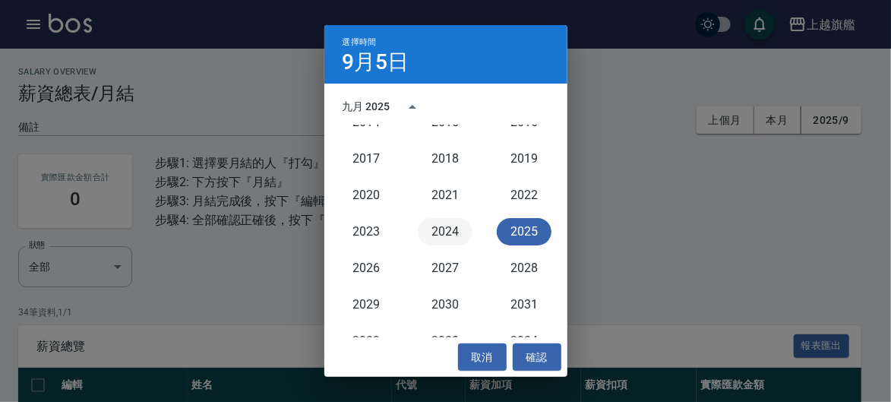
click at [432, 234] on button "2024" at bounding box center [445, 231] width 55 height 27
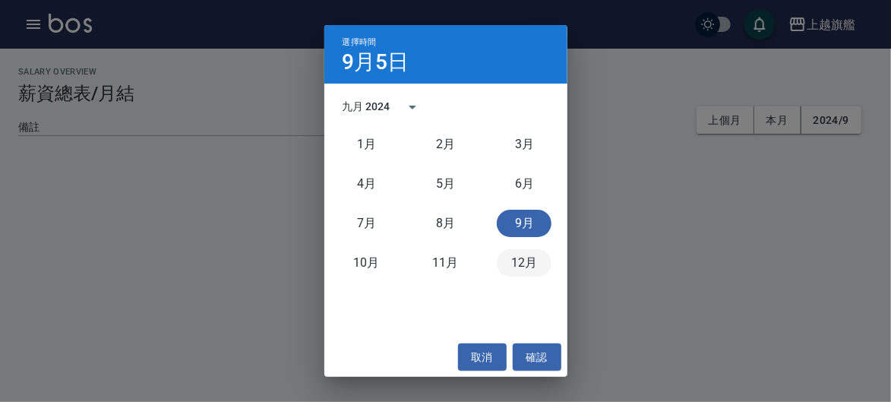
click at [537, 265] on button "12月" at bounding box center [524, 262] width 55 height 27
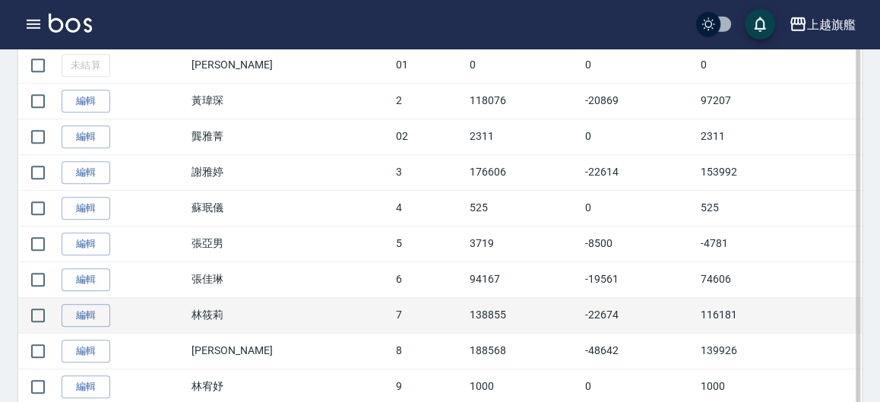
scroll to position [585, 0]
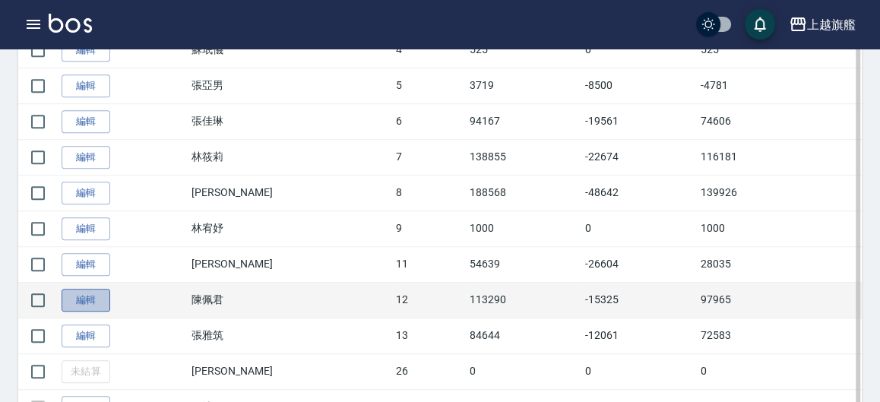
click at [73, 302] on link "編輯" at bounding box center [86, 301] width 49 height 24
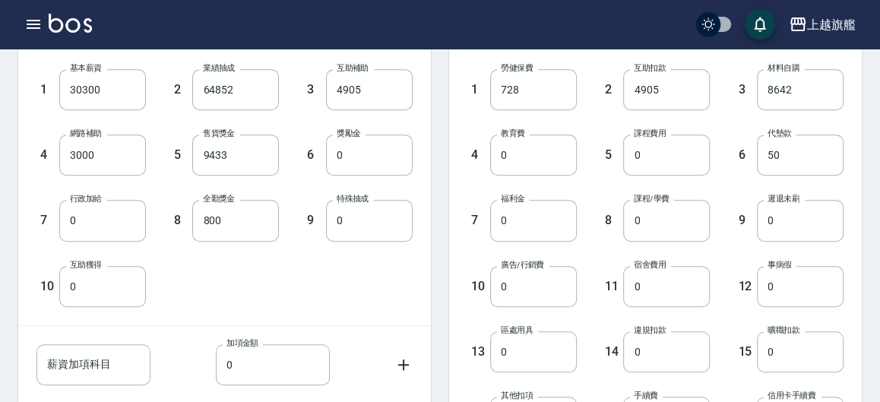
scroll to position [716, 0]
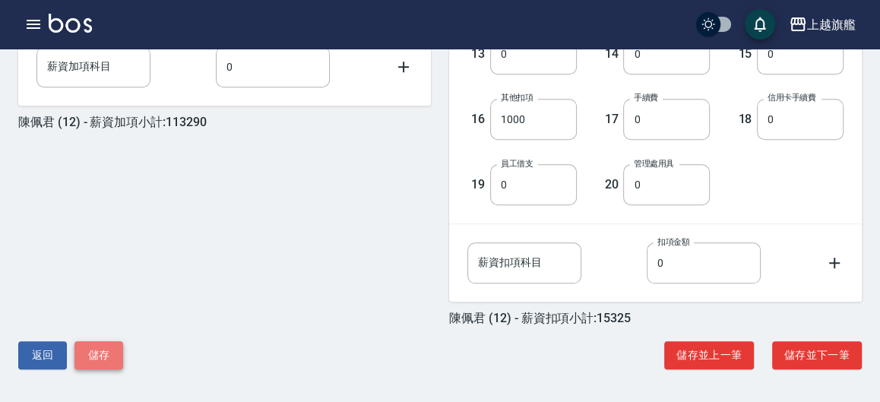
click at [99, 344] on button "儲存" at bounding box center [98, 355] width 49 height 28
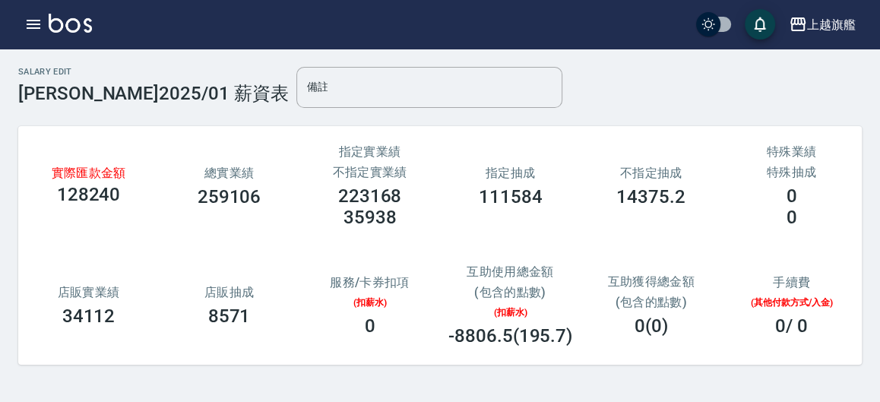
click at [239, 205] on h3 "259106" at bounding box center [229, 196] width 64 height 21
click at [570, 204] on div "指定抽成 111584" at bounding box center [510, 186] width 141 height 78
click at [682, 197] on h3 "14375.2" at bounding box center [650, 196] width 69 height 21
click at [582, 227] on div "實際匯款金額 128240 總實業績 259106 指定實業績 不指定實業績 223168 35938 指定抽成 111584 不指定抽成 14375.2 特…" at bounding box center [439, 245] width 843 height 239
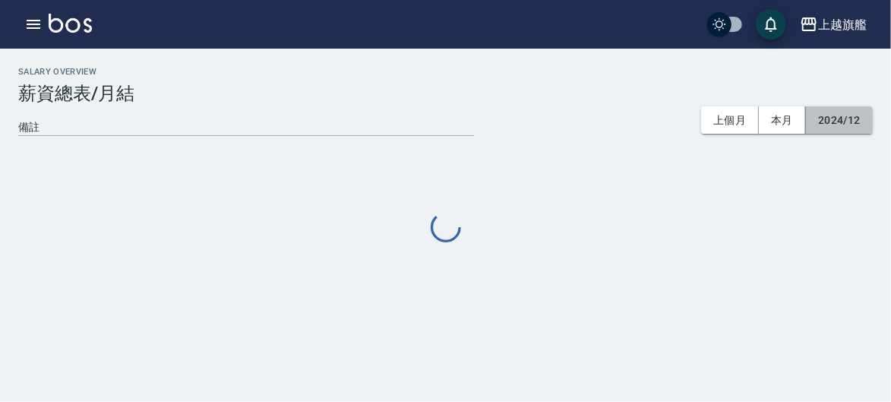
click at [836, 115] on button "2024/12" at bounding box center [839, 120] width 67 height 28
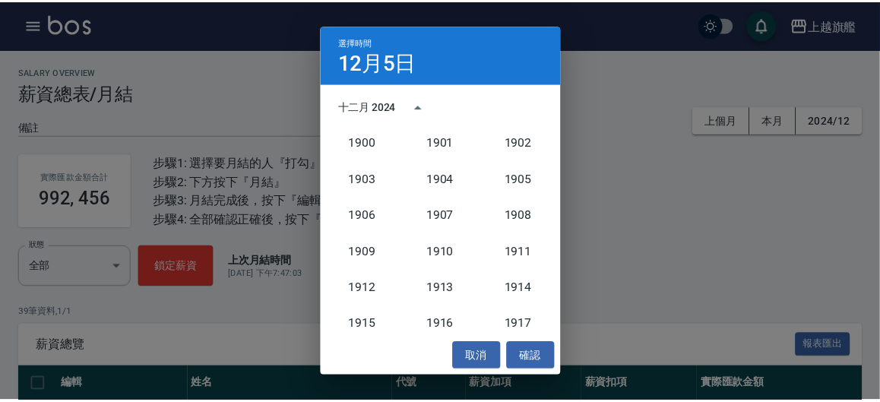
scroll to position [1406, 0]
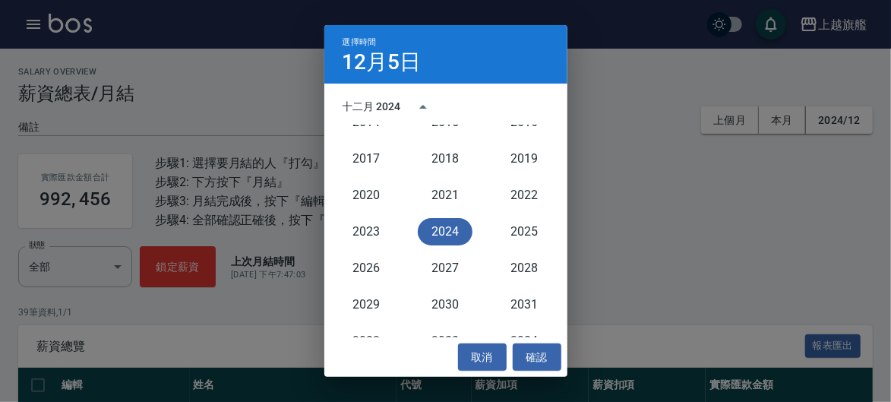
click at [440, 227] on button "2024" at bounding box center [445, 231] width 55 height 27
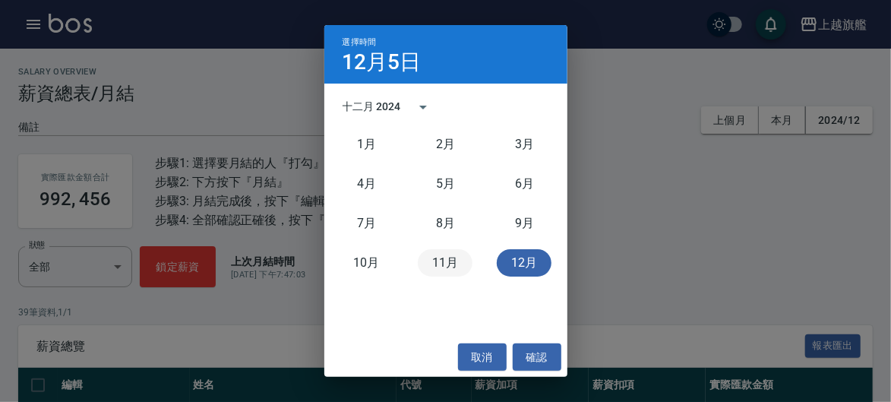
click at [453, 249] on button "11月" at bounding box center [445, 262] width 55 height 27
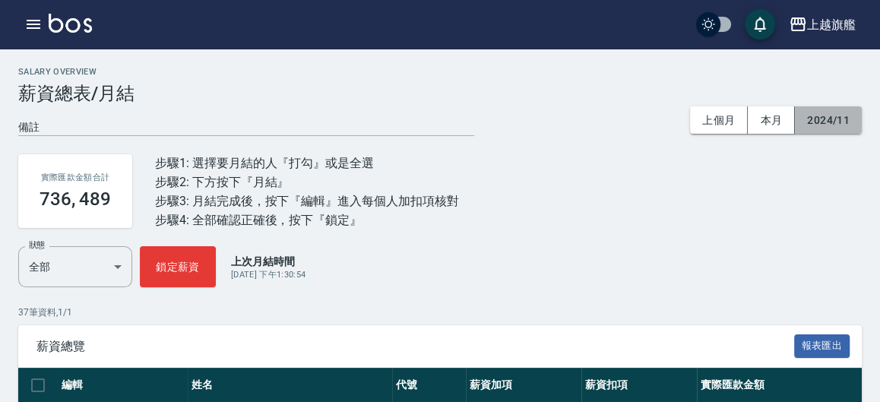
click at [818, 115] on button "2024/11" at bounding box center [828, 120] width 67 height 28
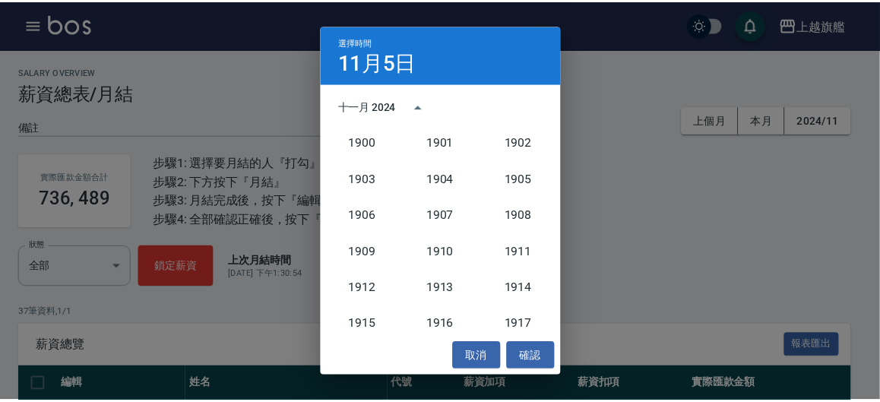
scroll to position [1406, 0]
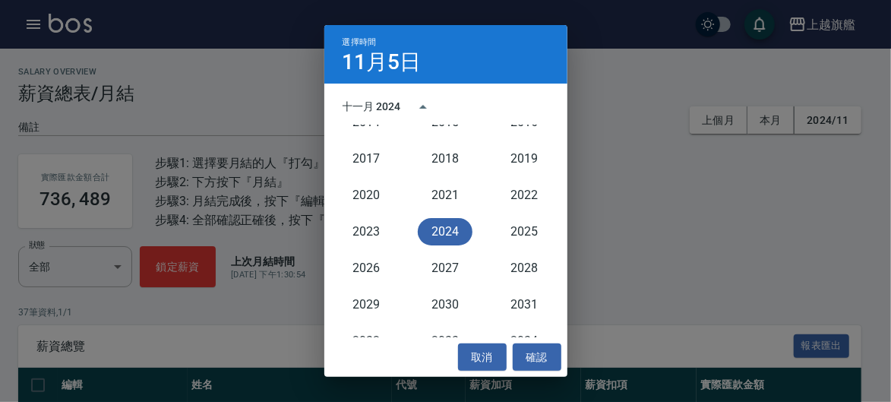
click at [433, 233] on button "2024" at bounding box center [445, 231] width 55 height 27
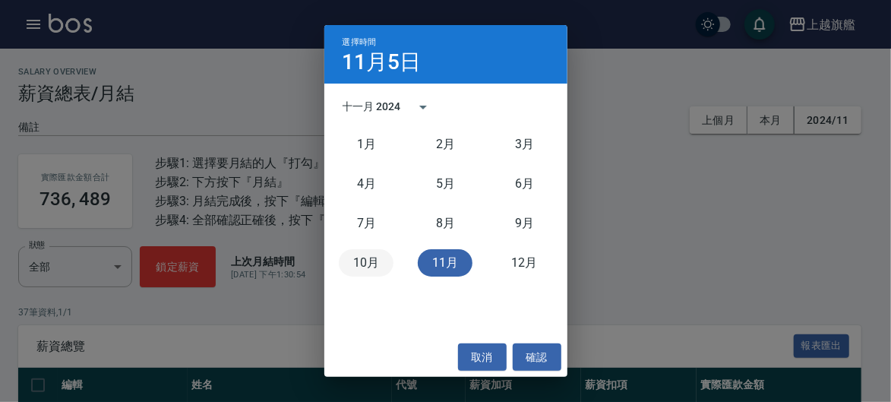
click at [367, 265] on button "10月" at bounding box center [366, 262] width 55 height 27
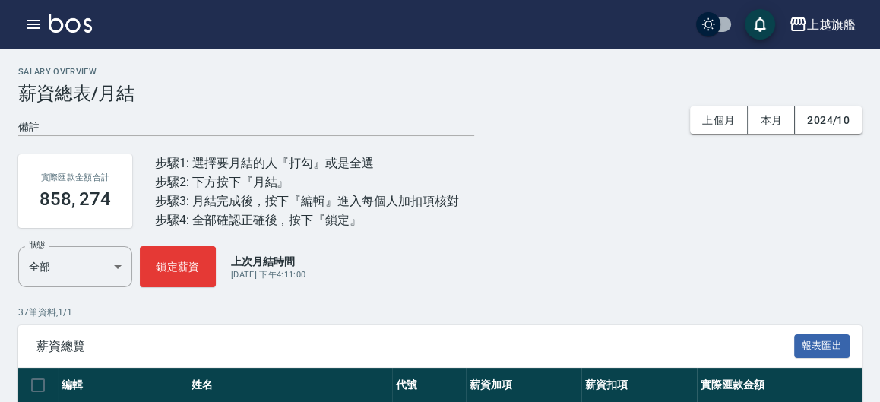
click at [45, 38] on div "上越旗艦 登出" at bounding box center [440, 24] width 880 height 49
click at [38, 27] on icon "button" at bounding box center [33, 24] width 18 height 18
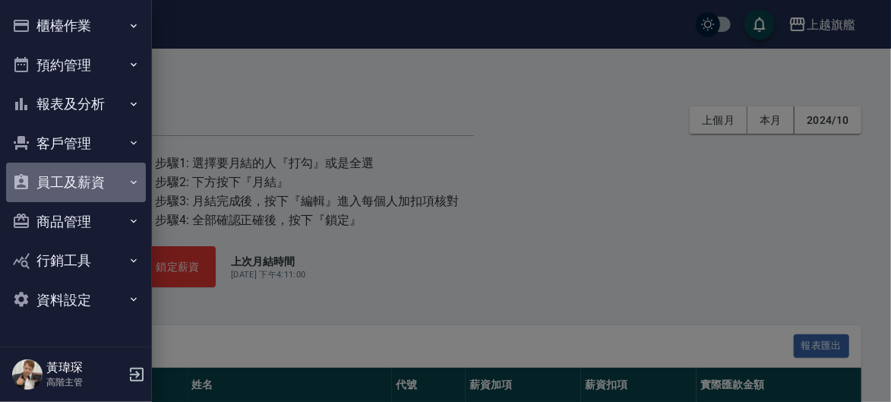
drag, startPoint x: 104, startPoint y: 175, endPoint x: 94, endPoint y: 197, distance: 24.1
click at [104, 179] on button "員工及薪資" at bounding box center [76, 182] width 140 height 39
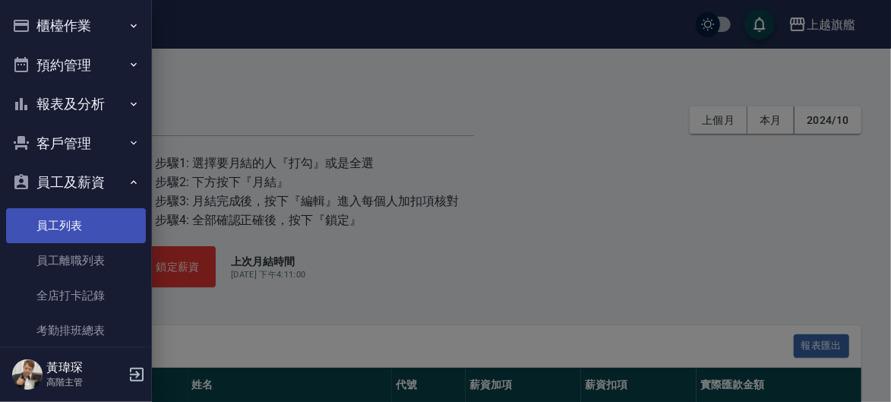
click at [87, 224] on link "員工列表" at bounding box center [76, 225] width 140 height 35
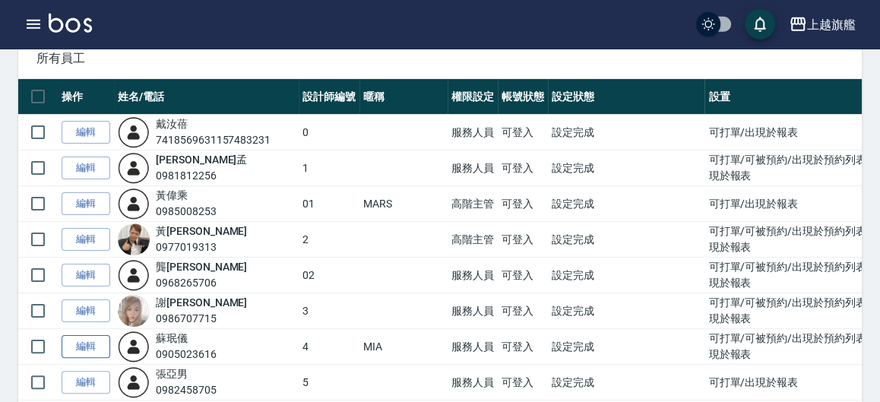
scroll to position [167, 0]
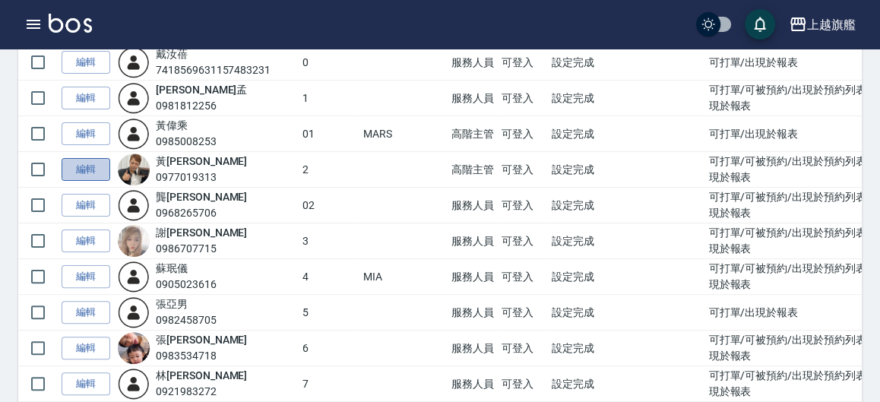
click at [93, 174] on link "編輯" at bounding box center [86, 170] width 49 height 24
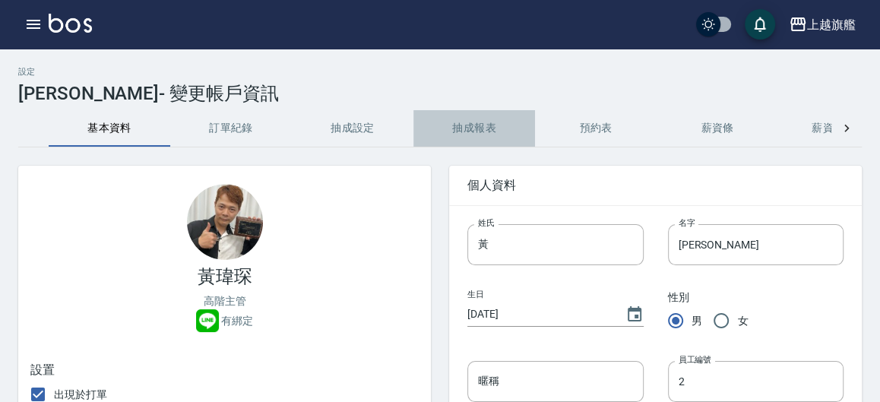
click at [477, 128] on button "抽成報表" at bounding box center [474, 128] width 122 height 36
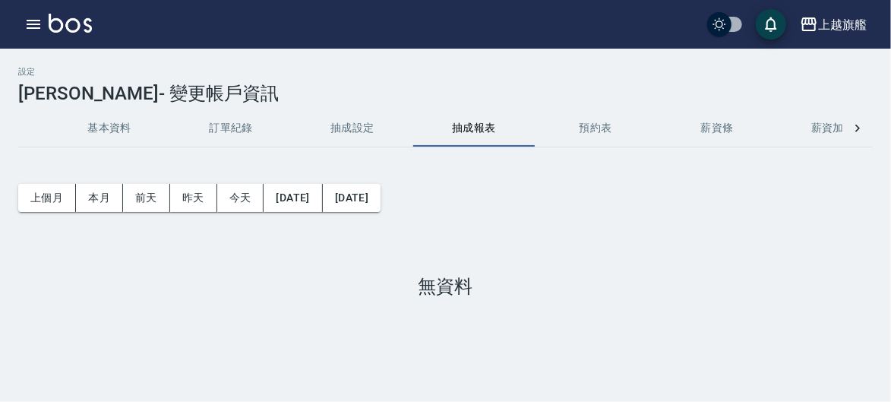
click at [362, 130] on button "抽成設定" at bounding box center [353, 128] width 122 height 36
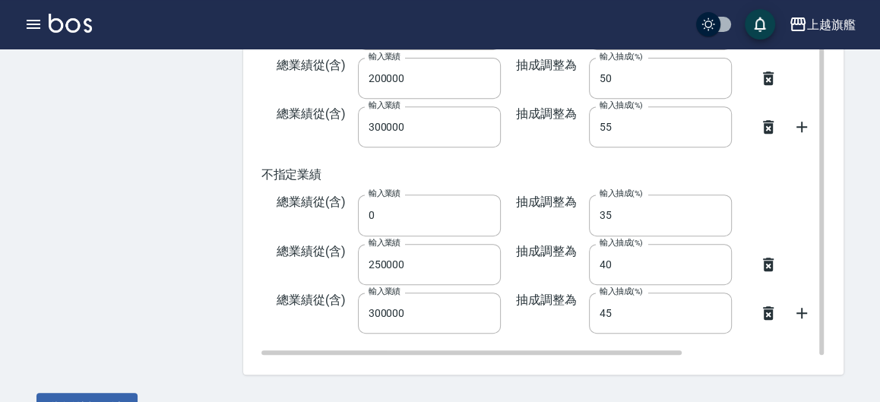
scroll to position [416, 0]
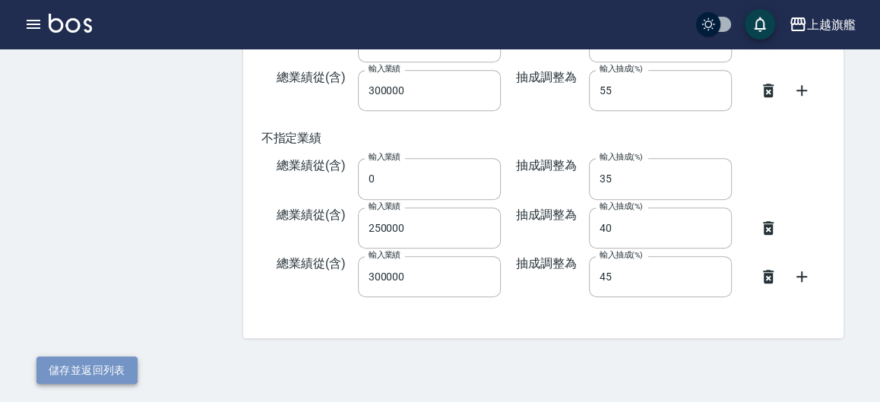
click at [96, 370] on button "儲存並返回列表" at bounding box center [86, 370] width 101 height 28
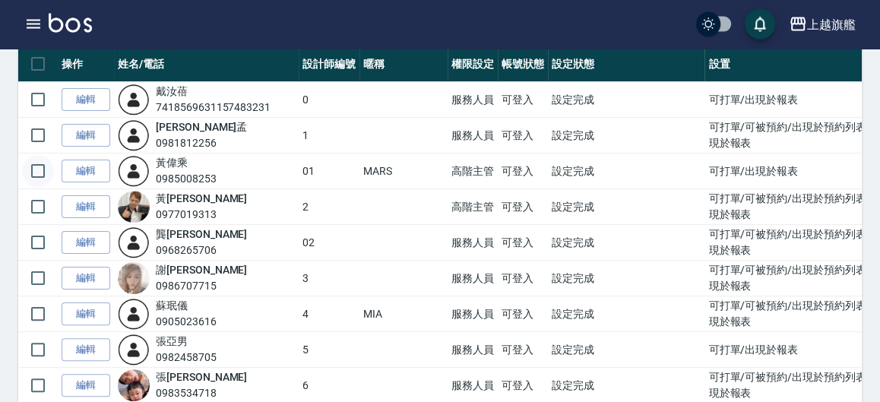
scroll to position [251, 0]
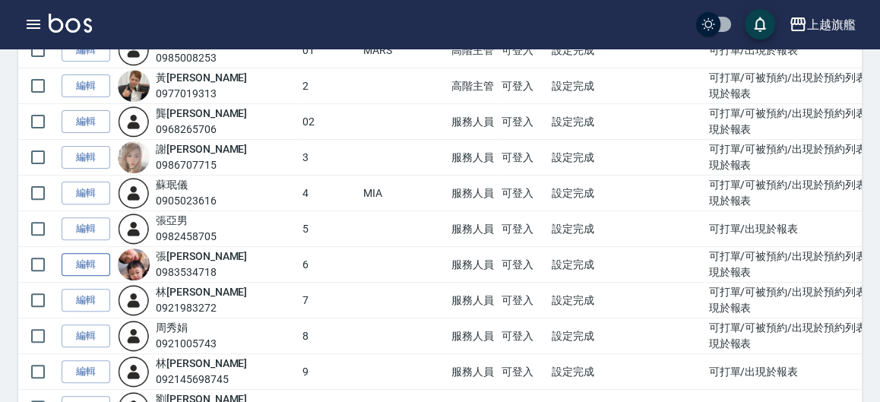
click at [85, 265] on link "編輯" at bounding box center [86, 265] width 49 height 24
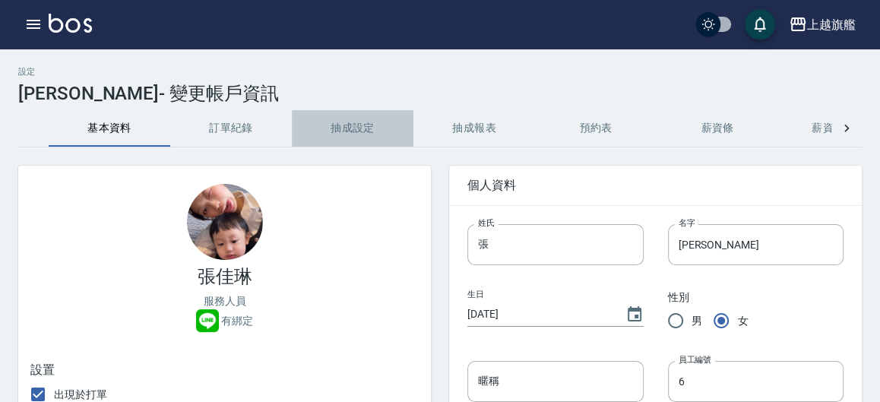
click at [317, 126] on button "抽成設定" at bounding box center [353, 128] width 122 height 36
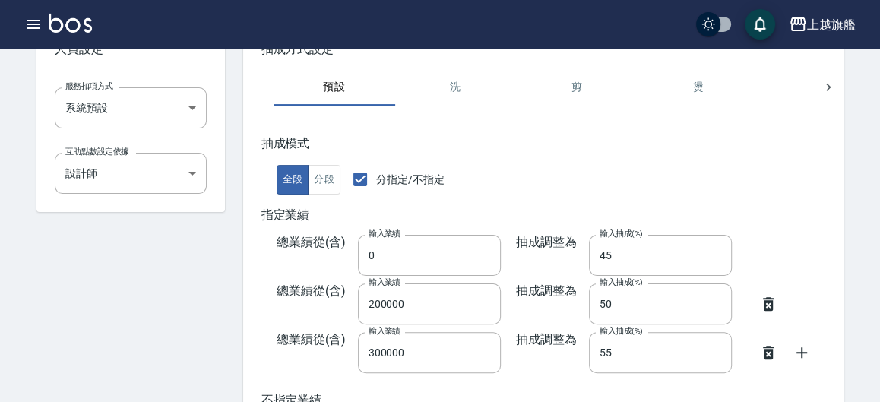
scroll to position [416, 0]
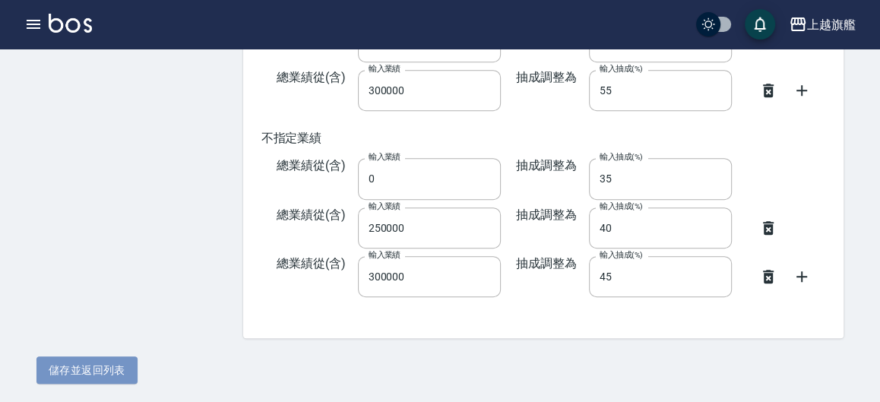
drag, startPoint x: 71, startPoint y: 361, endPoint x: 317, endPoint y: 109, distance: 351.3
click at [71, 359] on button "儲存並返回列表" at bounding box center [86, 370] width 101 height 28
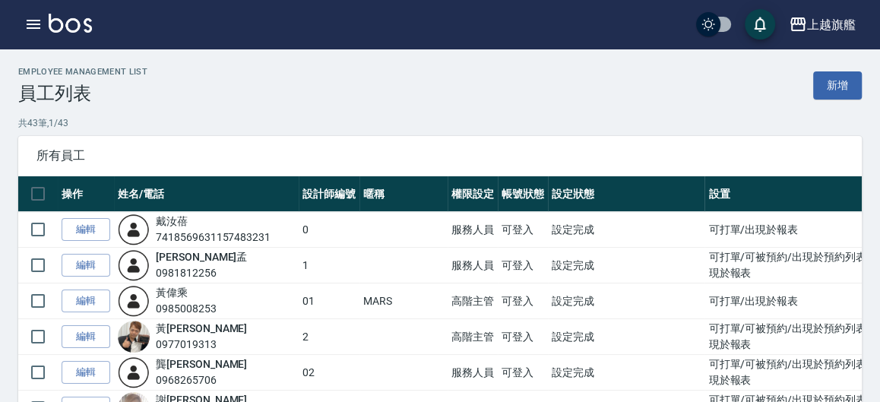
click at [359, 264] on td at bounding box center [403, 266] width 88 height 36
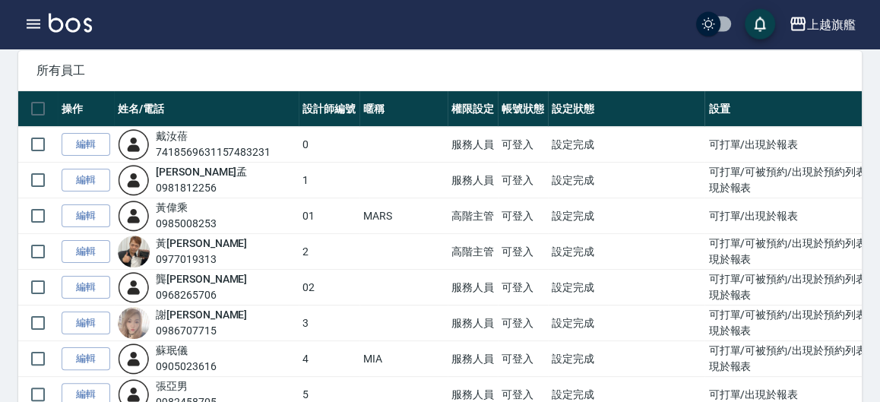
scroll to position [84, 0]
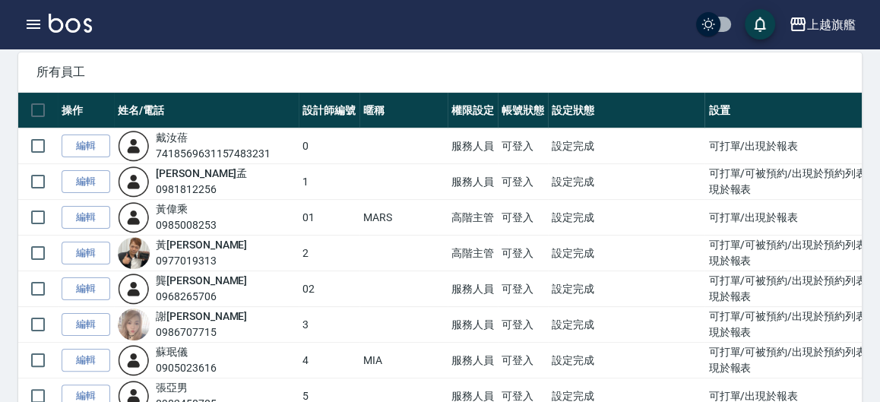
click at [564, 1] on div "上越旗艦 登出" at bounding box center [440, 24] width 880 height 49
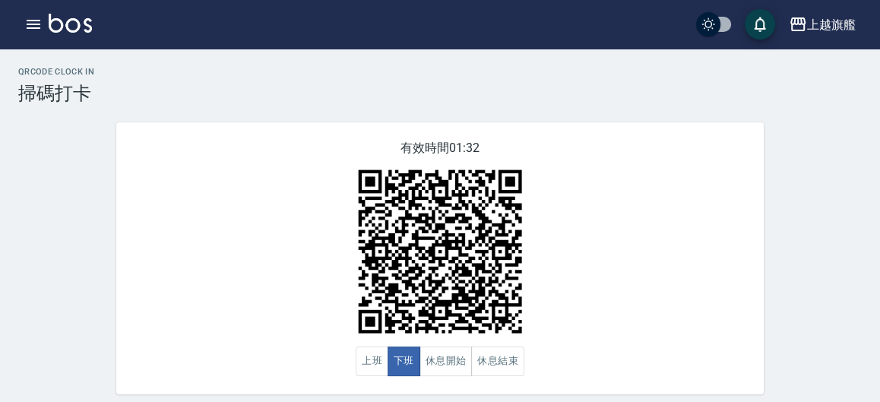
click at [41, 14] on button "button" at bounding box center [33, 24] width 30 height 30
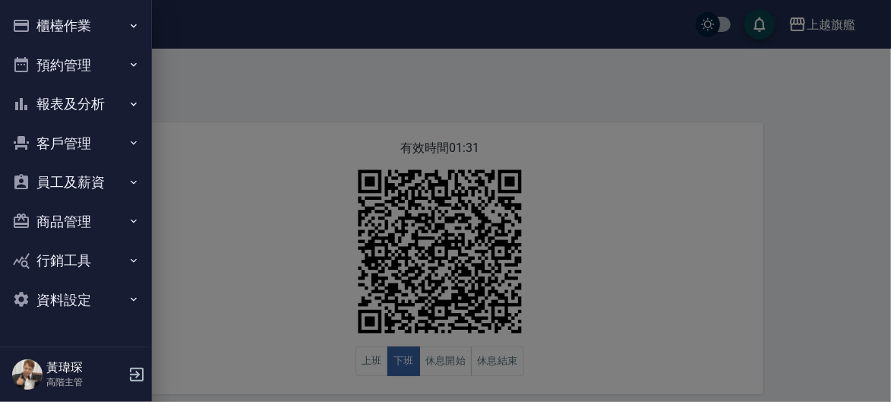
click at [67, 33] on button "櫃檯作業" at bounding box center [76, 25] width 140 height 39
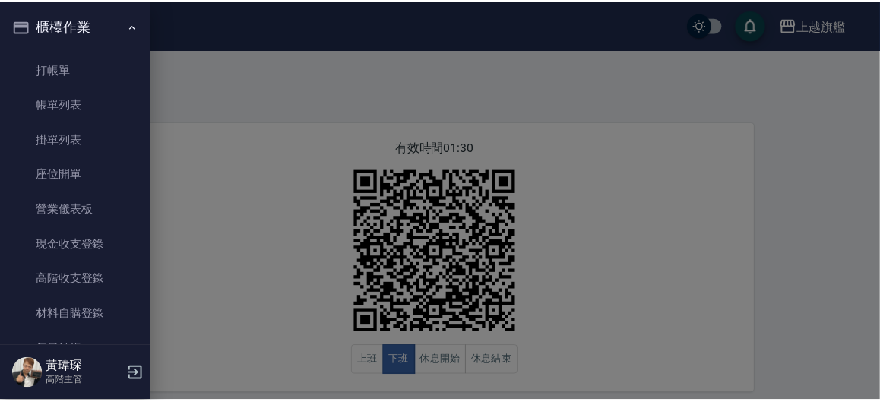
scroll to position [425, 0]
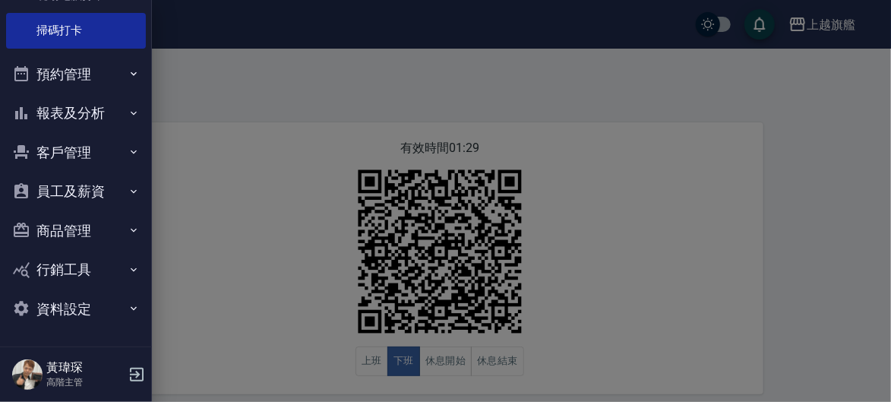
click at [90, 144] on button "客戶管理" at bounding box center [76, 152] width 140 height 39
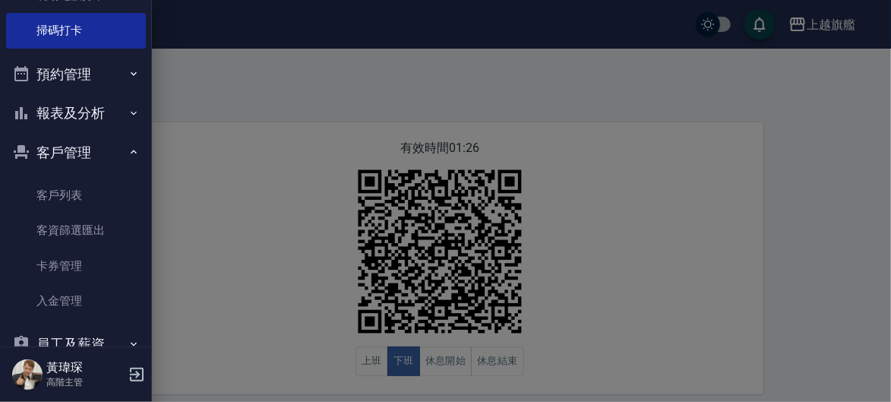
click at [267, 119] on div at bounding box center [445, 201] width 891 height 402
